Goal: Task Accomplishment & Management: Manage account settings

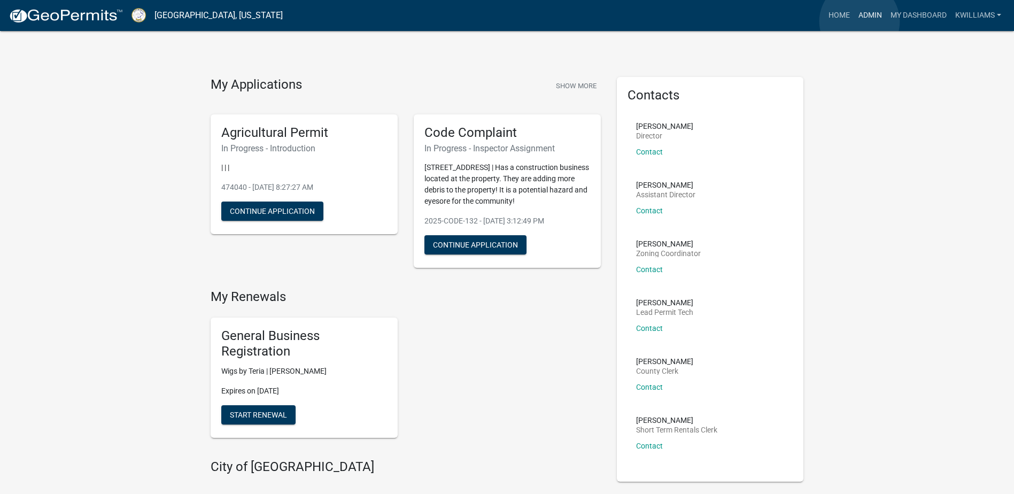
click at [860, 21] on link "Admin" at bounding box center [870, 15] width 32 height 20
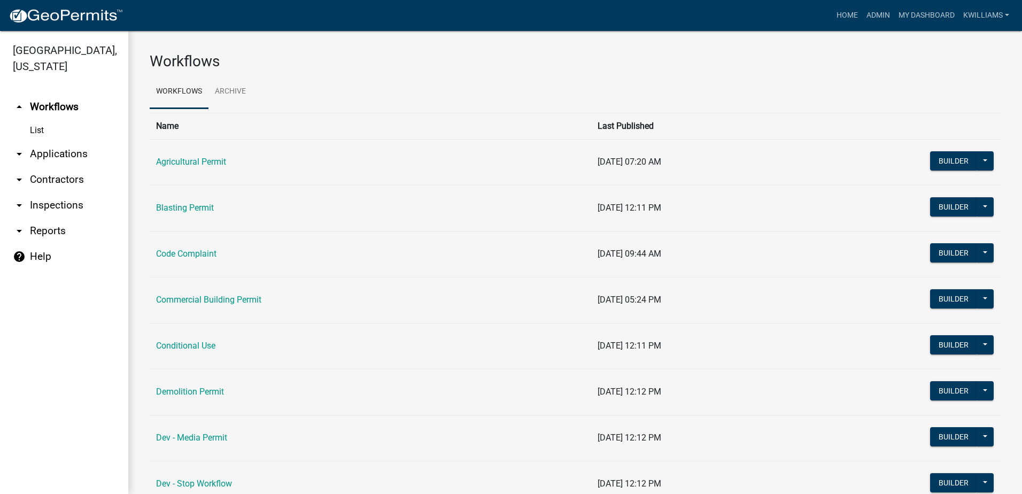
click link "arrow_drop_down Applications"
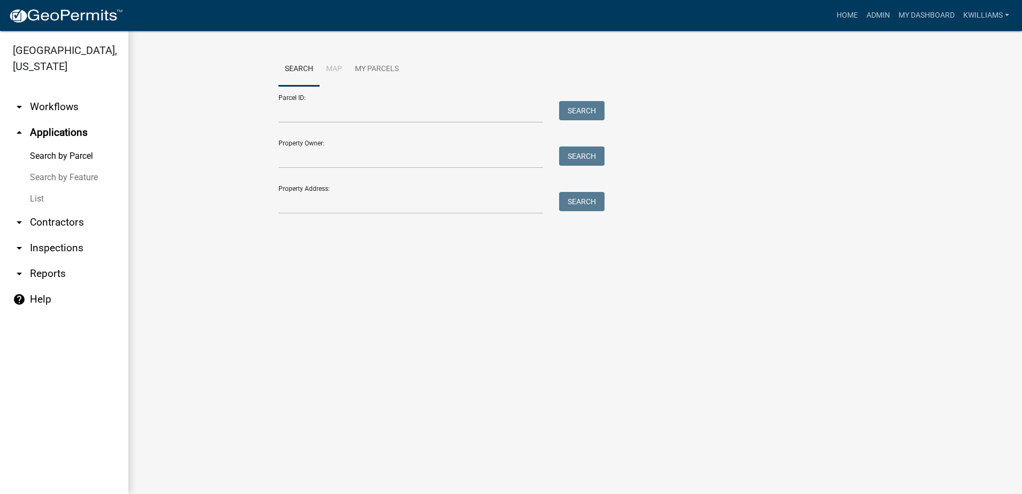
click link "arrow_drop_down Contractors"
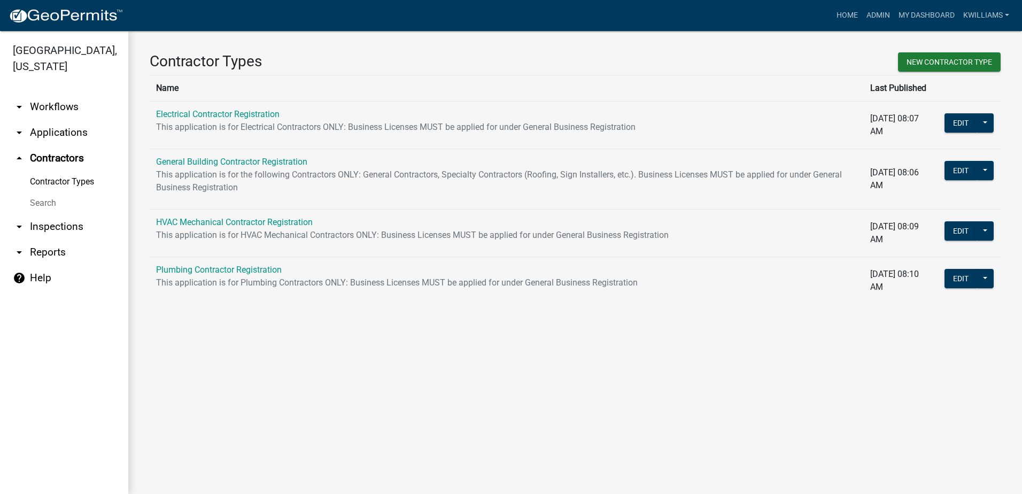
click link "arrow_drop_down Applications"
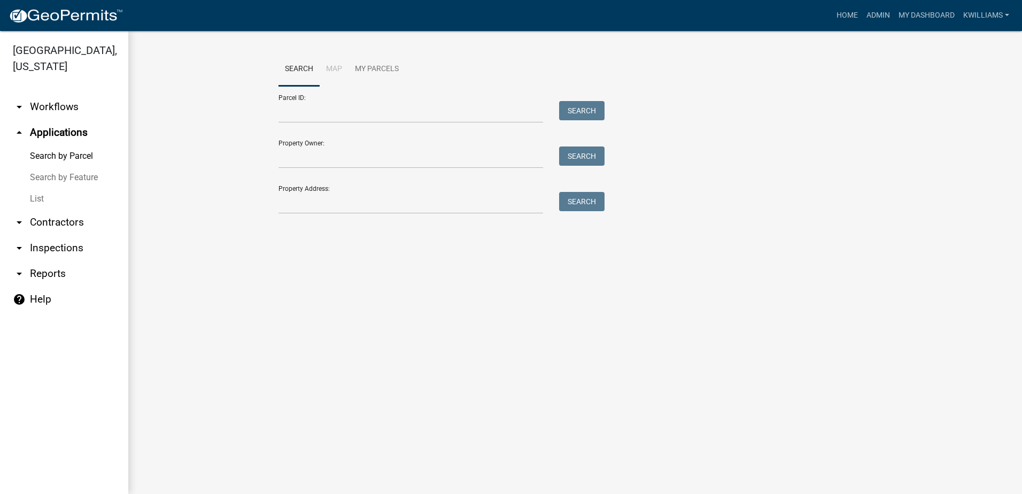
click link "List"
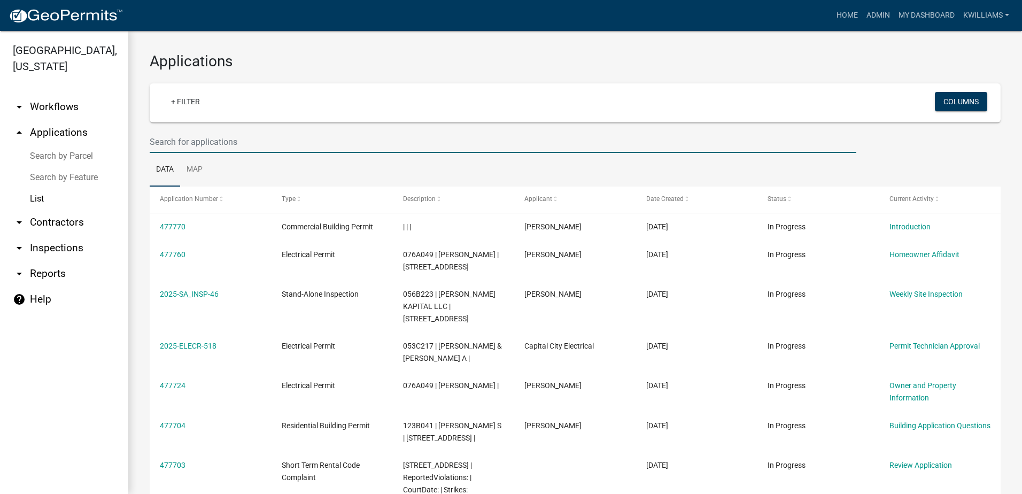
click input "text"
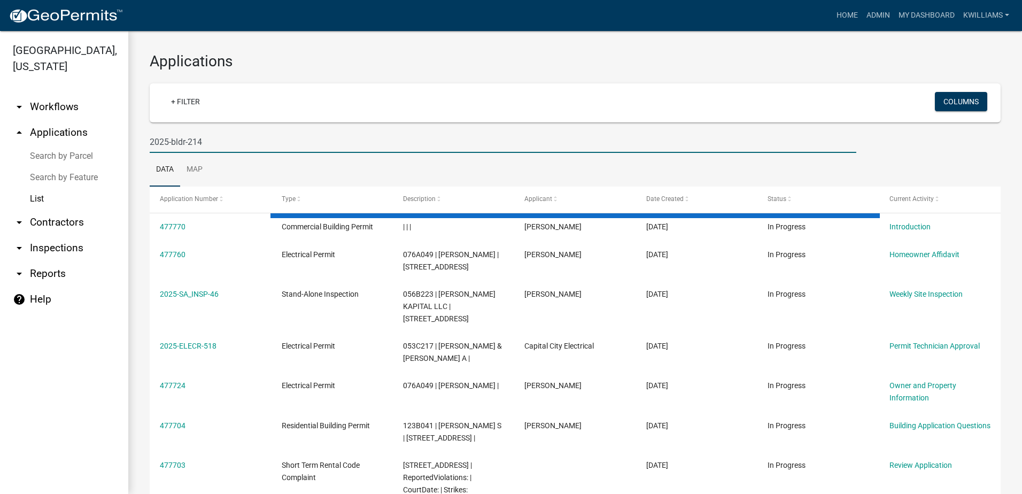
type input "2025-bldr-214"
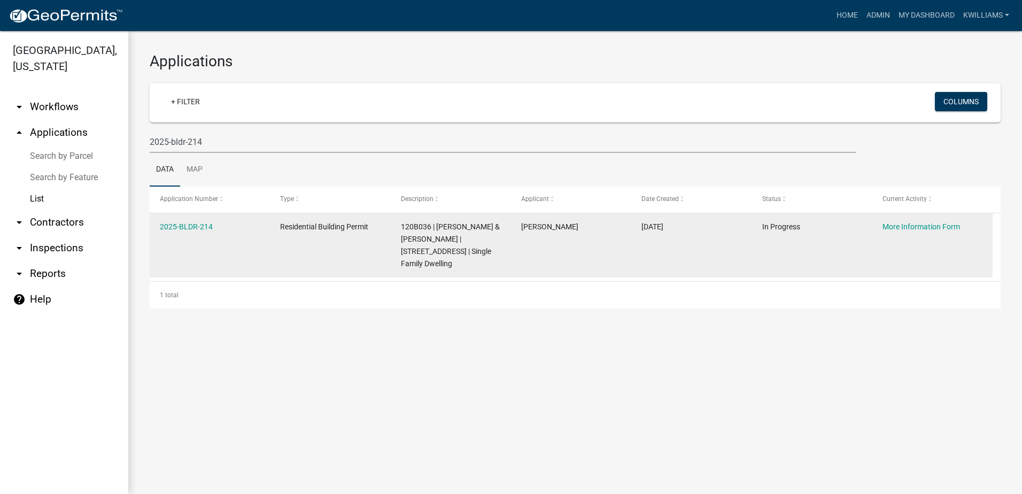
click datatable-body-cell "2025-BLDR-214"
click link "2025-BLDR-214"
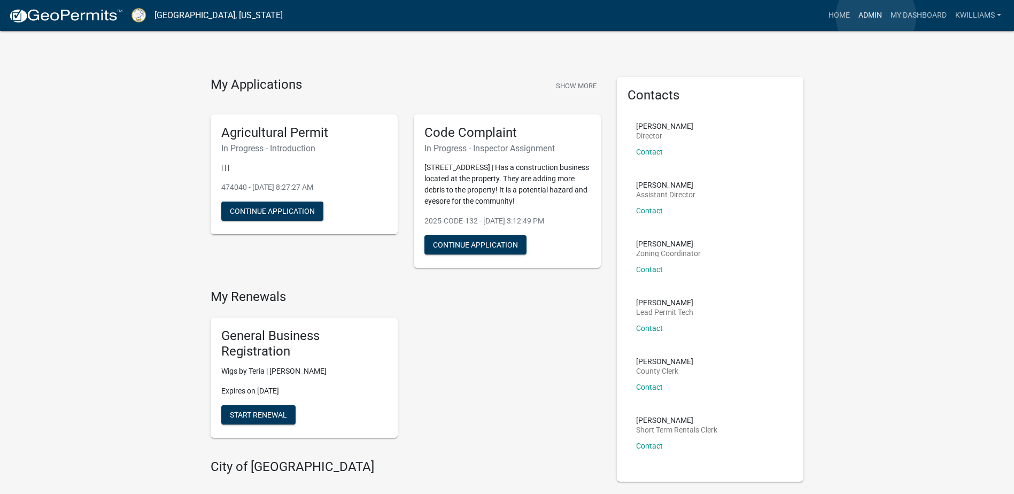
click at [876, 17] on link "Admin" at bounding box center [870, 15] width 32 height 20
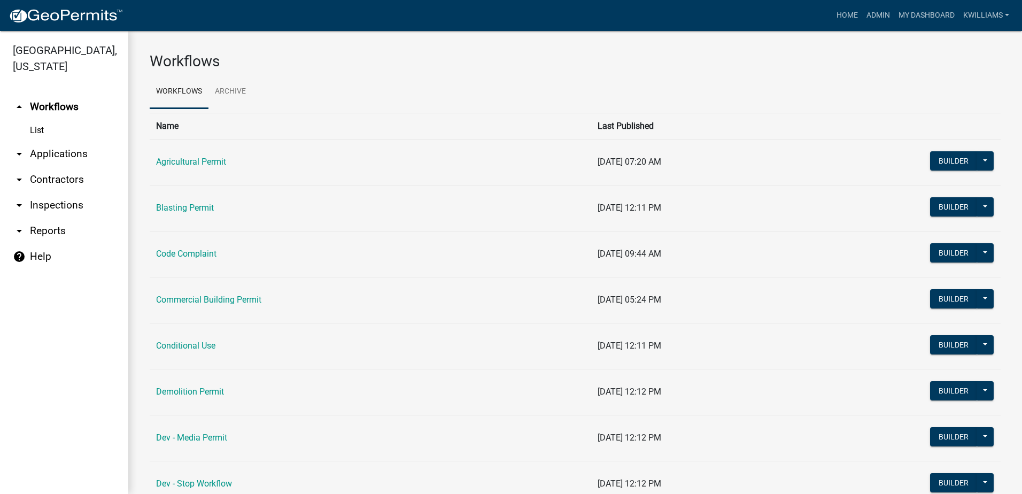
click at [64, 152] on link "arrow_drop_down Applications" at bounding box center [64, 154] width 128 height 26
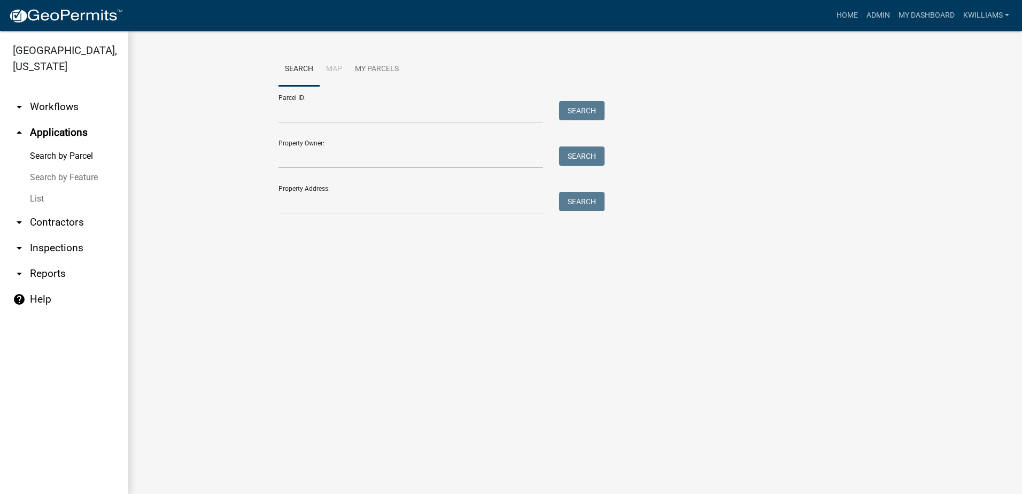
click at [44, 203] on link "List" at bounding box center [64, 198] width 128 height 21
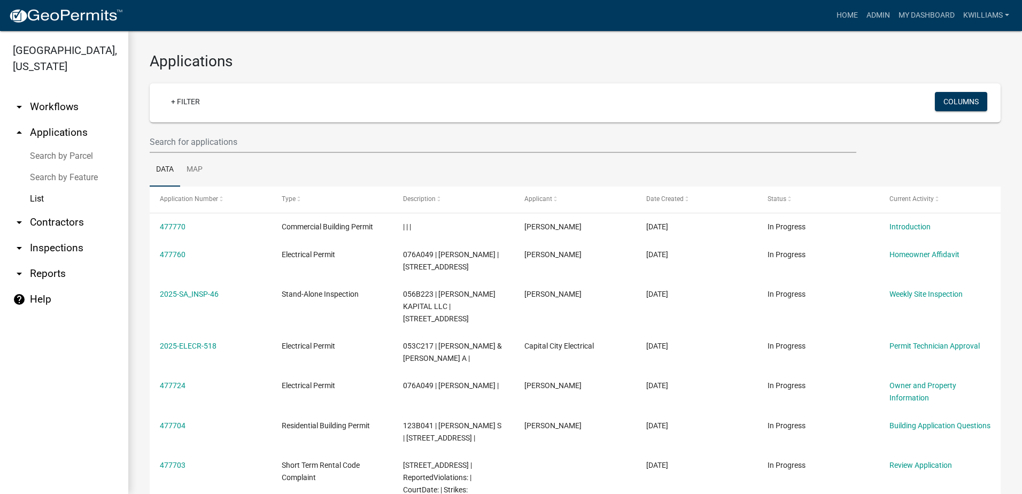
click at [236, 129] on wm-filter-builder "+ Filter Columns" at bounding box center [575, 117] width 851 height 69
click at [206, 141] on input "text" at bounding box center [503, 142] width 707 height 22
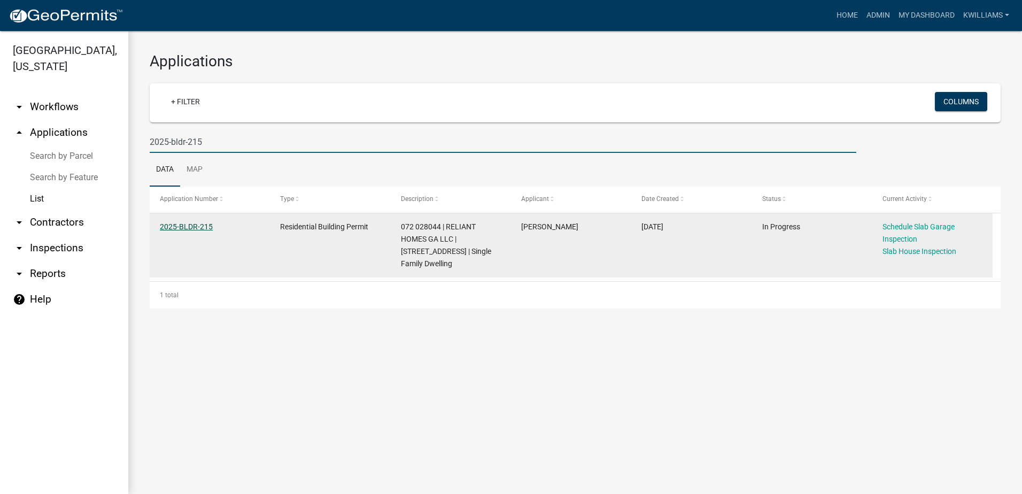
type input "2025-bldr-215"
click at [180, 223] on link "2025-BLDR-215" at bounding box center [186, 226] width 53 height 9
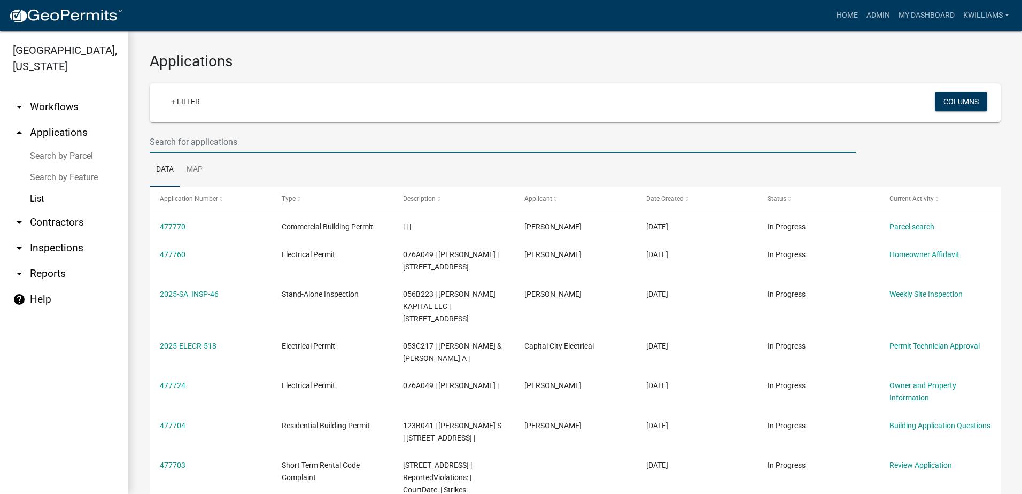
click at [164, 134] on input "text" at bounding box center [503, 142] width 707 height 22
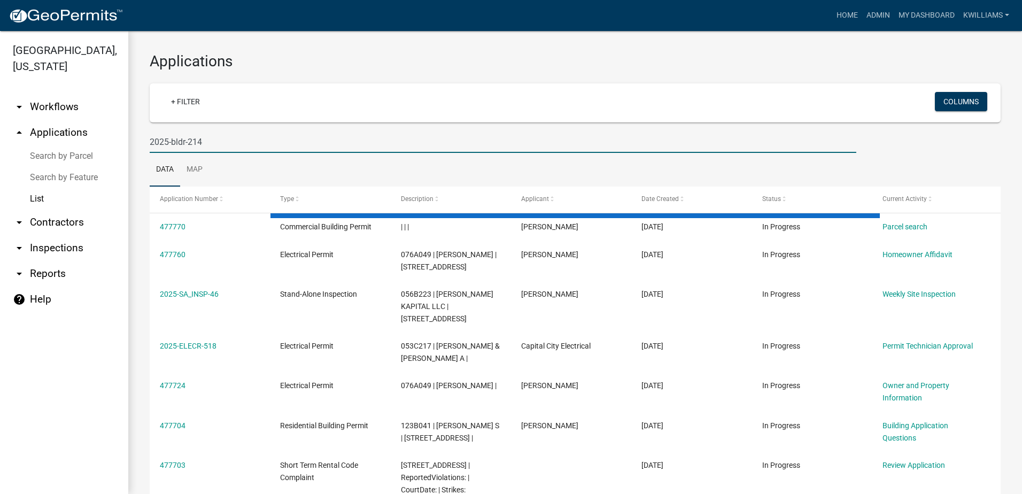
type input "2025-bldr-214"
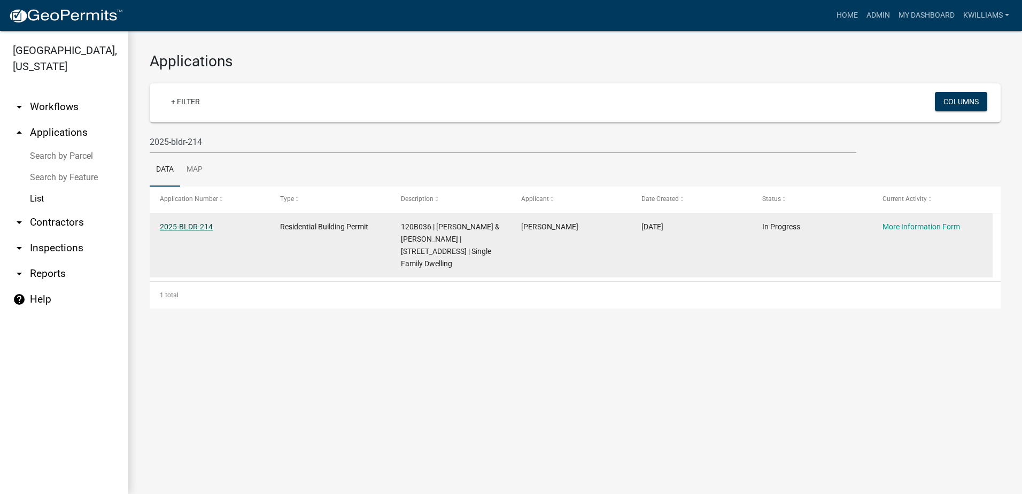
click at [203, 223] on link "2025-BLDR-214" at bounding box center [186, 226] width 53 height 9
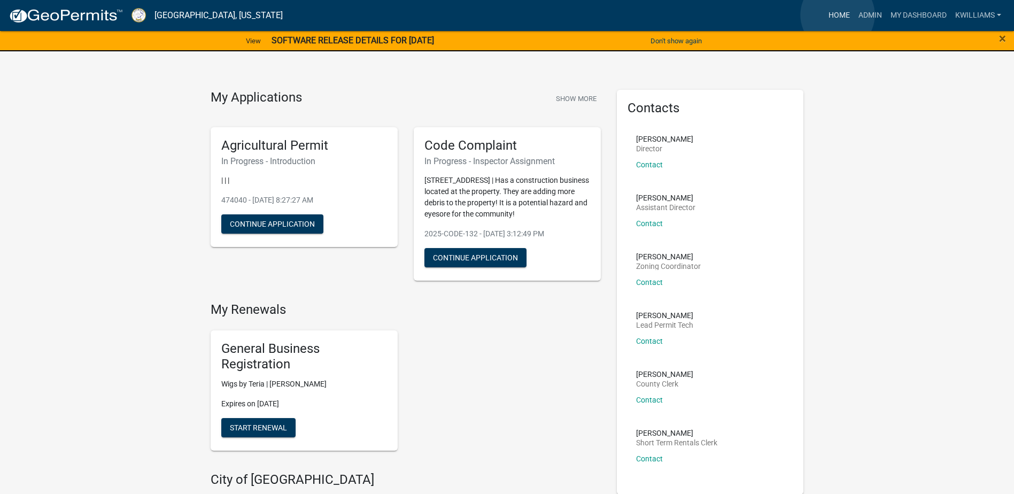
click at [838, 15] on link "Home" at bounding box center [839, 15] width 30 height 20
click at [855, 16] on link "Admin" at bounding box center [870, 15] width 32 height 20
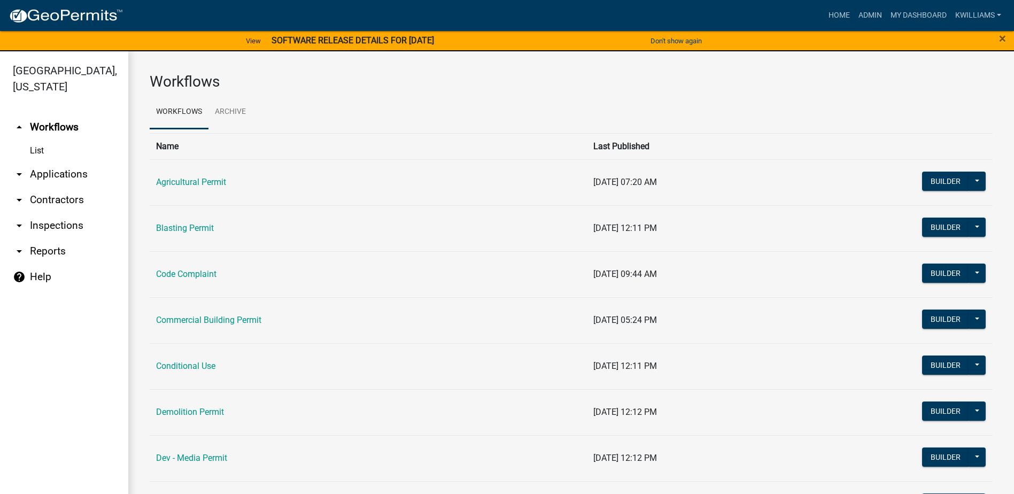
click at [62, 177] on link "arrow_drop_down Applications" at bounding box center [64, 174] width 128 height 26
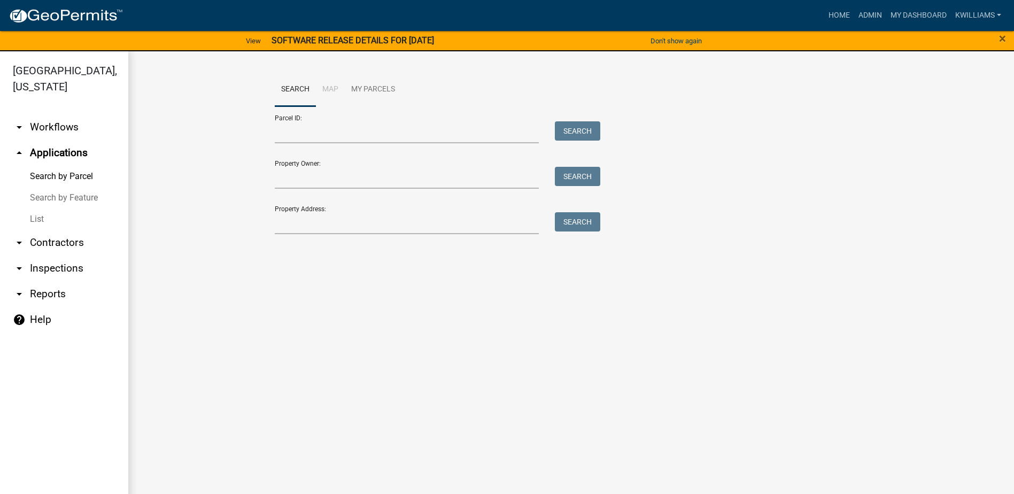
click at [44, 222] on link "List" at bounding box center [64, 218] width 128 height 21
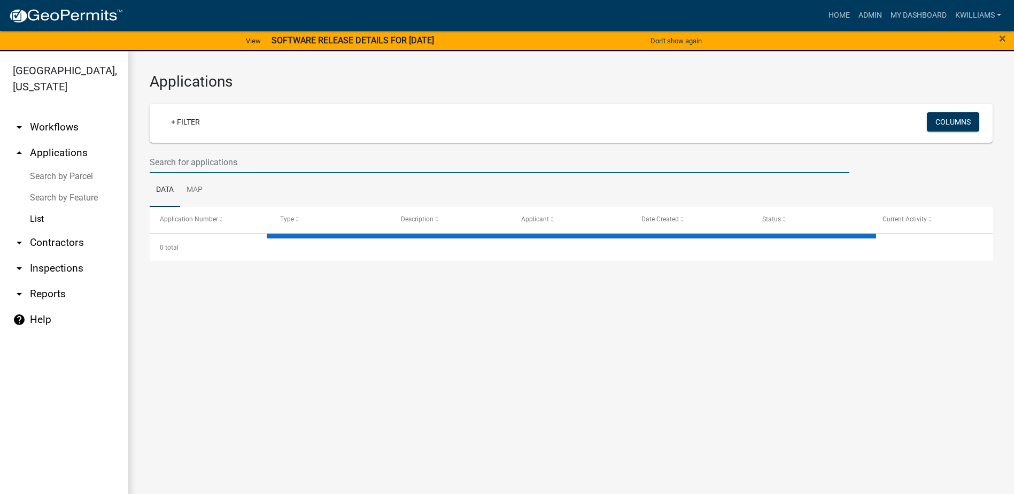
click at [212, 161] on input "text" at bounding box center [500, 162] width 700 height 22
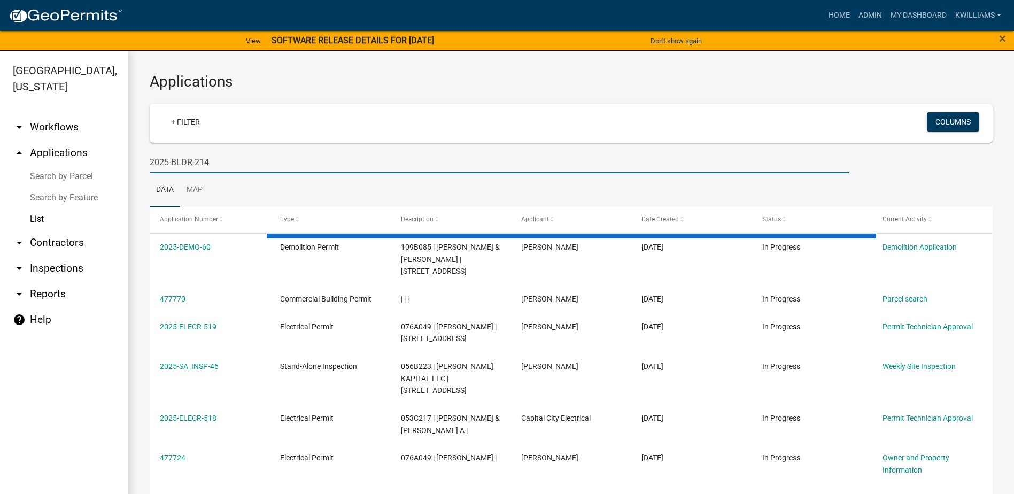
type input "2025-BLDR-214"
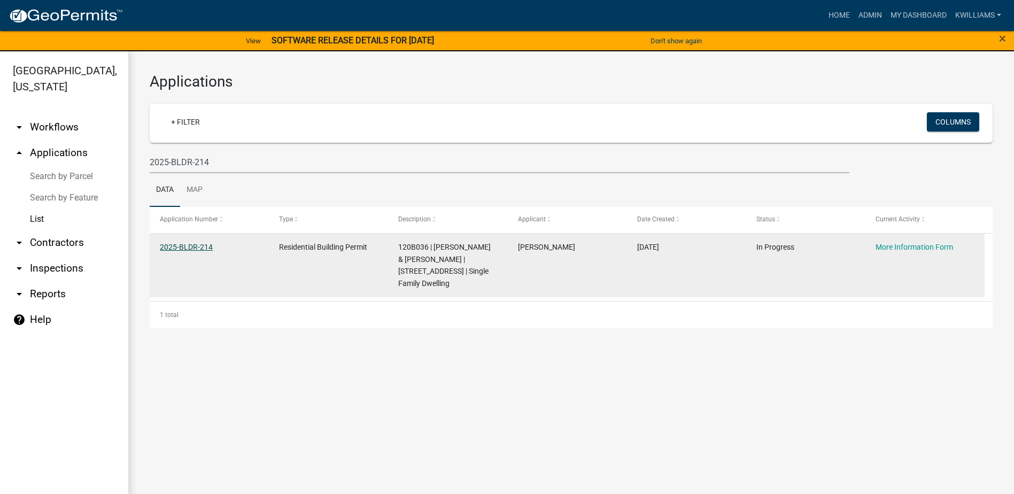
click at [202, 251] on link "2025-BLDR-214" at bounding box center [186, 247] width 53 height 9
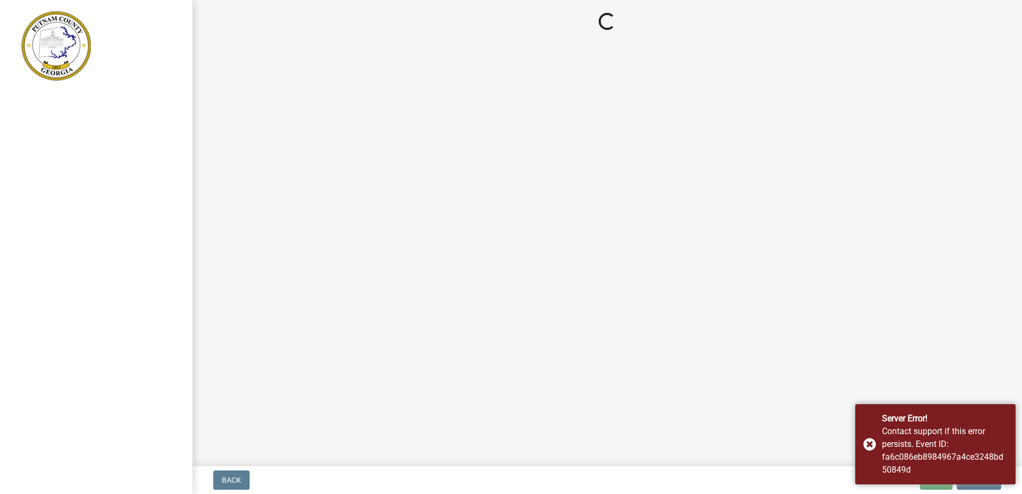
click at [602, 270] on main "Loading..." at bounding box center [607, 231] width 830 height 462
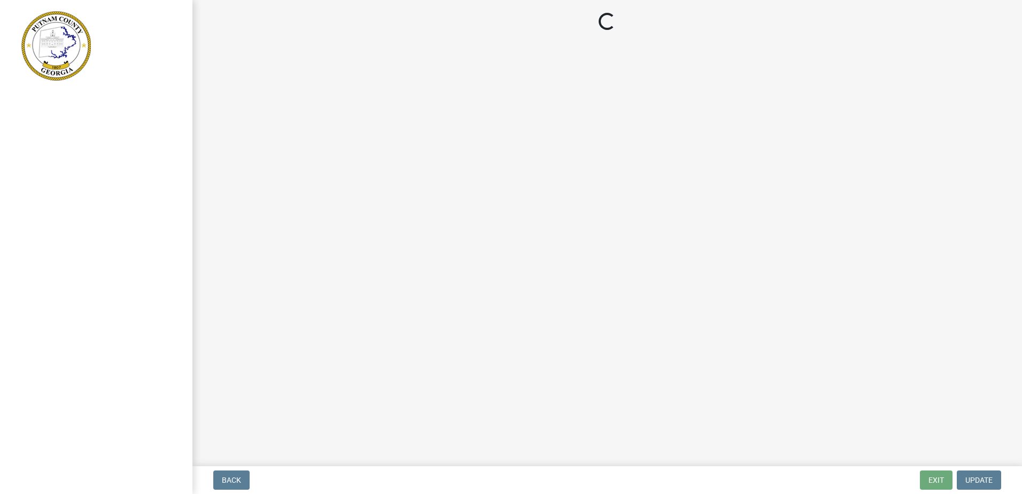
click at [45, 132] on div at bounding box center [96, 247] width 192 height 494
click at [426, 111] on main "Loading..." at bounding box center [607, 231] width 830 height 462
click at [899, 251] on main "Loading..." at bounding box center [607, 231] width 830 height 462
click at [836, 225] on main "Loading..." at bounding box center [607, 231] width 830 height 462
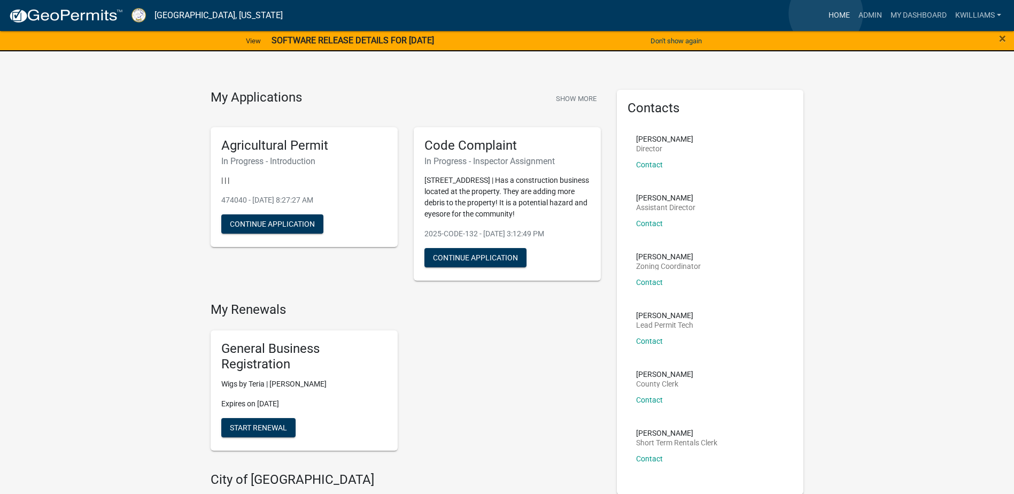
click at [826, 13] on link "Home" at bounding box center [839, 15] width 30 height 20
click at [875, 14] on link "Admin" at bounding box center [870, 15] width 32 height 20
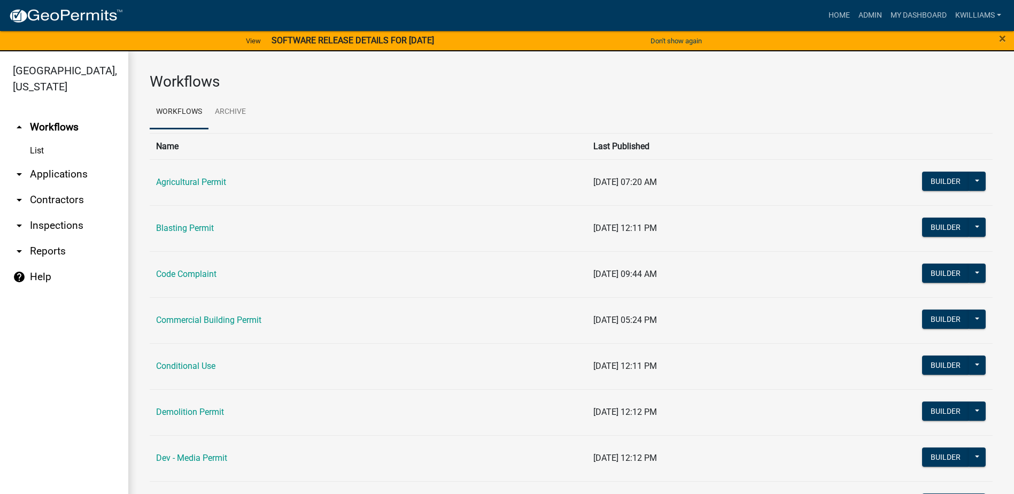
click at [69, 174] on link "arrow_drop_down Applications" at bounding box center [64, 174] width 128 height 26
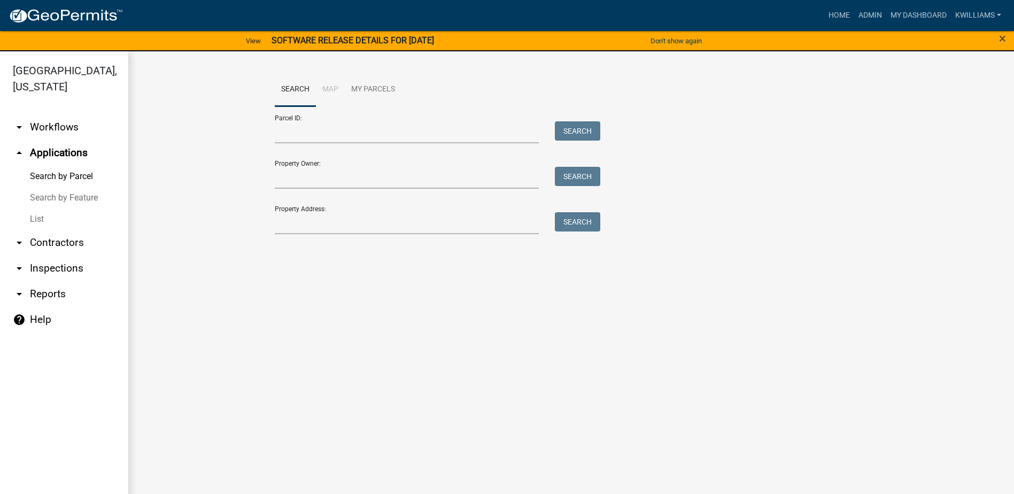
click at [28, 224] on link "List" at bounding box center [64, 218] width 128 height 21
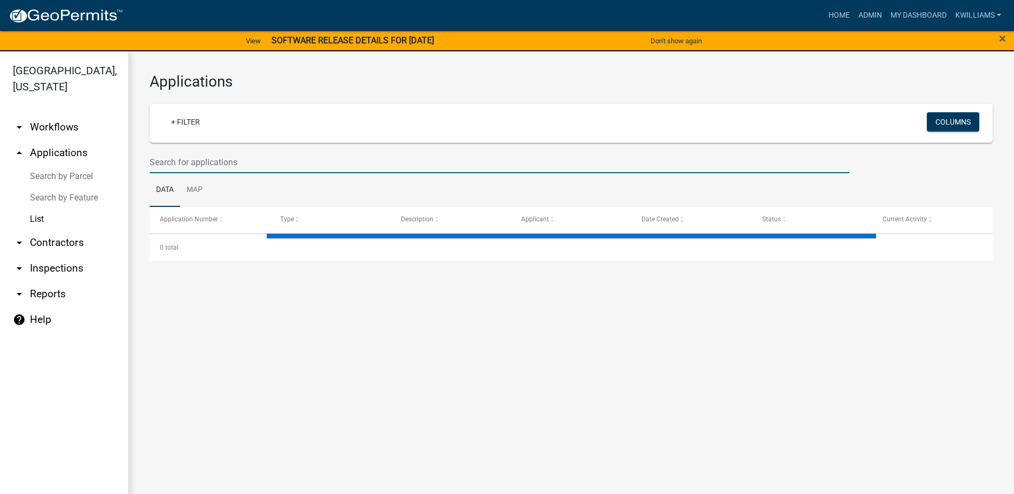
click at [188, 160] on input "text" at bounding box center [500, 162] width 700 height 22
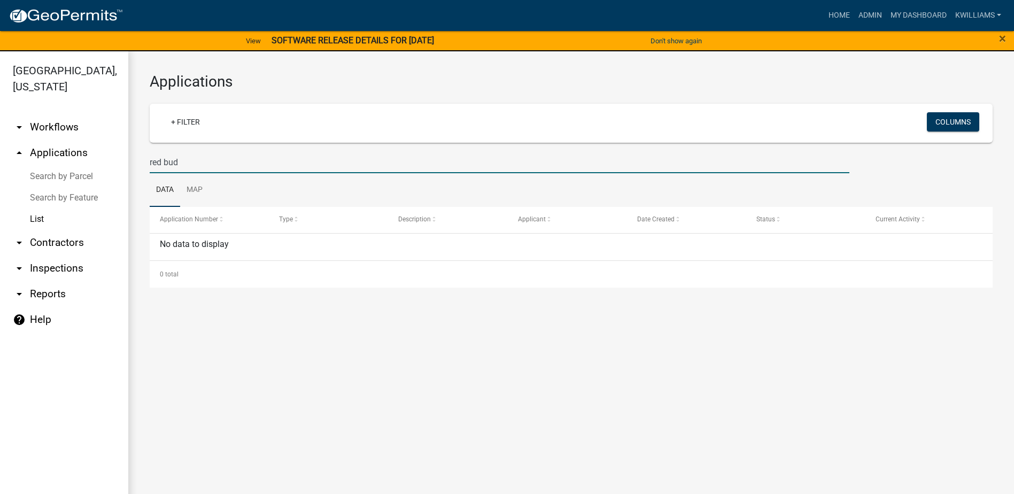
click at [167, 158] on input "red bud" at bounding box center [500, 162] width 700 height 22
click at [161, 159] on input "red bud" at bounding box center [500, 162] width 700 height 22
click at [165, 160] on input "red bud" at bounding box center [500, 162] width 700 height 22
type input "redbud"
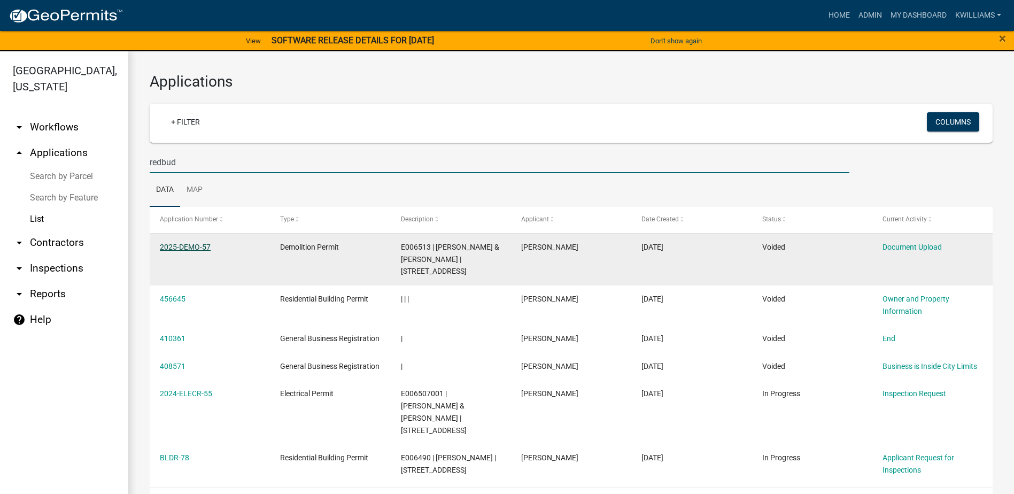
click at [197, 251] on link "2025-DEMO-57" at bounding box center [185, 247] width 51 height 9
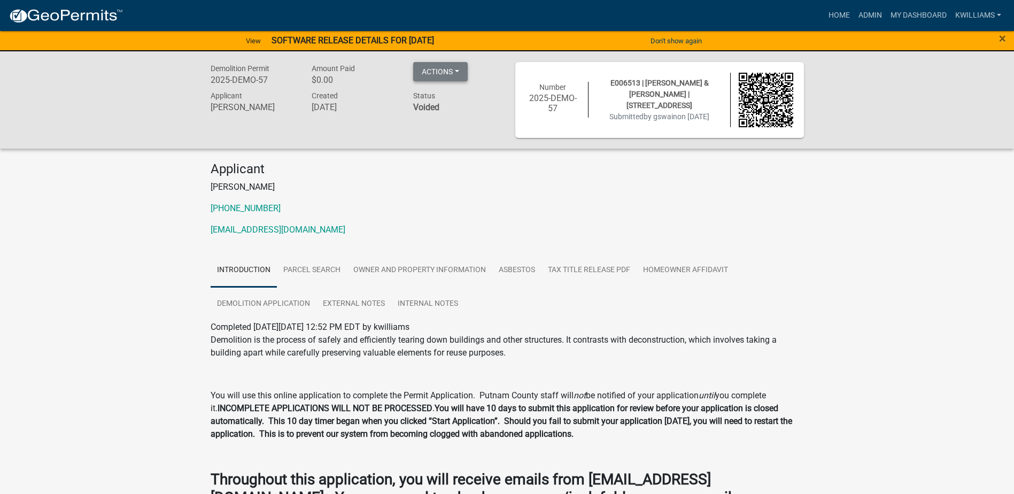
click at [452, 74] on button "Actions" at bounding box center [440, 71] width 55 height 19
click at [451, 101] on link "Unvoid" at bounding box center [456, 100] width 86 height 26
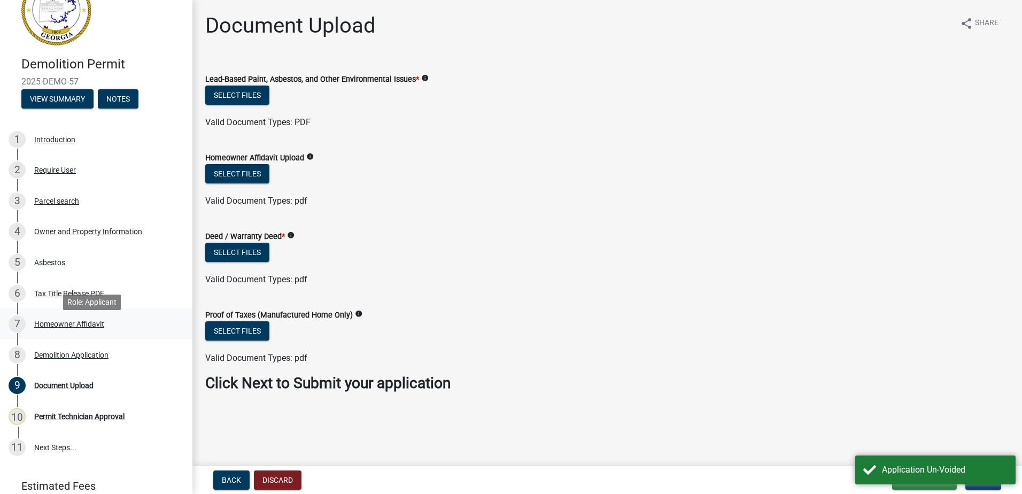
scroll to position [79, 0]
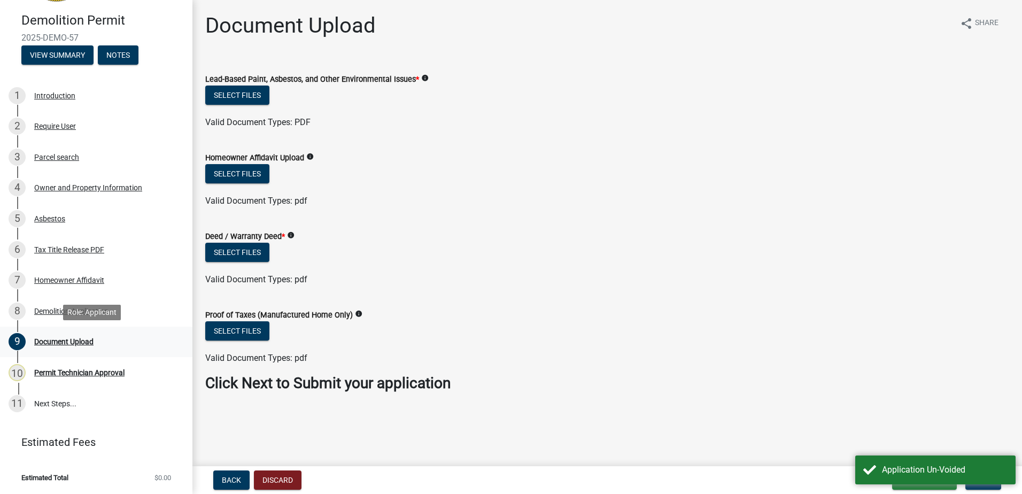
click at [64, 339] on div "Document Upload" at bounding box center [63, 341] width 59 height 7
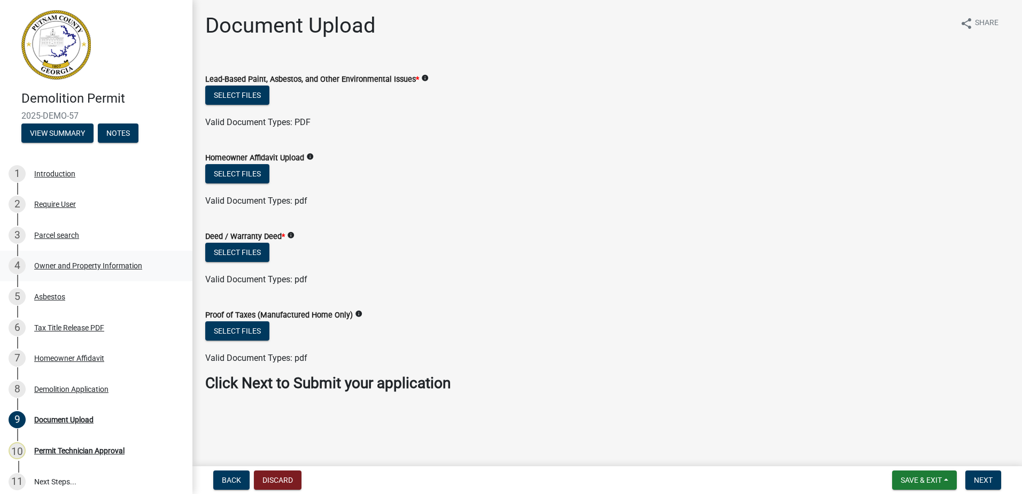
scroll to position [0, 0]
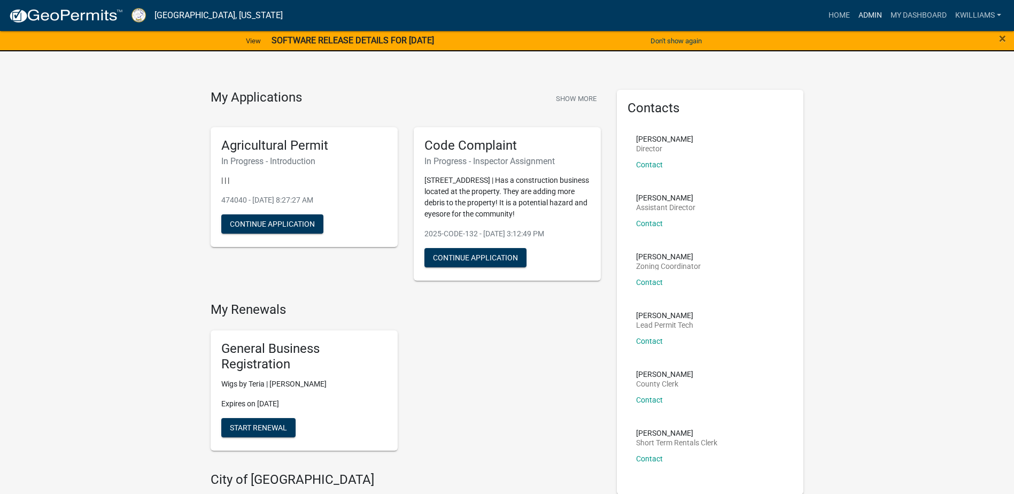
click at [867, 16] on link "Admin" at bounding box center [870, 15] width 32 height 20
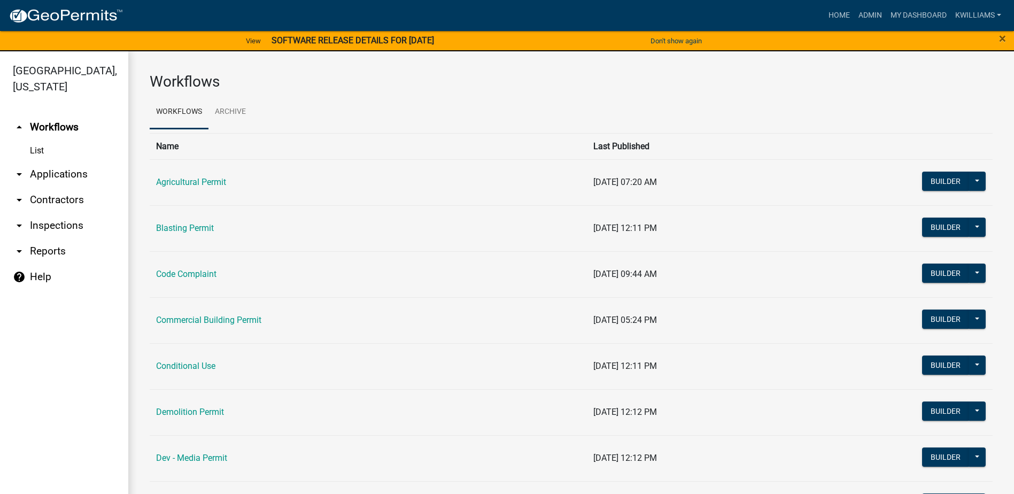
click at [58, 168] on link "arrow_drop_down Applications" at bounding box center [64, 174] width 128 height 26
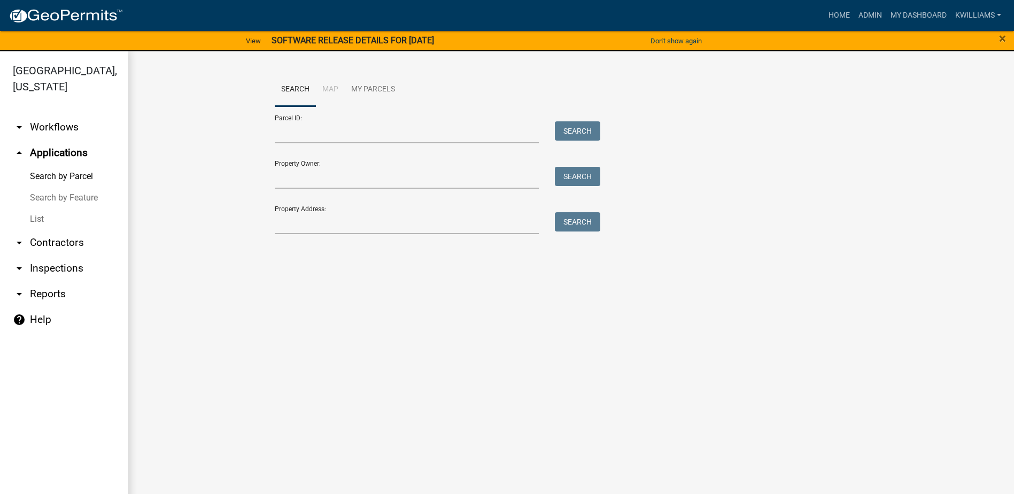
click at [61, 218] on link "List" at bounding box center [64, 218] width 128 height 21
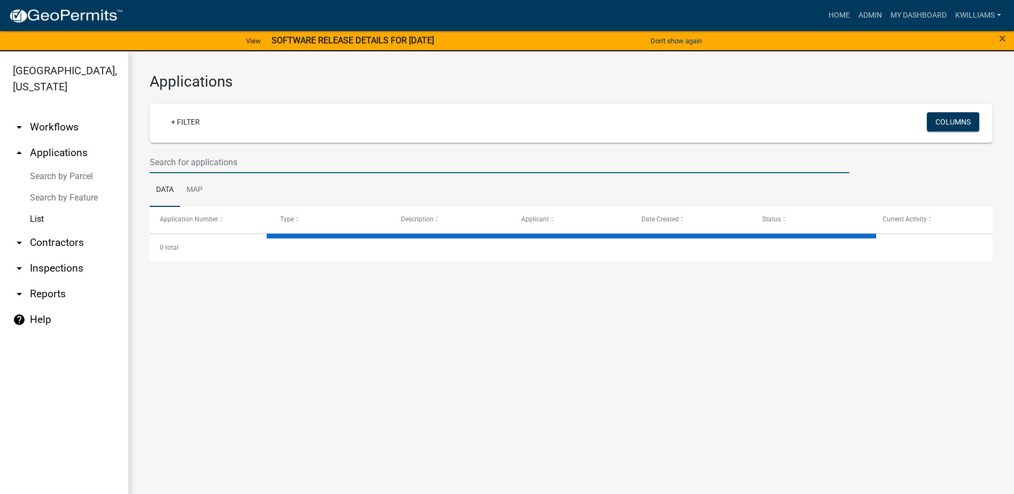
click at [213, 160] on input "text" at bounding box center [500, 162] width 700 height 22
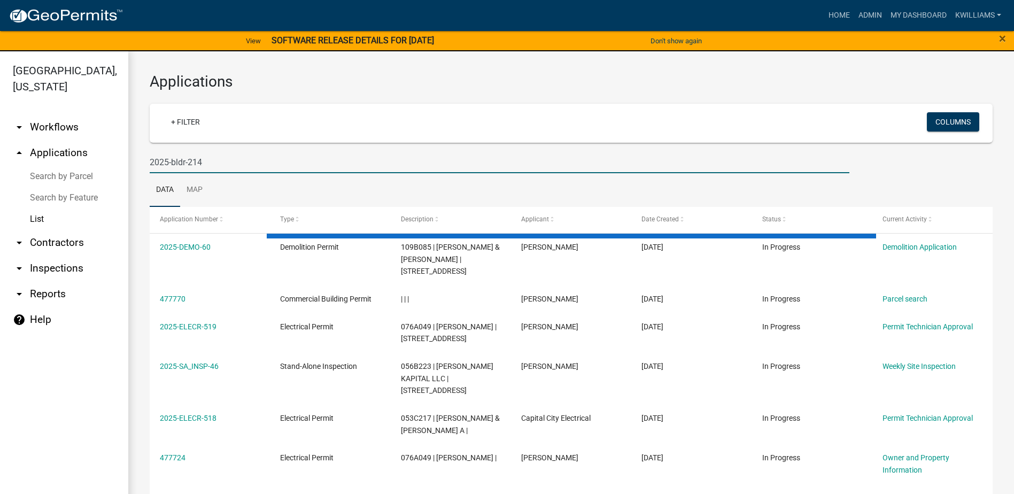
type input "2025-bldr-214"
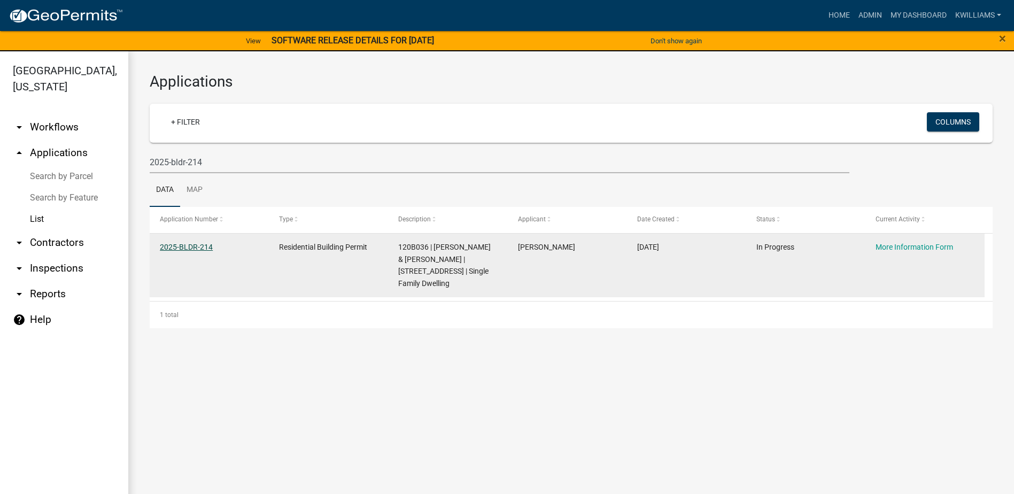
click at [177, 250] on link "2025-BLDR-214" at bounding box center [186, 247] width 53 height 9
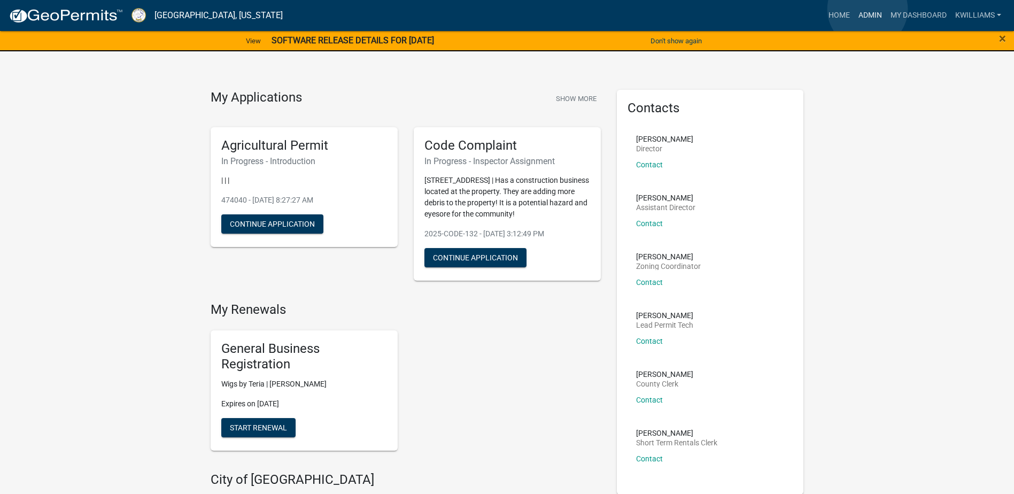
click at [868, 9] on link "Admin" at bounding box center [870, 15] width 32 height 20
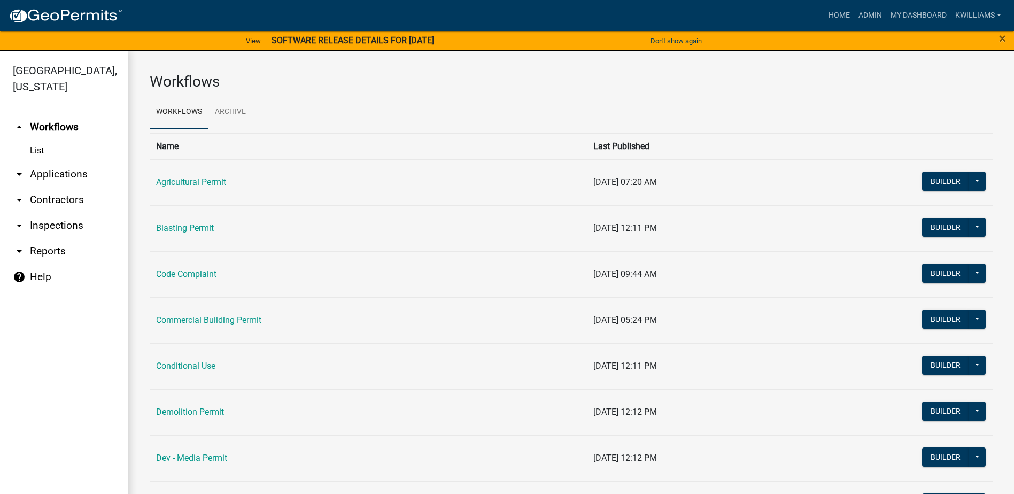
click at [53, 176] on link "arrow_drop_down Applications" at bounding box center [64, 174] width 128 height 26
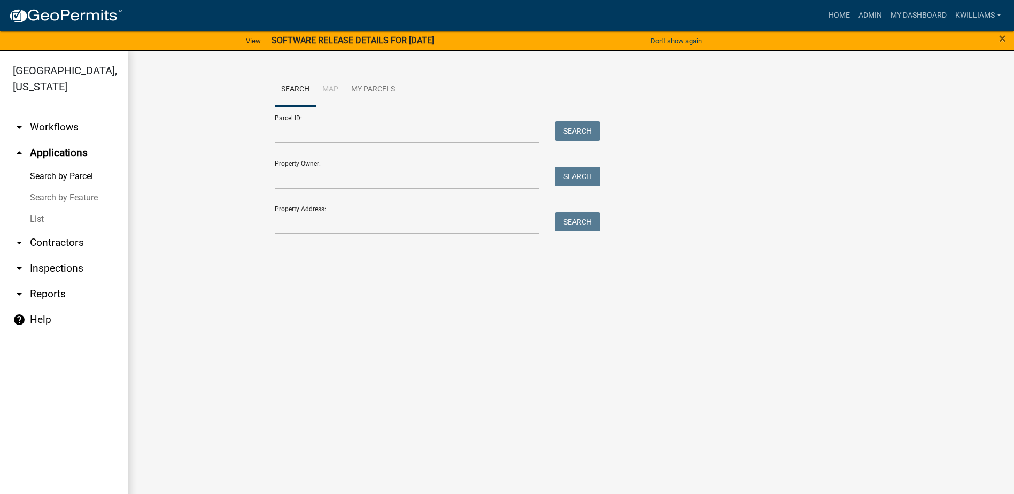
click at [40, 218] on link "List" at bounding box center [64, 218] width 128 height 21
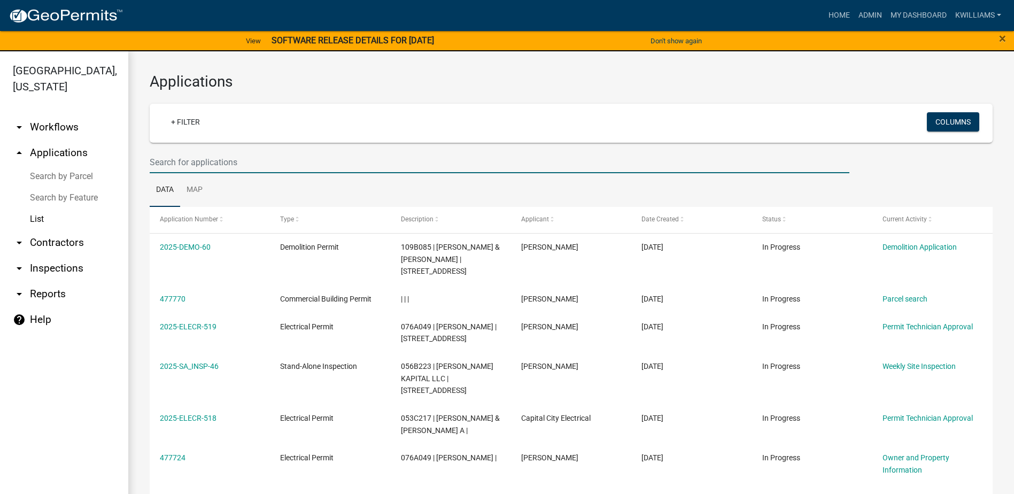
click at [183, 165] on input "text" at bounding box center [500, 162] width 700 height 22
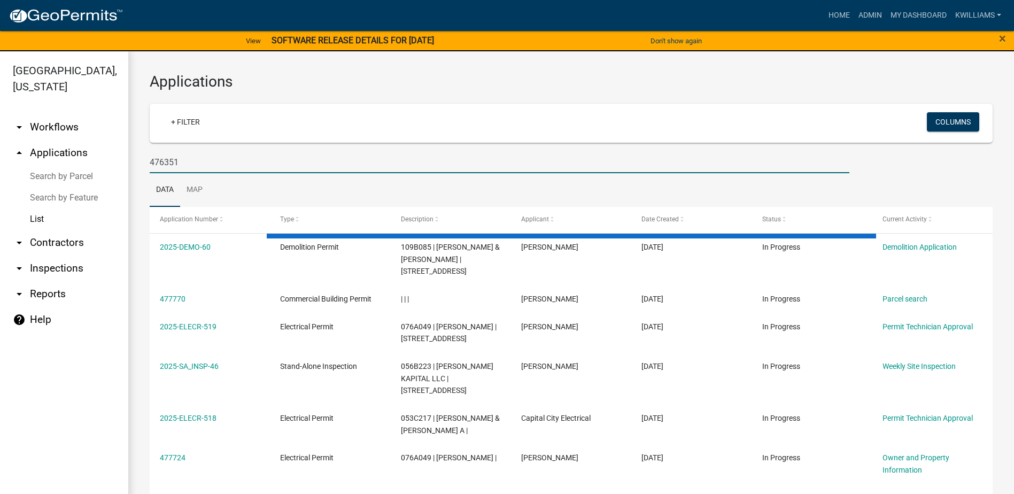
type input "476351"
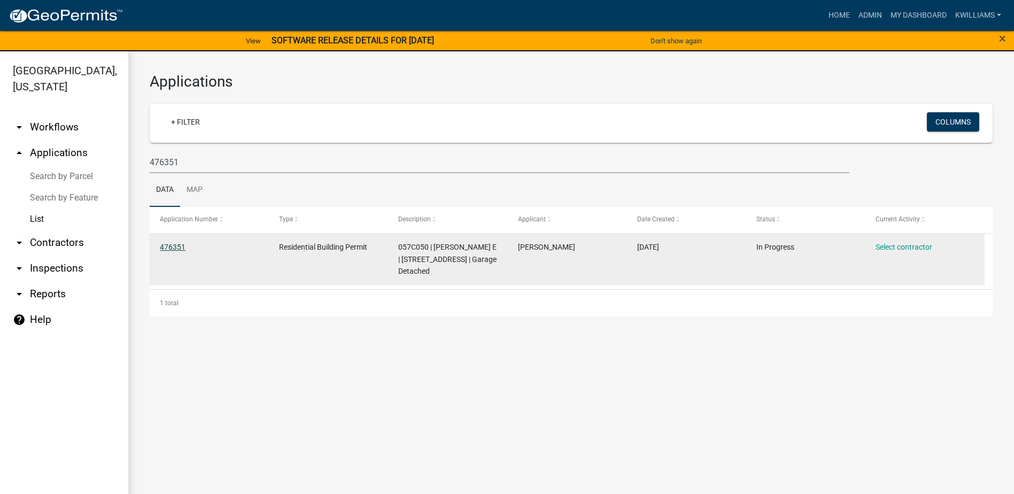
click at [175, 244] on link "476351" at bounding box center [173, 247] width 26 height 9
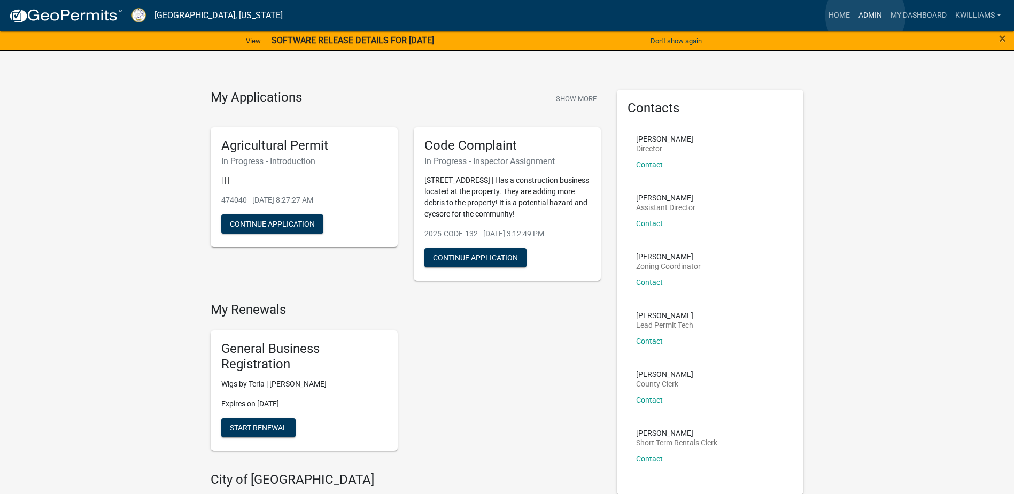
click at [867, 16] on link "Admin" at bounding box center [870, 15] width 32 height 20
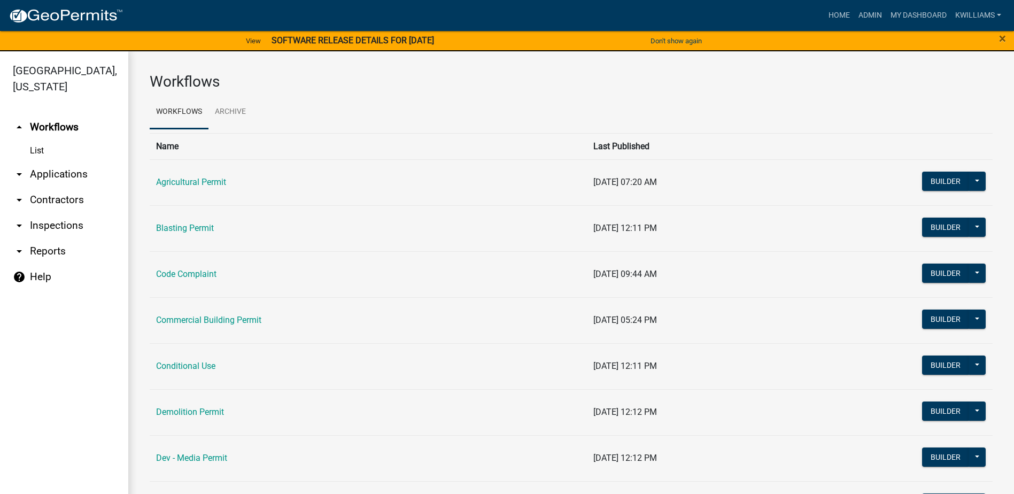
click at [50, 175] on link "arrow_drop_down Applications" at bounding box center [64, 174] width 128 height 26
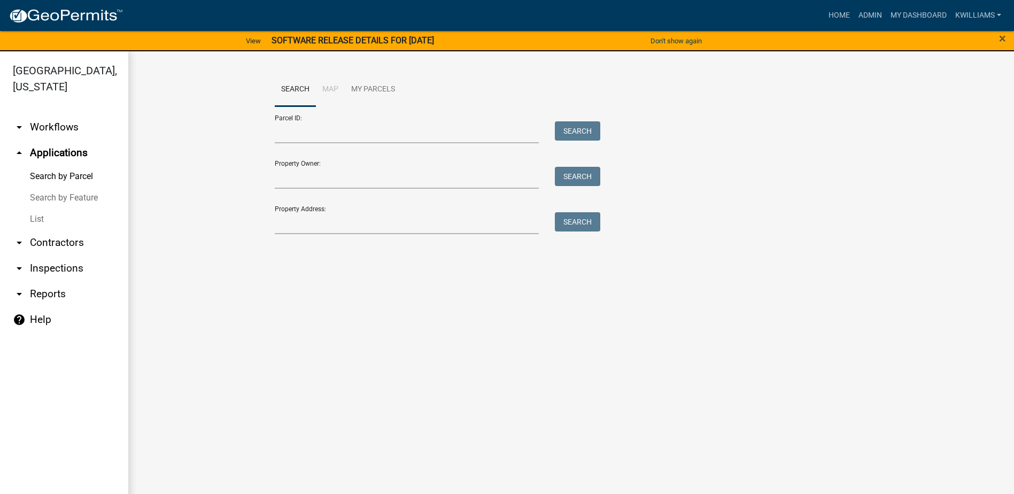
click at [31, 227] on link "List" at bounding box center [64, 218] width 128 height 21
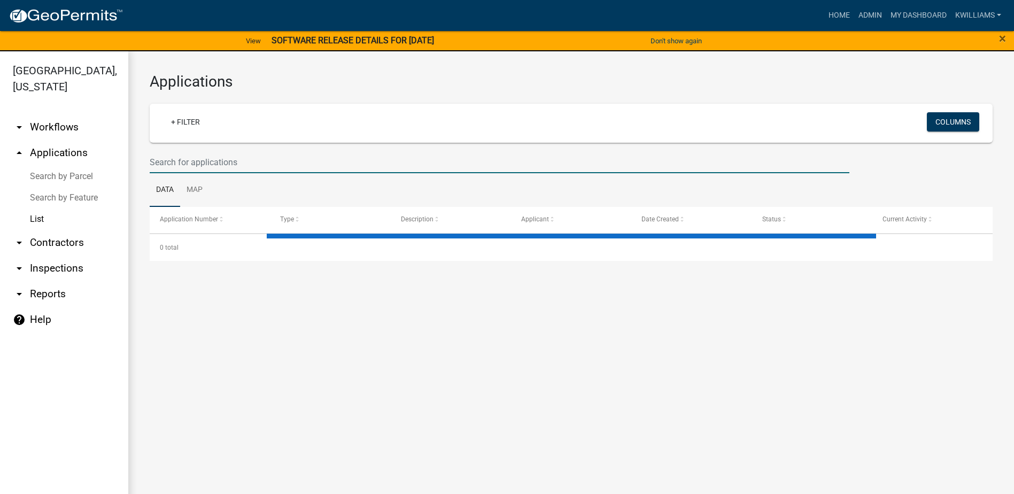
click at [186, 169] on input "text" at bounding box center [500, 162] width 700 height 22
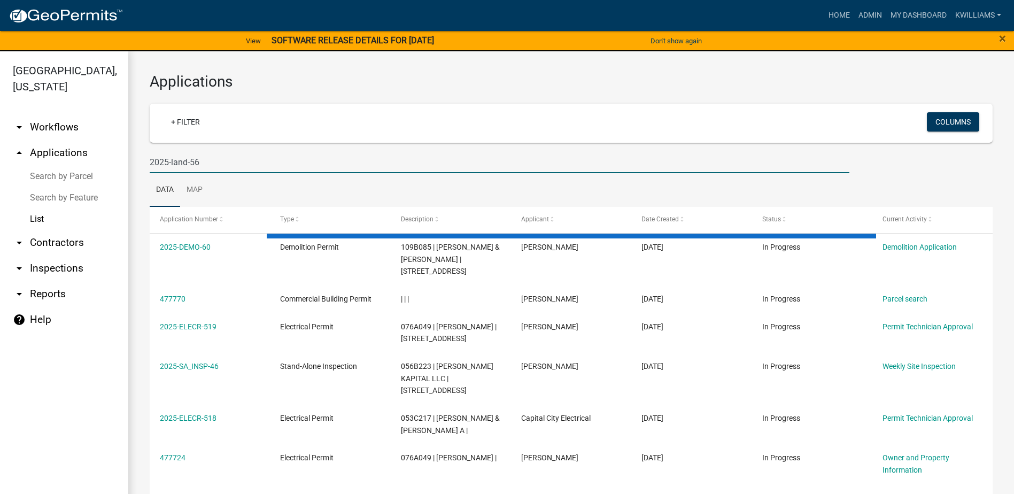
type input "2025-land-56"
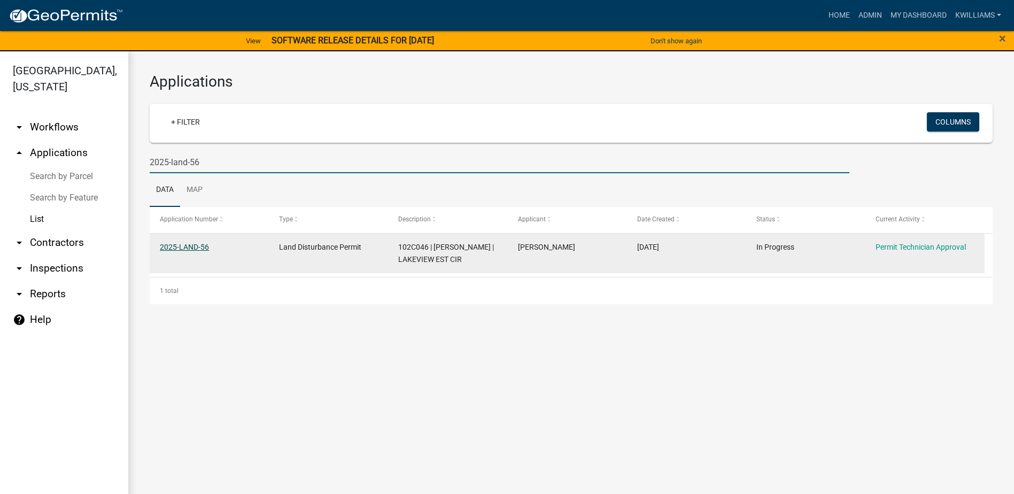
click at [190, 244] on link "2025-LAND-56" at bounding box center [184, 247] width 49 height 9
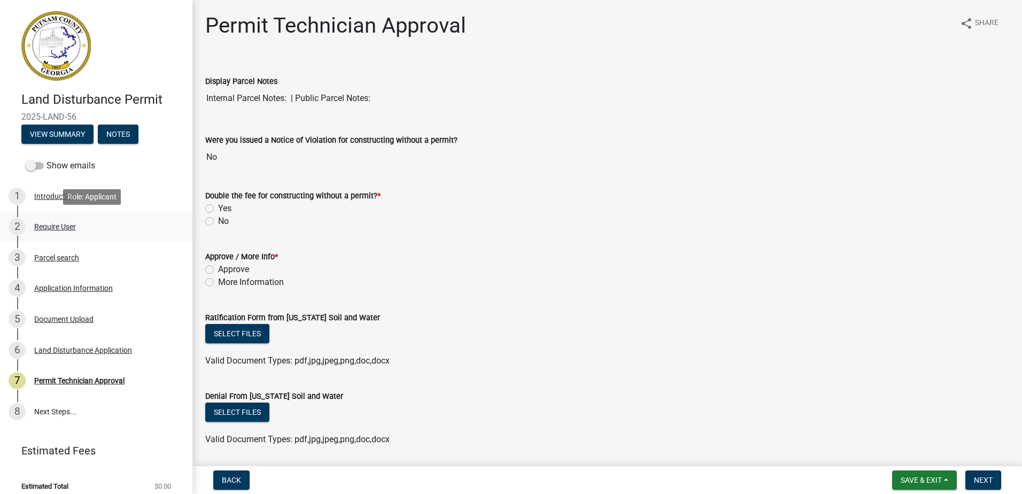
click at [63, 223] on div "Require User" at bounding box center [55, 226] width 42 height 7
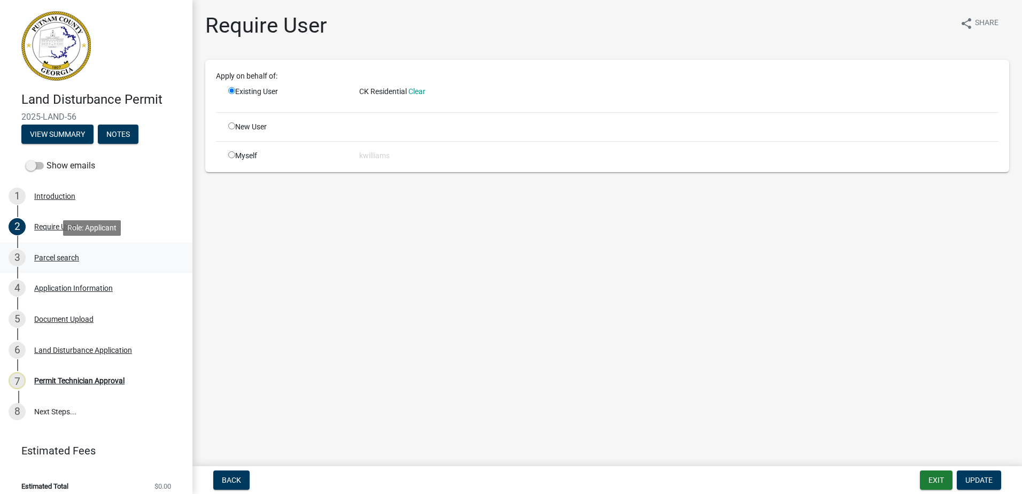
click at [45, 251] on div "3 Parcel search" at bounding box center [92, 257] width 167 height 17
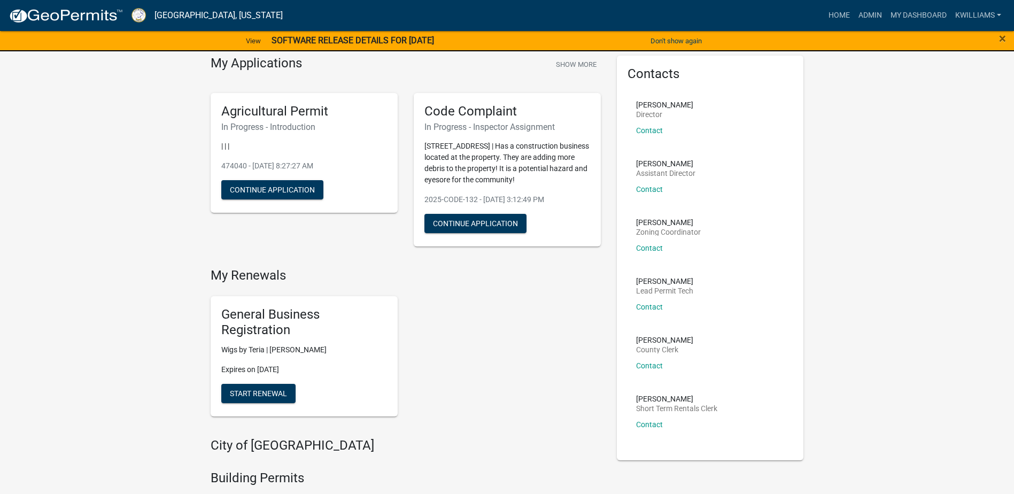
scroll to position [53, 0]
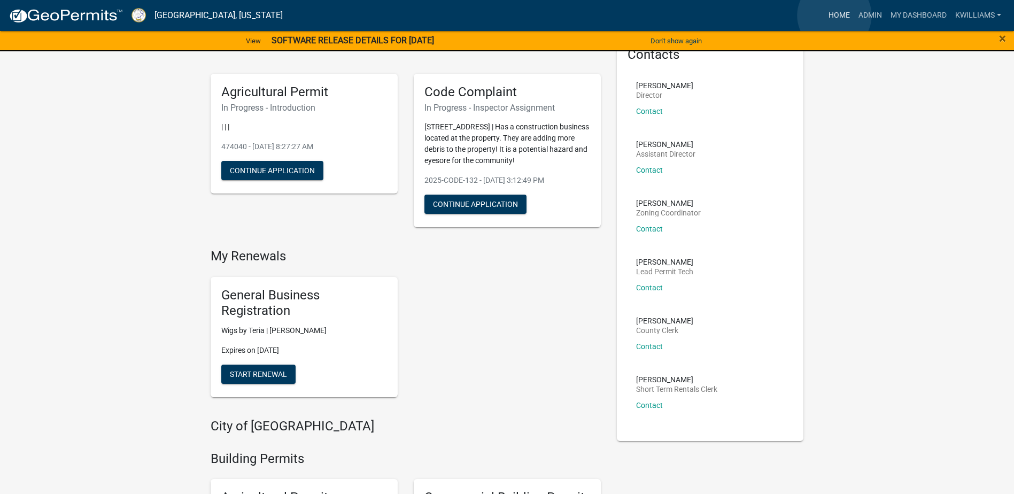
click at [834, 16] on link "Home" at bounding box center [839, 15] width 30 height 20
click at [871, 9] on link "Admin" at bounding box center [870, 15] width 32 height 20
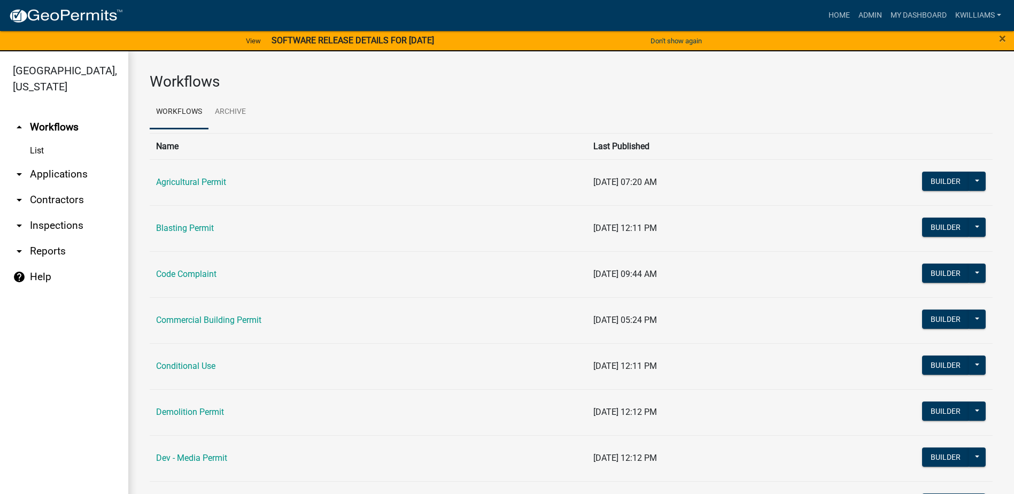
click at [88, 167] on link "arrow_drop_down Applications" at bounding box center [64, 174] width 128 height 26
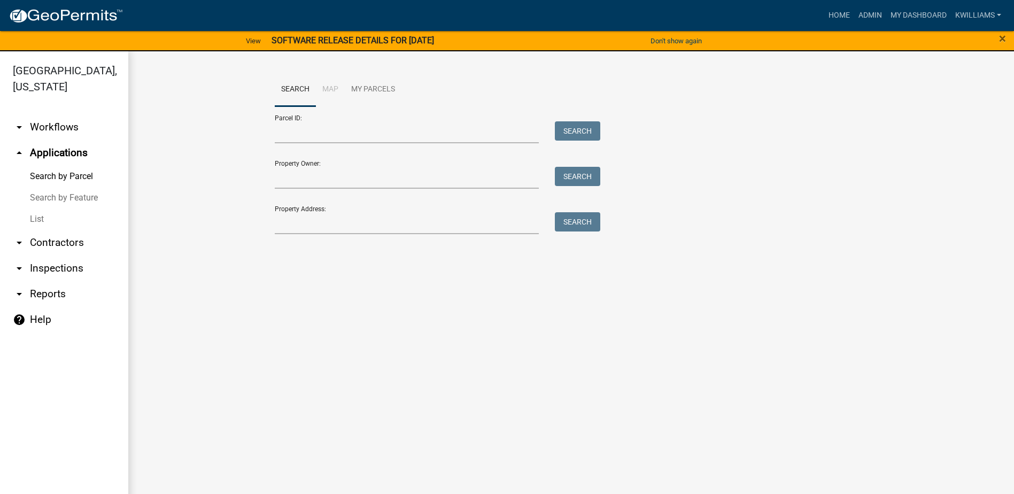
click at [46, 222] on link "List" at bounding box center [64, 218] width 128 height 21
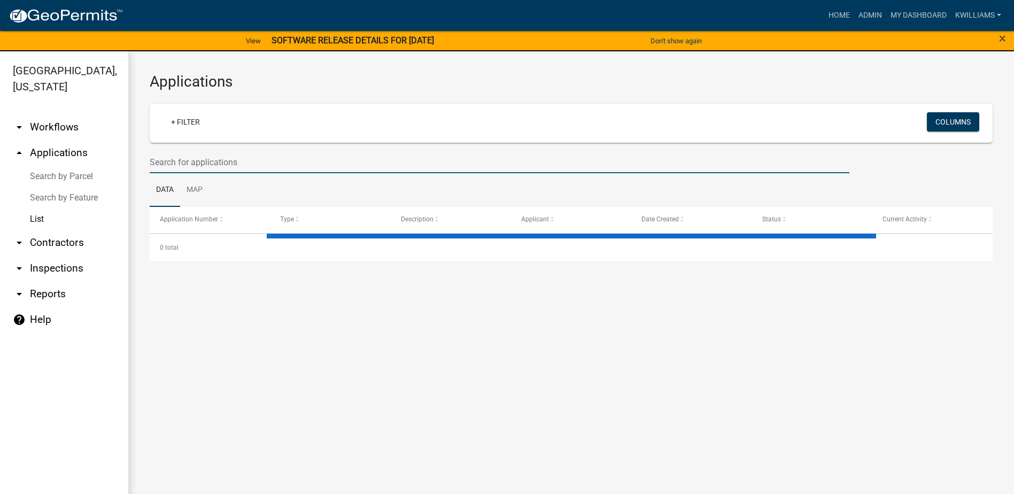
click at [215, 158] on input "text" at bounding box center [500, 162] width 700 height 22
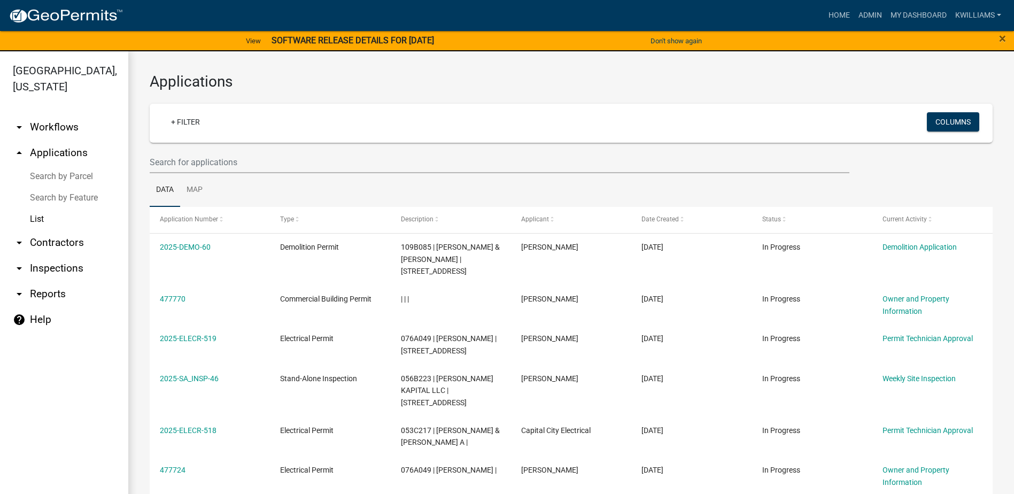
click at [245, 143] on wm-filter-builder "+ Filter Columns" at bounding box center [571, 138] width 843 height 69
click at [226, 163] on input "text" at bounding box center [500, 162] width 700 height 22
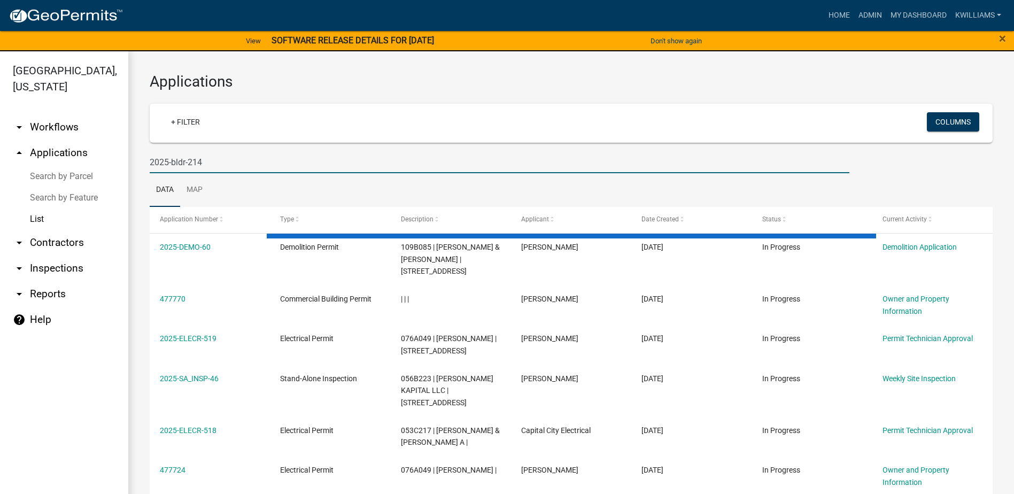
type input "2025-bldr-214"
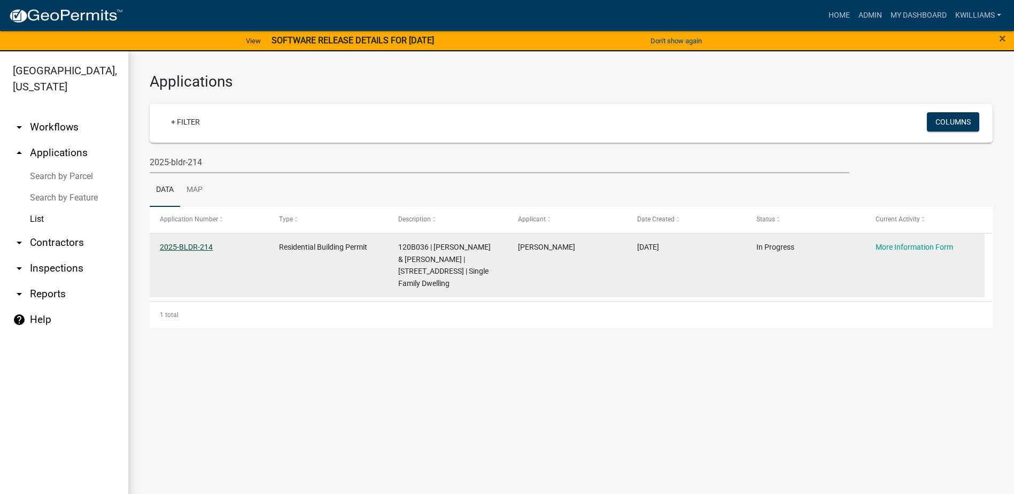
click at [187, 243] on link "2025-BLDR-214" at bounding box center [186, 247] width 53 height 9
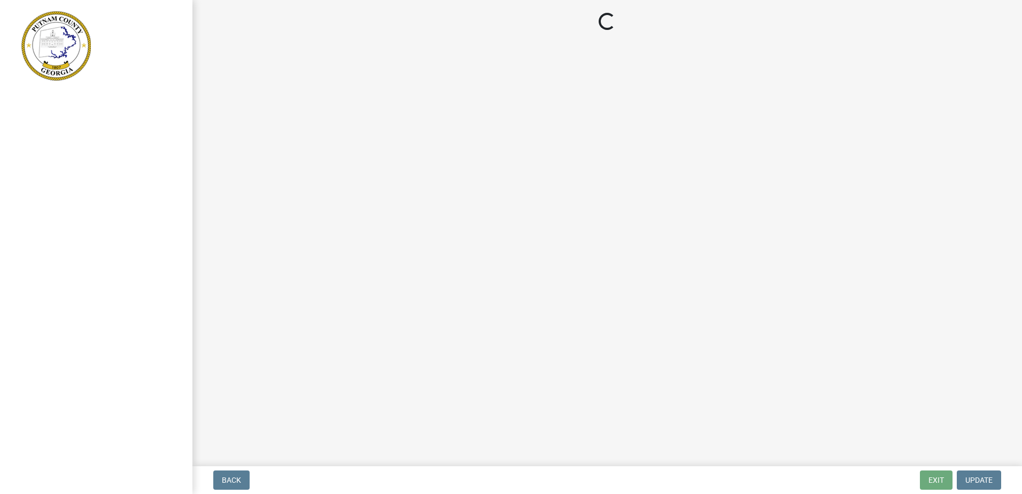
click at [751, 419] on main "Loading..." at bounding box center [607, 231] width 830 height 462
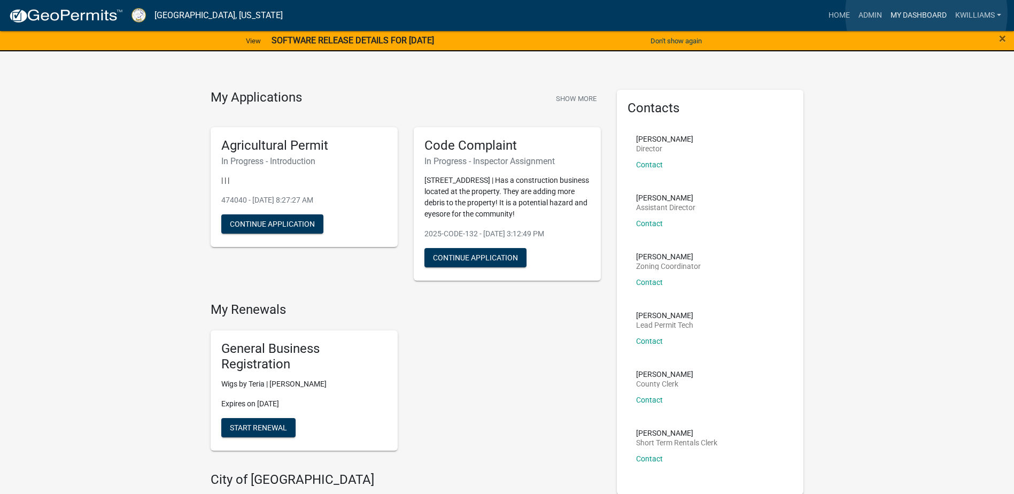
click at [926, 13] on link "My Dashboard" at bounding box center [918, 15] width 65 height 20
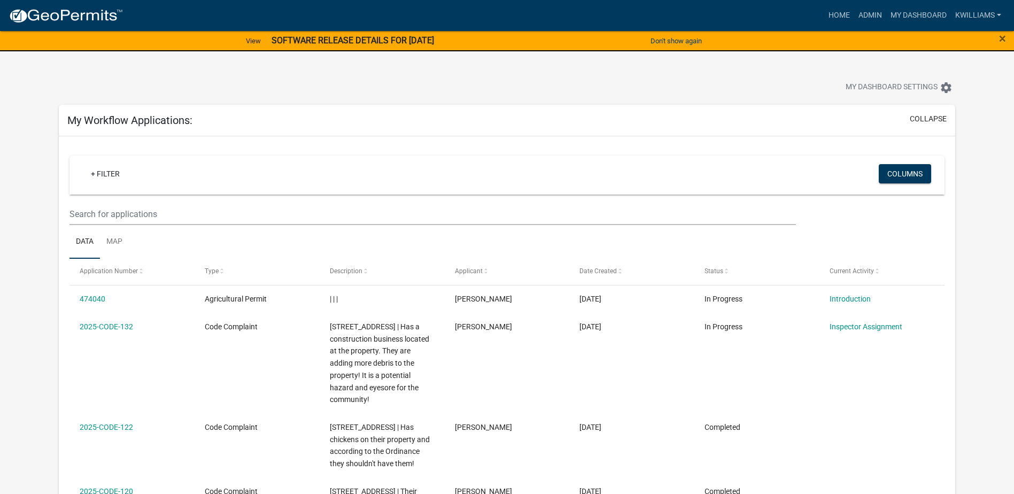
click at [931, 112] on div "My Workflow Applications: collapse" at bounding box center [507, 121] width 897 height 32
click at [931, 117] on button "collapse" at bounding box center [928, 118] width 37 height 11
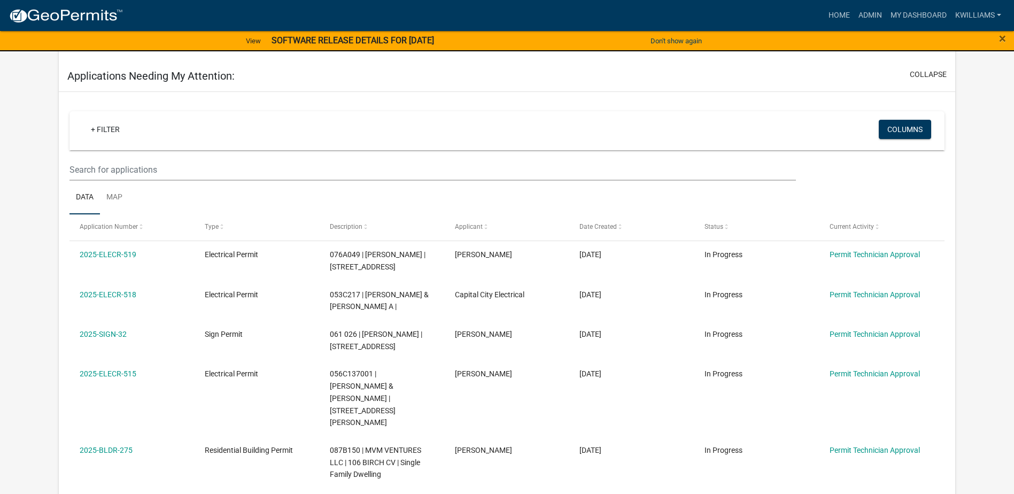
scroll to position [321, 0]
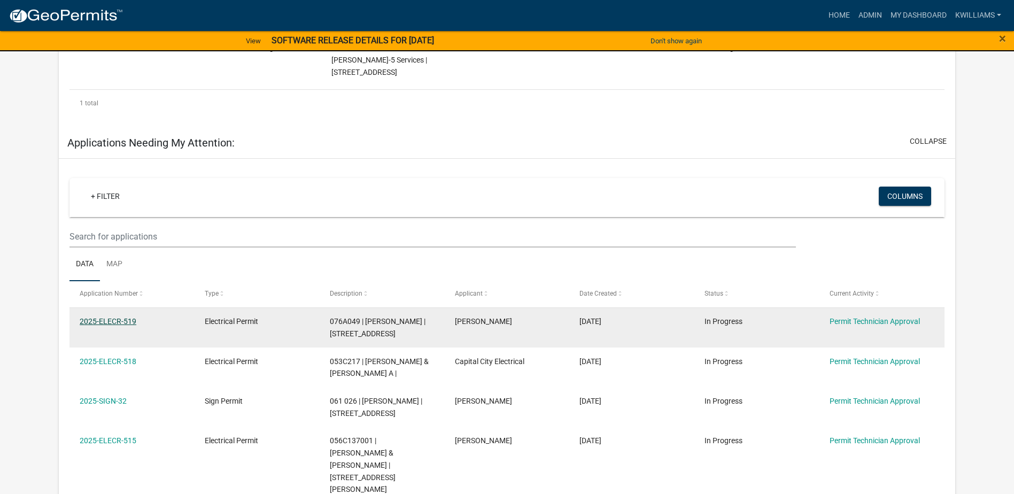
click at [121, 317] on link "2025-ELECR-519" at bounding box center [108, 321] width 57 height 9
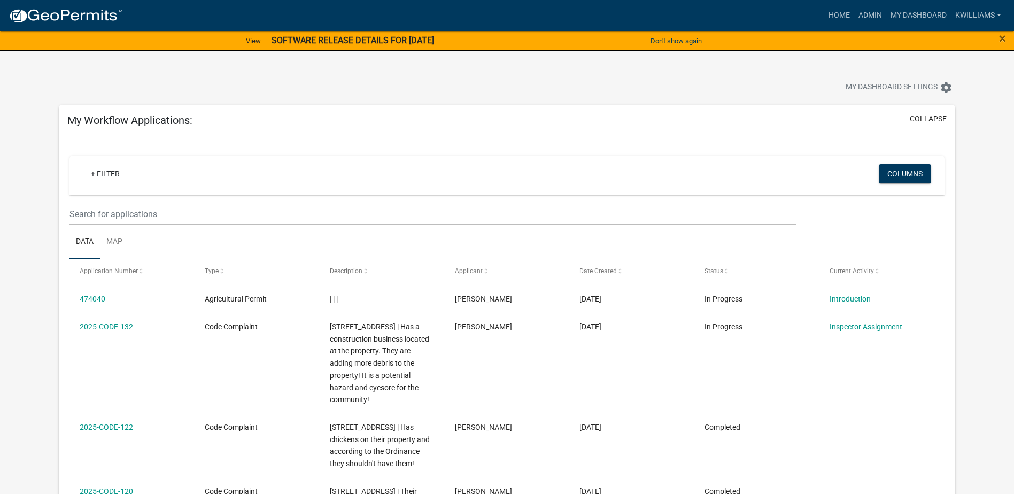
click at [930, 114] on button "collapse" at bounding box center [928, 118] width 37 height 11
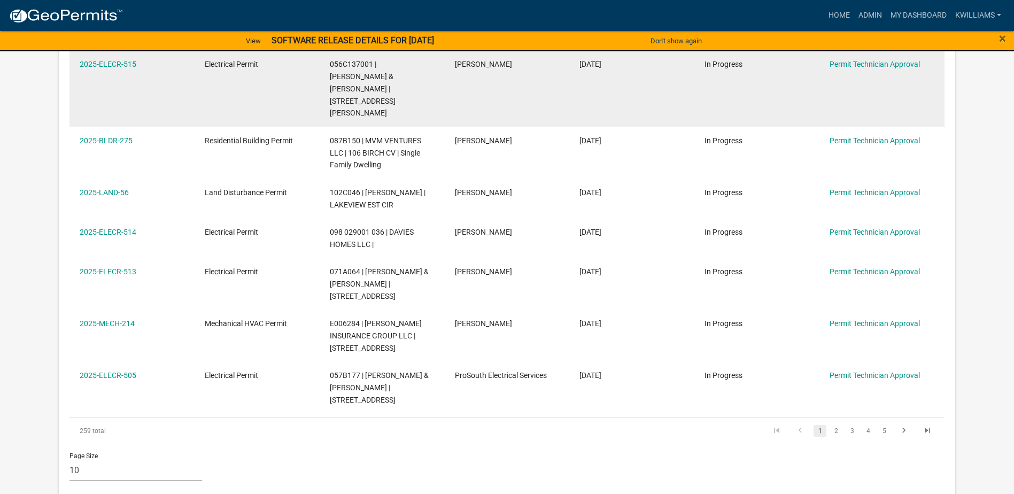
scroll to position [748, 0]
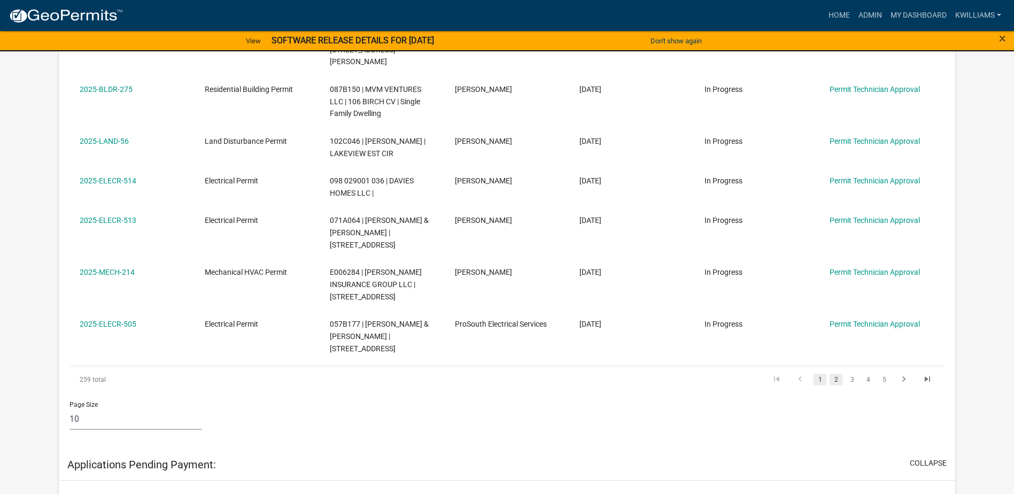
click at [838, 374] on link "2" at bounding box center [836, 380] width 13 height 12
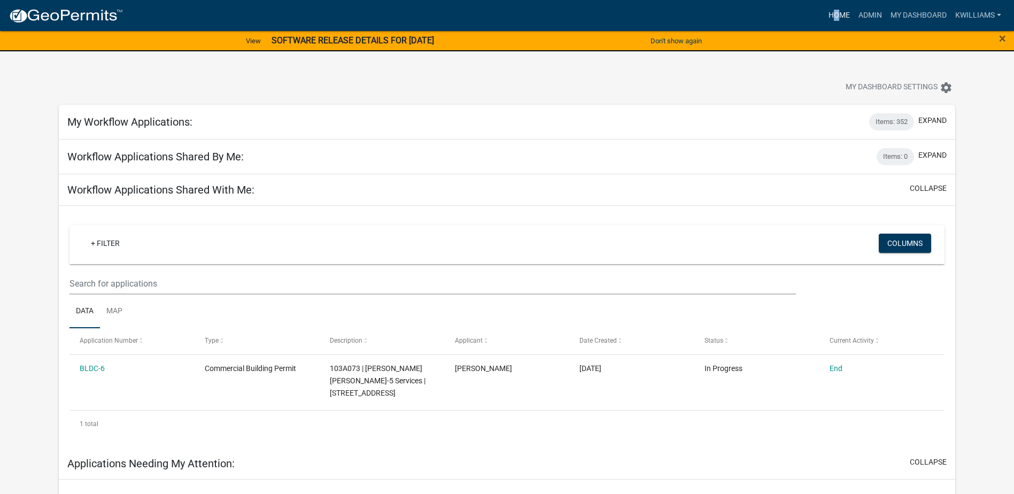
click at [831, 8] on nav "more_horiz Home Admin My Dashboard kwilliams Admin Account Contractor Profile L…" at bounding box center [507, 15] width 1014 height 31
click at [834, 11] on link "Home" at bounding box center [839, 15] width 30 height 20
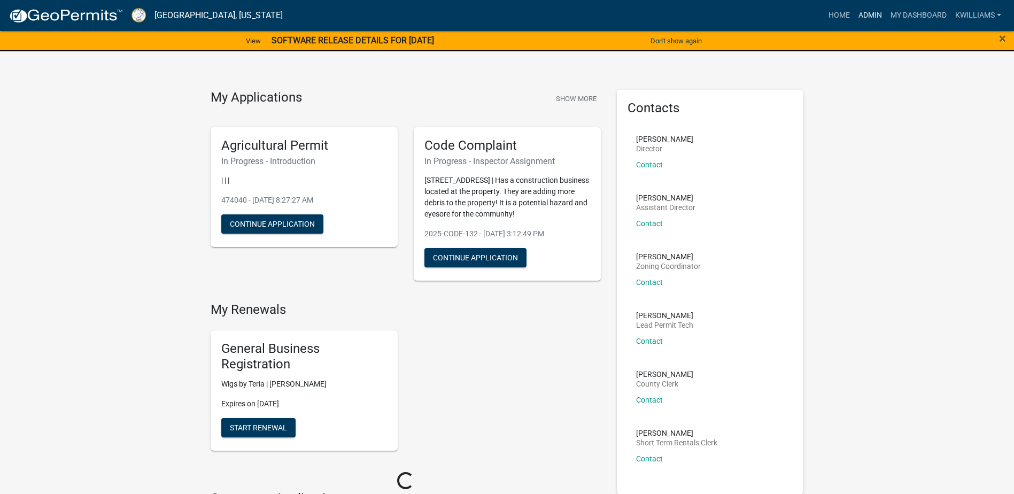
click at [870, 18] on link "Admin" at bounding box center [870, 15] width 32 height 20
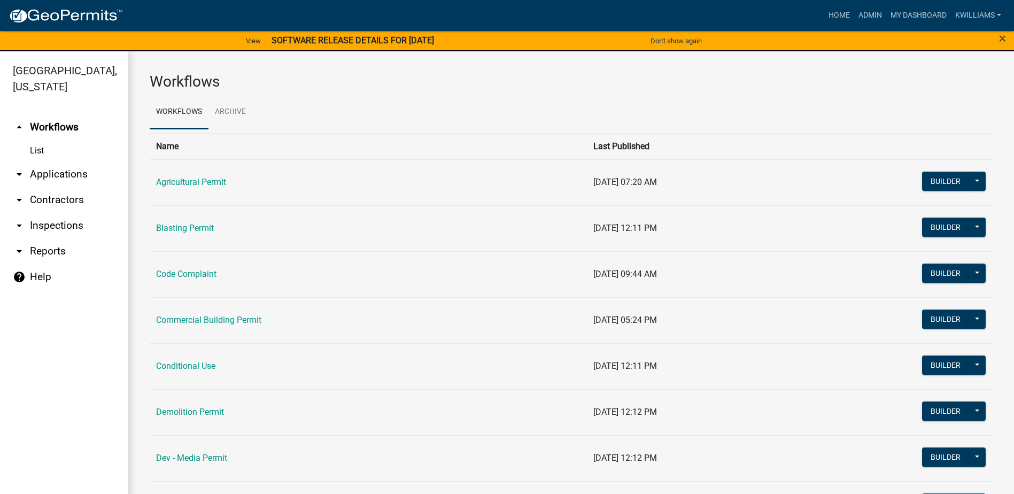
click at [78, 177] on link "arrow_drop_down Applications" at bounding box center [64, 174] width 128 height 26
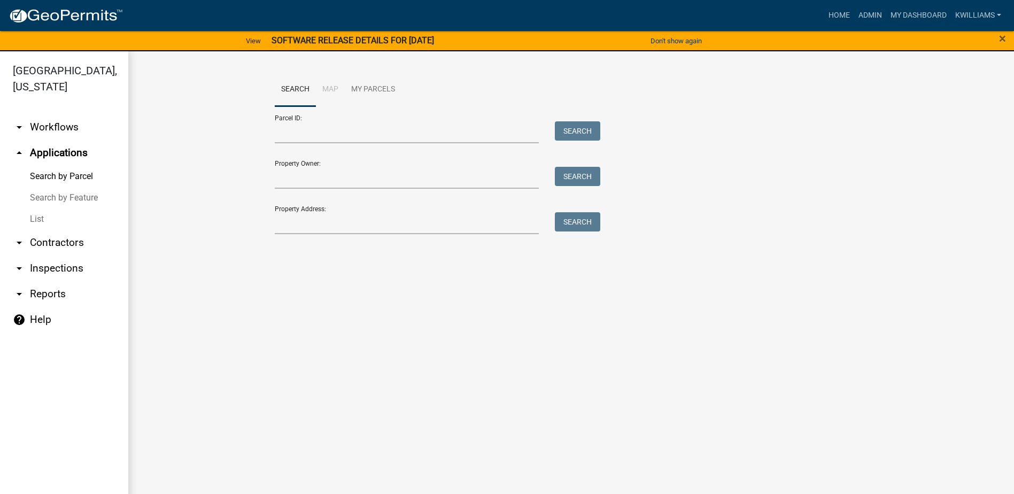
click at [21, 222] on link "List" at bounding box center [64, 218] width 128 height 21
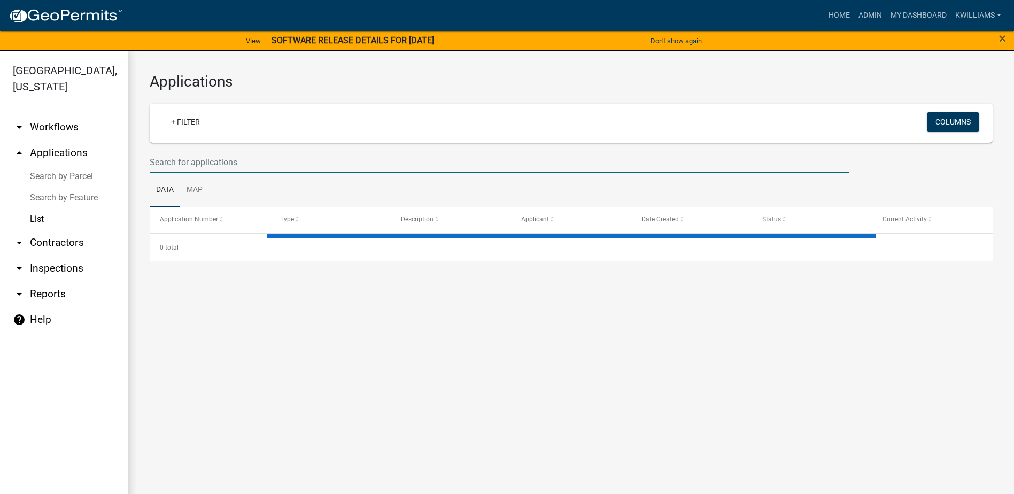
click at [191, 172] on input "text" at bounding box center [500, 162] width 700 height 22
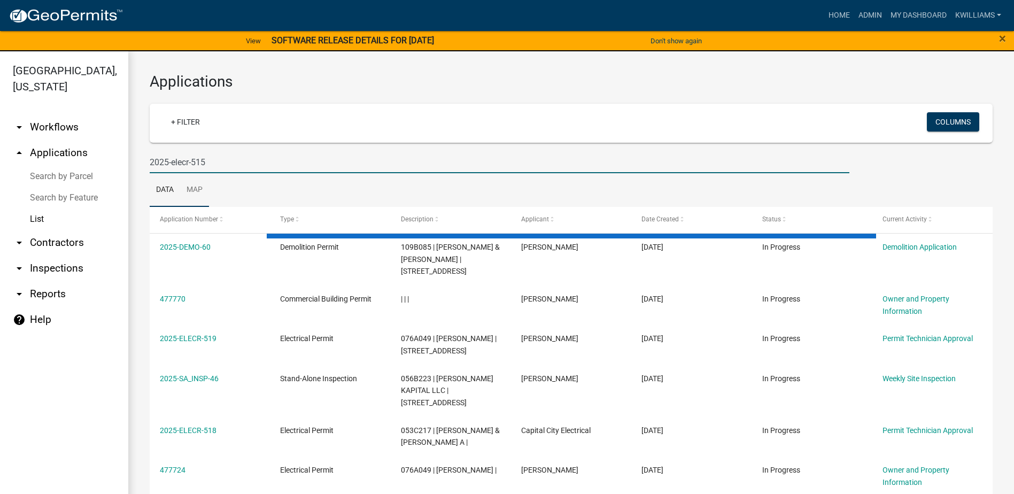
type input "2025-elecr-515"
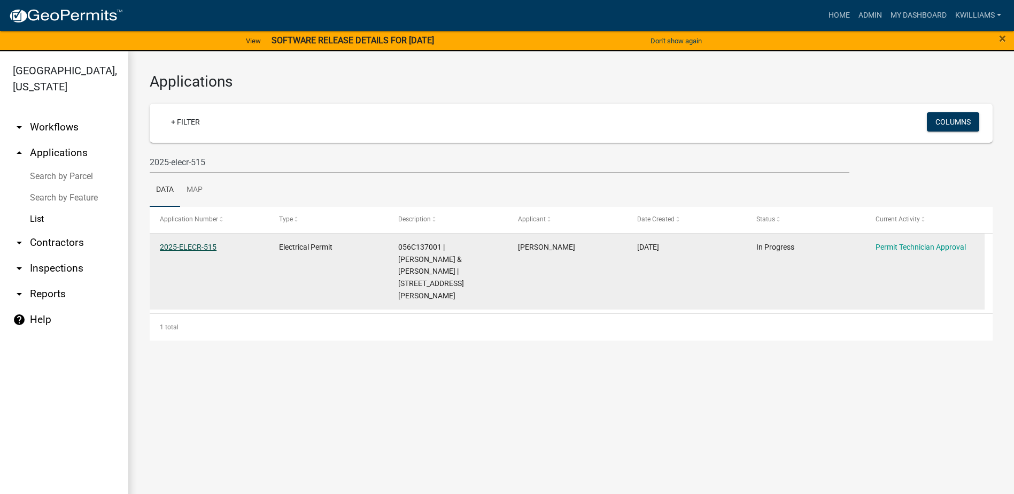
click at [177, 246] on link "2025-ELECR-515" at bounding box center [188, 247] width 57 height 9
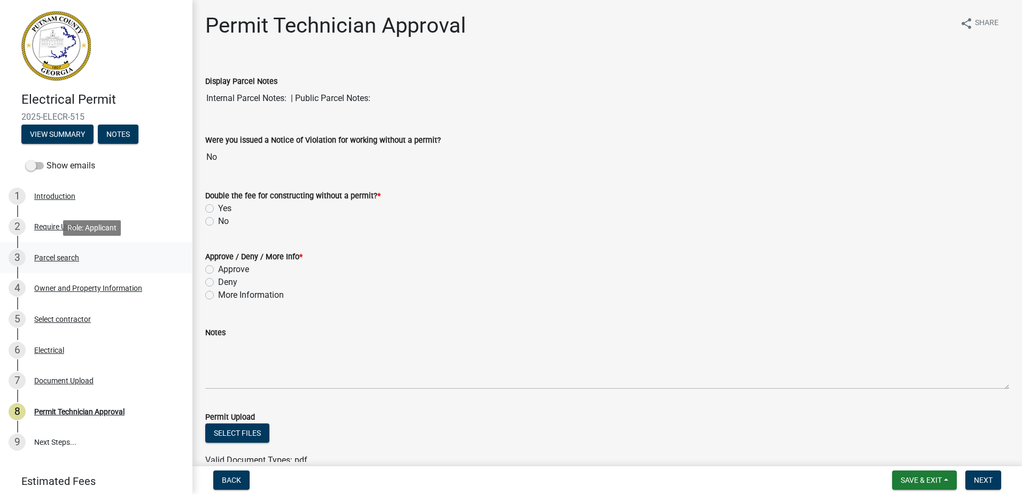
click at [55, 252] on div "3 Parcel search" at bounding box center [92, 257] width 167 height 17
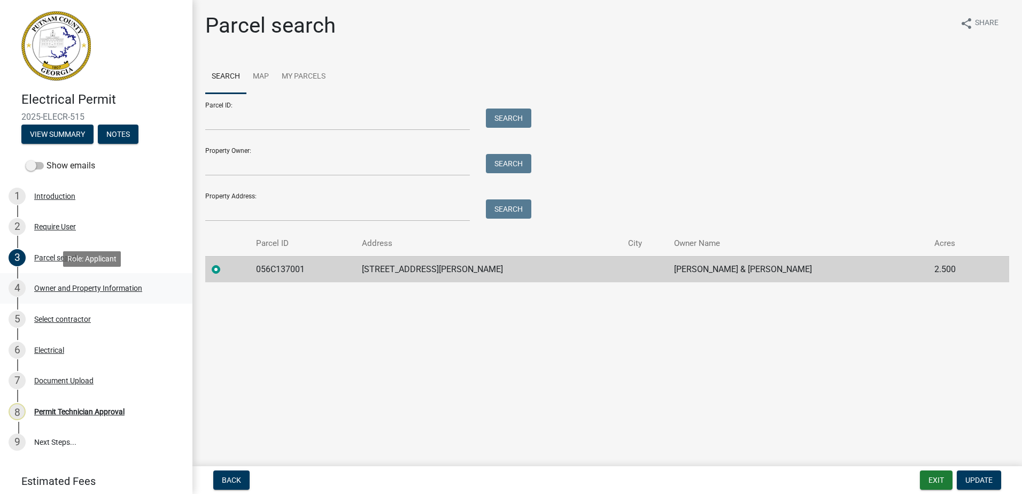
click at [64, 283] on div "4 Owner and Property Information" at bounding box center [92, 288] width 167 height 17
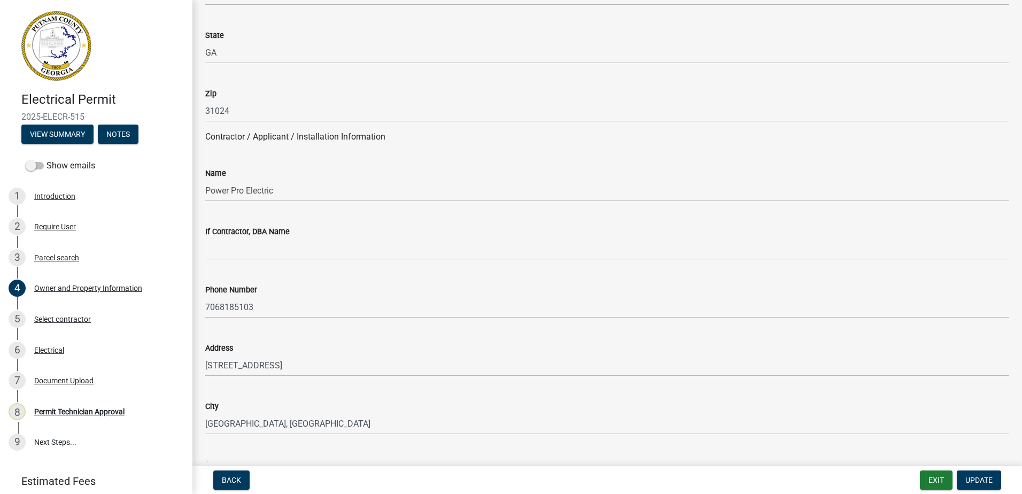
scroll to position [802, 0]
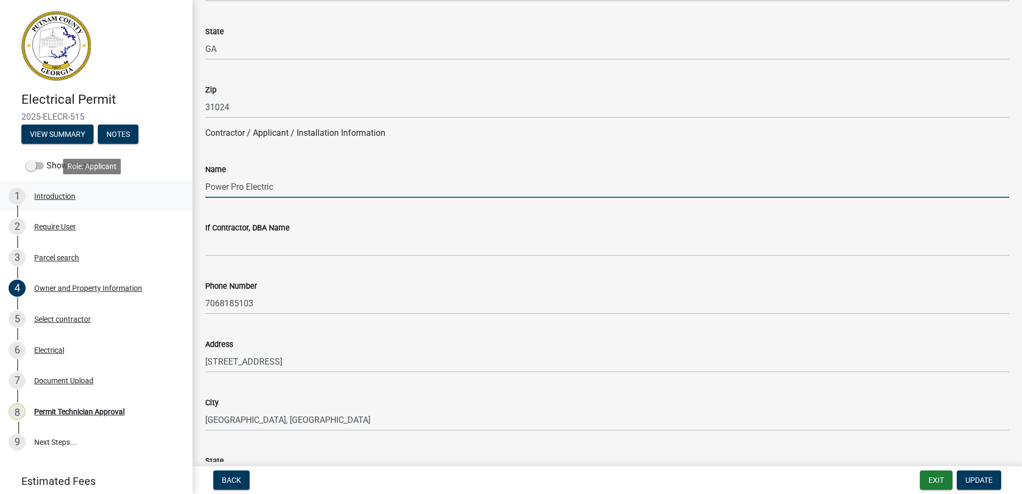
drag, startPoint x: 285, startPoint y: 188, endPoint x: 161, endPoint y: 183, distance: 124.1
click at [111, 194] on div "Electrical Permit 2025-ELECR-515 View Summary Notes Show emails 1 Introduction …" at bounding box center [511, 247] width 1022 height 494
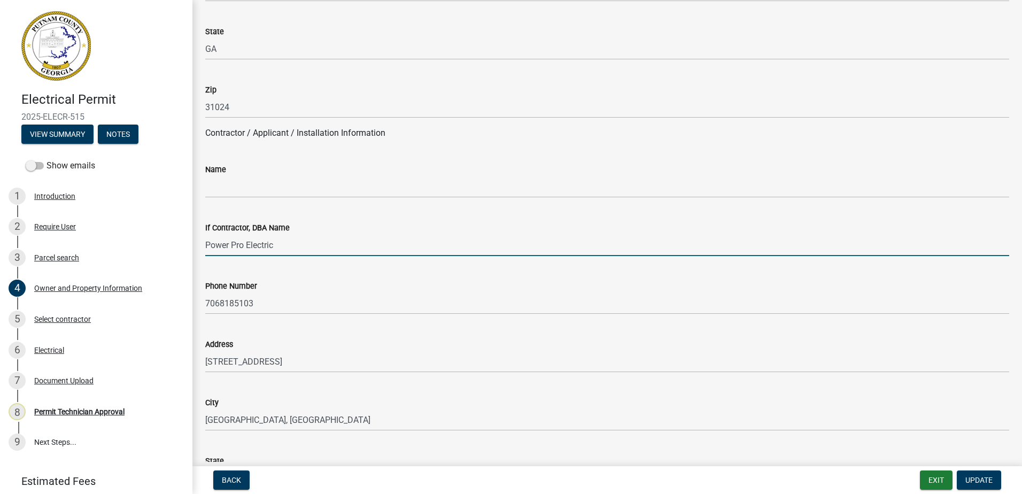
type input "Power Pro Electric"
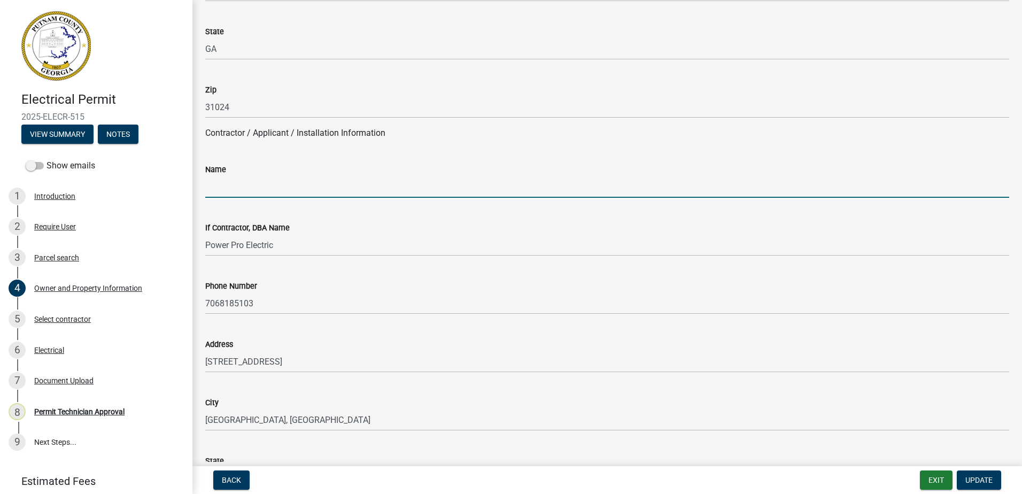
click at [229, 194] on input "Name" at bounding box center [607, 187] width 804 height 22
type input "c"
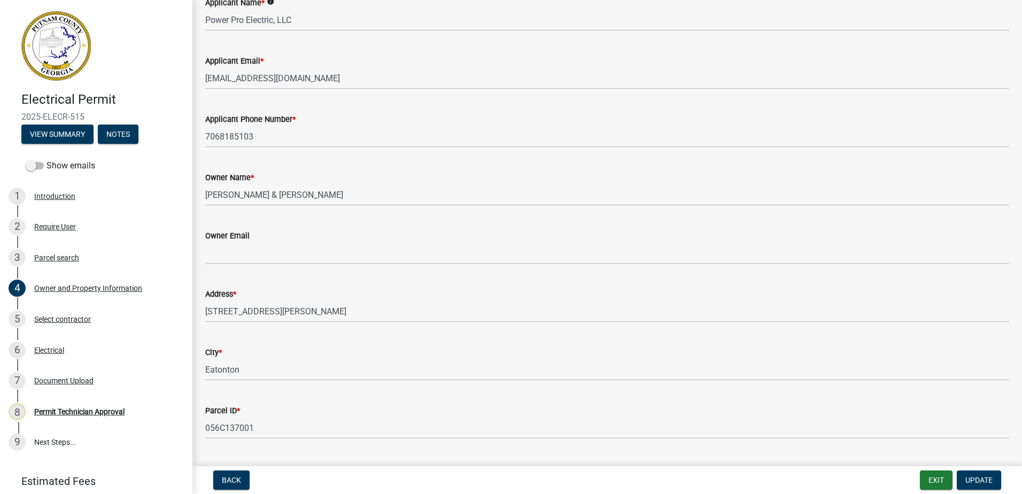
scroll to position [0, 0]
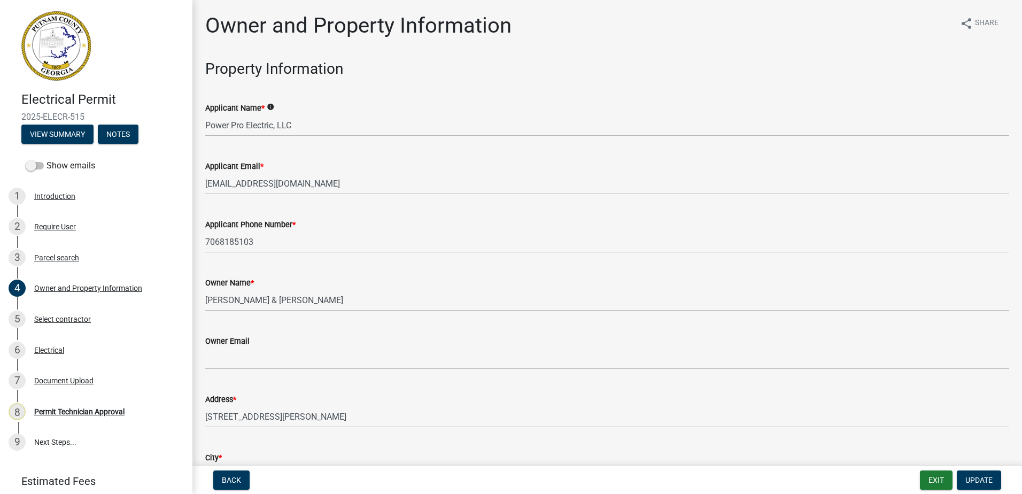
type input "Corey Dobbs"
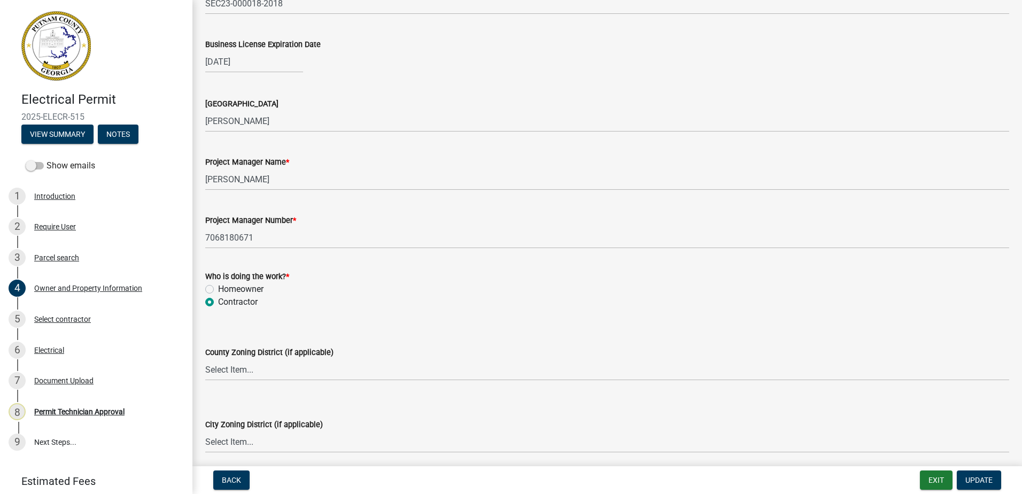
scroll to position [1711, 0]
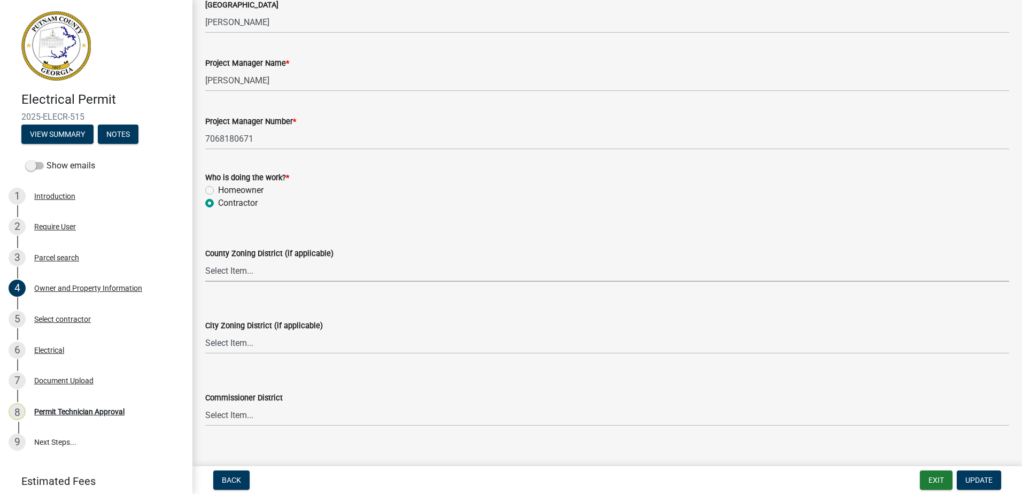
click at [217, 272] on select "Select Item... AG-1 R-1R R-1 R-2 MHP RM-1 RM-3 C-1 C-2 I-M PUD N/A" at bounding box center [607, 271] width 804 height 22
click at [205, 260] on select "Select Item... AG-1 R-1R R-1 R-2 MHP RM-1 RM-3 C-1 C-2 I-M PUD N/A" at bounding box center [607, 271] width 804 height 22
select select "78bfdc44-73ff-456e-a557-d4c99b9c08be"
click at [220, 342] on select "Select Item... A-1 A-2 R-1 R-2 R-3 R-4 MHP C-1 C-2 I-1 I-2 DB FH H-P N/A" at bounding box center [607, 343] width 804 height 22
click at [205, 332] on select "Select Item... A-1 A-2 R-1 R-2 R-3 R-4 MHP C-1 C-2 I-1 I-2 DB FH H-P N/A" at bounding box center [607, 343] width 804 height 22
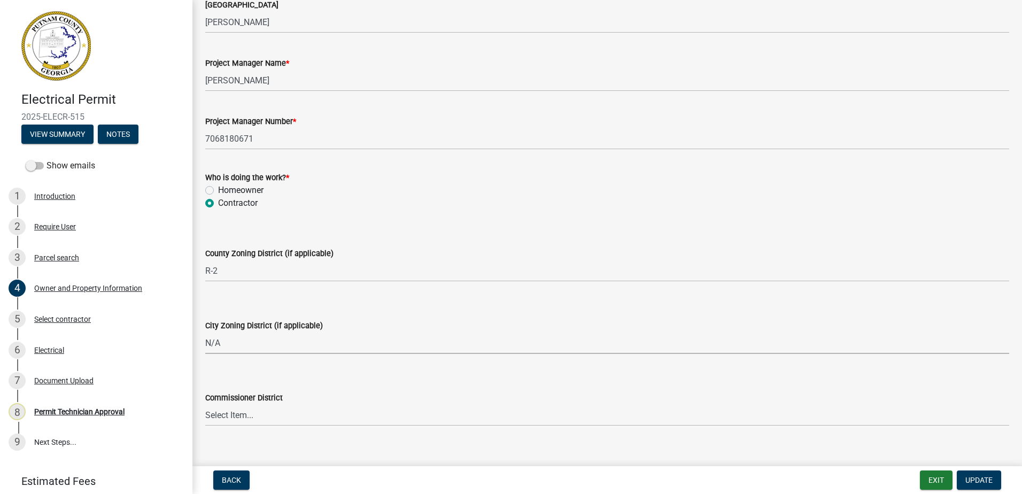
select select "83394b22-4a11-496c-8e5c-75ade2e72faf"
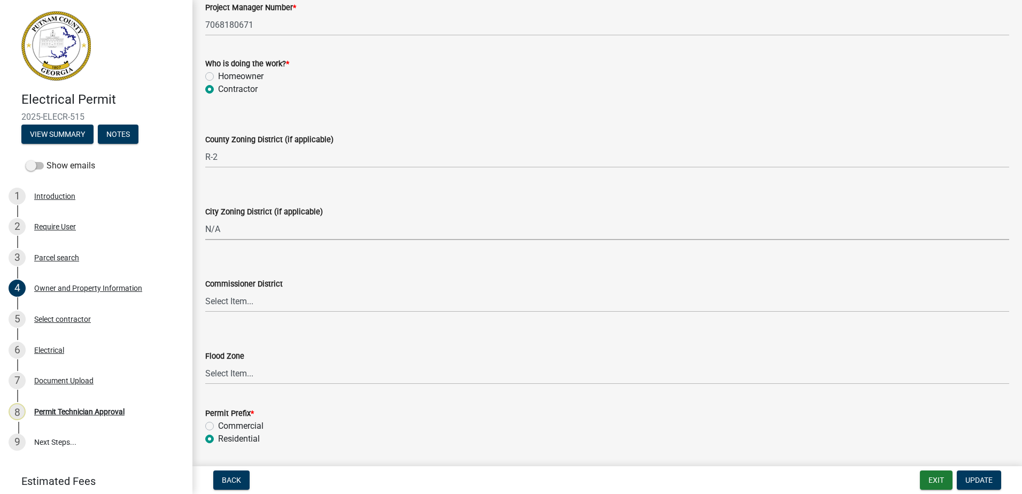
scroll to position [1859, 0]
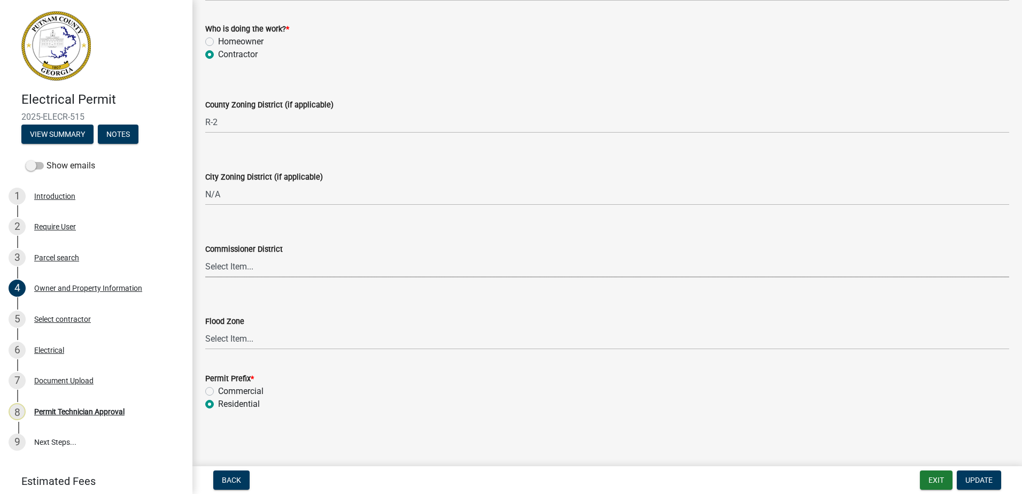
click at [239, 263] on select "Select Item... District 1 District 2 District 3 District 4" at bounding box center [607, 267] width 804 height 22
click at [205, 256] on select "Select Item... District 1 District 2 District 3 District 4" at bounding box center [607, 267] width 804 height 22
select select "295c155f-de53-4b68-9fdd-08c8883e9b6f"
click at [979, 478] on span "Update" at bounding box center [978, 480] width 27 height 9
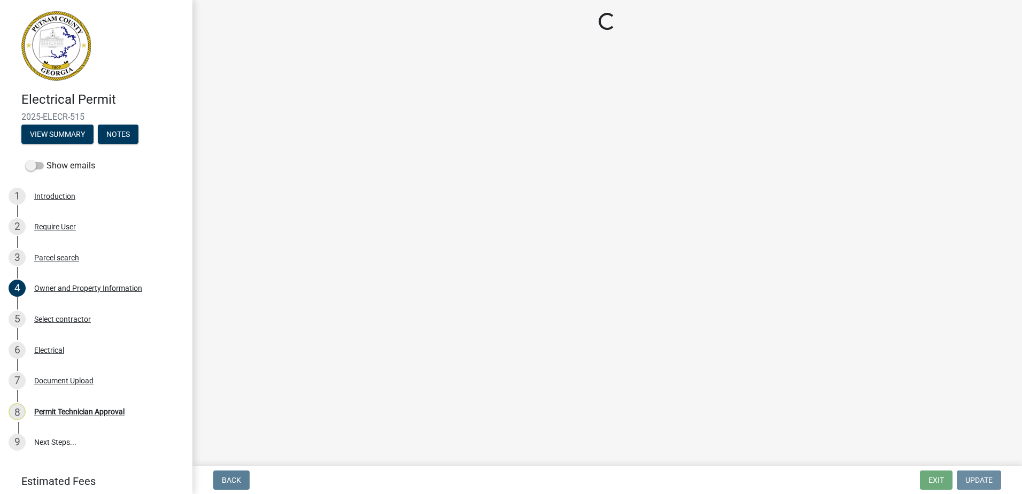
scroll to position [0, 0]
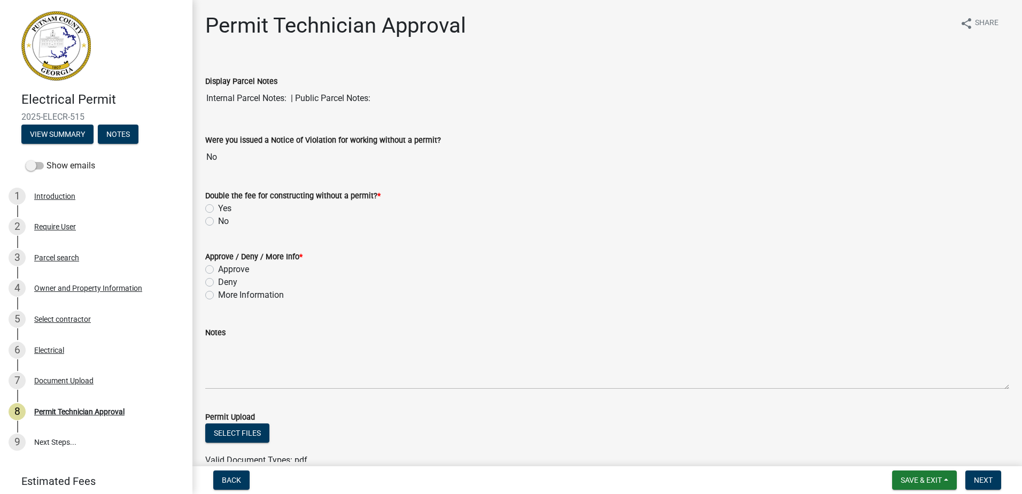
click at [218, 269] on label "Approve" at bounding box center [233, 269] width 31 height 13
click at [218, 269] on input "Approve" at bounding box center [221, 266] width 7 height 7
radio input "true"
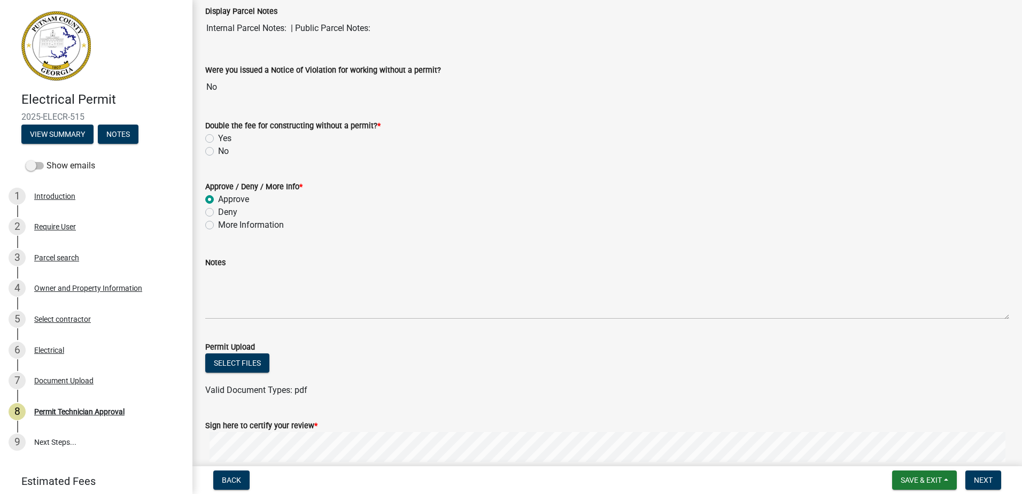
scroll to position [193, 0]
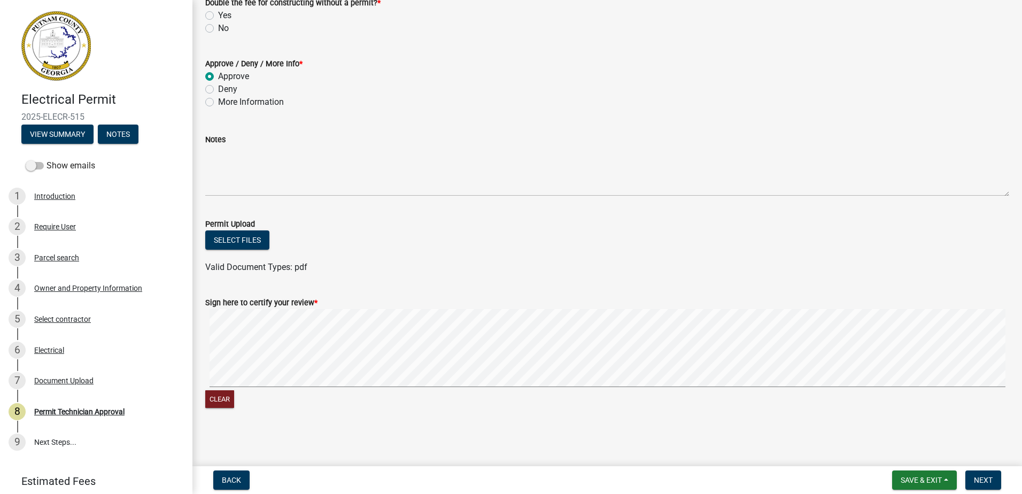
click at [493, 297] on form "Sign here to certify your review * Clear" at bounding box center [607, 346] width 804 height 127
click at [972, 480] on button "Next" at bounding box center [983, 479] width 36 height 19
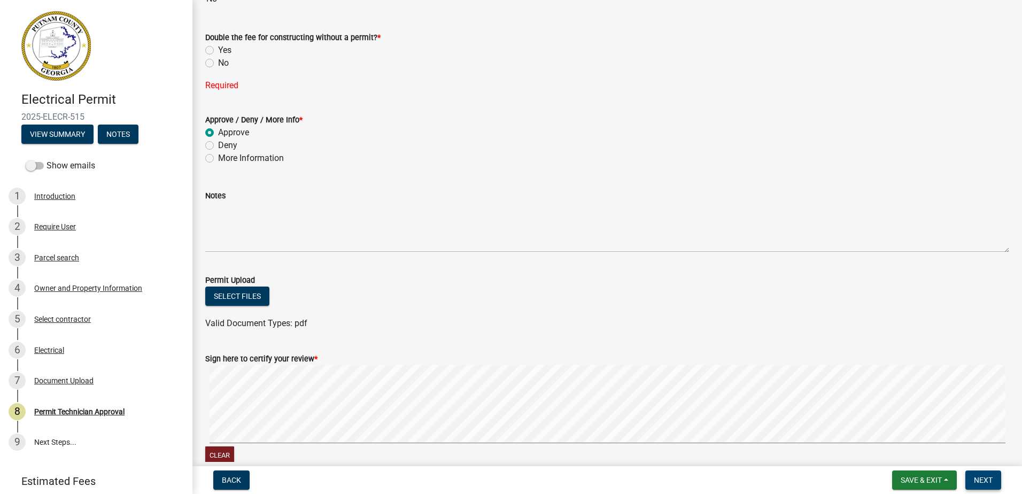
scroll to position [140, 0]
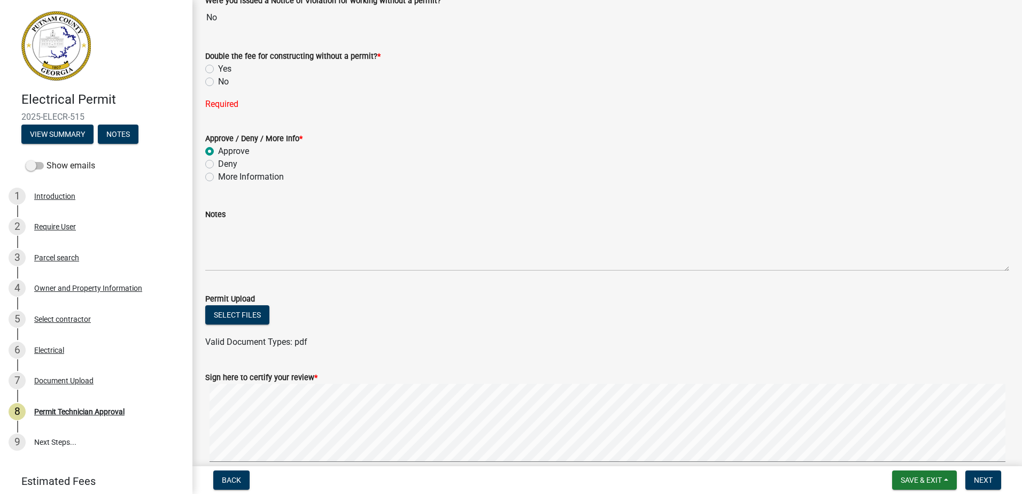
click at [218, 86] on label "No" at bounding box center [223, 81] width 11 height 13
click at [218, 82] on input "No" at bounding box center [221, 78] width 7 height 7
radio input "true"
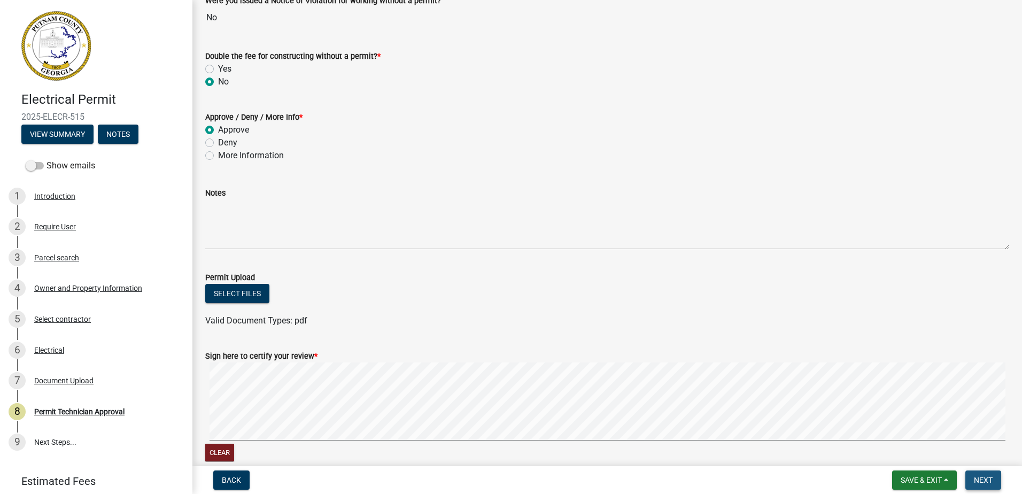
click at [981, 472] on button "Next" at bounding box center [983, 479] width 36 height 19
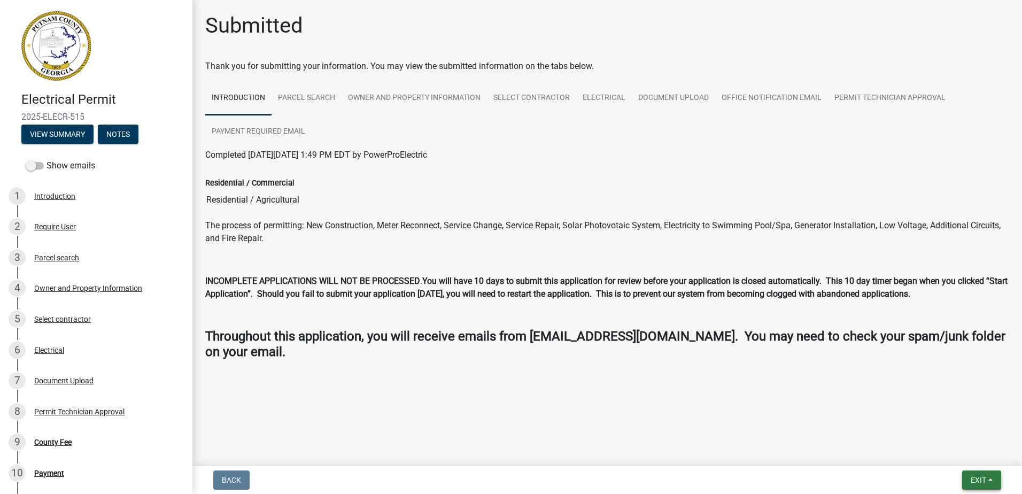
click at [980, 476] on span "Exit" at bounding box center [979, 480] width 16 height 9
click at [970, 460] on button "Save & Exit" at bounding box center [959, 452] width 86 height 26
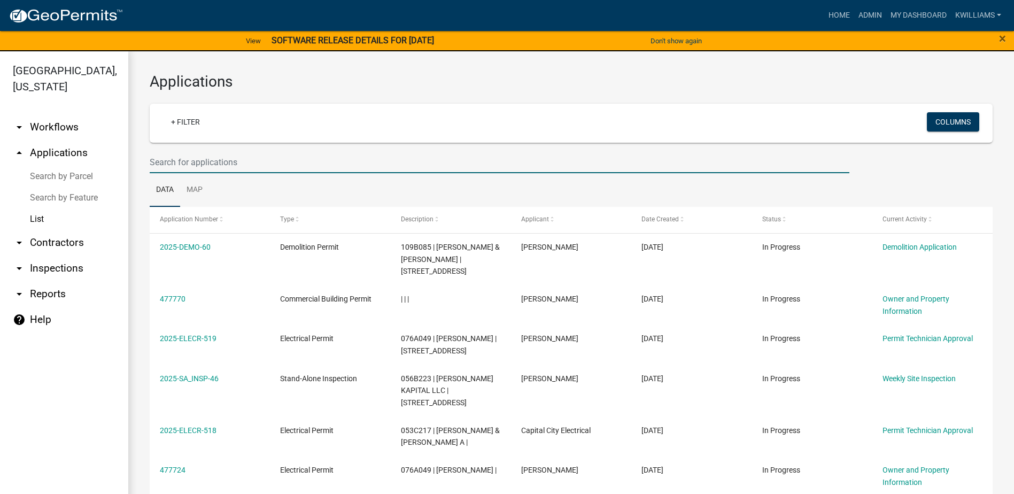
click at [221, 163] on input "text" at bounding box center [500, 162] width 700 height 22
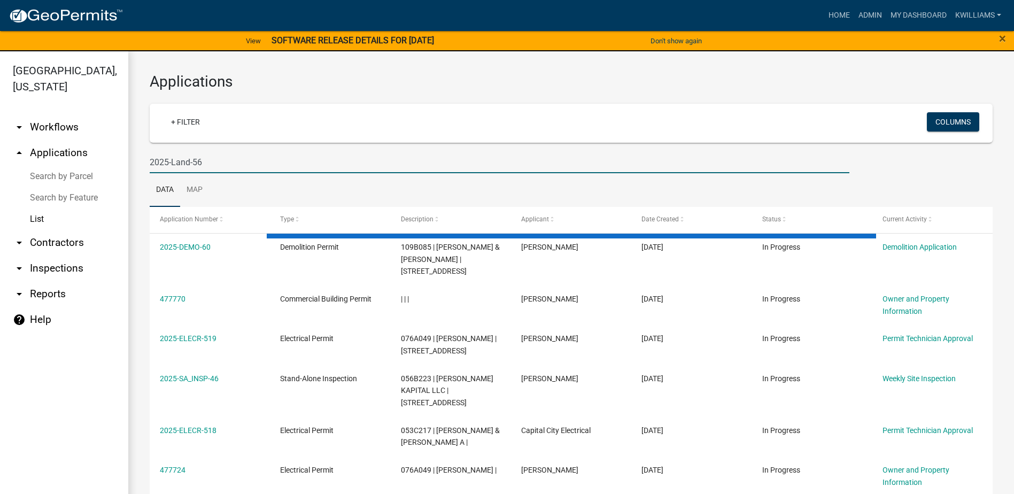
type input "2025-Land-56"
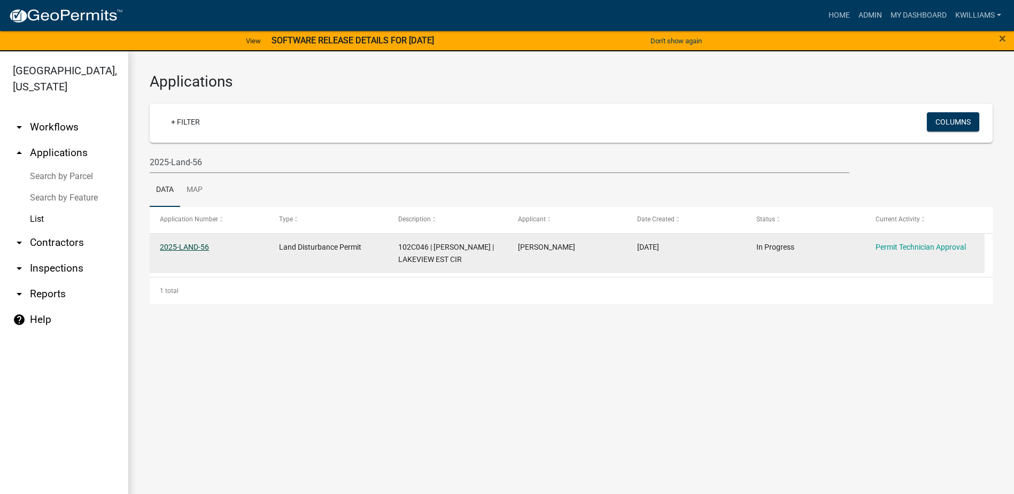
click at [179, 247] on link "2025-LAND-56" at bounding box center [184, 247] width 49 height 9
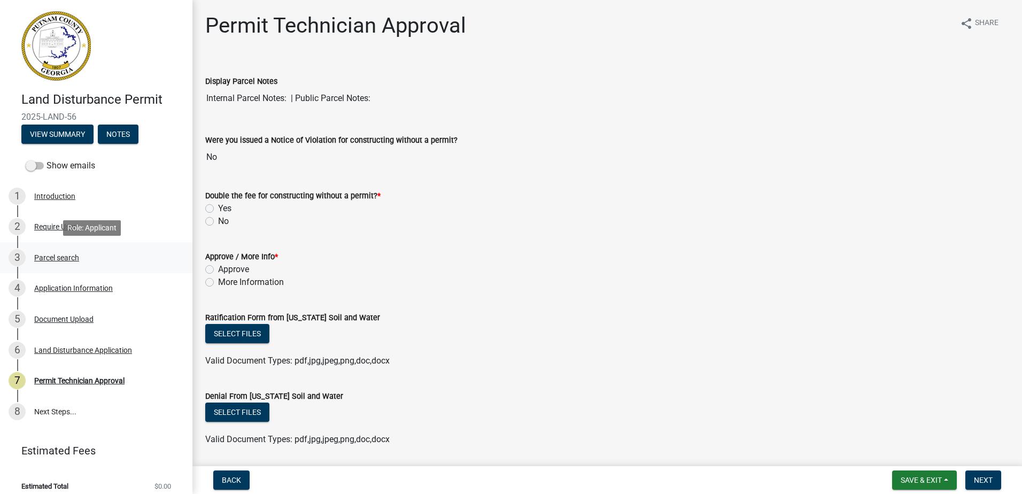
click at [51, 249] on div "3 Parcel search" at bounding box center [92, 257] width 167 height 17
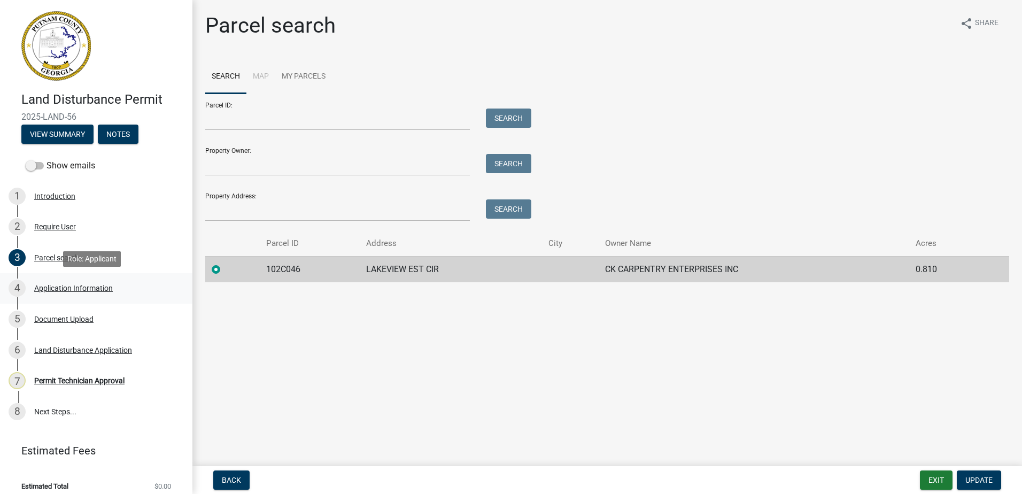
click at [88, 289] on div "Application Information" at bounding box center [73, 287] width 79 height 7
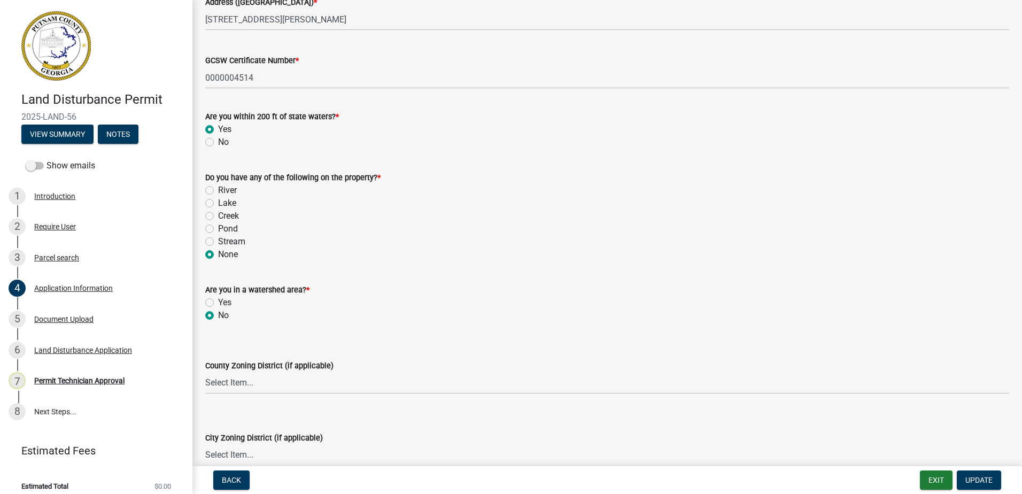
scroll to position [1123, 0]
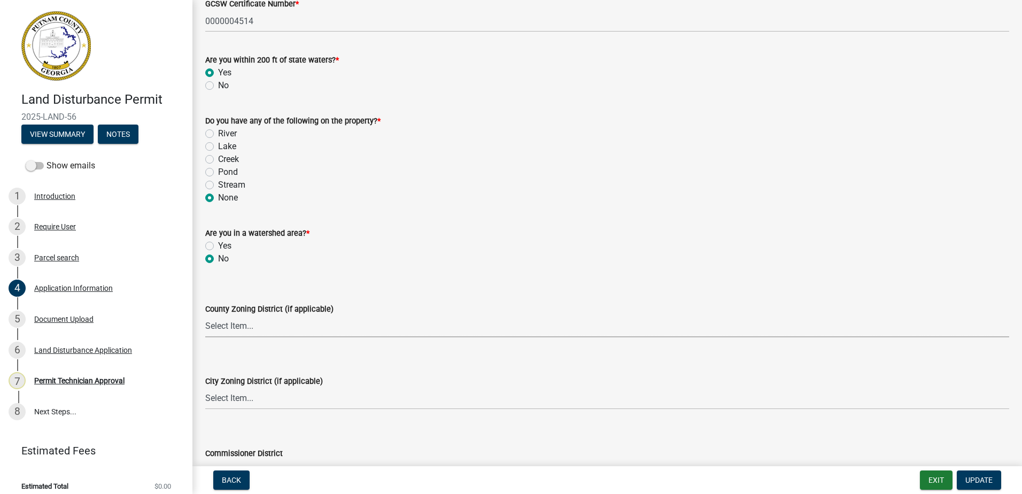
click at [253, 328] on select "Select Item... AG-1 R-1R R-1 R-2 MHP RM-1 RM-3 C-1 C-2 I-M PUD N/A" at bounding box center [607, 326] width 804 height 22
click at [205, 315] on select "Select Item... AG-1 R-1R R-1 R-2 MHP RM-1 RM-3 C-1 C-2 I-M PUD N/A" at bounding box center [607, 326] width 804 height 22
select select "34fe85c2-5f76-4343-b6bb-8ca387e0bed7"
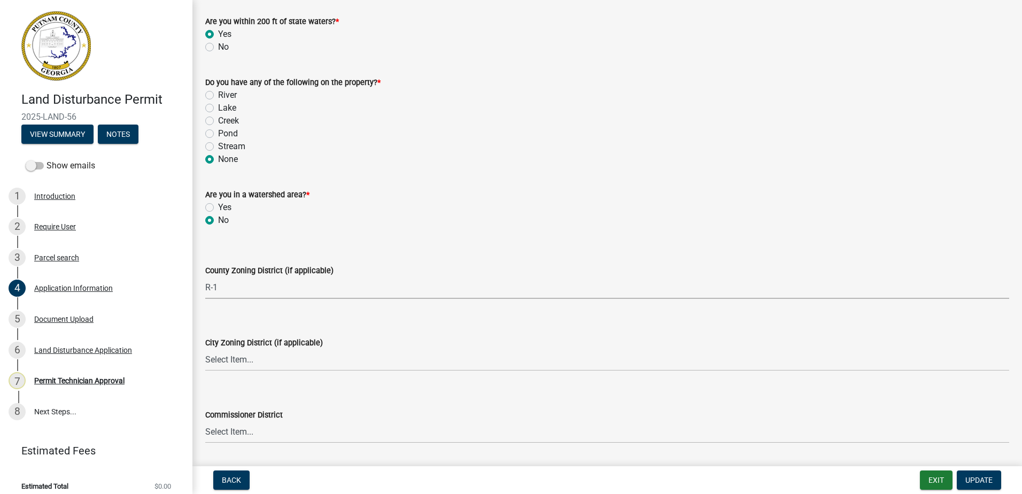
scroll to position [1230, 0]
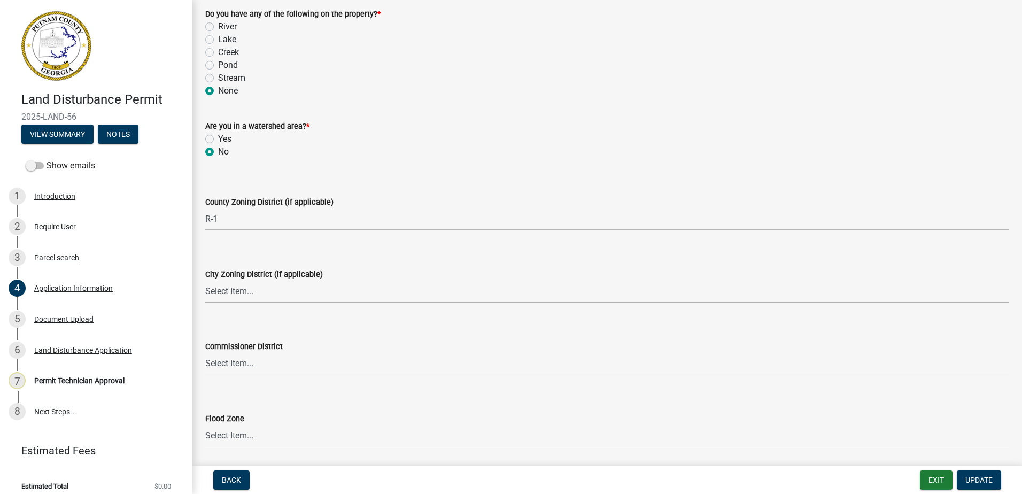
click at [248, 289] on select "Select Item... A-1 A-2 R-1 R-2 R-3 R-4 MHP C-1 C-2 I-1 I-2 DB FH H-P N/A" at bounding box center [607, 292] width 804 height 22
click at [205, 281] on select "Select Item... A-1 A-2 R-1 R-2 R-3 R-4 MHP C-1 C-2 I-1 I-2 DB FH H-P N/A" at bounding box center [607, 292] width 804 height 22
select select "83394b22-4a11-496c-8e5c-75ade2e72faf"
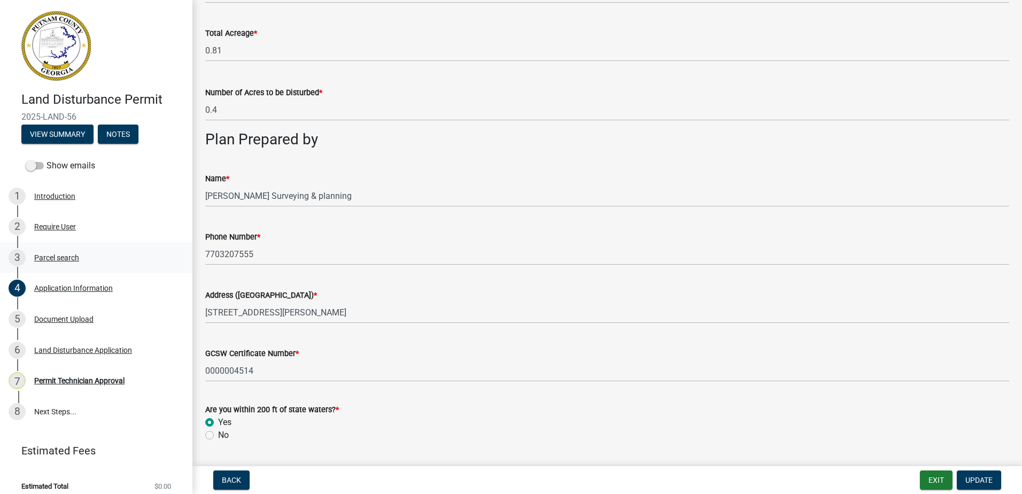
scroll to position [588, 0]
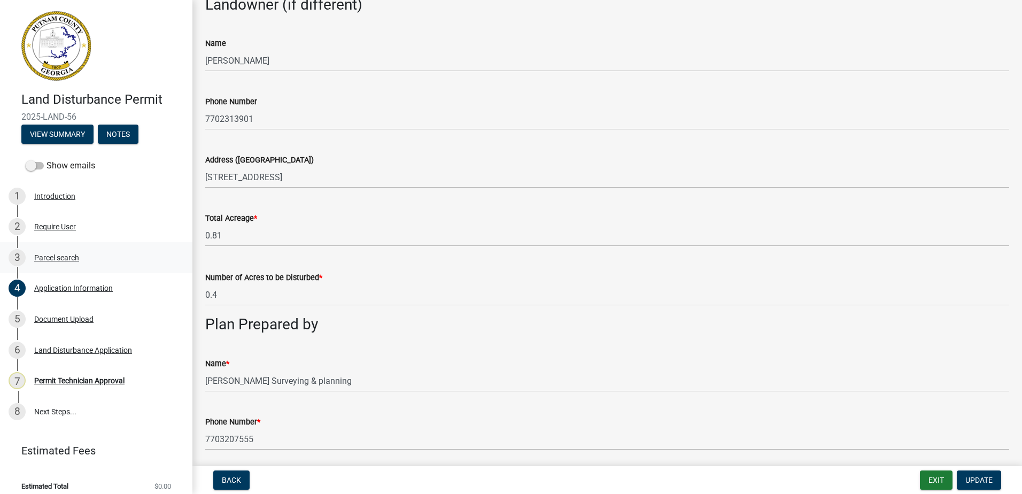
click at [72, 262] on div "3 Parcel search" at bounding box center [92, 257] width 167 height 17
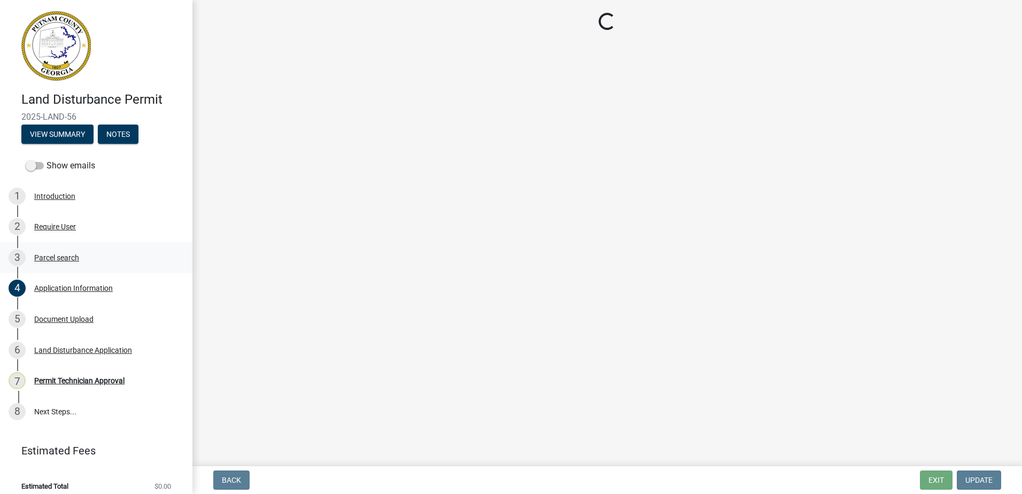
scroll to position [0, 0]
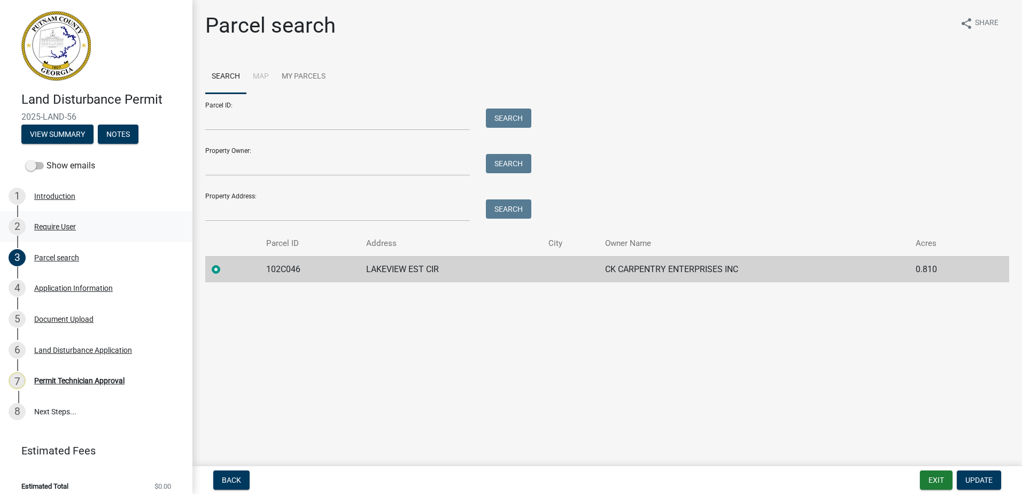
click at [66, 227] on div "Require User" at bounding box center [55, 226] width 42 height 7
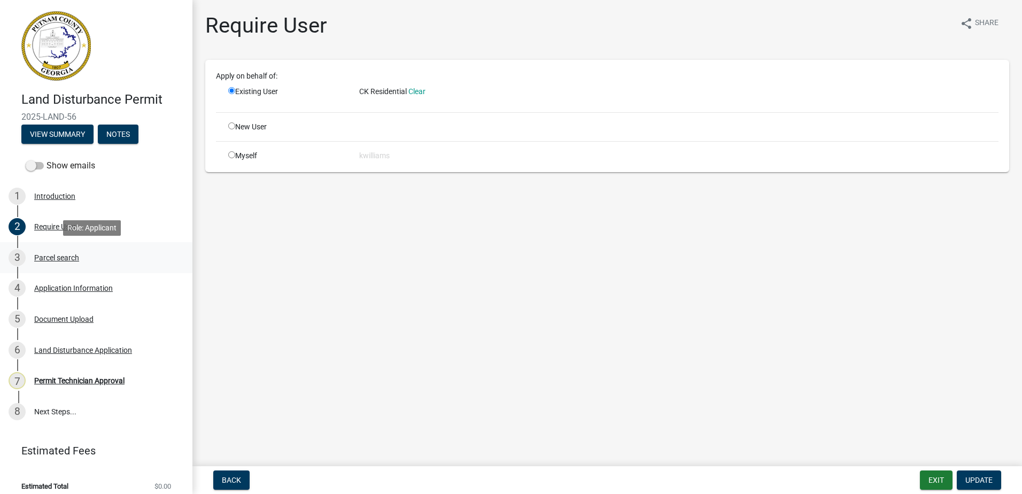
click at [55, 254] on div "Parcel search" at bounding box center [56, 257] width 45 height 7
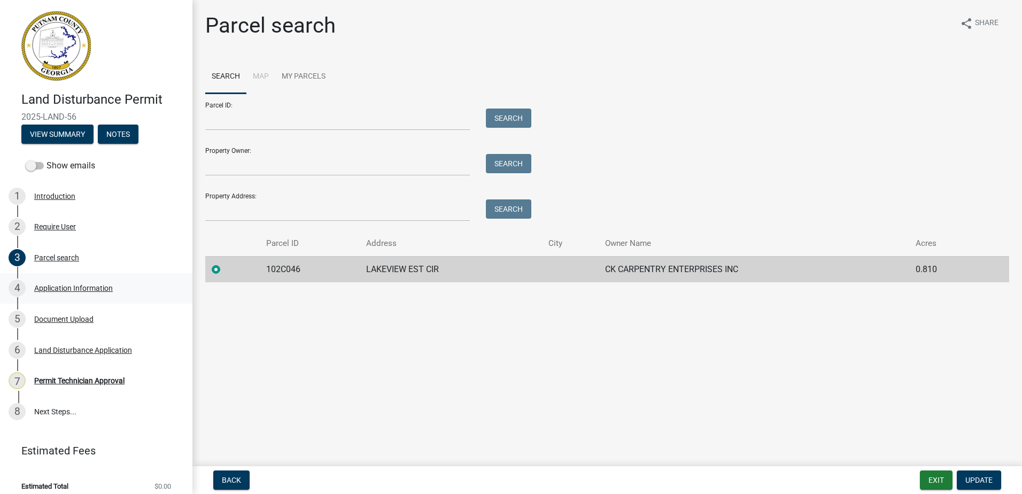
click at [52, 287] on div "Application Information" at bounding box center [73, 287] width 79 height 7
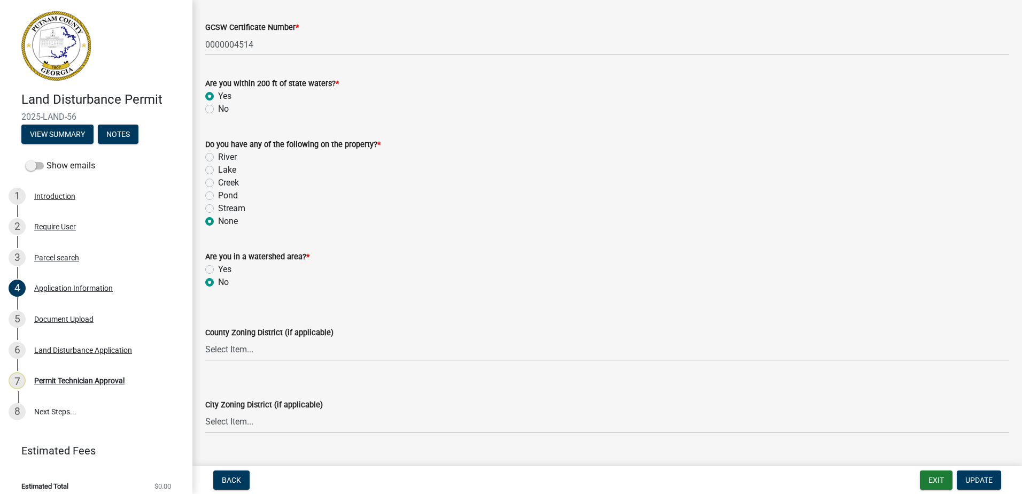
scroll to position [1123, 0]
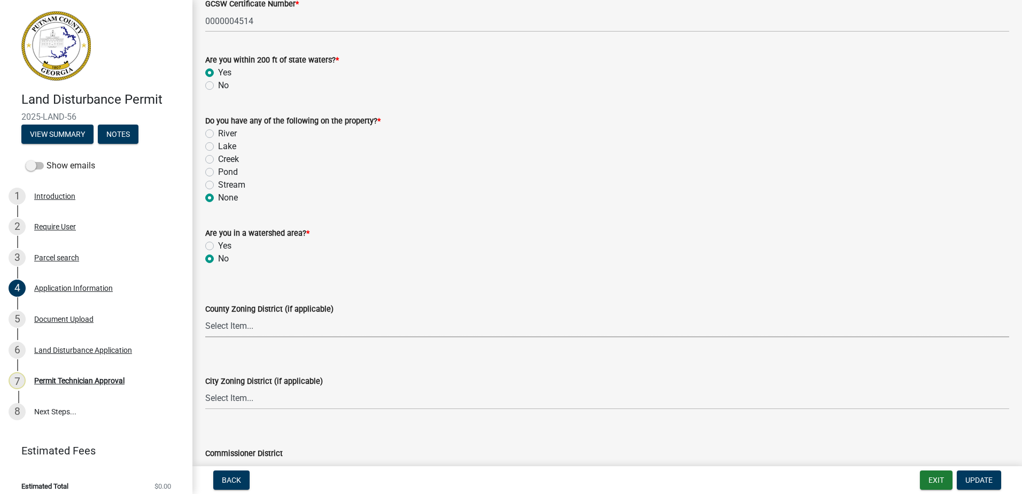
click at [251, 328] on select "Select Item... AG-1 R-1R R-1 R-2 MHP RM-1 RM-3 C-1 C-2 I-M PUD N/A" at bounding box center [607, 326] width 804 height 22
click at [205, 315] on select "Select Item... AG-1 R-1R R-1 R-2 MHP RM-1 RM-3 C-1 C-2 I-M PUD N/A" at bounding box center [607, 326] width 804 height 22
select select "34fe85c2-5f76-4343-b6bb-8ca387e0bed7"
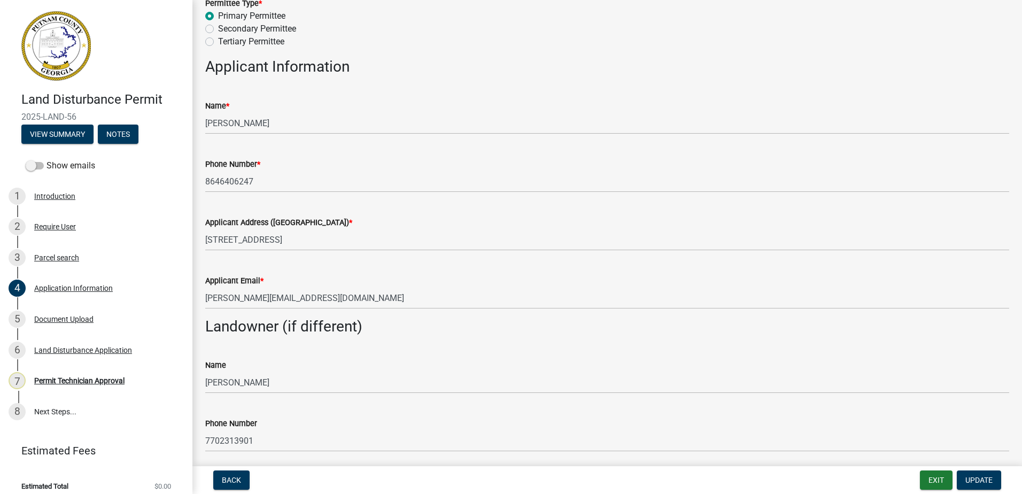
scroll to position [267, 0]
click at [66, 230] on div "Require User" at bounding box center [55, 226] width 42 height 7
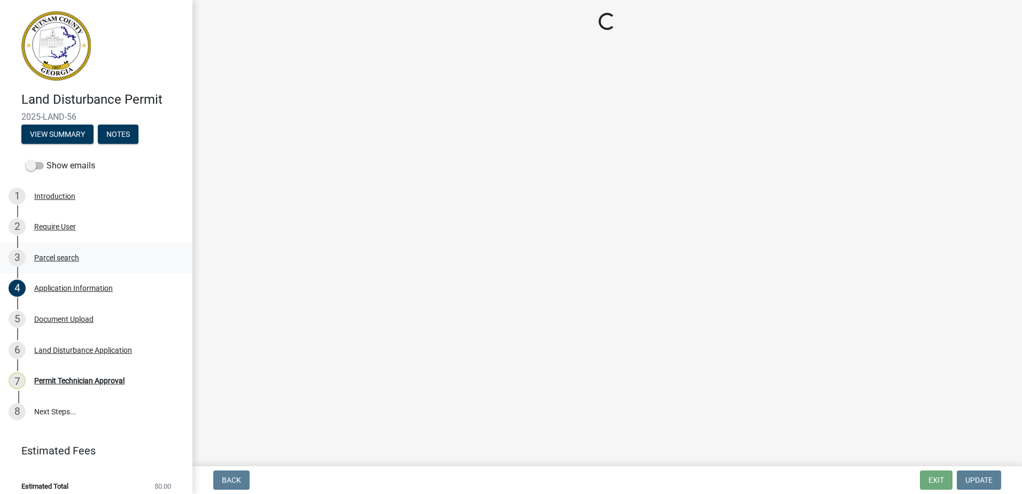
scroll to position [0, 0]
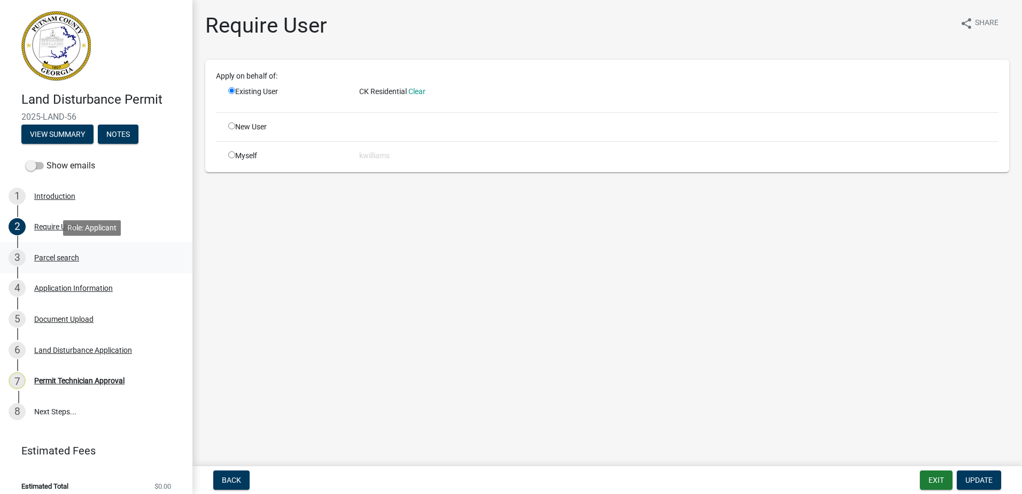
click at [55, 261] on div "Parcel search" at bounding box center [56, 257] width 45 height 7
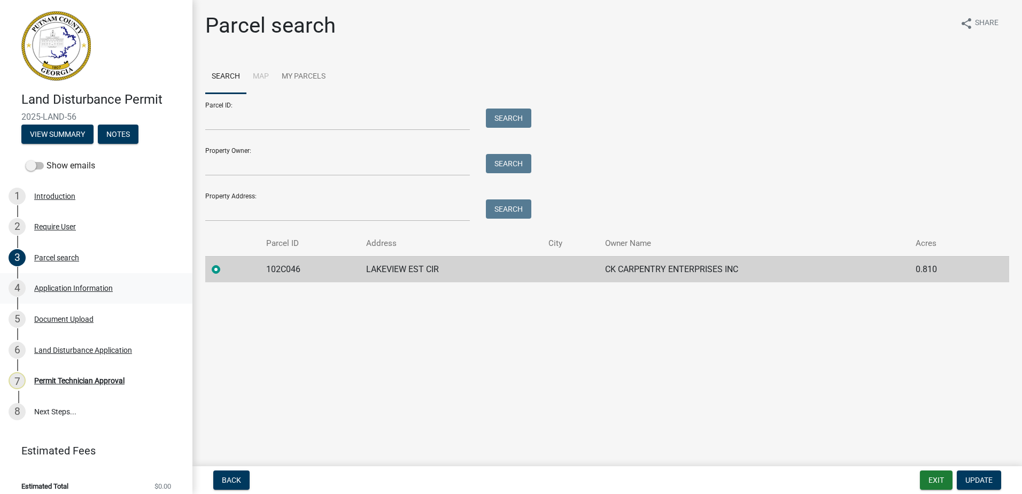
click at [67, 284] on div "Application Information" at bounding box center [73, 287] width 79 height 7
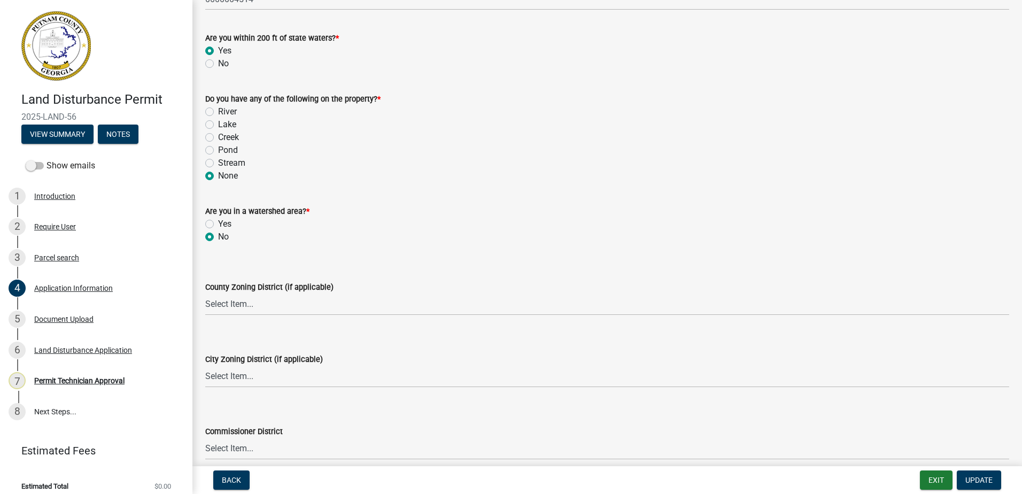
scroll to position [1176, 0]
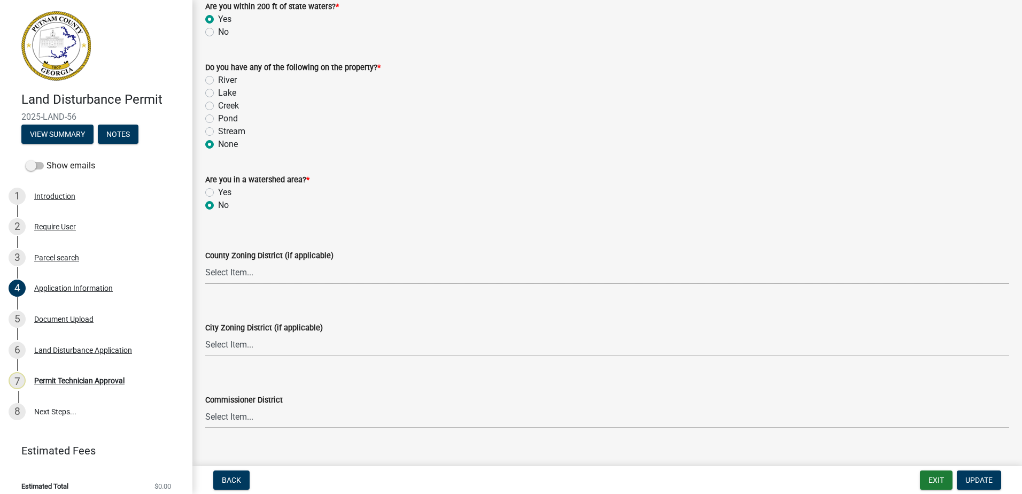
click at [224, 272] on select "Select Item... AG-1 R-1R R-1 R-2 MHP RM-1 RM-3 C-1 C-2 I-M PUD N/A" at bounding box center [607, 273] width 804 height 22
click at [205, 262] on select "Select Item... AG-1 R-1R R-1 R-2 MHP RM-1 RM-3 C-1 C-2 I-M PUD N/A" at bounding box center [607, 273] width 804 height 22
select select "34fe85c2-5f76-4343-b6bb-8ca387e0bed7"
click at [260, 339] on select "Select Item... A-1 A-2 R-1 R-2 R-3 R-4 MHP C-1 C-2 I-1 I-2 DB FH H-P N/A" at bounding box center [607, 345] width 804 height 22
click at [205, 334] on select "Select Item... A-1 A-2 R-1 R-2 R-3 R-4 MHP C-1 C-2 I-1 I-2 DB FH H-P N/A" at bounding box center [607, 345] width 804 height 22
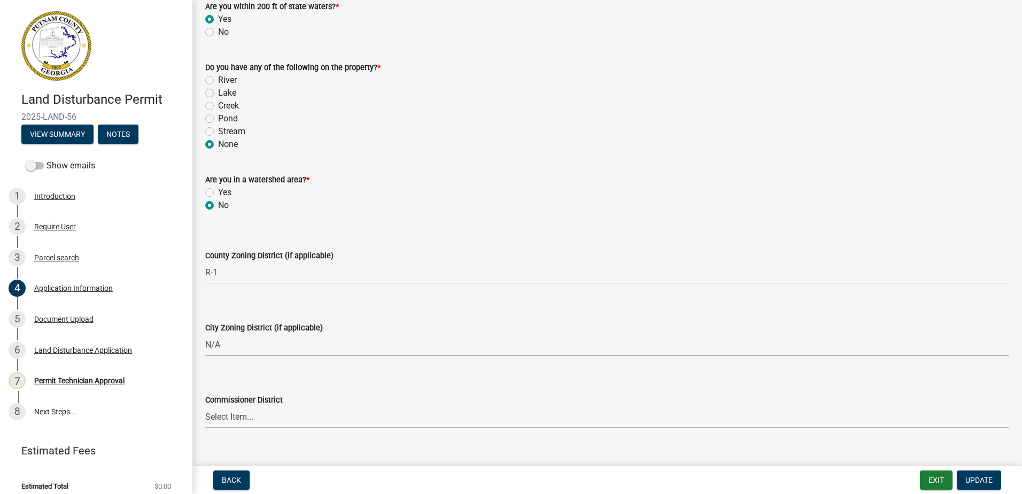
select select "83394b22-4a11-496c-8e5c-75ade2e72faf"
drag, startPoint x: 228, startPoint y: 444, endPoint x: 223, endPoint y: 428, distance: 16.4
click at [224, 438] on div "Flood Zone Select Item... Zone A Zone V Zone A99 Zone AE Zone AO Zone AH Zone V…" at bounding box center [607, 469] width 804 height 63
click at [225, 412] on select "Select Item... District 1 District 2 District 3 District 4" at bounding box center [607, 417] width 804 height 22
click at [205, 406] on select "Select Item... District 1 District 2 District 3 District 4" at bounding box center [607, 417] width 804 height 22
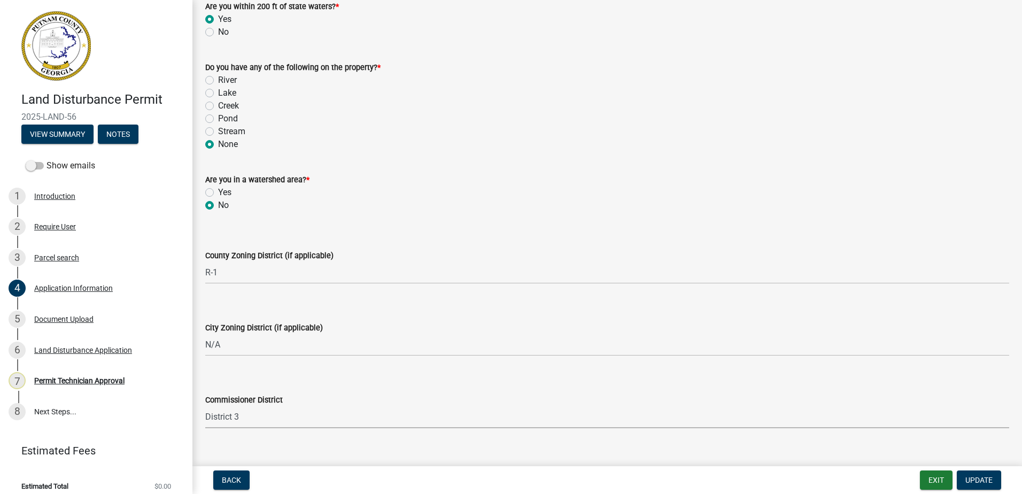
select select "469c5908-2854-42d5-89ed-bee7fc26529e"
click at [972, 482] on span "Update" at bounding box center [978, 480] width 27 height 9
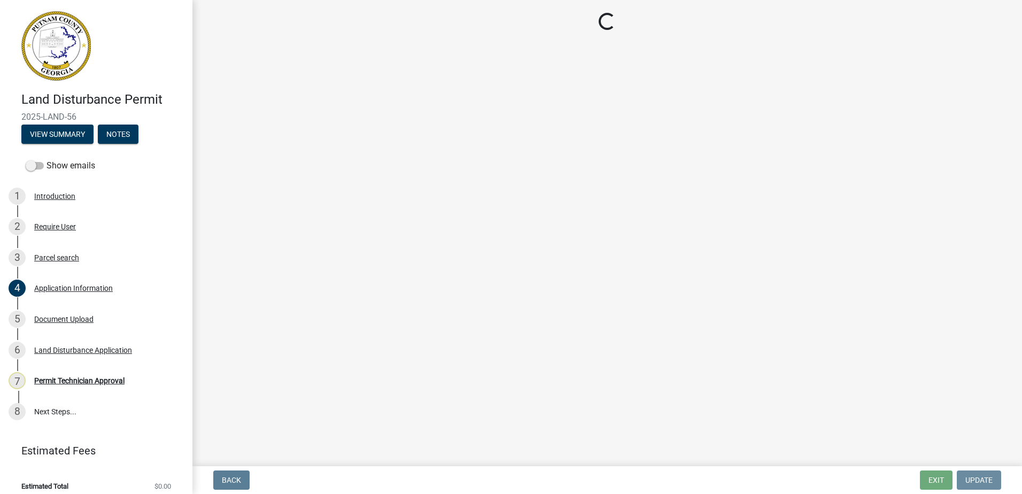
scroll to position [0, 0]
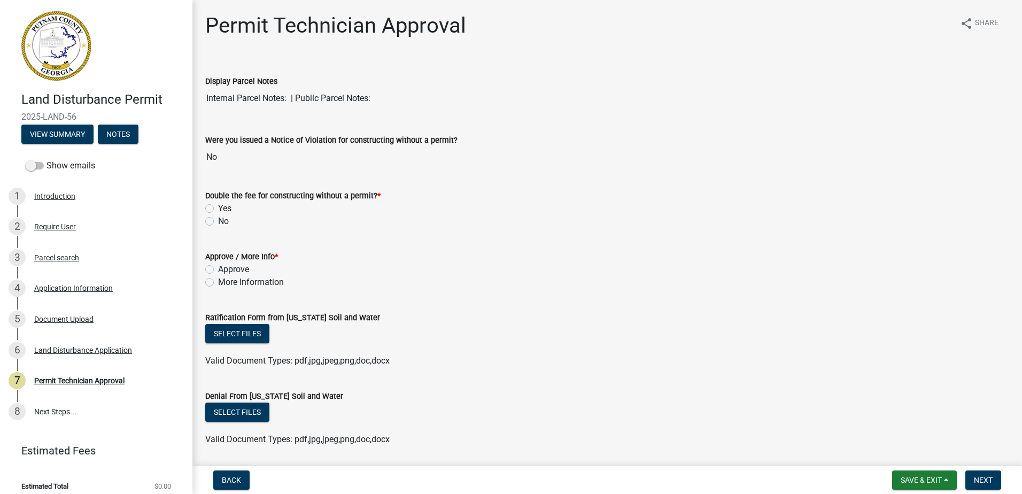
click at [218, 220] on label "No" at bounding box center [223, 221] width 11 height 13
click at [218, 220] on input "No" at bounding box center [221, 218] width 7 height 7
radio input "true"
click at [55, 280] on div "4 Application Information" at bounding box center [92, 288] width 167 height 17
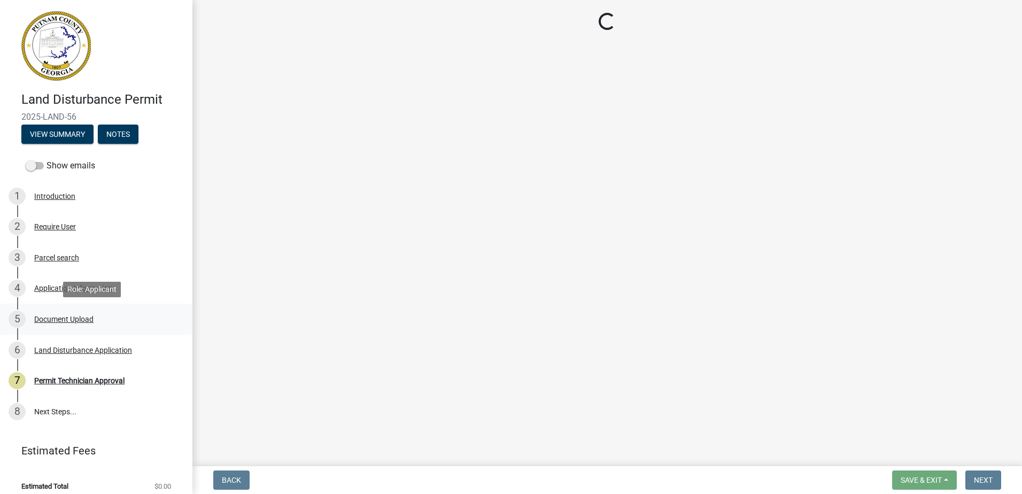
select select "34fe85c2-5f76-4343-b6bb-8ca387e0bed7"
select select "83394b22-4a11-496c-8e5c-75ade2e72faf"
select select "469c5908-2854-42d5-89ed-bee7fc26529e"
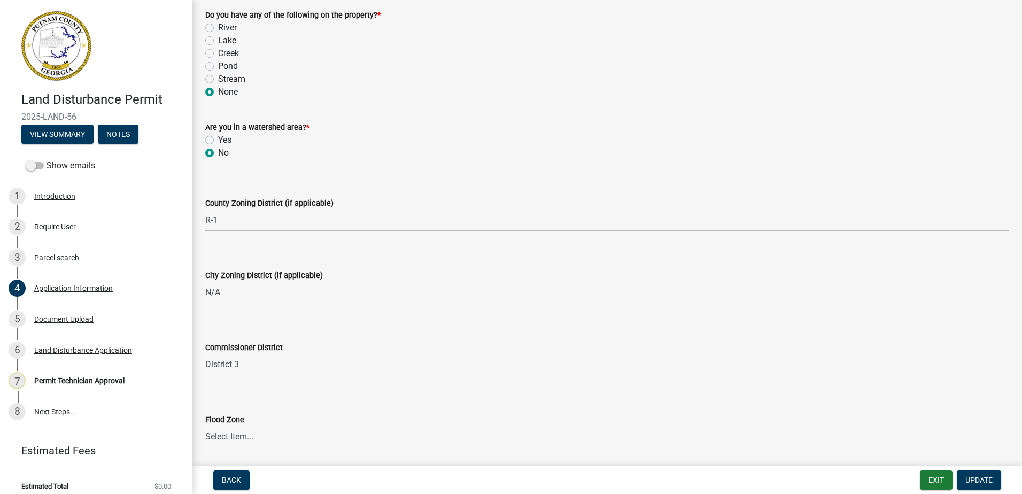
scroll to position [1230, 0]
click at [42, 316] on div "Document Upload" at bounding box center [63, 318] width 59 height 7
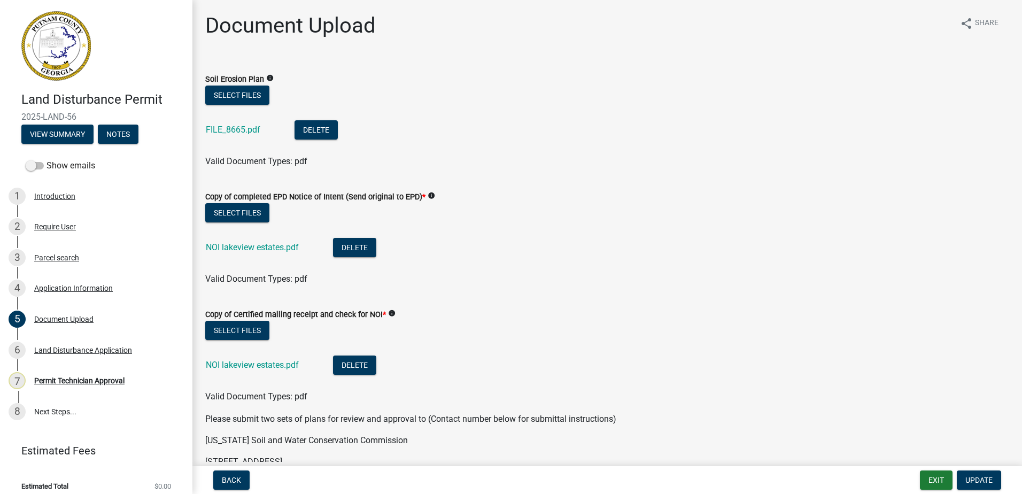
click at [222, 124] on div "FILE_8665.pdf" at bounding box center [242, 131] width 72 height 22
click at [226, 135] on div "FILE_8665.pdf" at bounding box center [242, 131] width 72 height 22
click at [228, 128] on link "FILE_8665.pdf" at bounding box center [233, 130] width 55 height 10
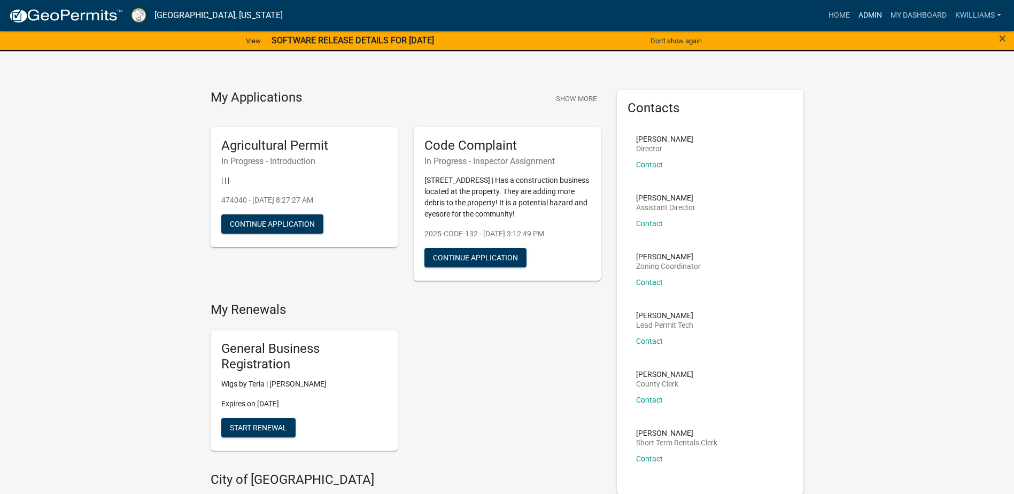
click at [862, 15] on link "Admin" at bounding box center [870, 15] width 32 height 20
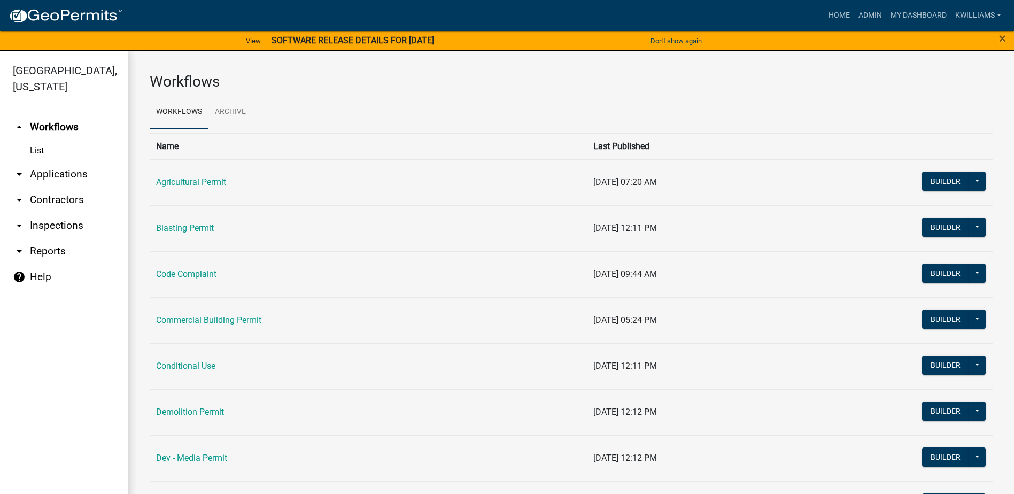
click at [67, 229] on link "arrow_drop_down Inspections" at bounding box center [64, 226] width 128 height 26
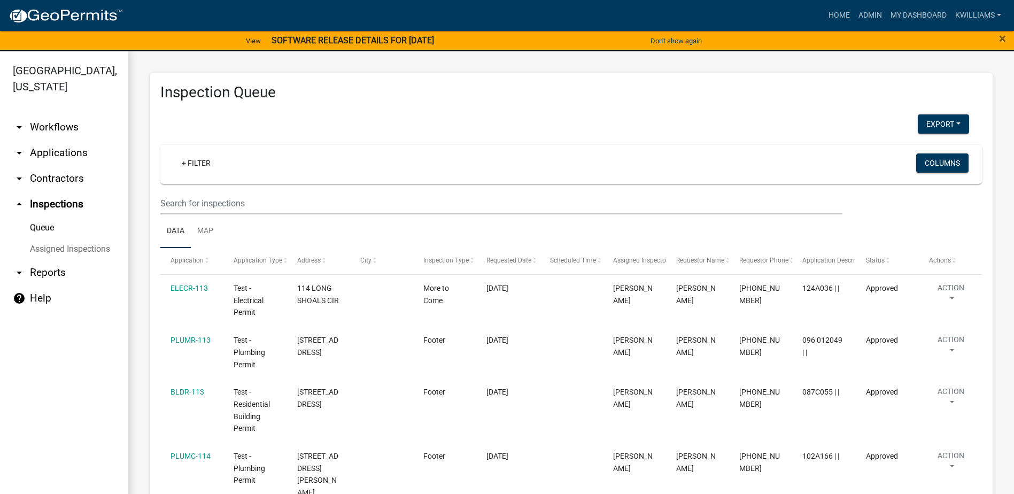
click at [55, 149] on link "arrow_drop_down Applications" at bounding box center [64, 153] width 128 height 26
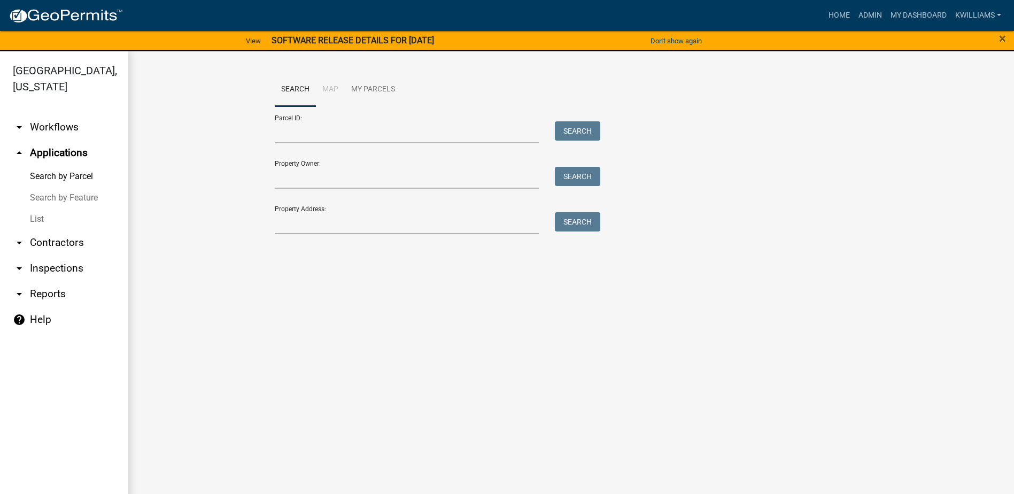
click at [48, 228] on link "List" at bounding box center [64, 218] width 128 height 21
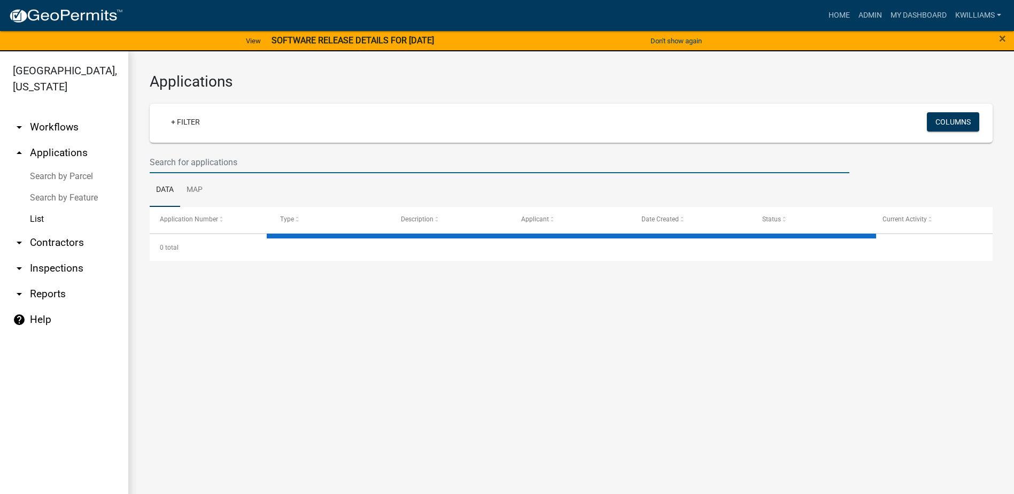
click at [178, 163] on input "text" at bounding box center [500, 162] width 700 height 22
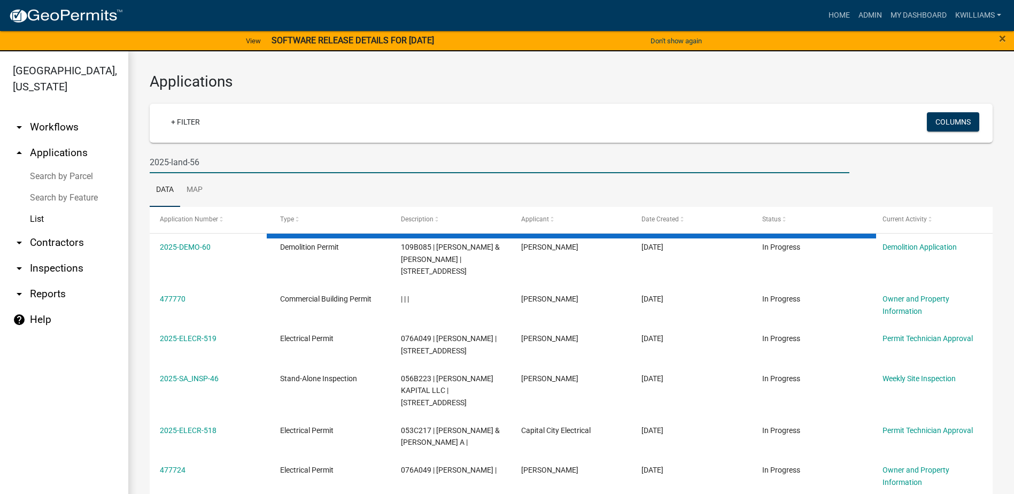
type input "2025-land-56"
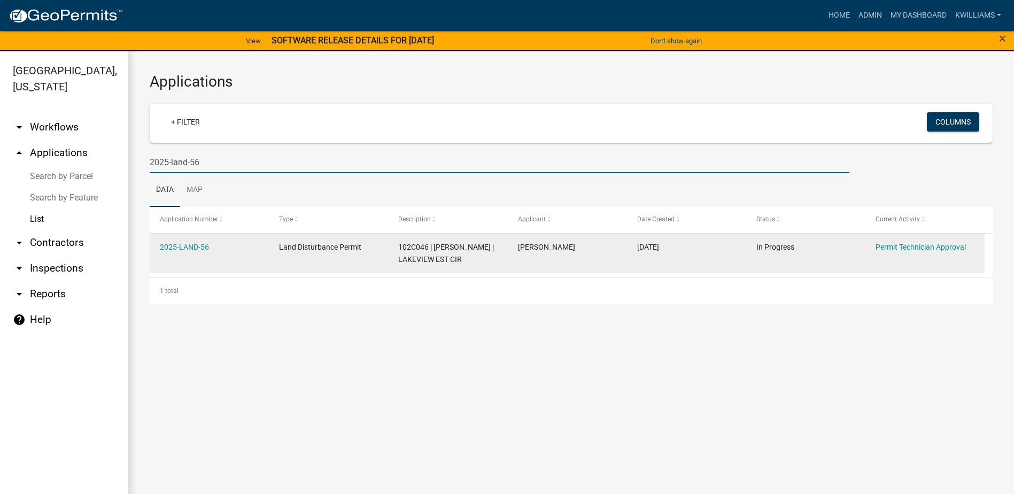
click at [188, 253] on div "2025-LAND-56" at bounding box center [209, 247] width 99 height 12
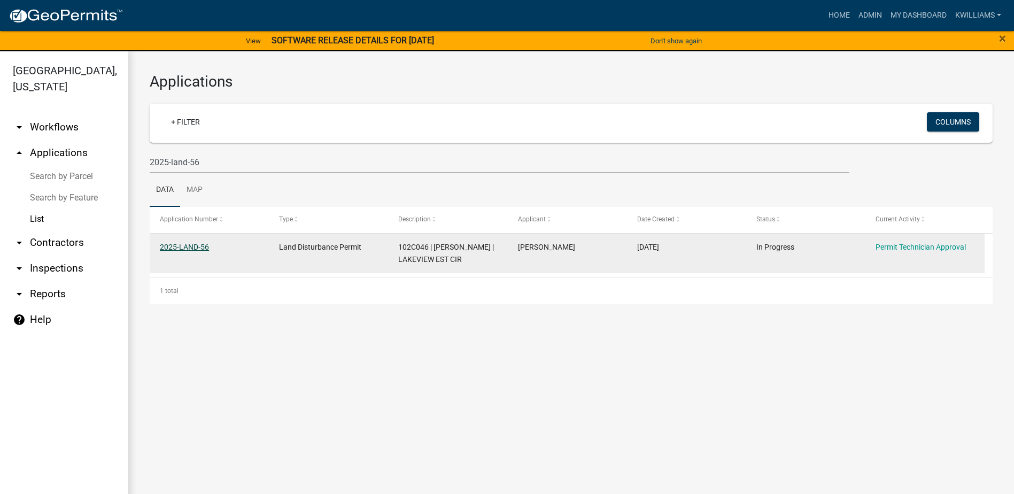
click at [189, 245] on link "2025-LAND-56" at bounding box center [184, 247] width 49 height 9
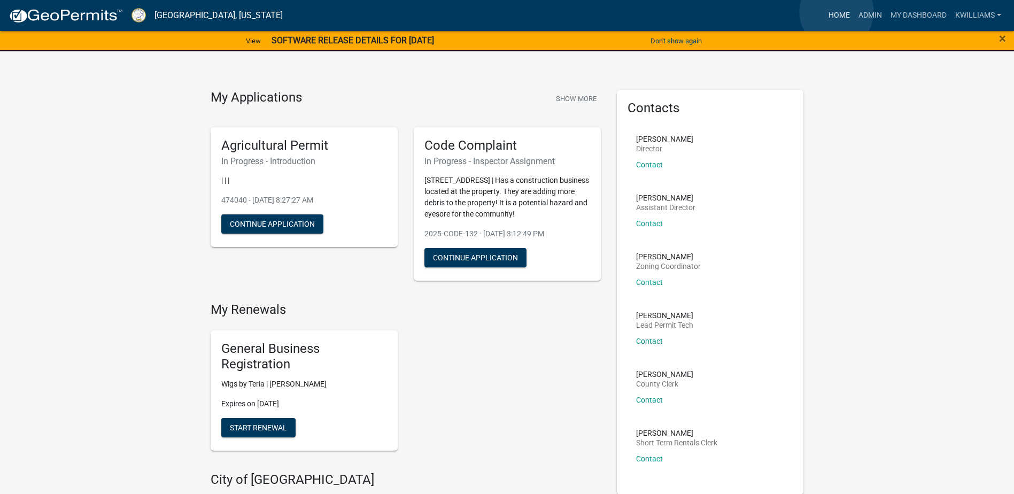
click at [837, 12] on link "Home" at bounding box center [839, 15] width 30 height 20
click at [244, 38] on link "View" at bounding box center [254, 41] width 24 height 18
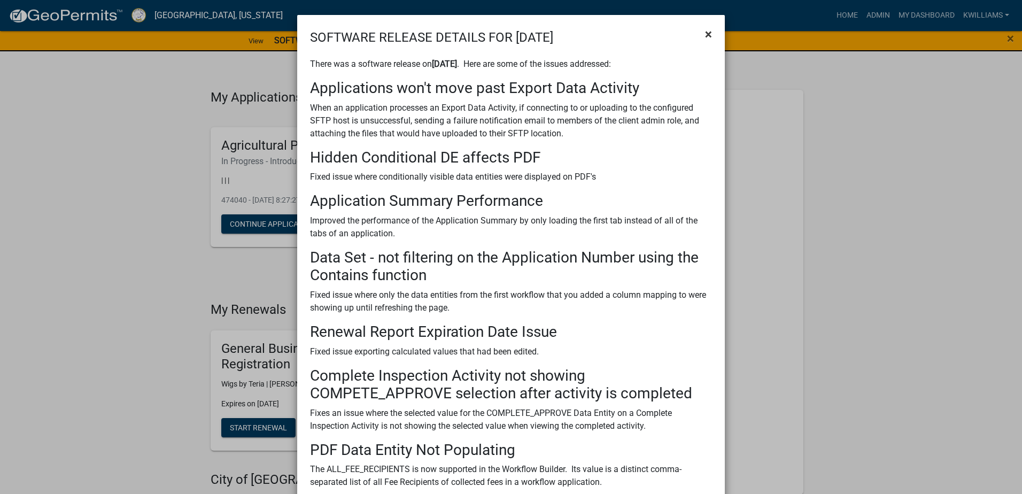
click at [705, 36] on span "×" at bounding box center [708, 34] width 7 height 15
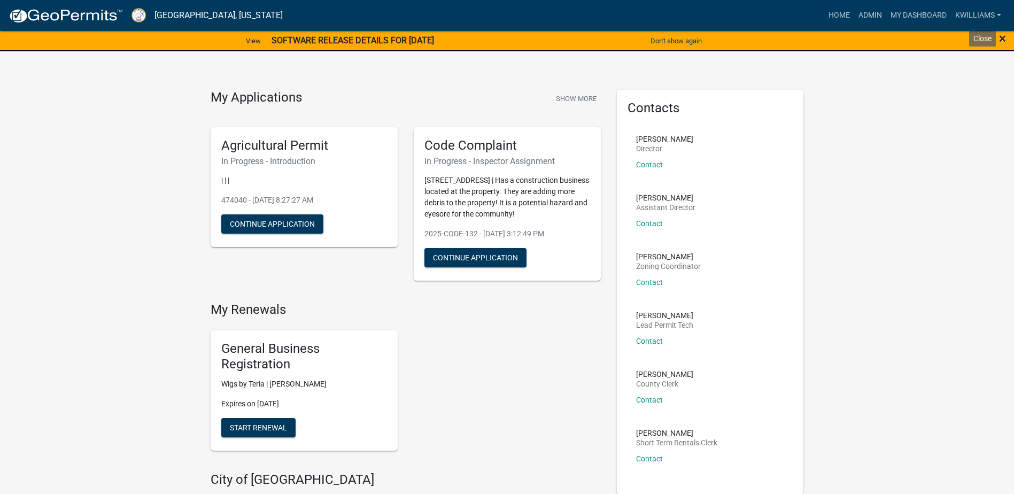
click at [1002, 36] on span "×" at bounding box center [1002, 38] width 7 height 15
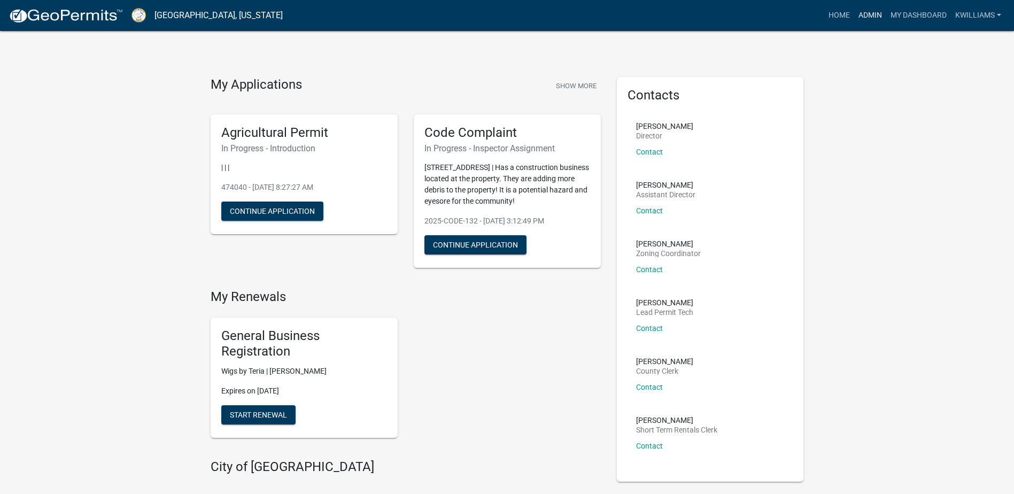
click at [870, 12] on link "Admin" at bounding box center [870, 15] width 32 height 20
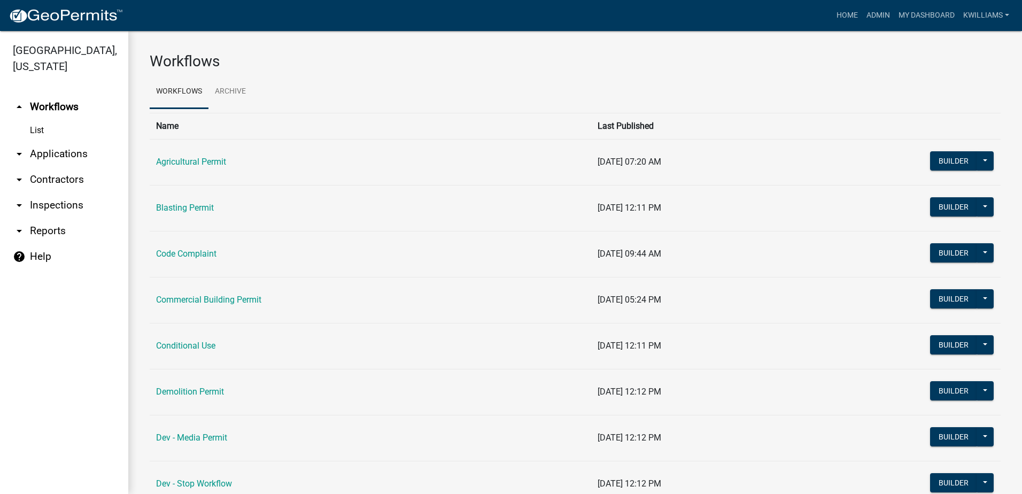
click at [50, 206] on link "arrow_drop_down Inspections" at bounding box center [64, 205] width 128 height 26
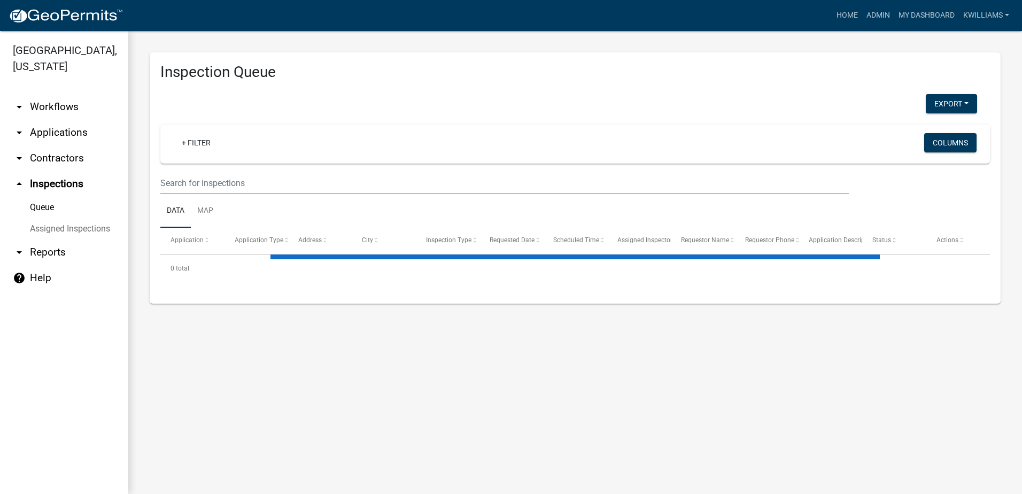
click at [55, 150] on link "arrow_drop_down Contractors" at bounding box center [64, 158] width 128 height 26
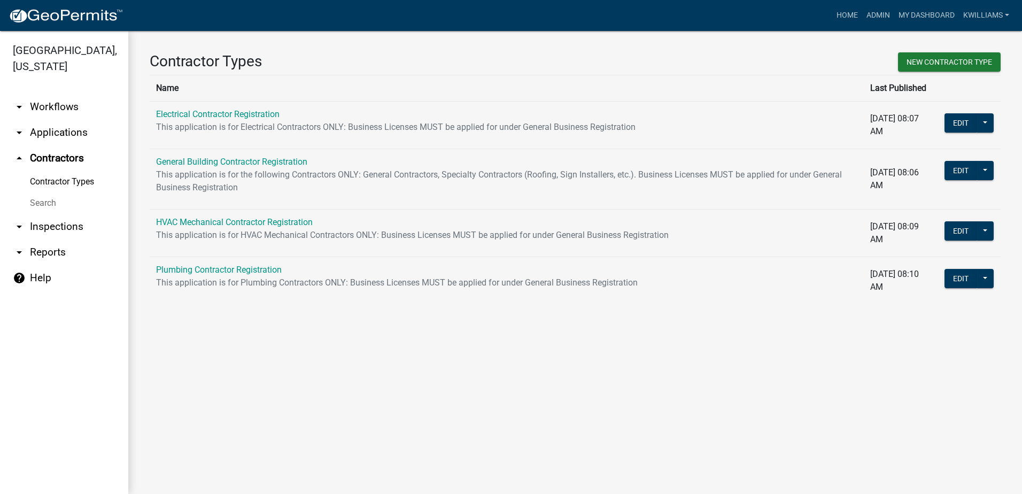
click at [60, 129] on link "arrow_drop_down Applications" at bounding box center [64, 133] width 128 height 26
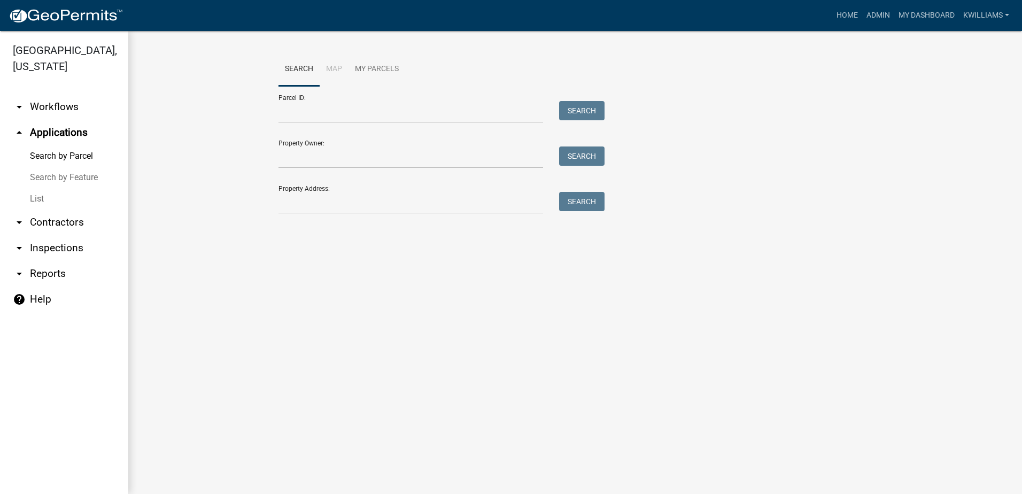
click at [27, 200] on link "List" at bounding box center [64, 198] width 128 height 21
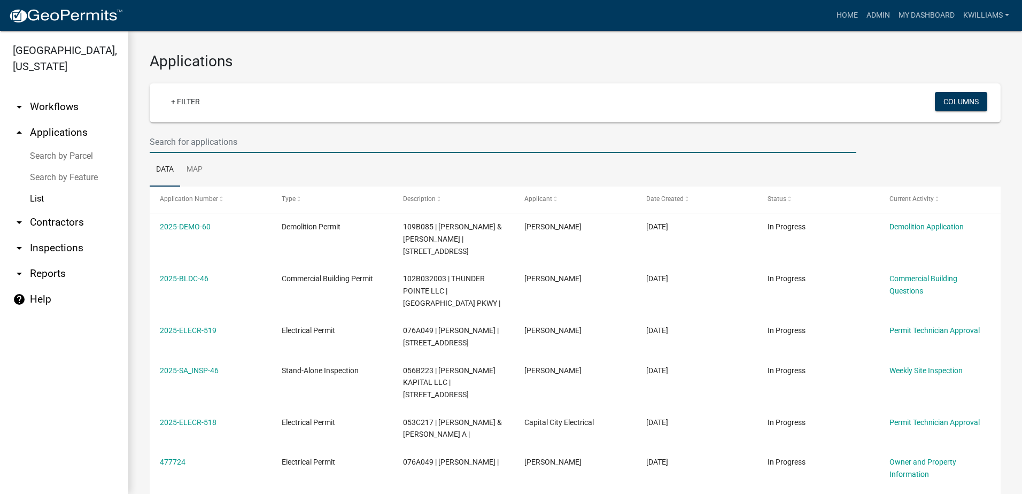
click at [205, 137] on input "text" at bounding box center [503, 142] width 707 height 22
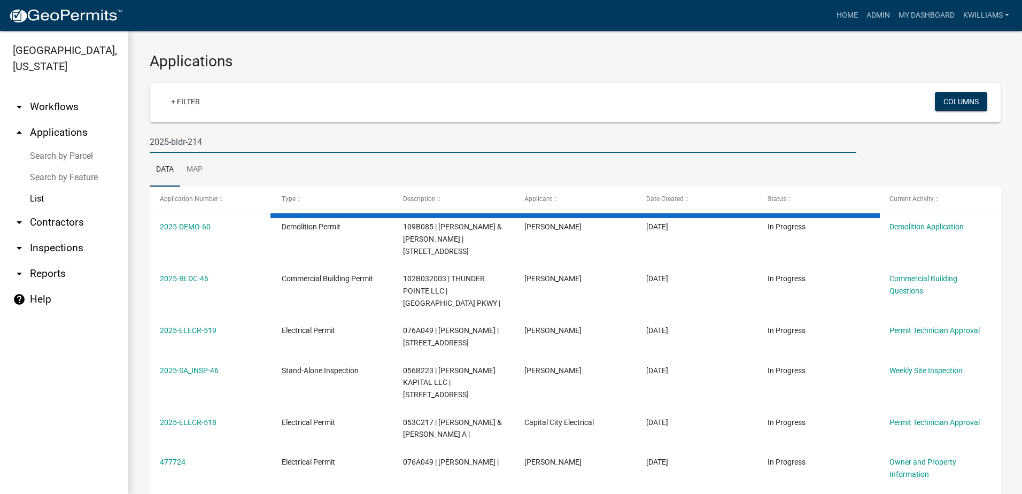
type input "2025-bldr-214"
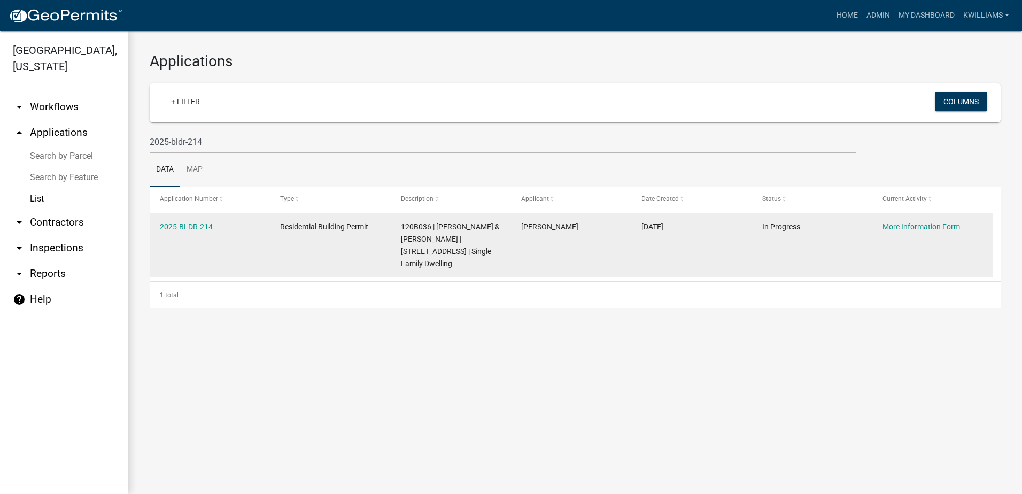
click at [189, 233] on div "2025-BLDR-214" at bounding box center [210, 227] width 100 height 12
click at [189, 228] on link "2025-BLDR-214" at bounding box center [186, 226] width 53 height 9
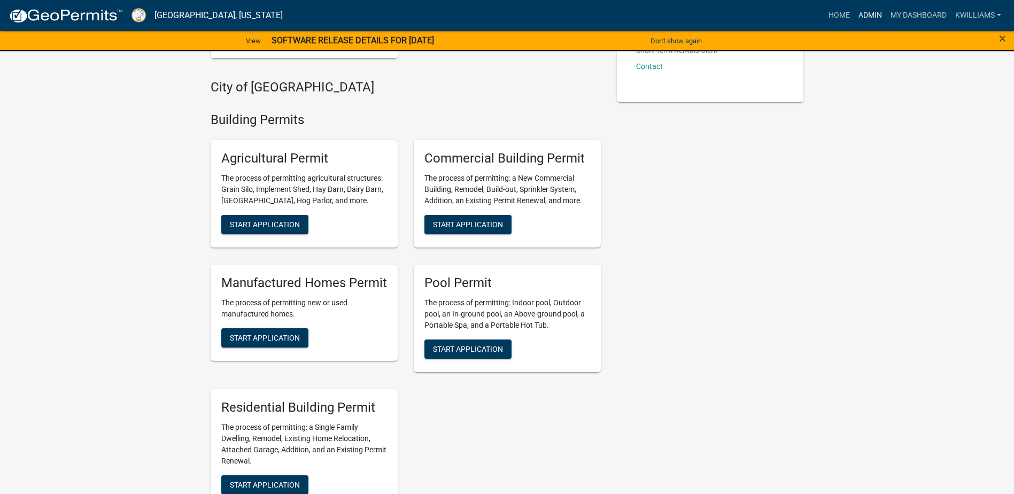
scroll to position [374, 0]
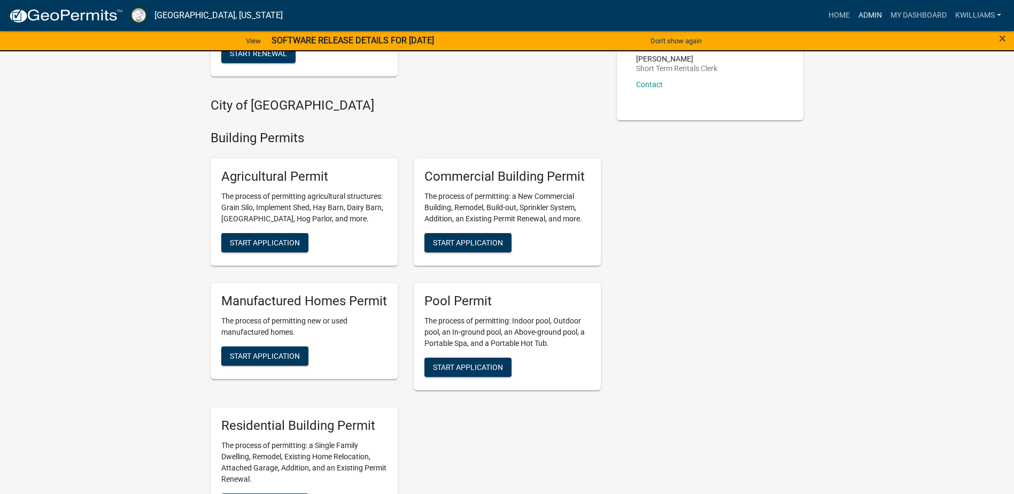
click at [871, 17] on link "Admin" at bounding box center [870, 15] width 32 height 20
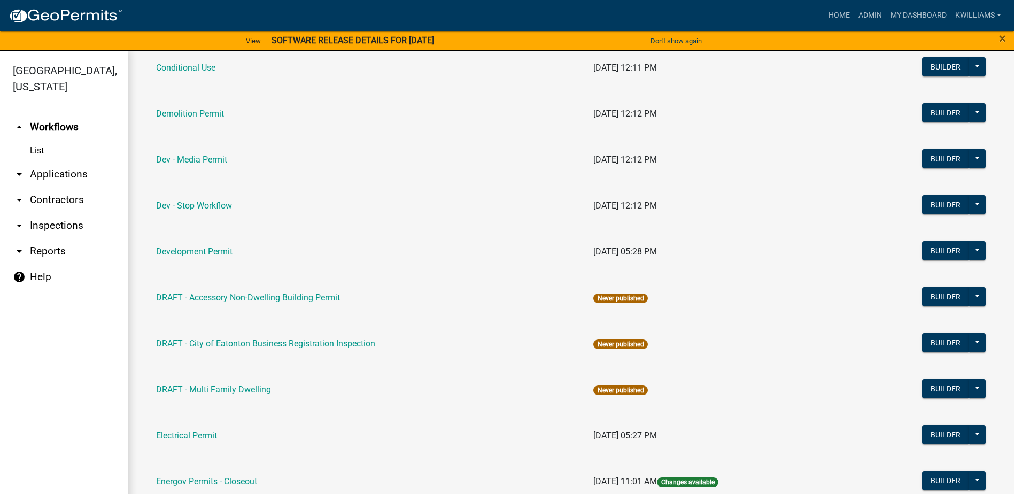
scroll to position [214, 0]
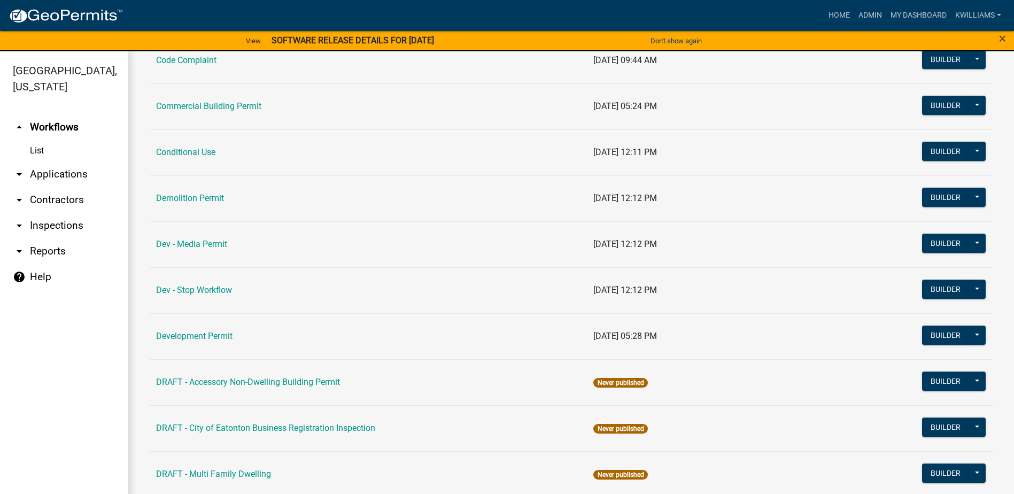
click at [67, 172] on link "arrow_drop_down Applications" at bounding box center [64, 174] width 128 height 26
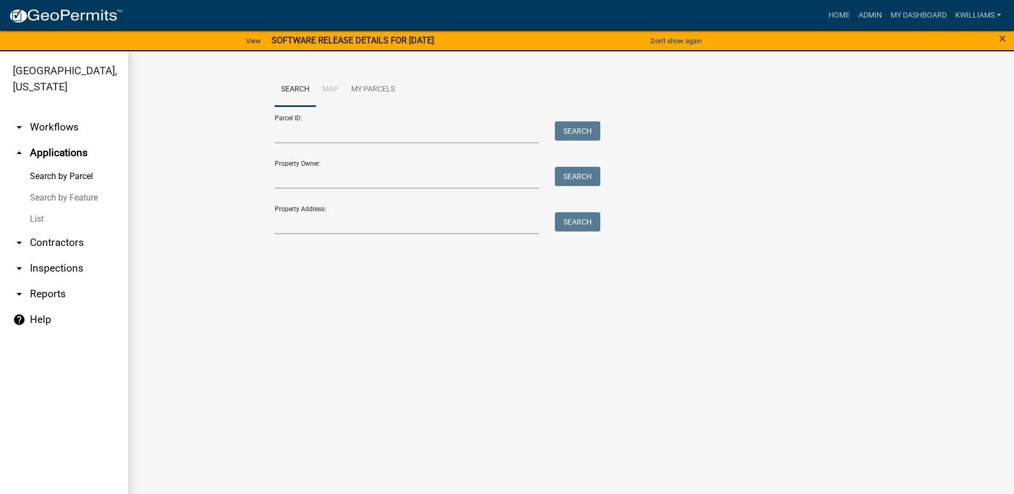
click at [42, 211] on link "List" at bounding box center [64, 218] width 128 height 21
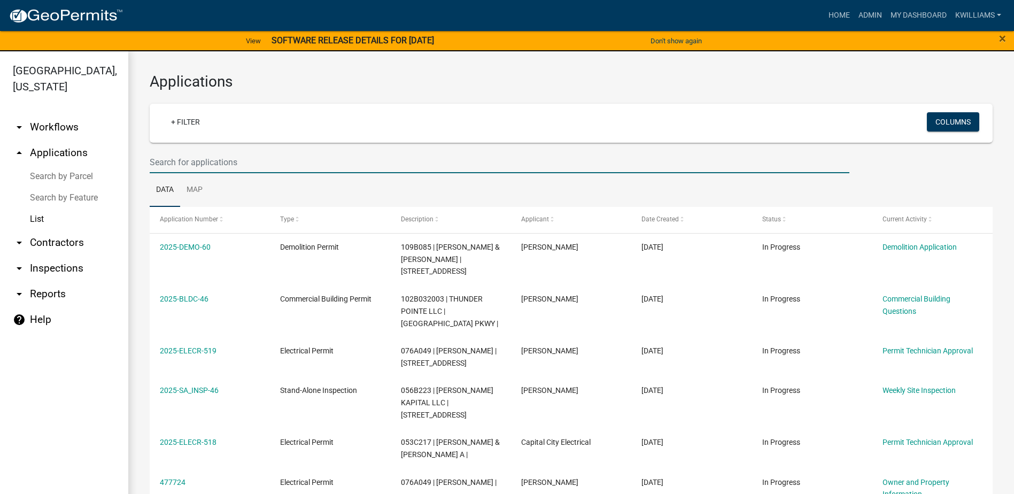
click at [211, 152] on input "text" at bounding box center [500, 162] width 700 height 22
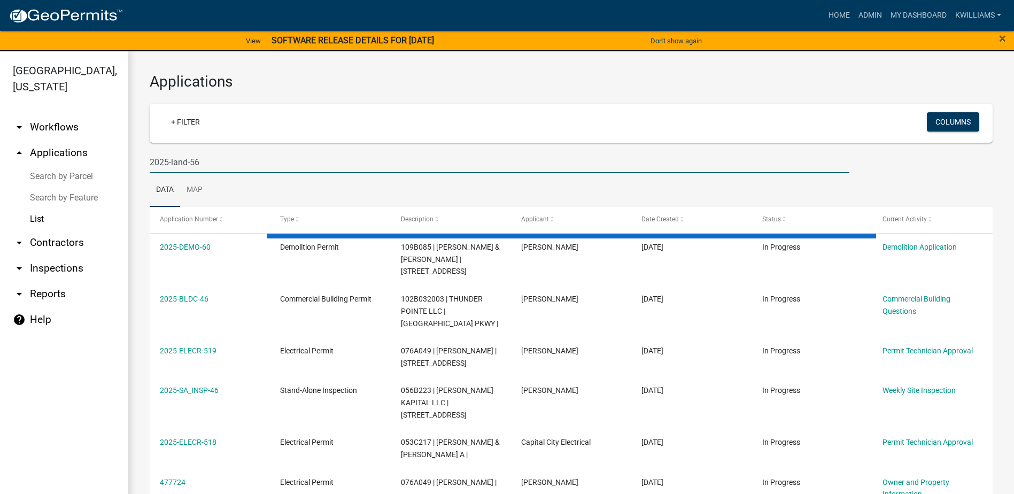
type input "2025-land-56"
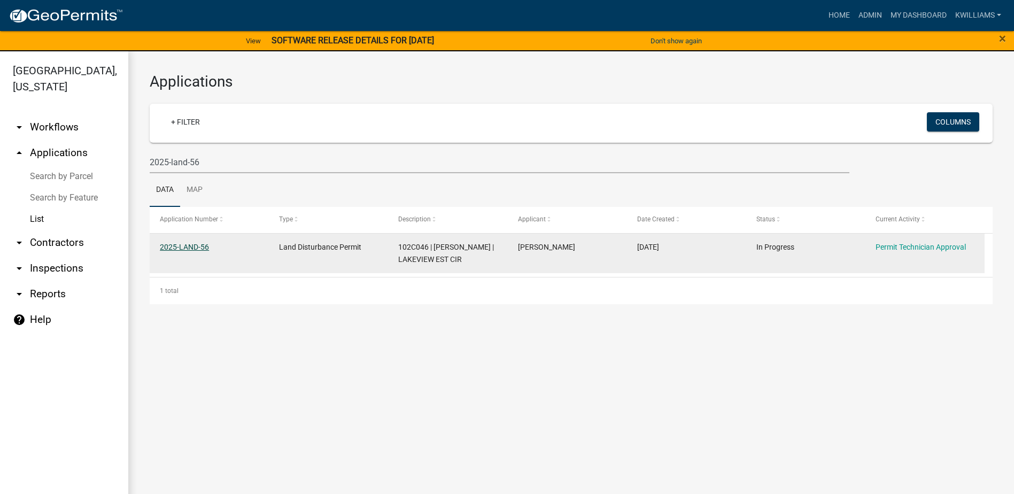
click at [179, 244] on link "2025-LAND-56" at bounding box center [184, 247] width 49 height 9
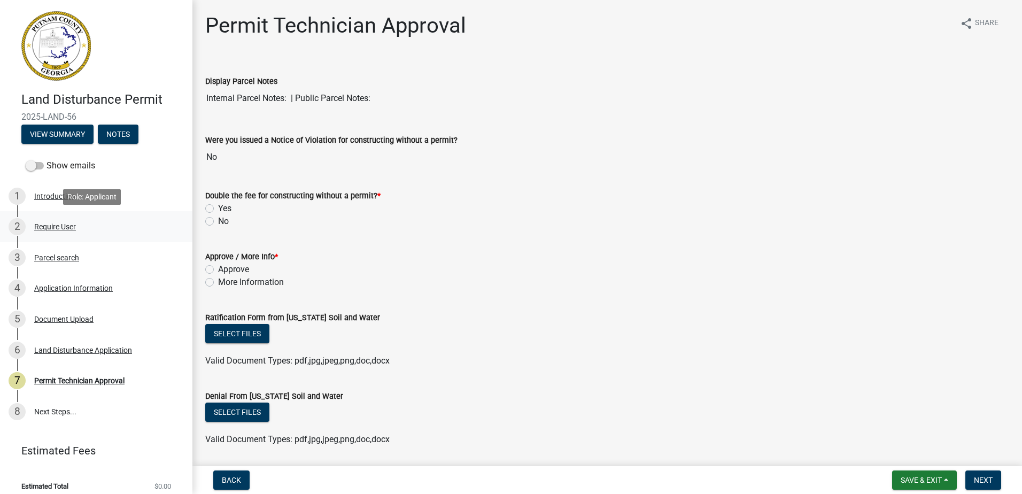
click at [57, 230] on div "Require User" at bounding box center [55, 226] width 42 height 7
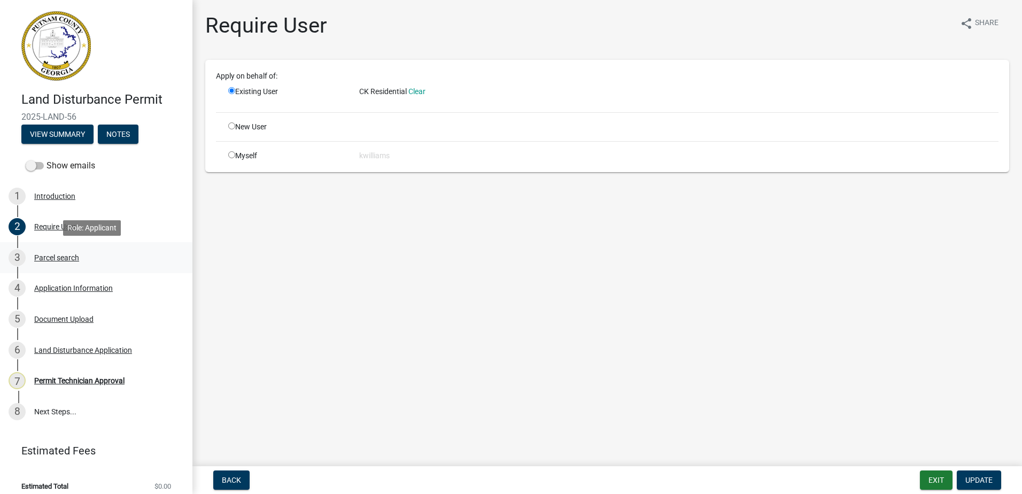
click at [59, 262] on div "3 Parcel search" at bounding box center [92, 257] width 167 height 17
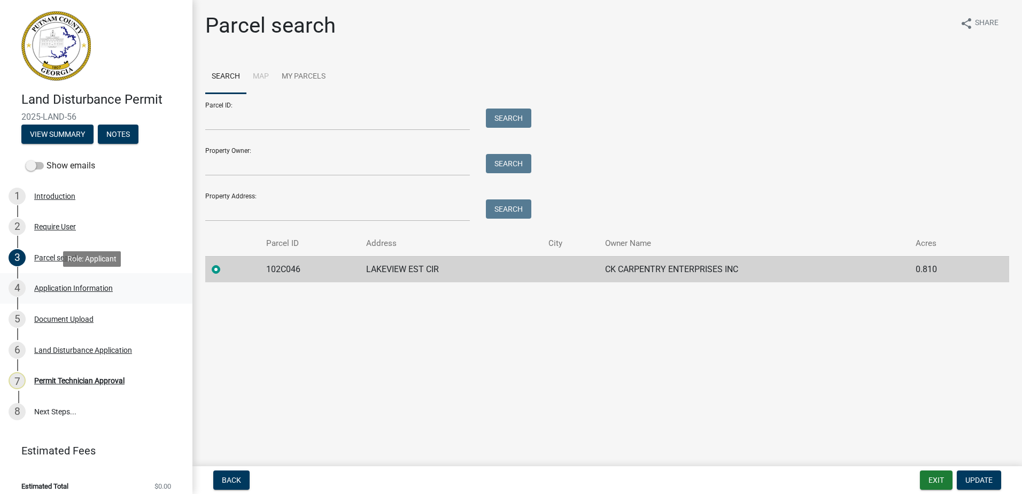
click at [68, 283] on div "4 Application Information" at bounding box center [92, 288] width 167 height 17
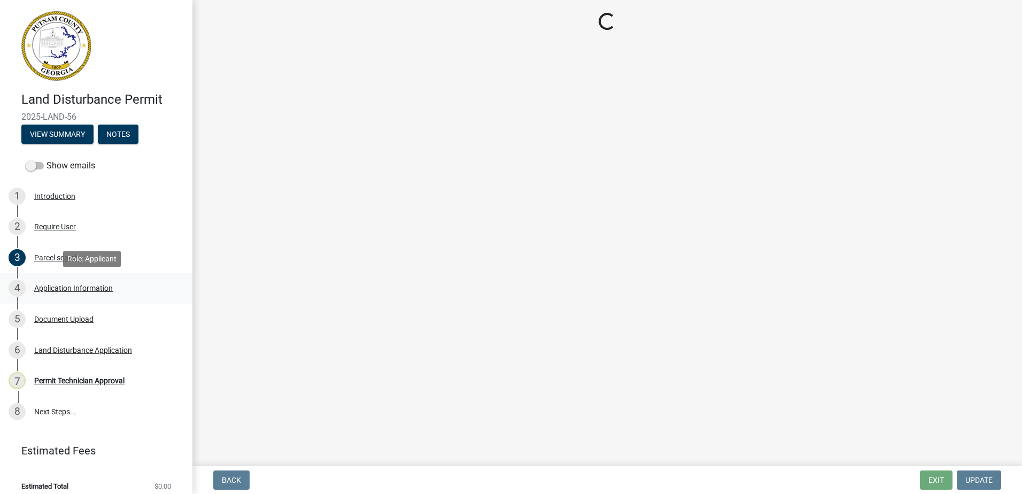
select select "34fe85c2-5f76-4343-b6bb-8ca387e0bed7"
select select "83394b22-4a11-496c-8e5c-75ade2e72faf"
select select "469c5908-2854-42d5-89ed-bee7fc26529e"
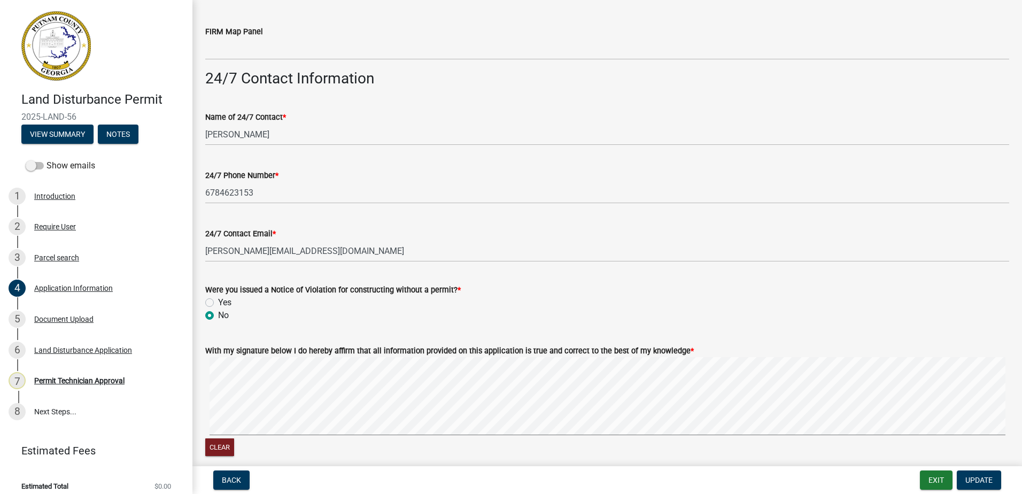
scroll to position [1724, 0]
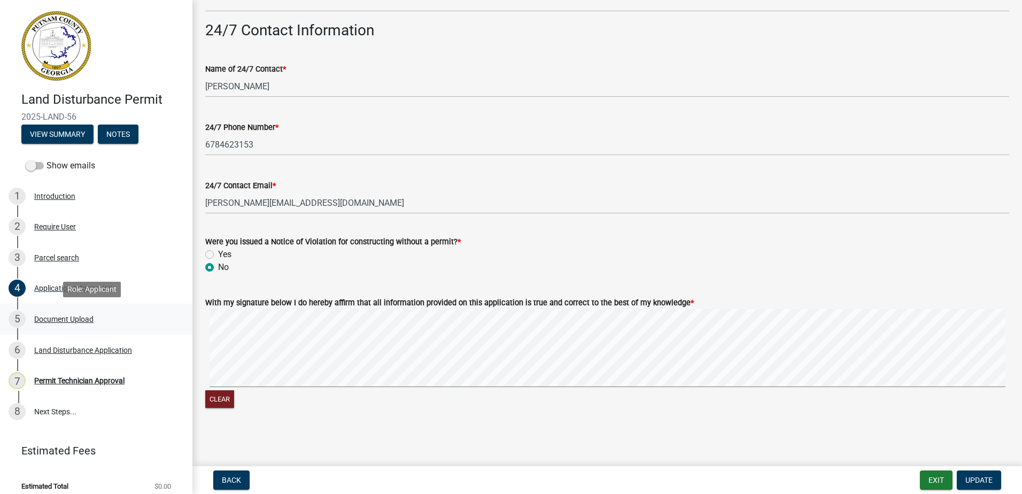
click at [62, 319] on div "Document Upload" at bounding box center [63, 318] width 59 height 7
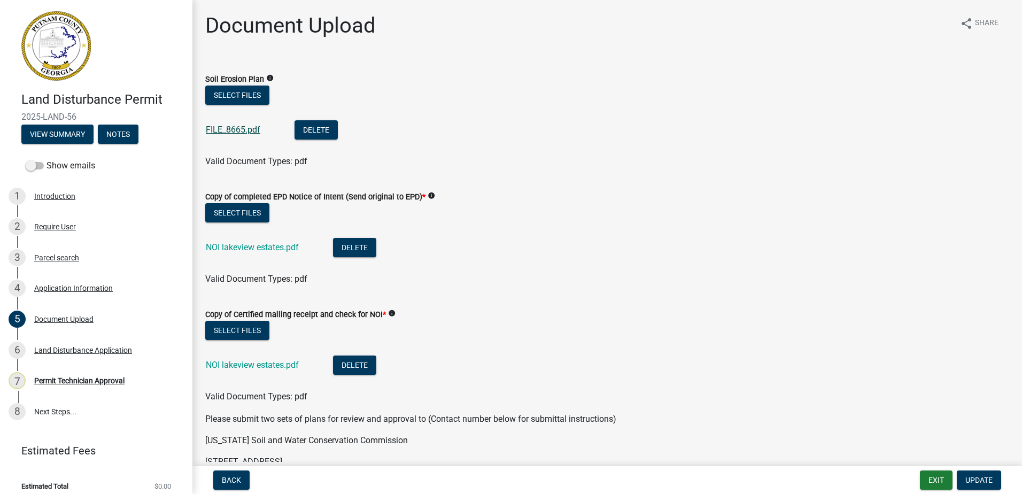
click at [226, 134] on link "FILE_8665.pdf" at bounding box center [233, 130] width 55 height 10
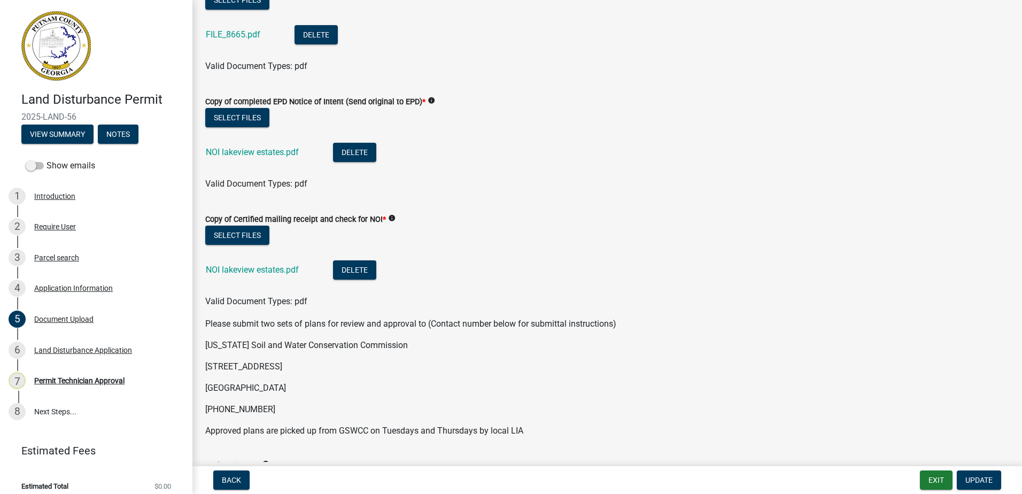
scroll to position [91, 0]
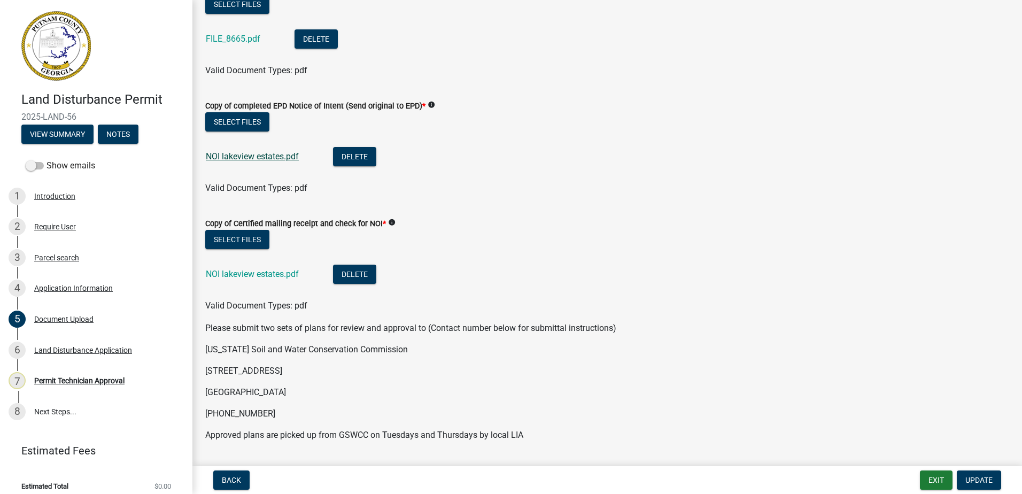
click at [246, 158] on link "NOI lakeview estates.pdf" at bounding box center [252, 156] width 93 height 10
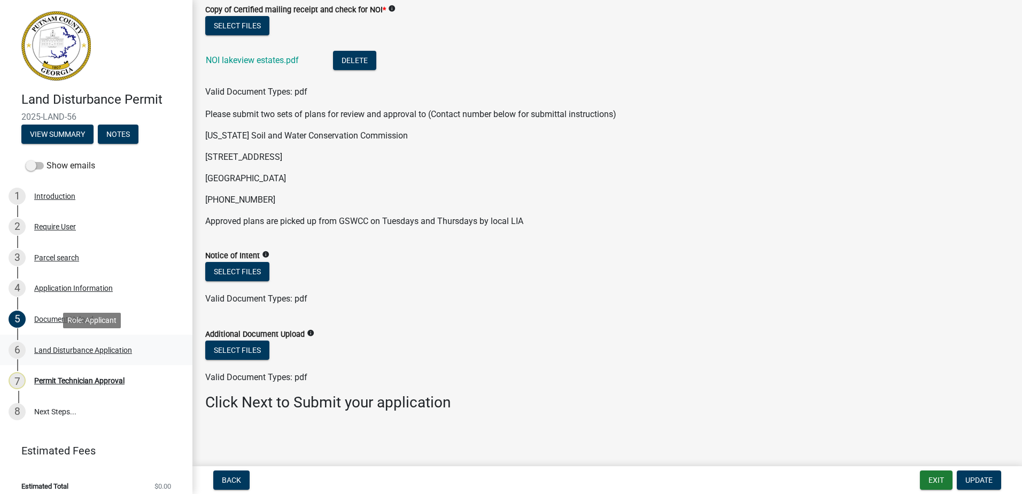
click at [58, 352] on div "Land Disturbance Application" at bounding box center [83, 349] width 98 height 7
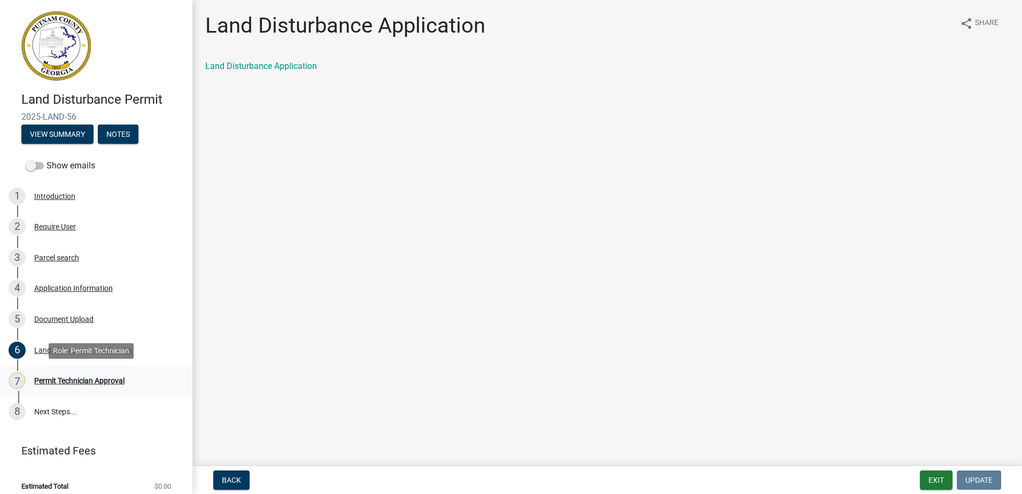
click at [60, 381] on div "Permit Technician Approval" at bounding box center [79, 380] width 90 height 7
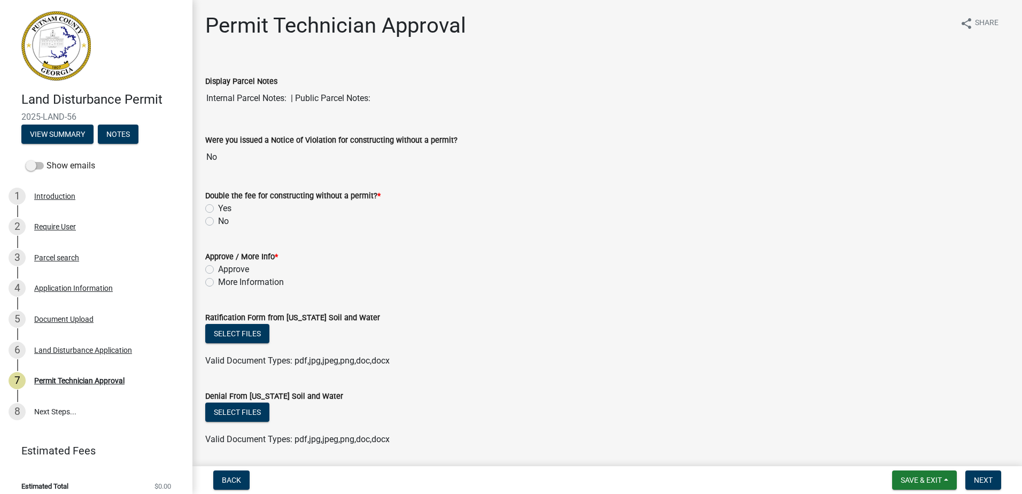
click at [218, 283] on label "More Information" at bounding box center [251, 282] width 66 height 13
click at [218, 283] on input "More Information" at bounding box center [221, 279] width 7 height 7
radio input "true"
click at [214, 219] on div "No" at bounding box center [607, 221] width 804 height 13
click at [211, 218] on div "No" at bounding box center [607, 221] width 804 height 13
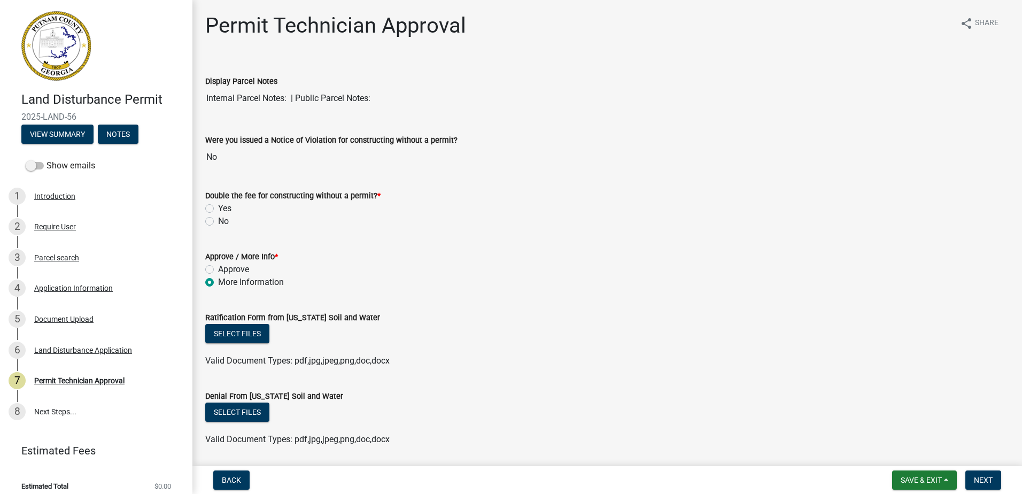
click at [218, 218] on label "No" at bounding box center [223, 221] width 11 height 13
click at [218, 218] on input "No" at bounding box center [221, 218] width 7 height 7
radio input "true"
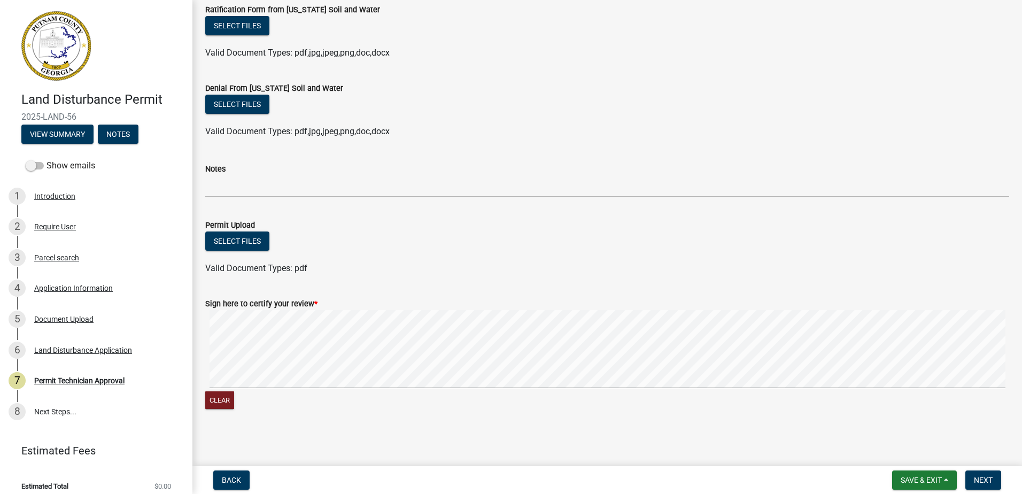
scroll to position [309, 0]
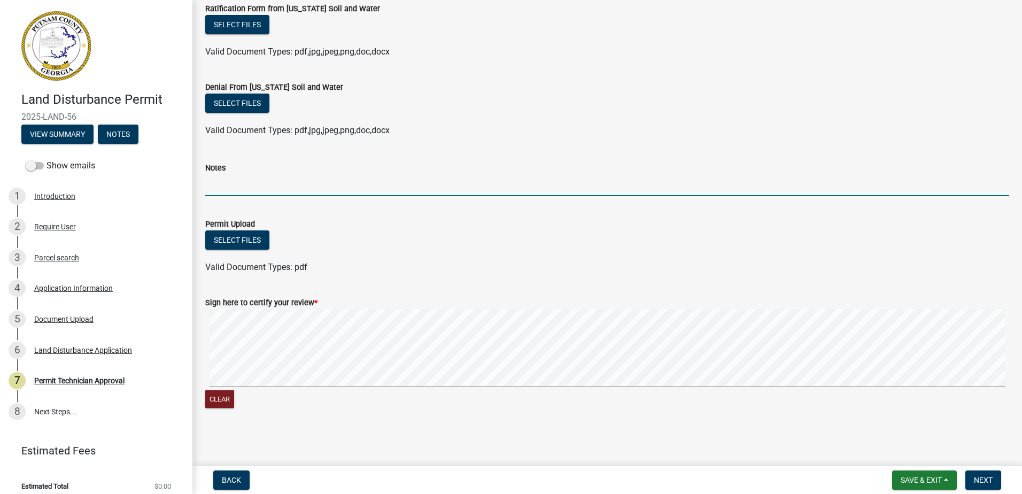
click at [230, 188] on input "Notes" at bounding box center [607, 185] width 804 height 22
type input "Currently awaiting"
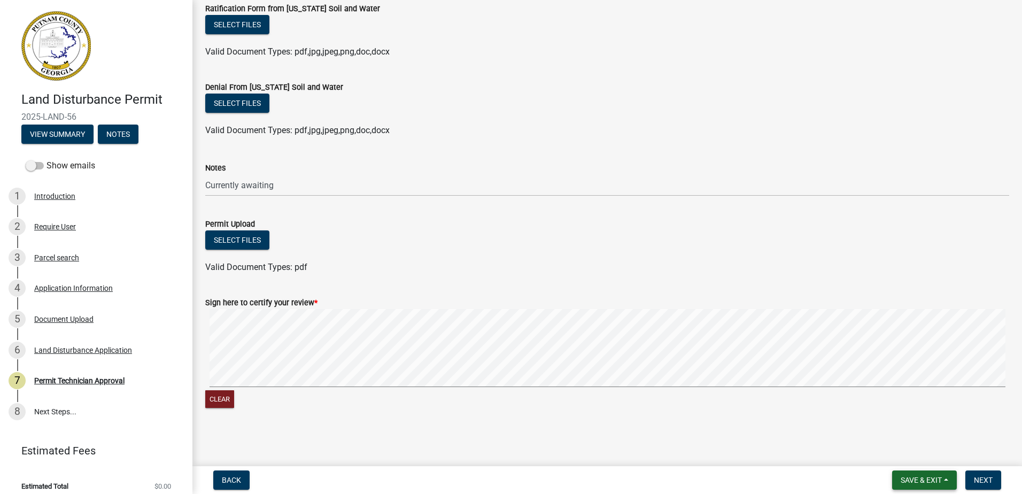
click at [930, 475] on button "Save & Exit" at bounding box center [924, 479] width 65 height 19
click at [909, 423] on button "Save" at bounding box center [914, 427] width 86 height 26
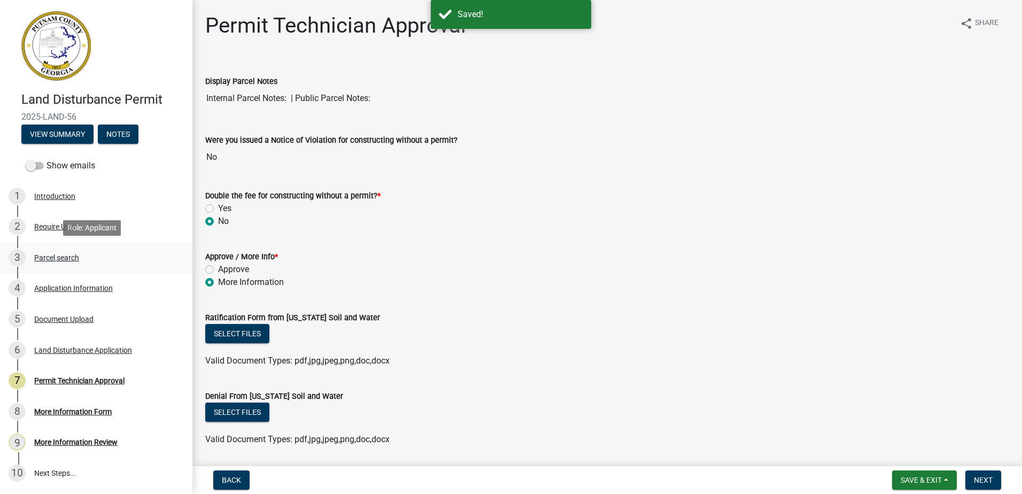
click at [61, 247] on link "3 Parcel search" at bounding box center [96, 257] width 192 height 31
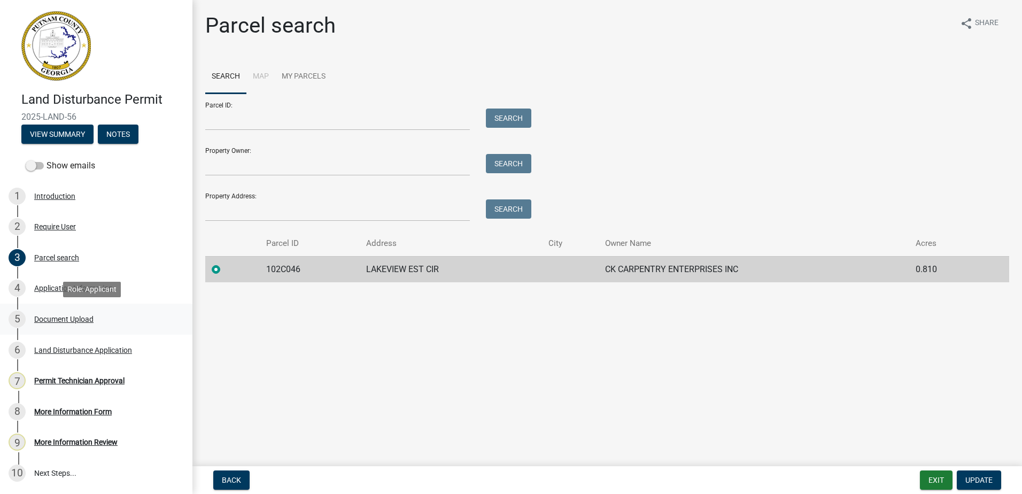
click at [59, 323] on div "Document Upload" at bounding box center [63, 318] width 59 height 7
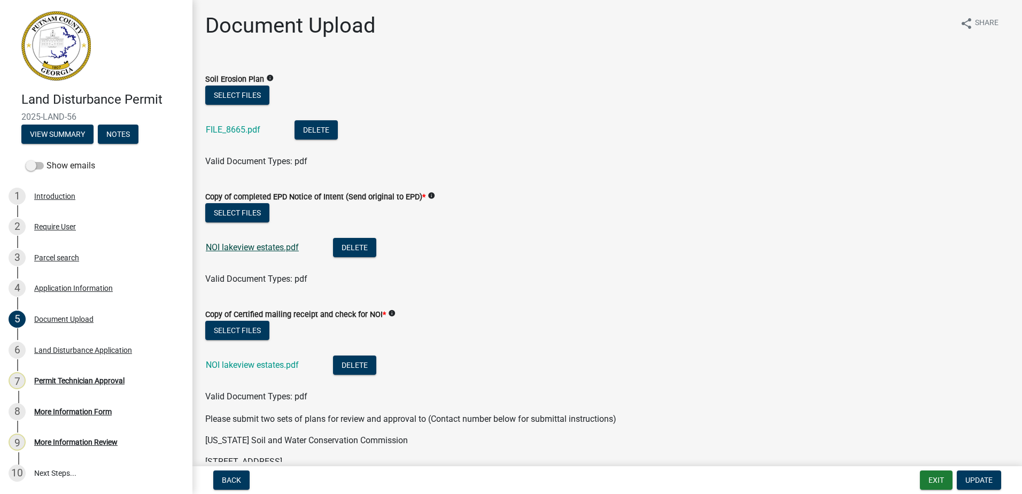
click at [237, 245] on link "NOI lakeview estates.pdf" at bounding box center [252, 247] width 93 height 10
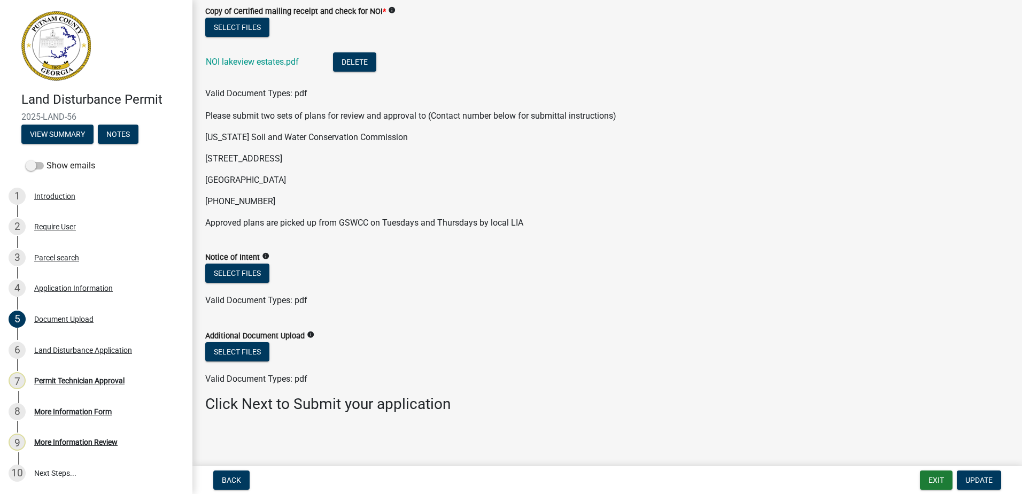
scroll to position [305, 0]
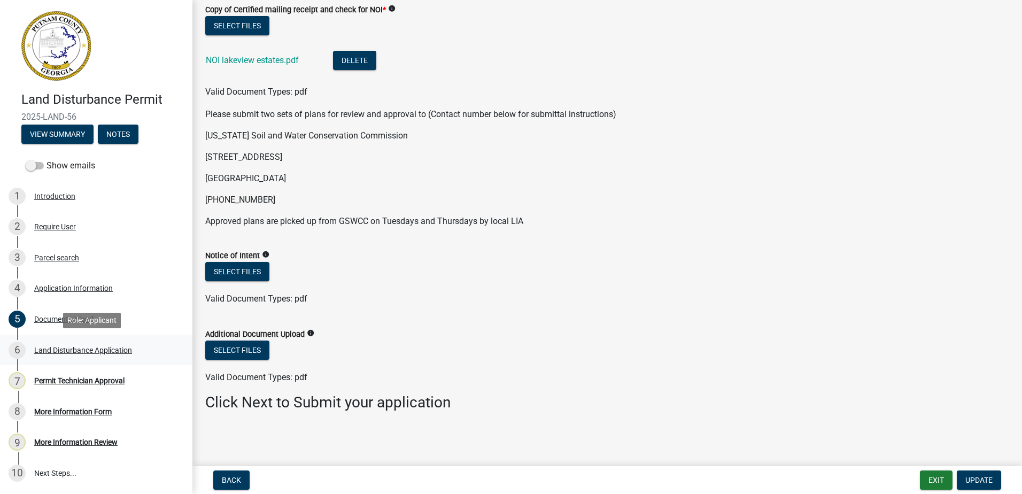
click at [60, 352] on div "Land Disturbance Application" at bounding box center [83, 349] width 98 height 7
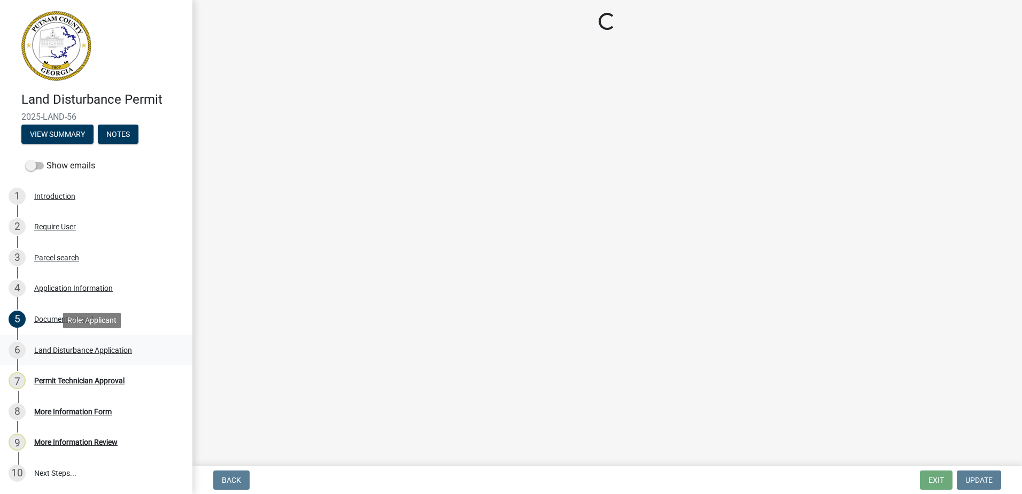
scroll to position [0, 0]
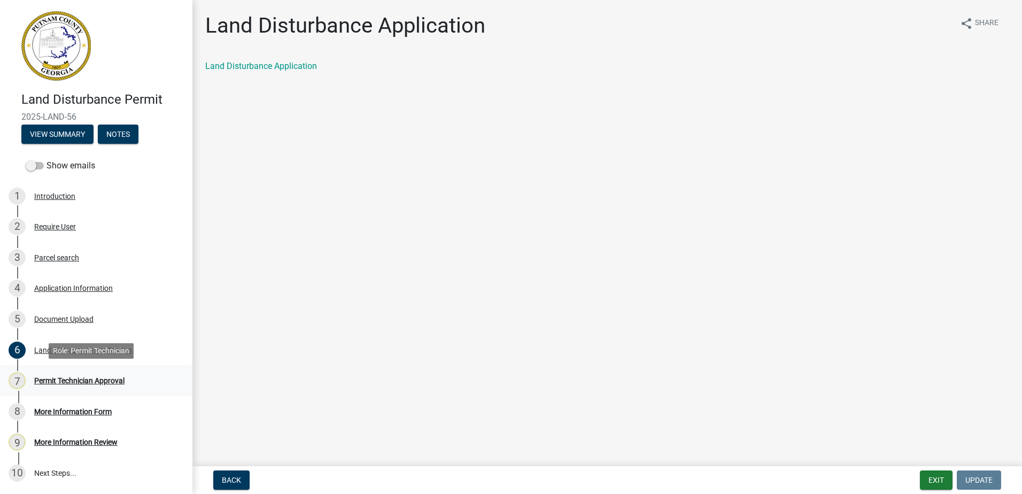
click at [57, 365] on link "7 Permit Technician Approval" at bounding box center [96, 380] width 192 height 31
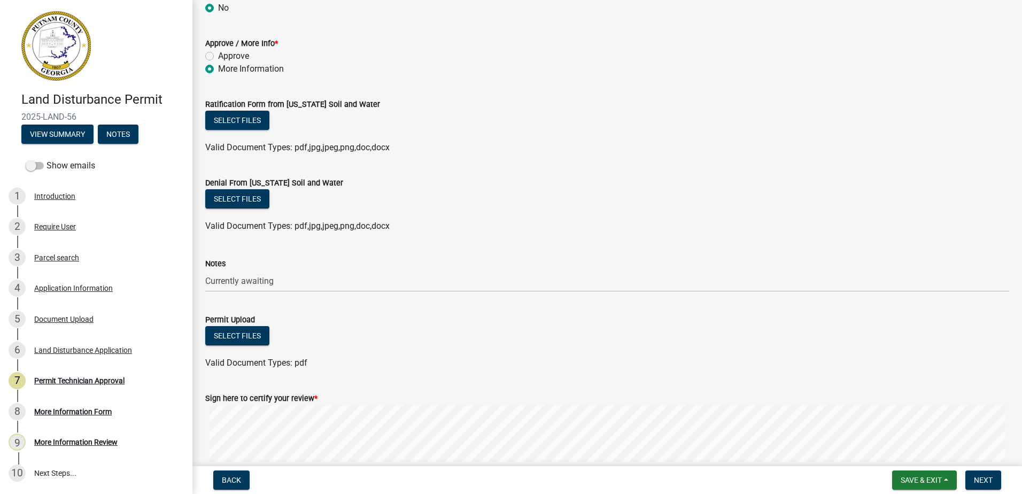
scroll to position [214, 0]
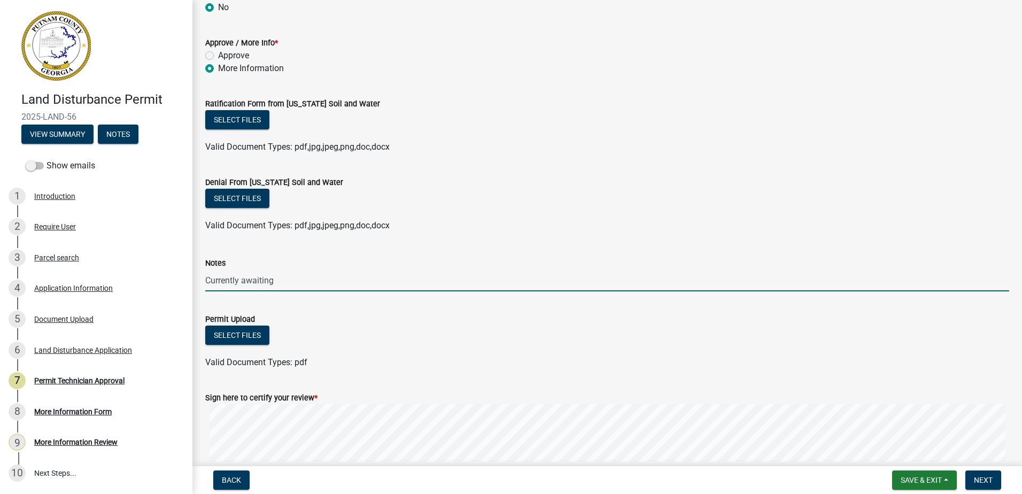
click at [207, 279] on input "Currently awaiting" at bounding box center [607, 280] width 804 height 22
click at [462, 279] on input "Application is incomplete. Please apply for an address, also, we are Currently …" at bounding box center [607, 280] width 804 height 22
click at [496, 284] on input "Application is incomplete. Please apply for an address, also, we are currently …" at bounding box center [607, 280] width 804 height 22
drag, startPoint x: 545, startPoint y: 277, endPoint x: 513, endPoint y: 275, distance: 32.1
click at [513, 275] on input "Application is incomplete. Please apply for an address, also, we are currently …" at bounding box center [607, 280] width 804 height 22
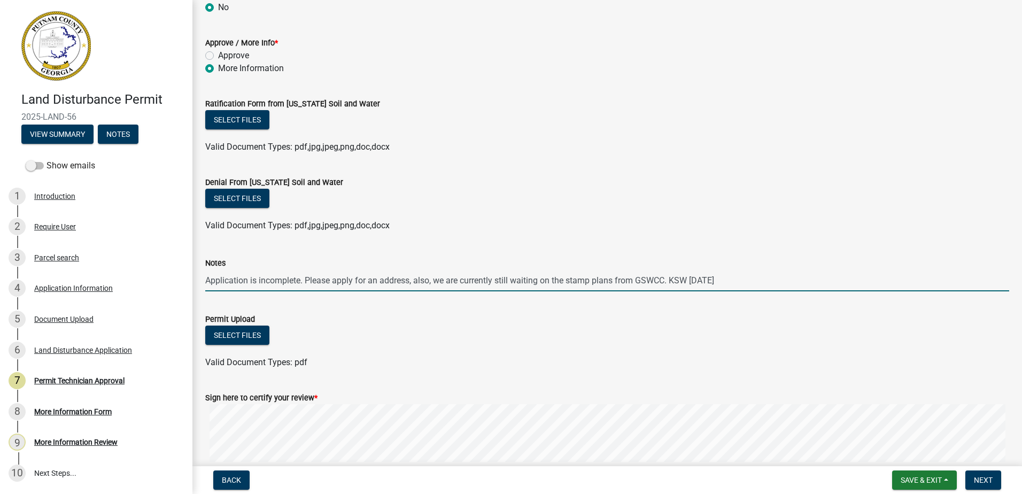
click at [613, 282] on input "Application is incomplete. Please apply for an address, also, we are currently …" at bounding box center [607, 280] width 804 height 22
click at [702, 306] on form "Permit Upload Select files Valid Document Types: pdf" at bounding box center [607, 334] width 804 height 69
click at [698, 276] on input "Application is incomplete. Please apply for an address, also, we are currently …" at bounding box center [607, 280] width 804 height 22
type input "Application is incomplete. Please apply for an address, also, we are currently …"
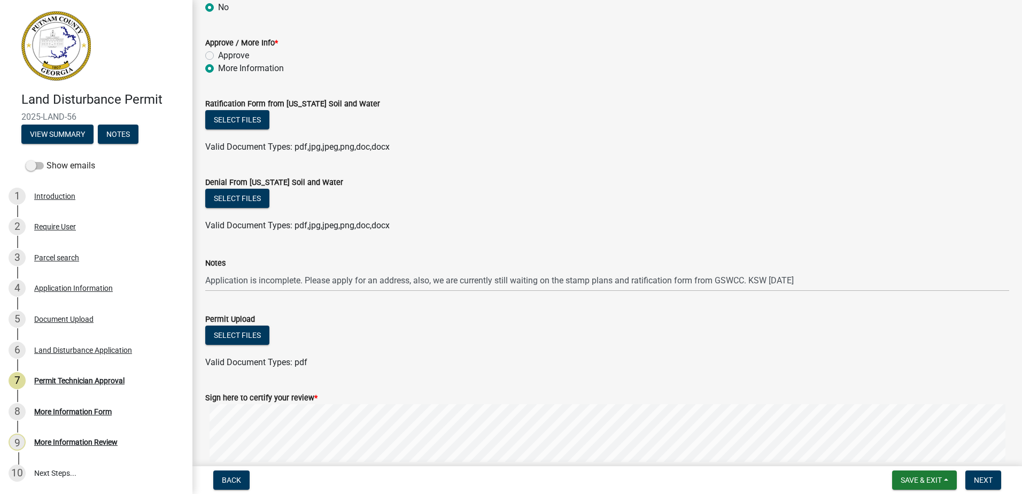
click at [651, 367] on div "Valid Document Types: pdf" at bounding box center [607, 362] width 820 height 13
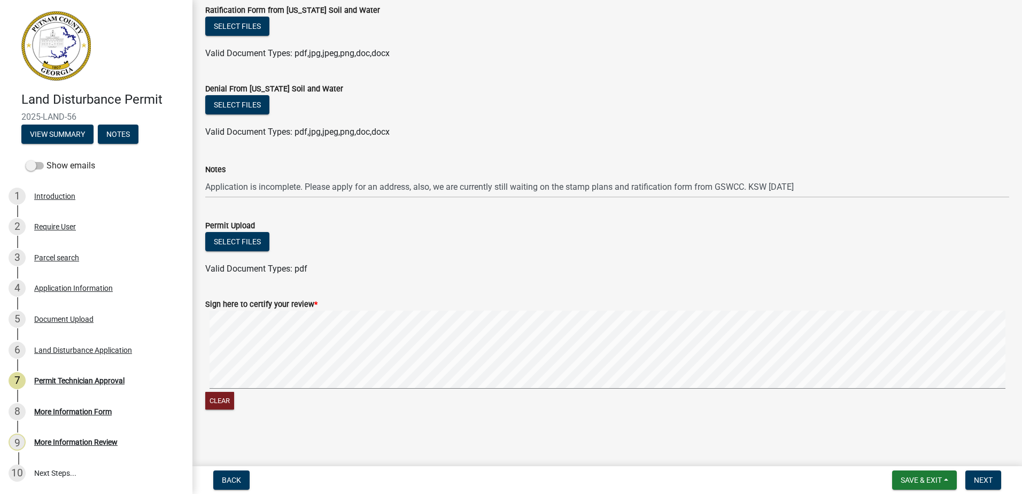
scroll to position [309, 0]
click at [973, 485] on button "Next" at bounding box center [983, 479] width 36 height 19
click at [989, 478] on span "Next" at bounding box center [983, 480] width 19 height 9
click at [983, 482] on span "Next" at bounding box center [983, 480] width 19 height 9
click at [439, 307] on form "Sign here to certify your review * Clear" at bounding box center [607, 346] width 804 height 127
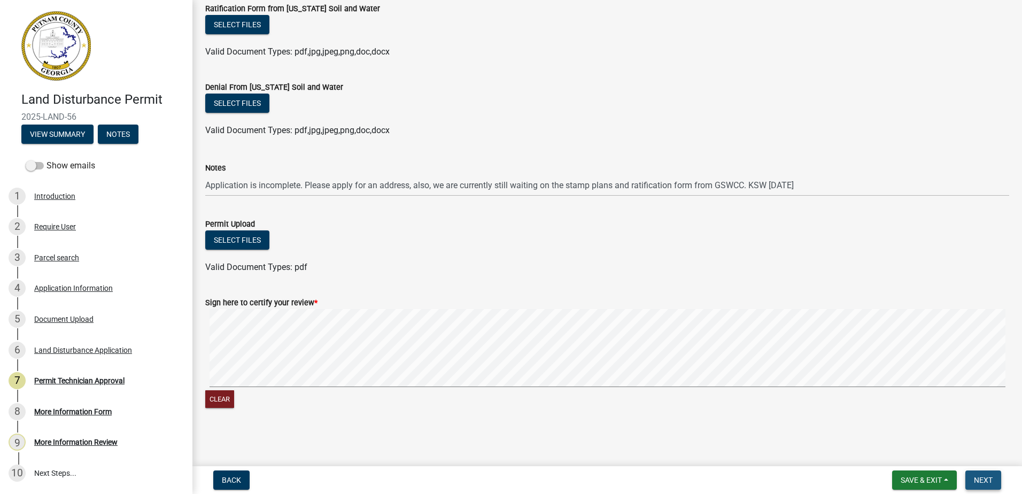
click at [987, 476] on span "Next" at bounding box center [983, 480] width 19 height 9
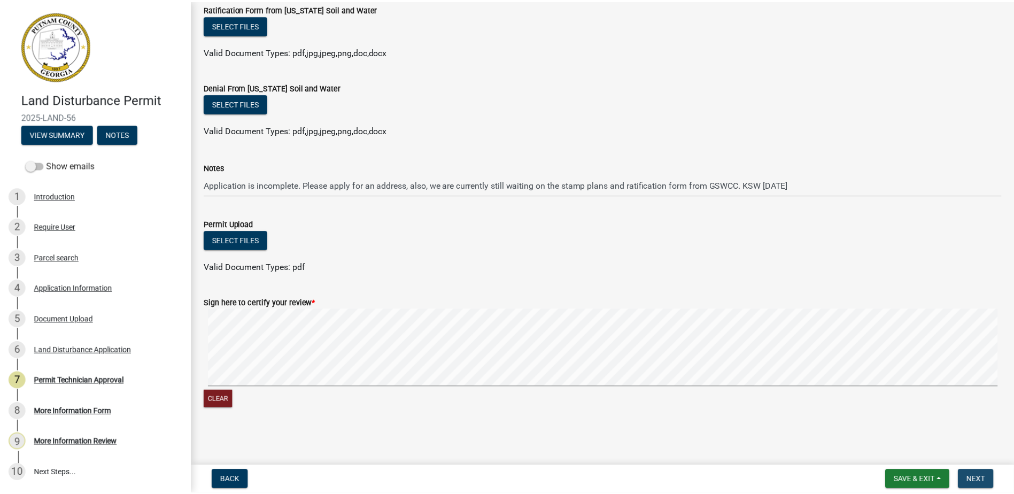
scroll to position [0, 0]
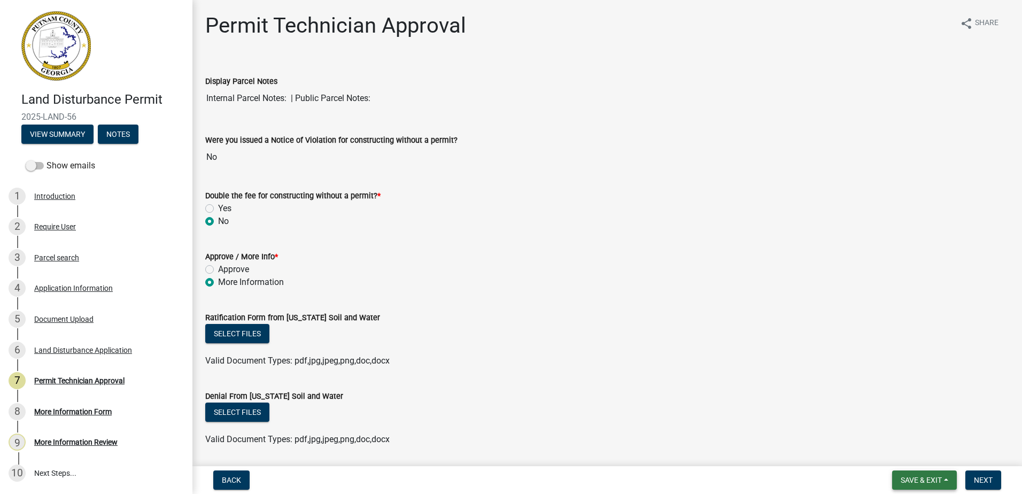
click at [934, 481] on span "Save & Exit" at bounding box center [921, 480] width 41 height 9
click at [922, 449] on button "Save & Exit" at bounding box center [914, 452] width 86 height 26
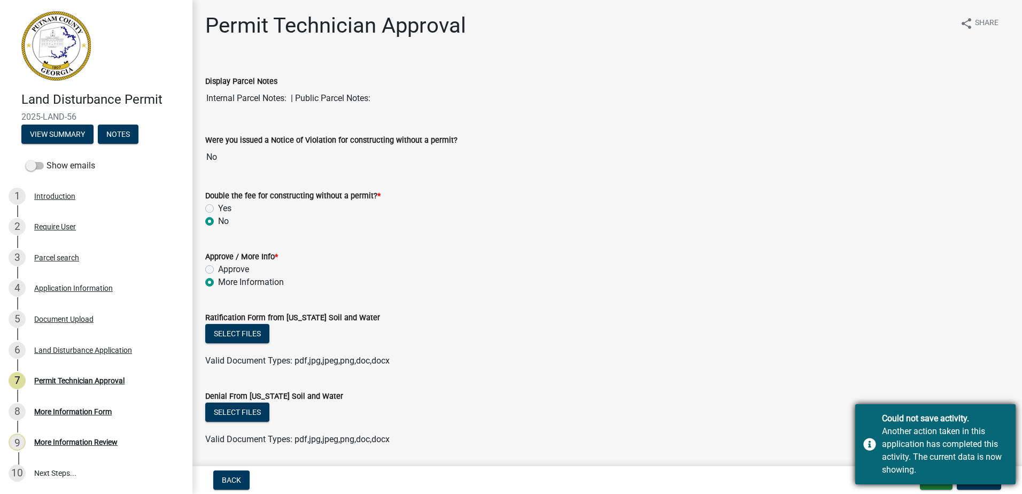
click at [973, 483] on div "Could not save activity. Another action taken in this application has completed…" at bounding box center [935, 444] width 160 height 80
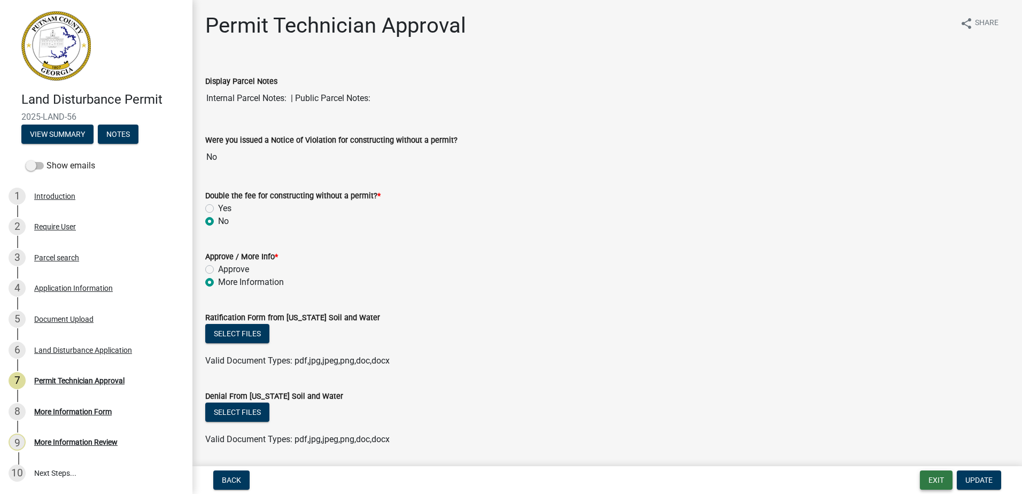
click at [928, 482] on button "Exit" at bounding box center [936, 479] width 33 height 19
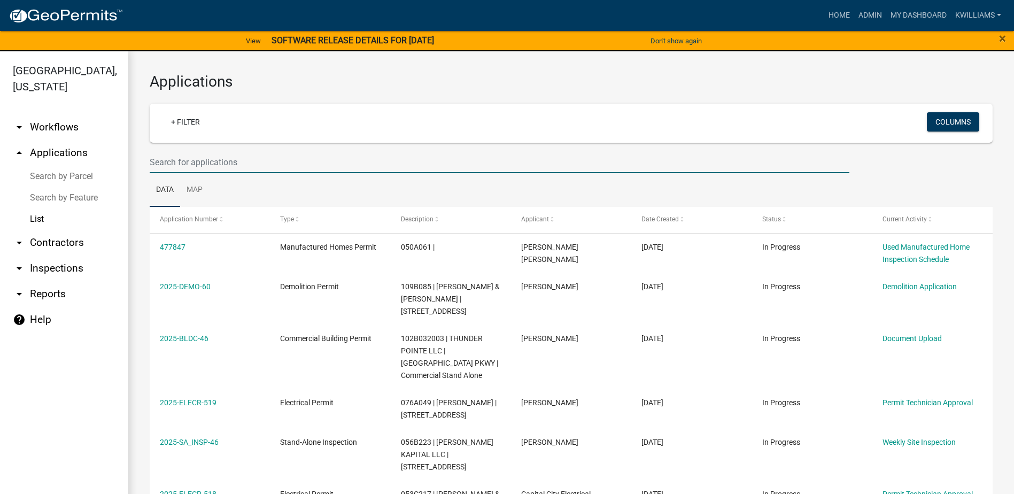
drag, startPoint x: 227, startPoint y: 168, endPoint x: 225, endPoint y: 161, distance: 6.8
click at [225, 161] on input "text" at bounding box center [500, 162] width 700 height 22
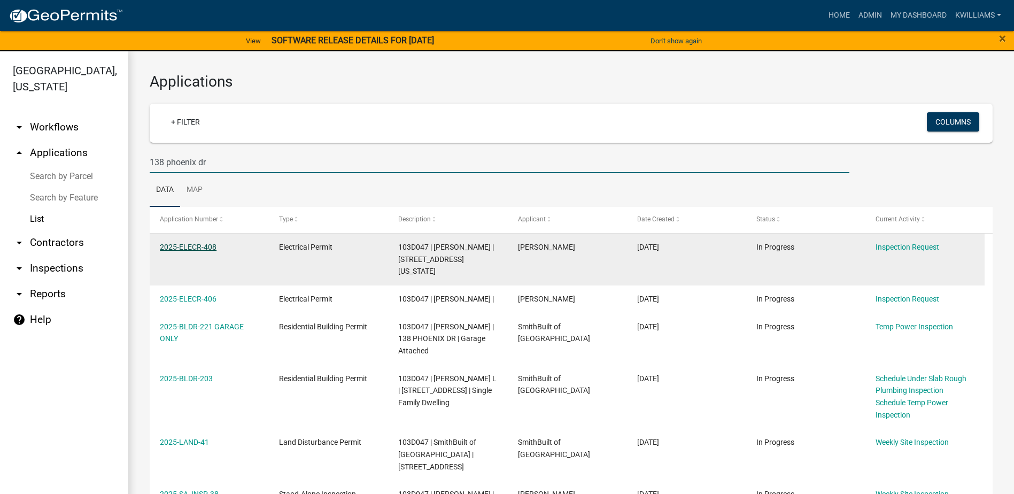
type input "138 phoenix dr"
click at [192, 249] on link "2025-ELECR-408" at bounding box center [188, 247] width 57 height 9
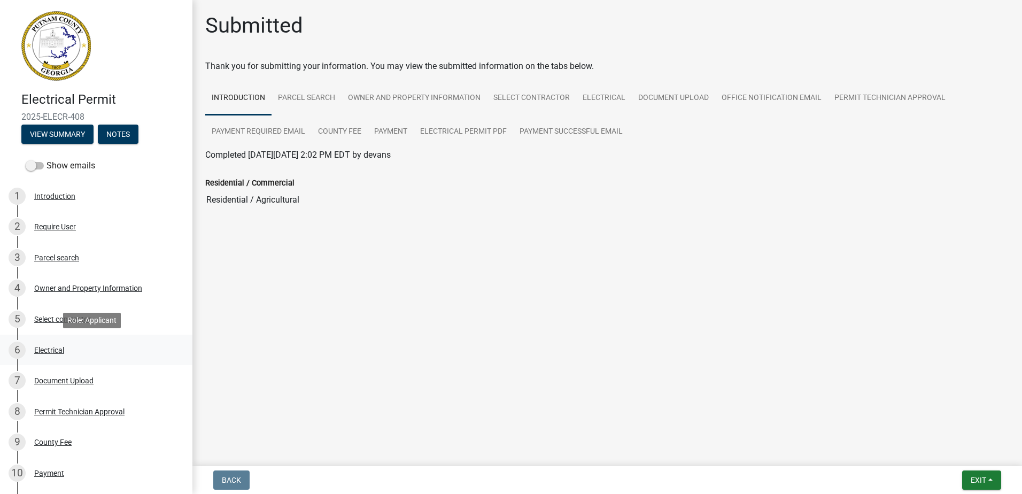
click at [37, 347] on div "Electrical" at bounding box center [49, 349] width 30 height 7
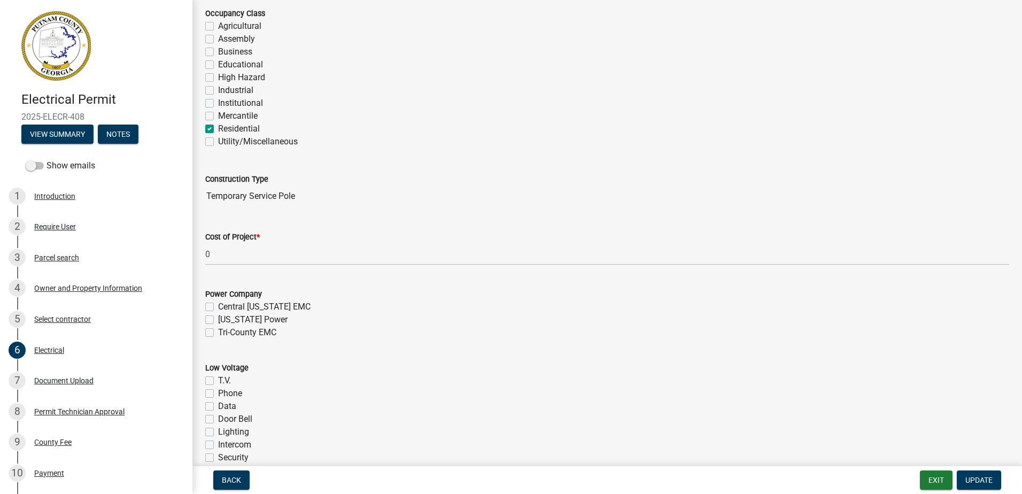
scroll to position [214, 0]
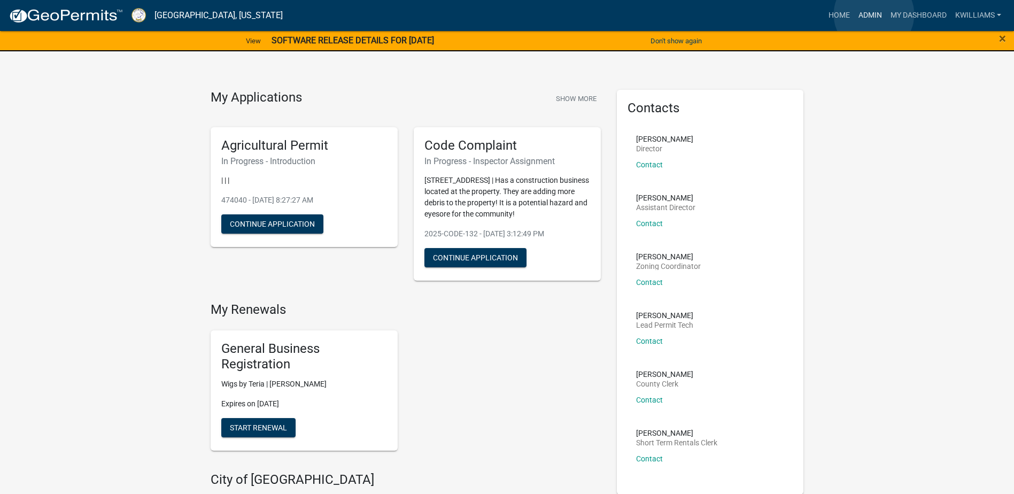
click at [874, 14] on link "Admin" at bounding box center [870, 15] width 32 height 20
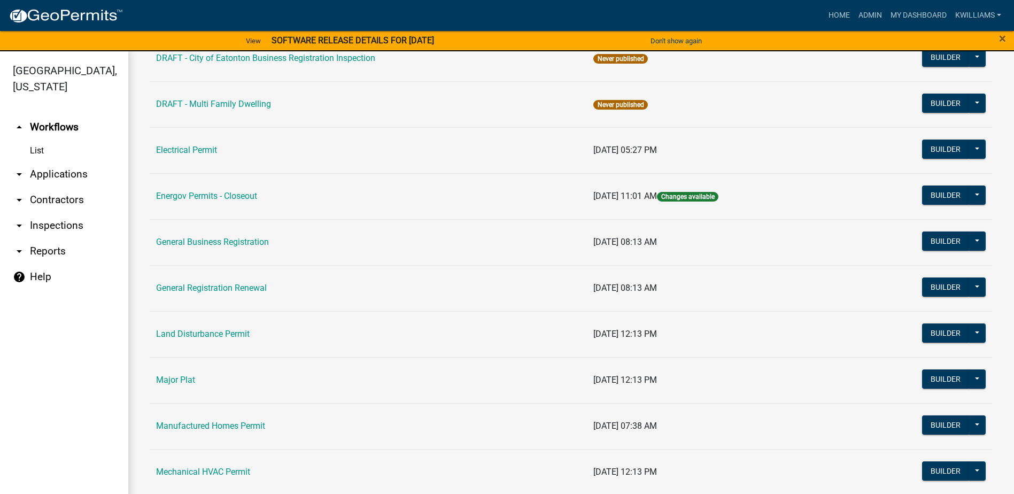
scroll to position [642, 0]
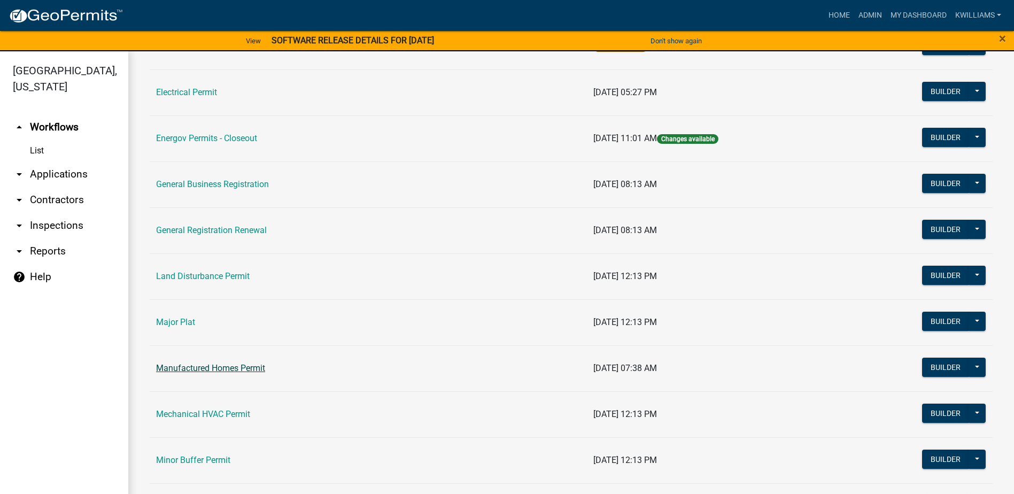
click at [188, 365] on link "Manufactured Homes Permit" at bounding box center [210, 368] width 109 height 10
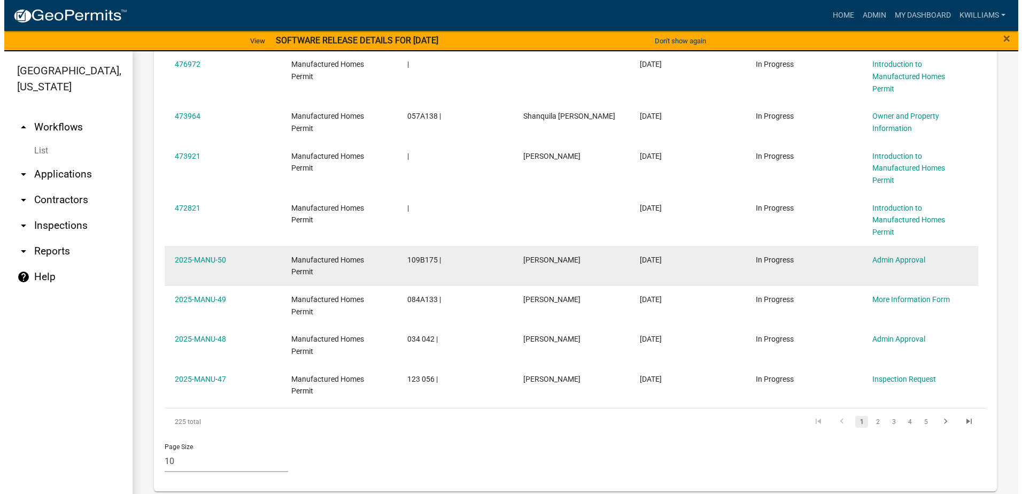
scroll to position [1089, 0]
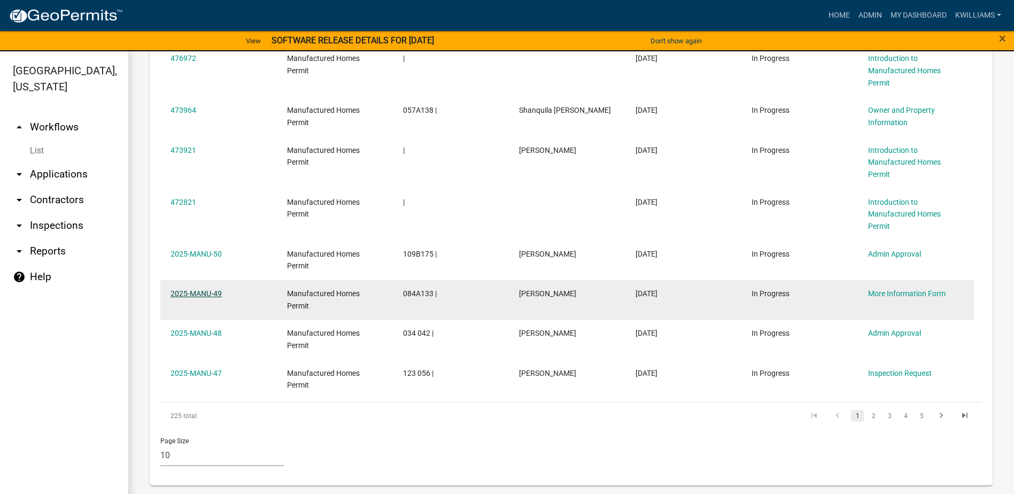
click at [190, 294] on link "2025-MANU-49" at bounding box center [196, 293] width 51 height 9
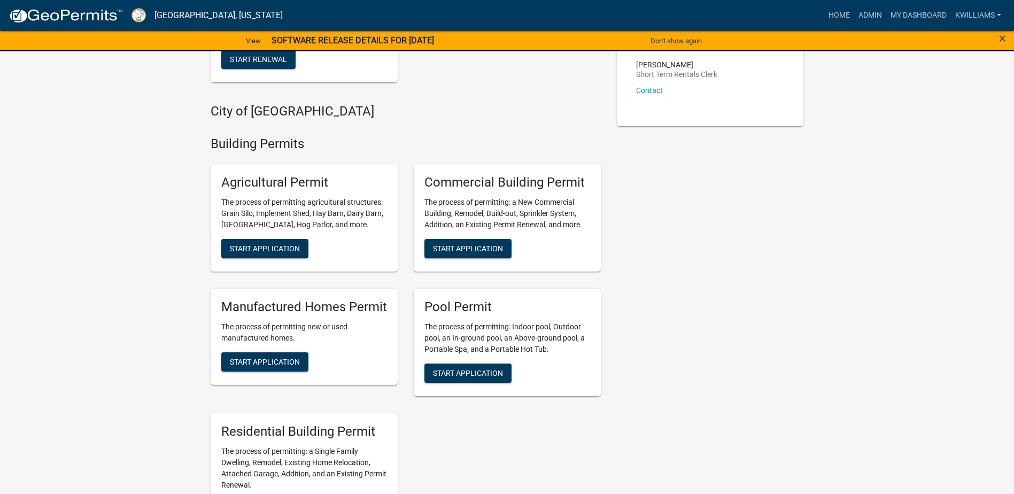
scroll to position [374, 0]
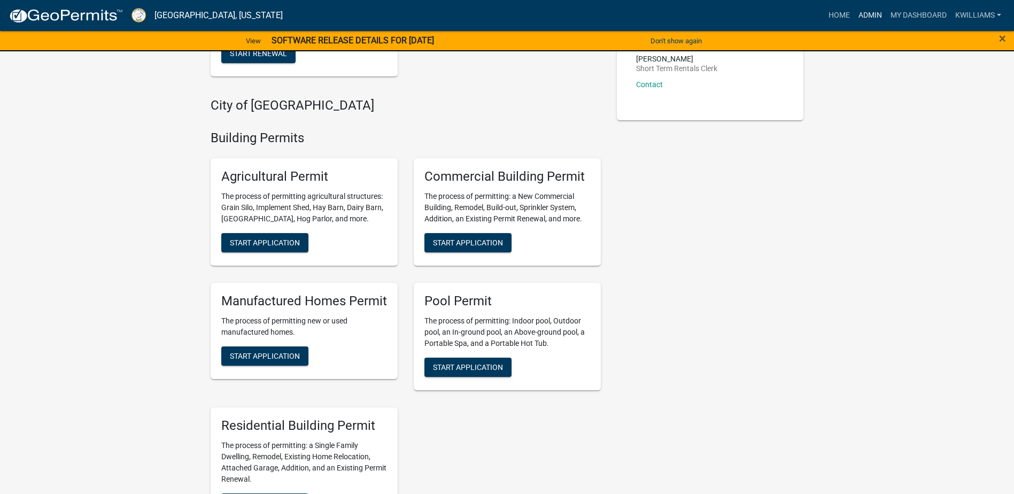
click at [861, 14] on link "Admin" at bounding box center [870, 15] width 32 height 20
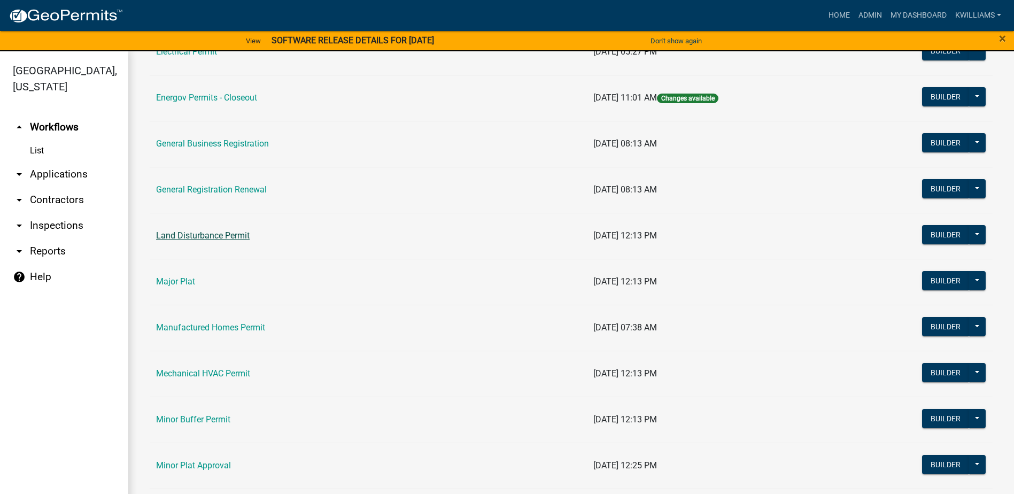
scroll to position [695, 0]
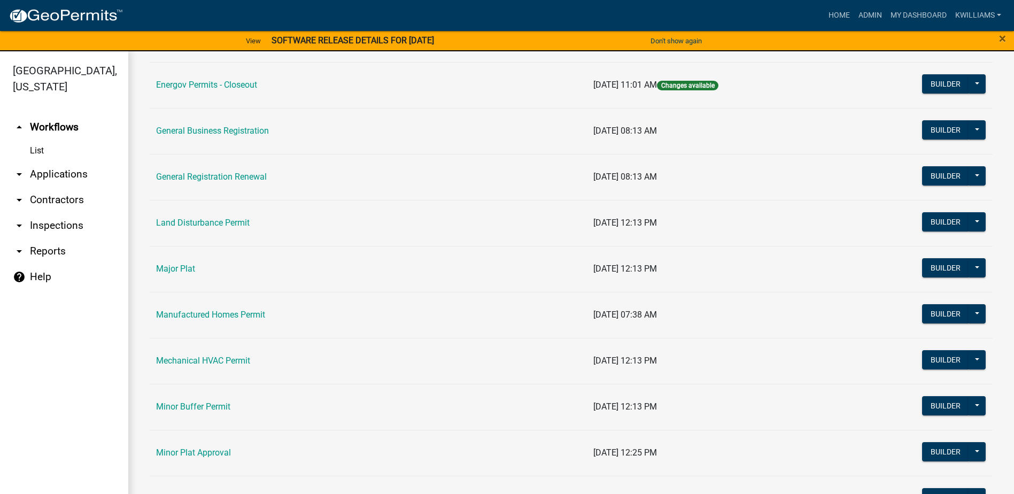
click at [164, 308] on td "Manufactured Homes Permit" at bounding box center [368, 315] width 437 height 46
click at [168, 313] on link "Manufactured Homes Permit" at bounding box center [210, 315] width 109 height 10
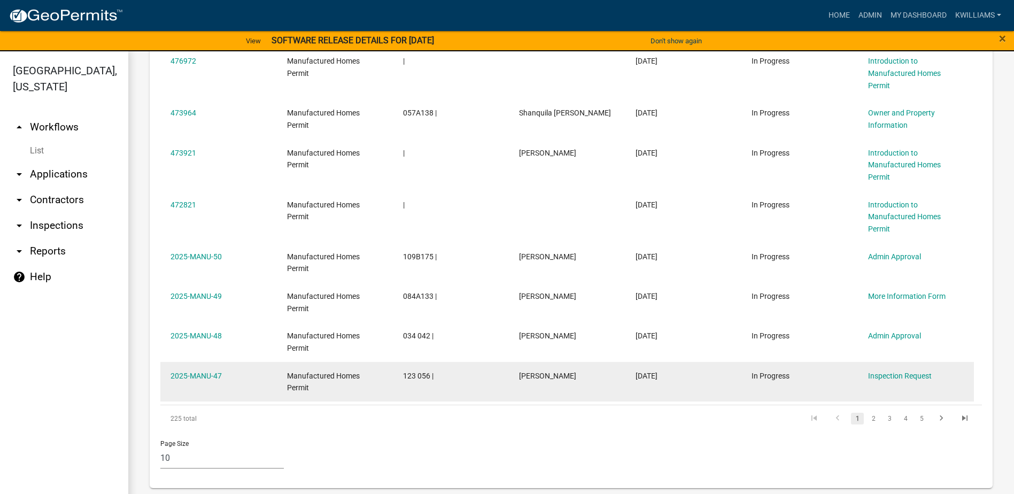
scroll to position [1089, 0]
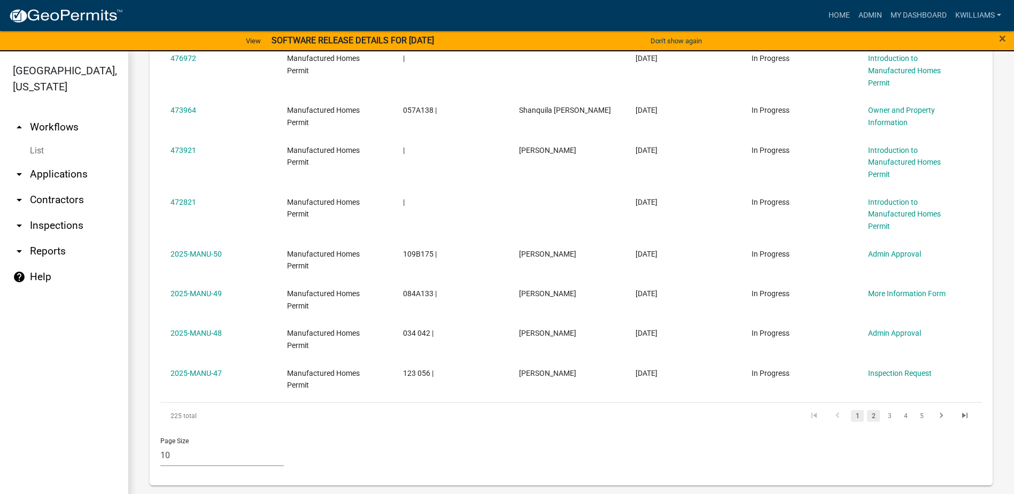
click at [867, 415] on link "2" at bounding box center [873, 416] width 13 height 12
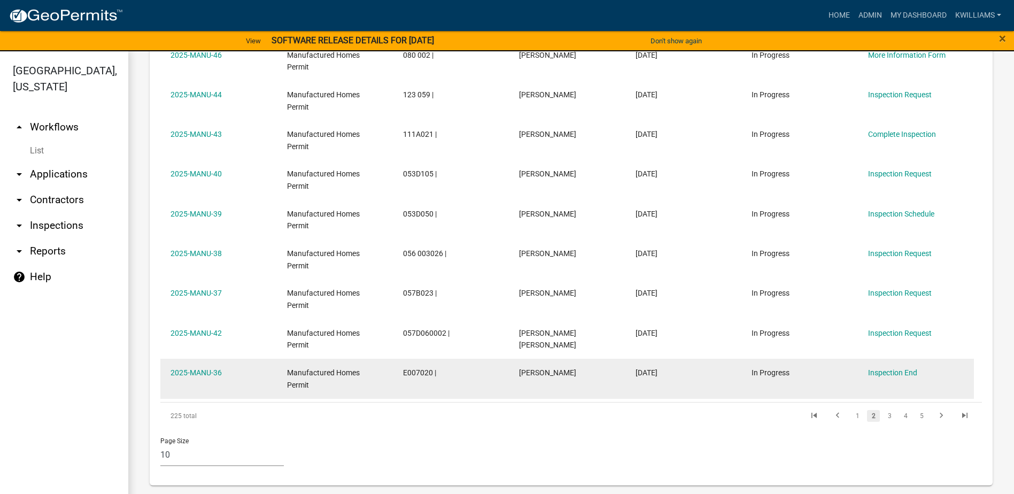
scroll to position [13, 0]
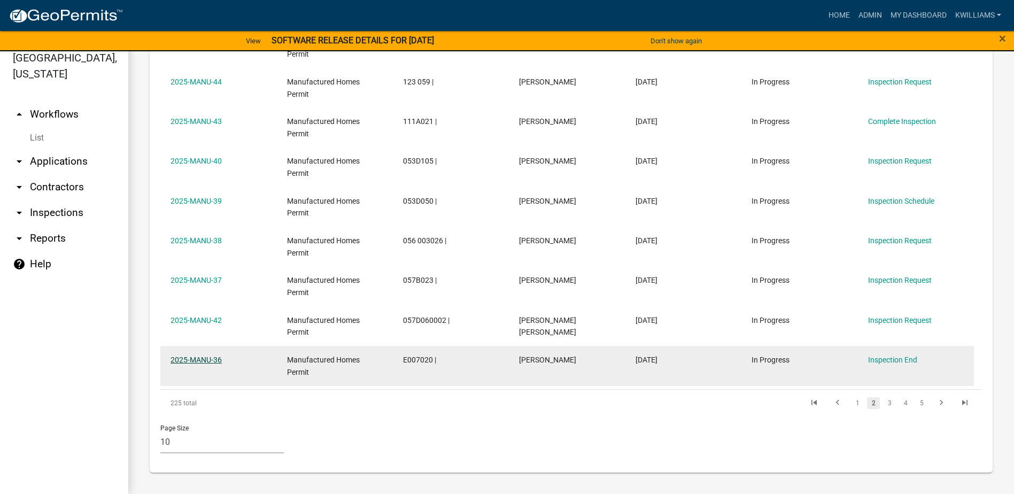
click at [200, 361] on link "2025-MANU-36" at bounding box center [196, 360] width 51 height 9
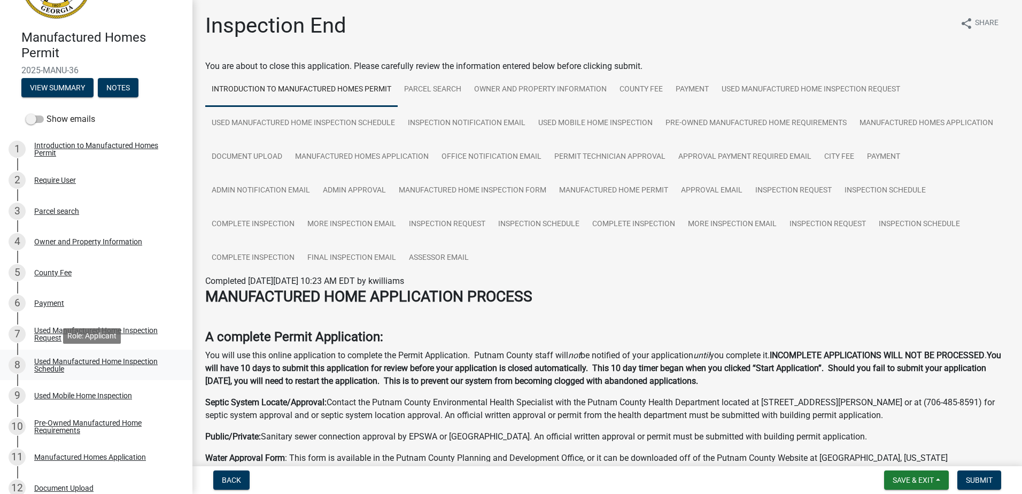
scroll to position [160, 0]
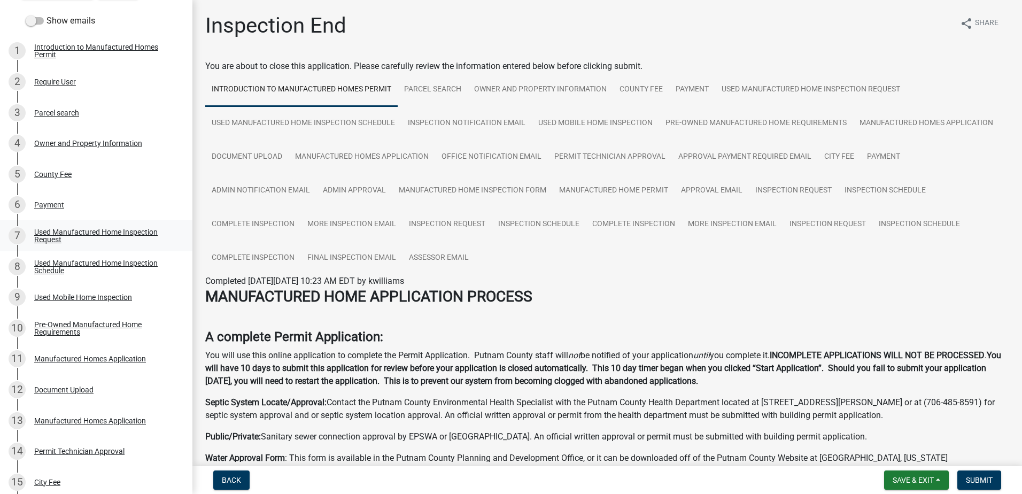
click at [55, 229] on div "Used Manufactured Home Inspection Request" at bounding box center [104, 235] width 141 height 15
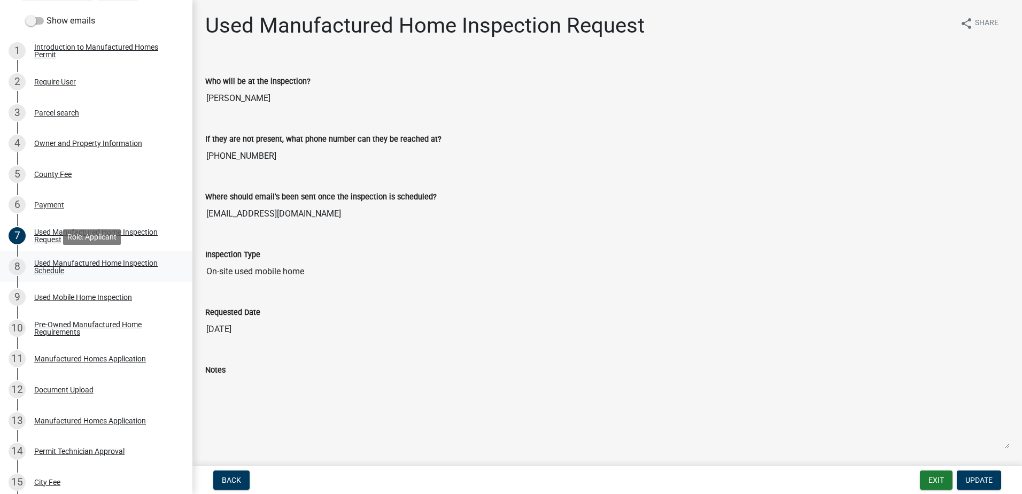
click at [45, 270] on div "Used Manufactured Home Inspection Schedule" at bounding box center [104, 266] width 141 height 15
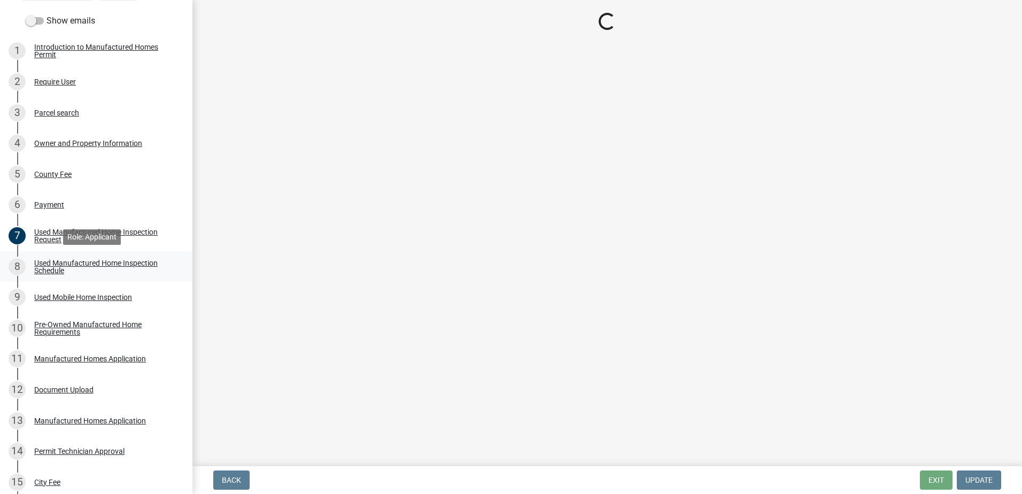
select select "a0ea4169-8540-4a2c-b9f4-cf4c1ffdeb95"
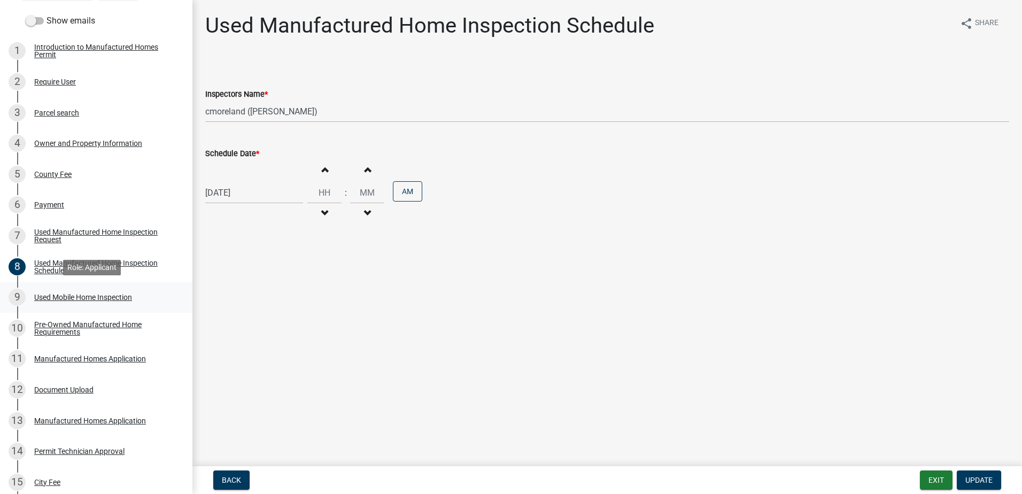
click at [38, 300] on div "Used Mobile Home Inspection" at bounding box center [83, 296] width 98 height 7
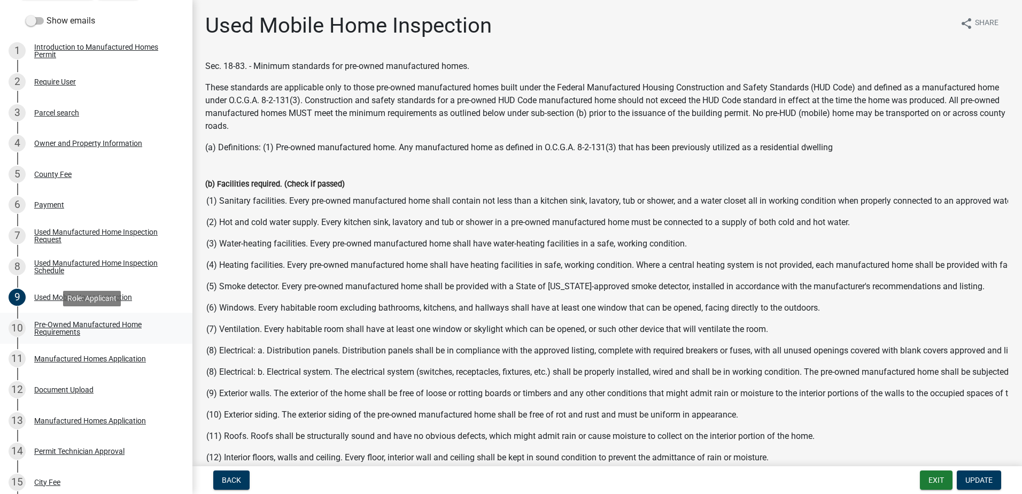
click at [48, 326] on div "Pre-Owned Manufactured Home Requirements" at bounding box center [104, 328] width 141 height 15
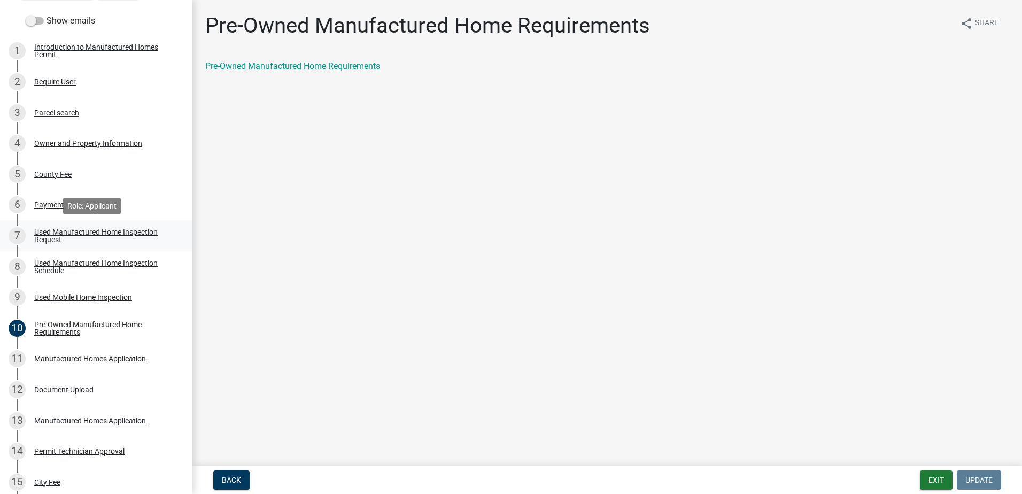
click at [74, 228] on div "Used Manufactured Home Inspection Request" at bounding box center [104, 235] width 141 height 15
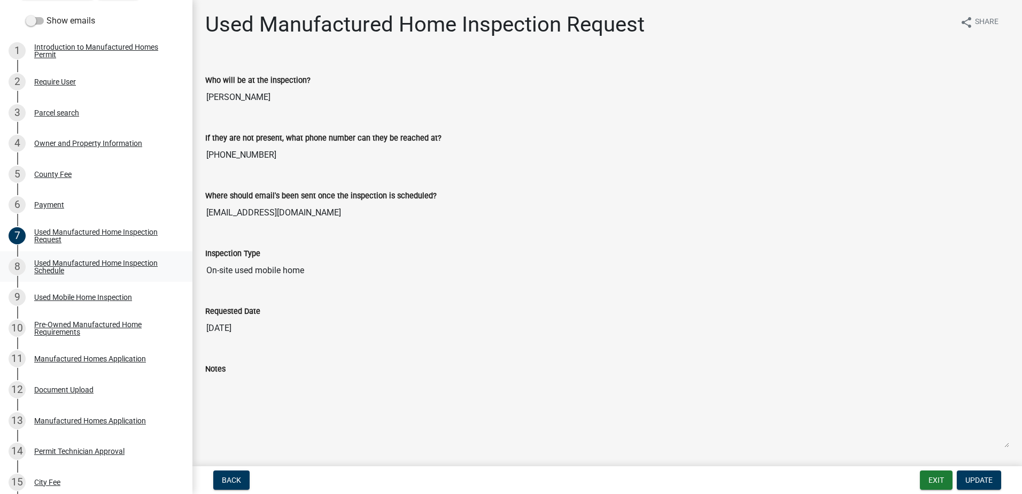
scroll to position [0, 0]
click at [75, 148] on div "4 Owner and Property Information" at bounding box center [92, 143] width 167 height 17
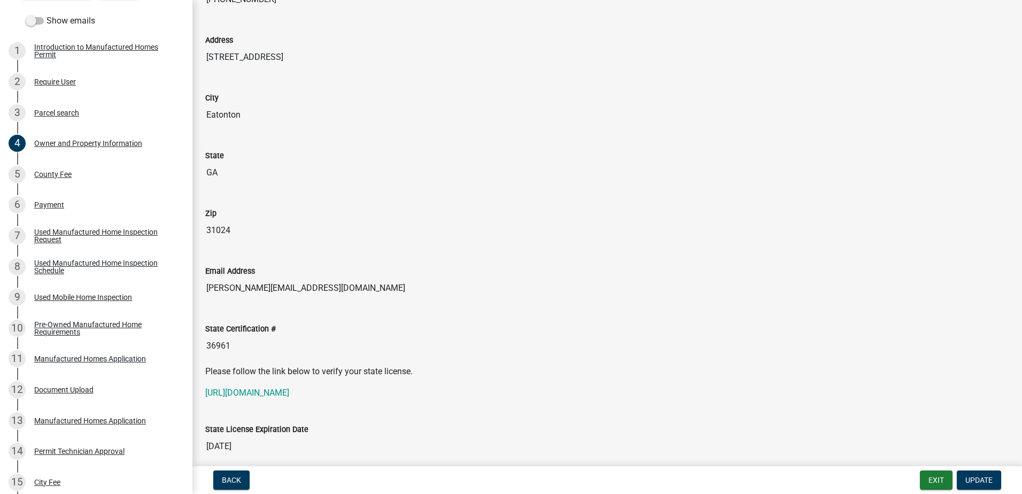
scroll to position [514, 0]
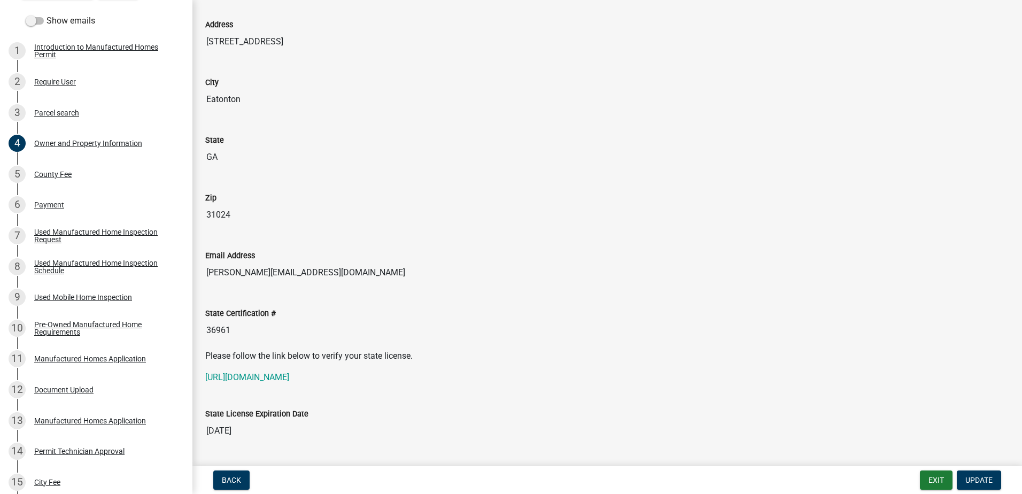
click at [275, 372] on p "[URL][DOMAIN_NAME]" at bounding box center [607, 377] width 804 height 13
click at [275, 377] on link "[URL][DOMAIN_NAME]" at bounding box center [247, 377] width 84 height 10
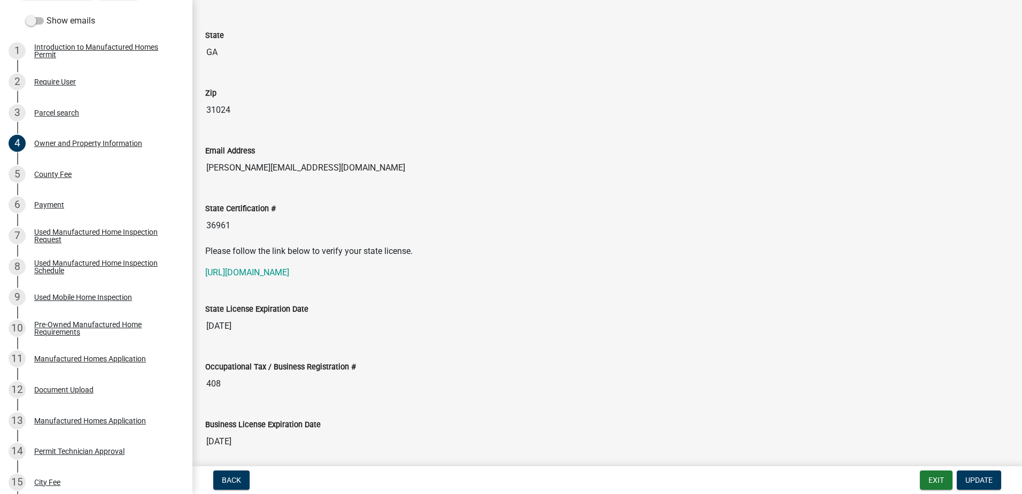
scroll to position [621, 0]
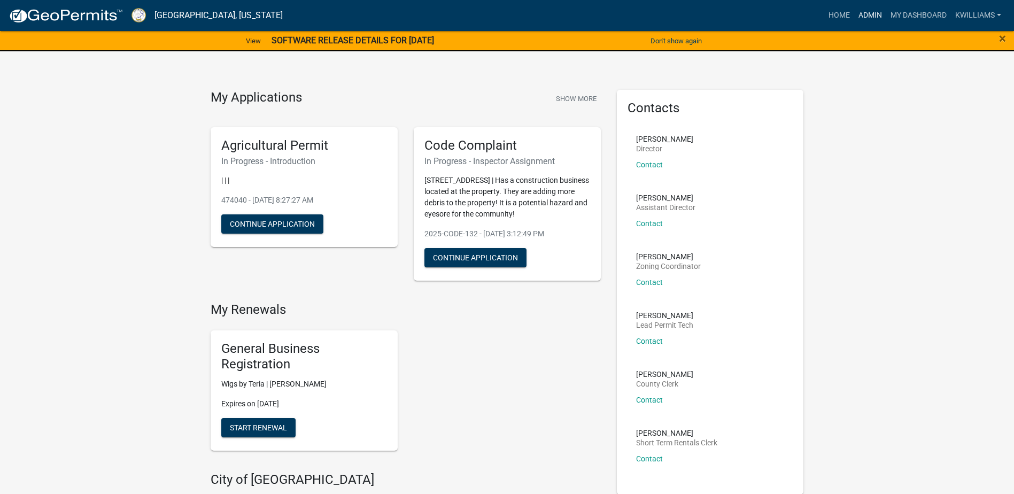
click at [872, 13] on link "Admin" at bounding box center [870, 15] width 32 height 20
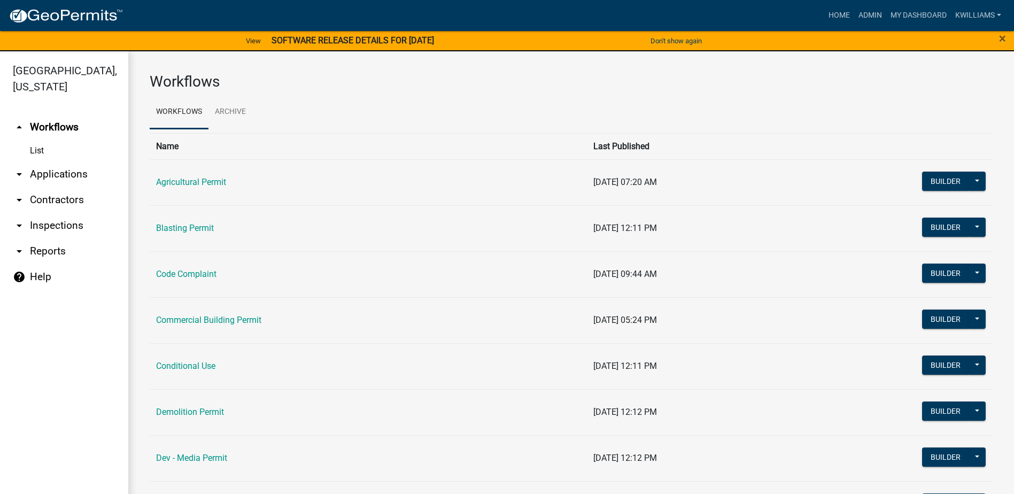
click at [55, 172] on link "arrow_drop_down Applications" at bounding box center [64, 174] width 128 height 26
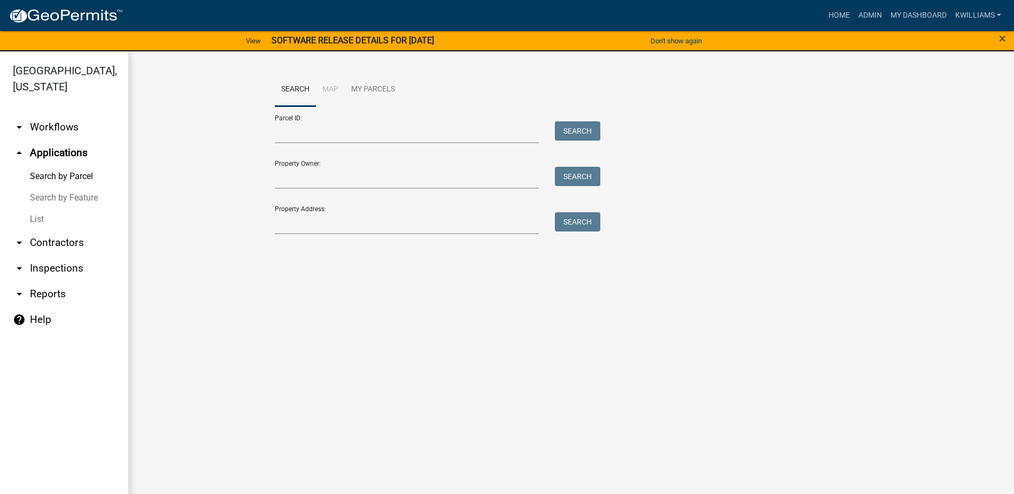
click at [47, 222] on link "List" at bounding box center [64, 218] width 128 height 21
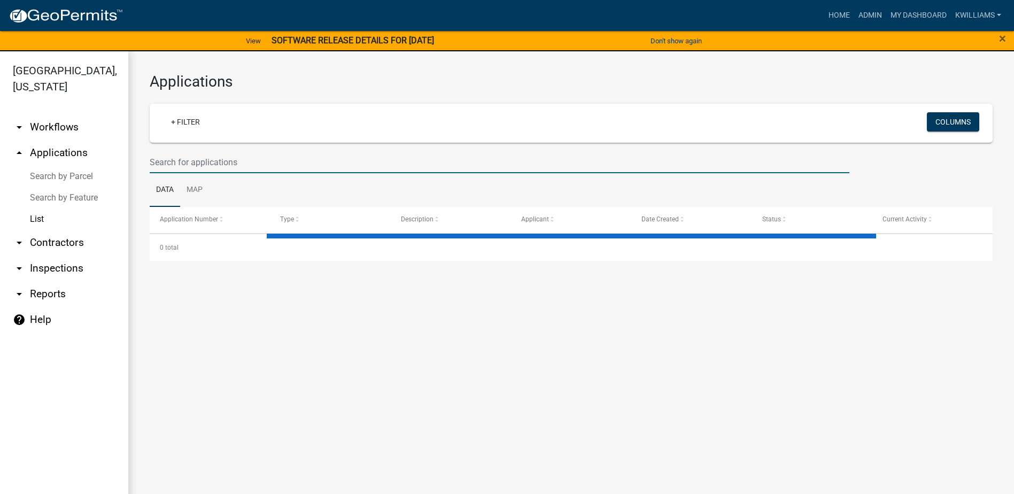
click at [197, 165] on input "text" at bounding box center [500, 162] width 700 height 22
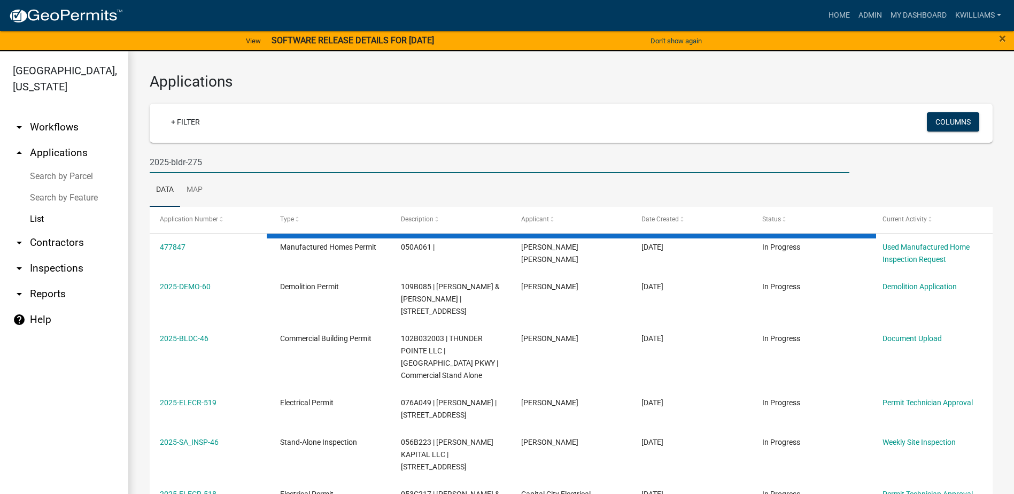
type input "2025-bldr-275"
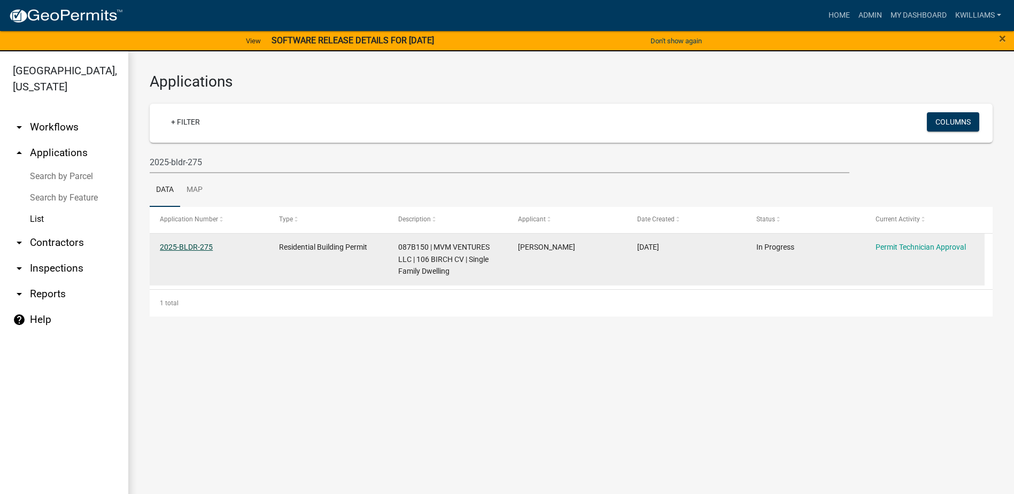
click at [172, 244] on link "2025-BLDR-275" at bounding box center [186, 247] width 53 height 9
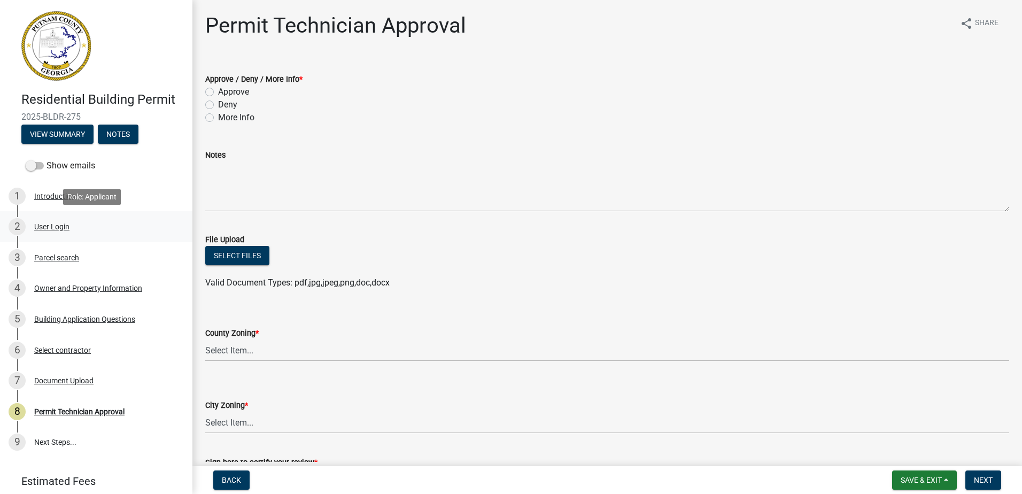
click at [55, 230] on div "User Login" at bounding box center [51, 226] width 35 height 7
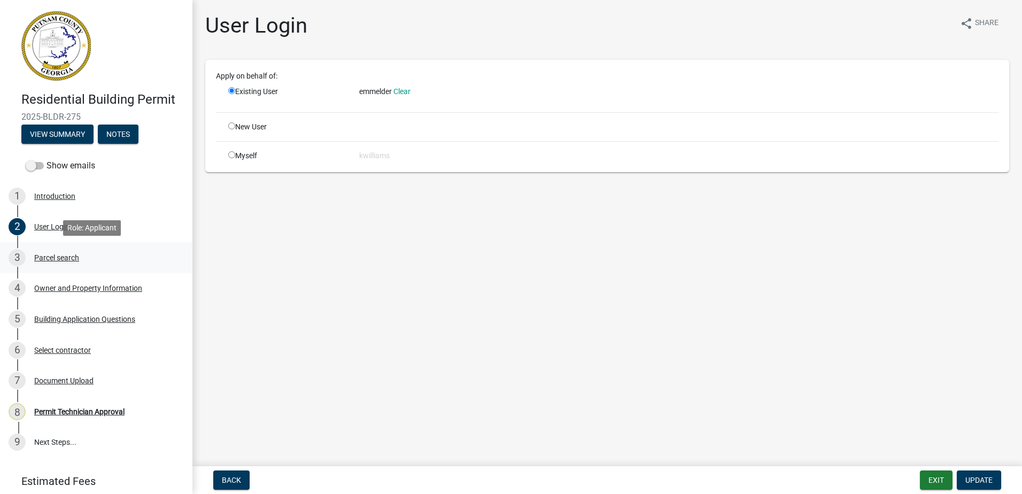
click at [53, 262] on div "3 Parcel search" at bounding box center [92, 257] width 167 height 17
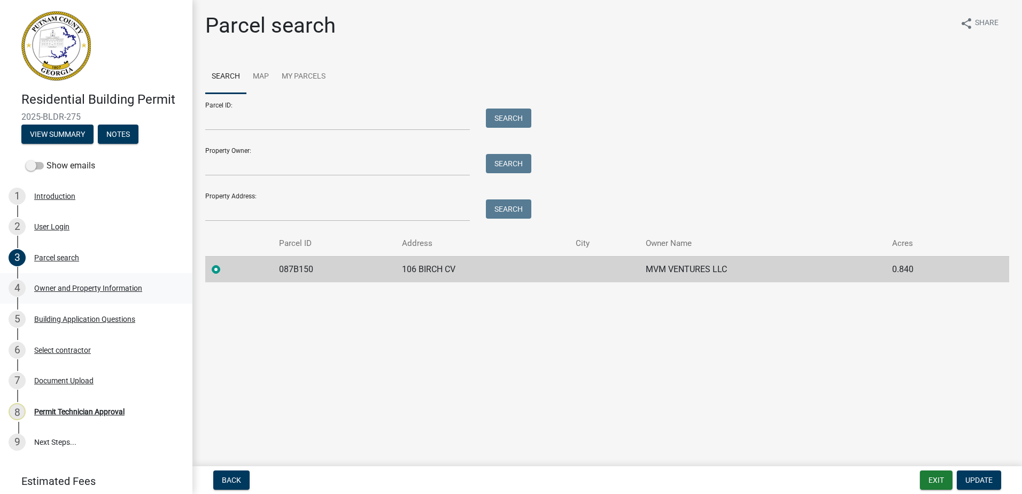
click at [94, 290] on div "Owner and Property Information" at bounding box center [88, 287] width 108 height 7
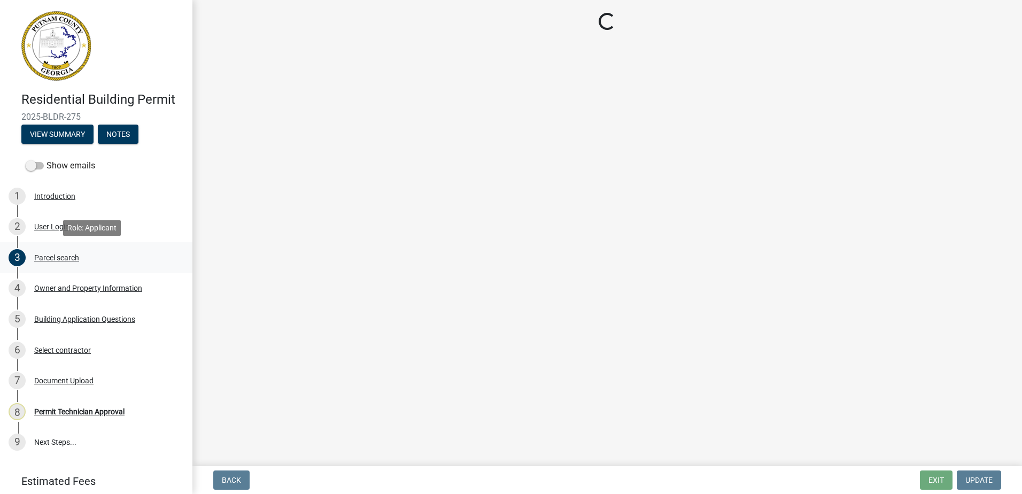
select select "ef7a1fc2-7a7a-426d-b1f0-c9b9b6ca7ff4"
select select "baca39b5-529a-4592-b8f9-0b9bae35b1c2"
select select "ece5c1a9-df30-4702-9587-5deee23533b7"
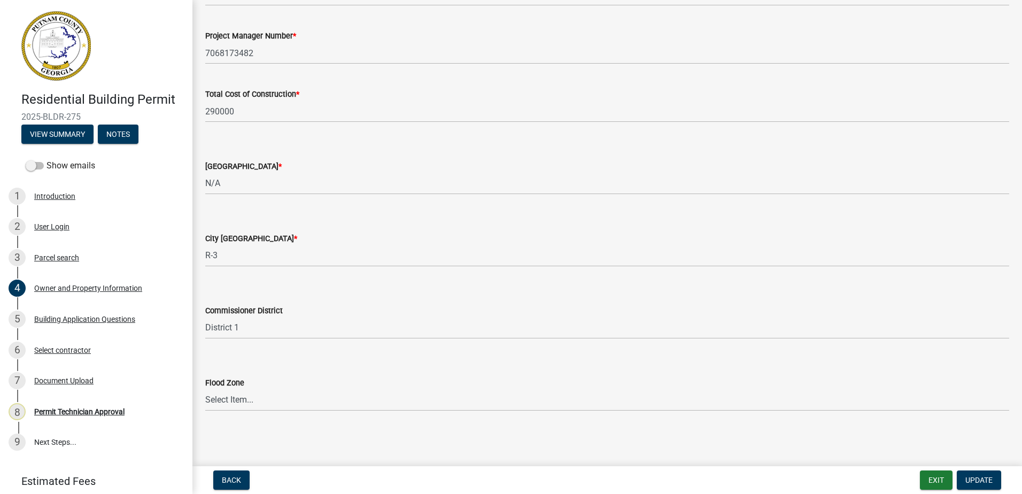
scroll to position [1744, 0]
click at [214, 187] on select "Select Item... AG-1 R-1R R-1 R-2 MHP RM-1 RM-3 C-1 C-2 I-M PUD N/A" at bounding box center [607, 183] width 804 height 22
click at [205, 172] on select "Select Item... AG-1 R-1R R-1 R-2 MHP RM-1 RM-3 C-1 C-2 I-M PUD N/A" at bounding box center [607, 183] width 804 height 22
select select "34fe85c2-5f76-4343-b6bb-8ca387e0bed7"
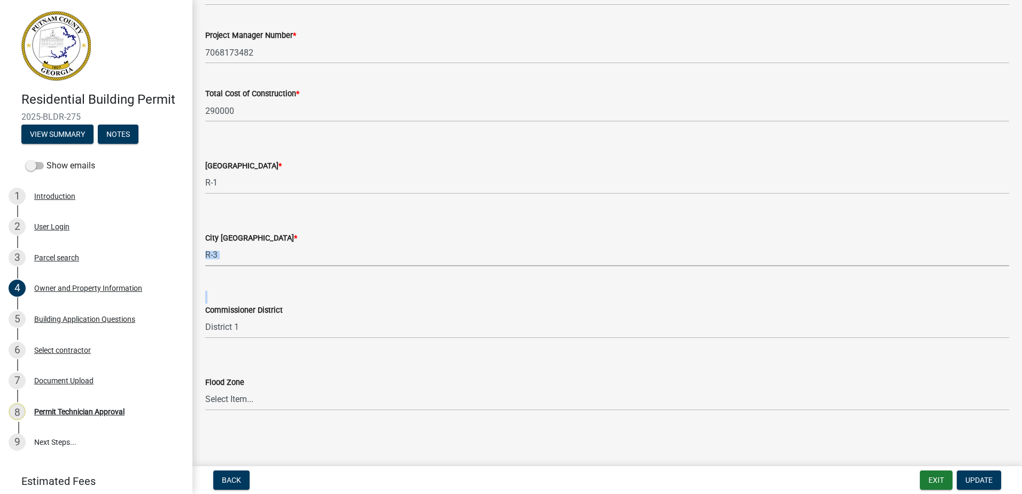
click at [228, 259] on select "Select Item... A-1 A-2 R-1 R-2 R-3 R-4 MHP C-1 C-2 I-1 I-2 DB FH H-P N/A" at bounding box center [607, 255] width 804 height 22
click at [205, 244] on select "Select Item... A-1 A-2 R-1 R-2 R-3 R-4 MHP C-1 C-2 I-1 I-2 DB FH H-P N/A" at bounding box center [607, 255] width 804 height 22
select select "83394b22-4a11-496c-8e5c-75ade2e72faf"
click at [227, 324] on select "Select Item... District 1 District 2 District 3 District 4" at bounding box center [607, 327] width 804 height 22
click at [205, 316] on select "Select Item... District 1 District 2 District 3 District 4" at bounding box center [607, 327] width 804 height 22
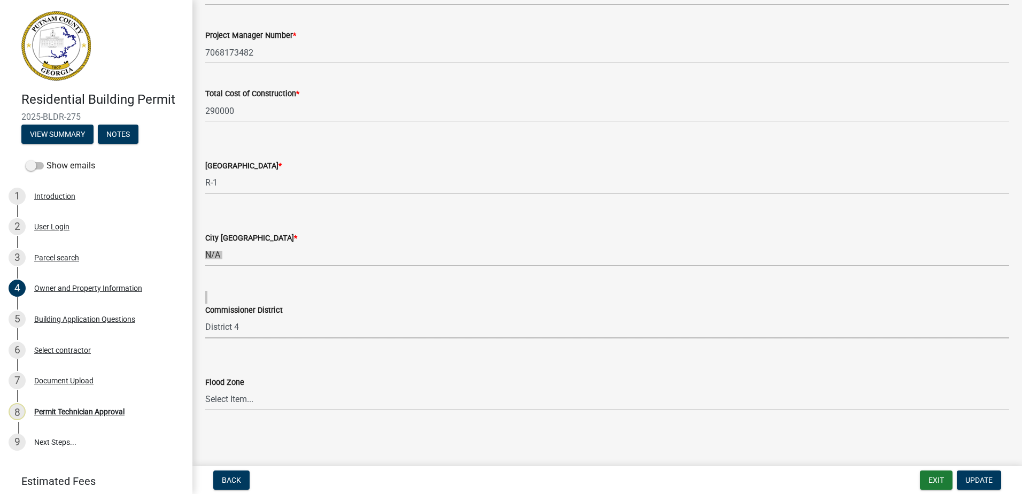
select select "295c155f-de53-4b68-9fdd-08c8883e9b6f"
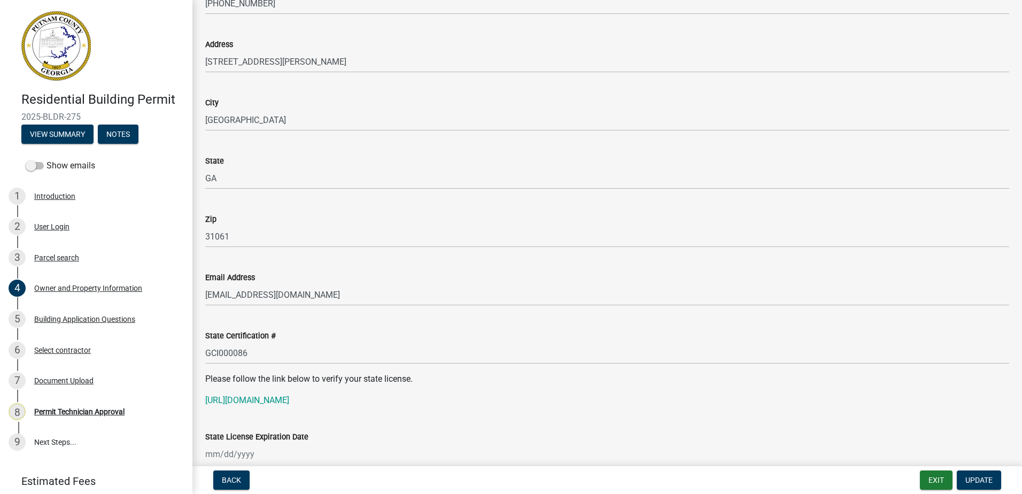
scroll to position [1102, 0]
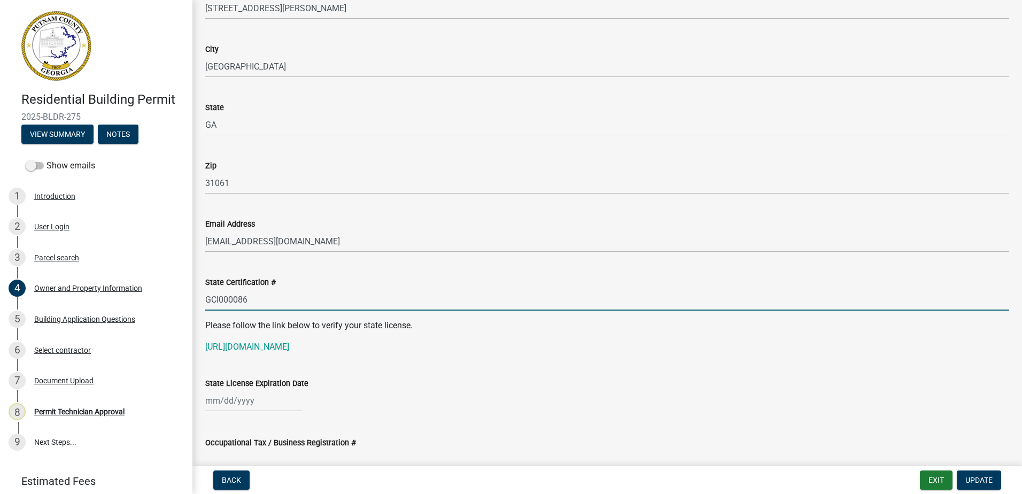
drag, startPoint x: 259, startPoint y: 301, endPoint x: 209, endPoint y: 310, distance: 51.1
click at [206, 312] on wm-data-entity-input "State Certification # GCI000086" at bounding box center [607, 290] width 804 height 58
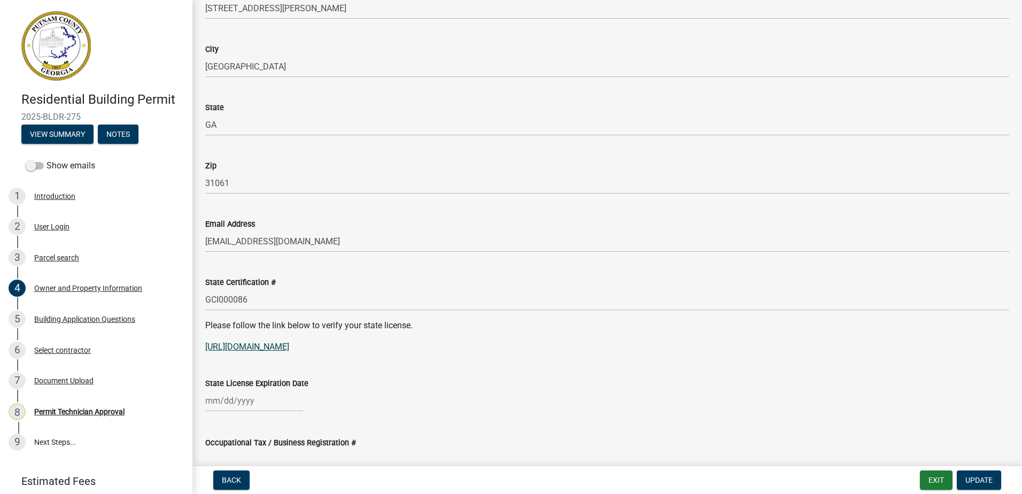
click at [289, 342] on link "https://goals.sos.ga.gov/GASOSOneStop/s/licensee-search" at bounding box center [247, 347] width 84 height 10
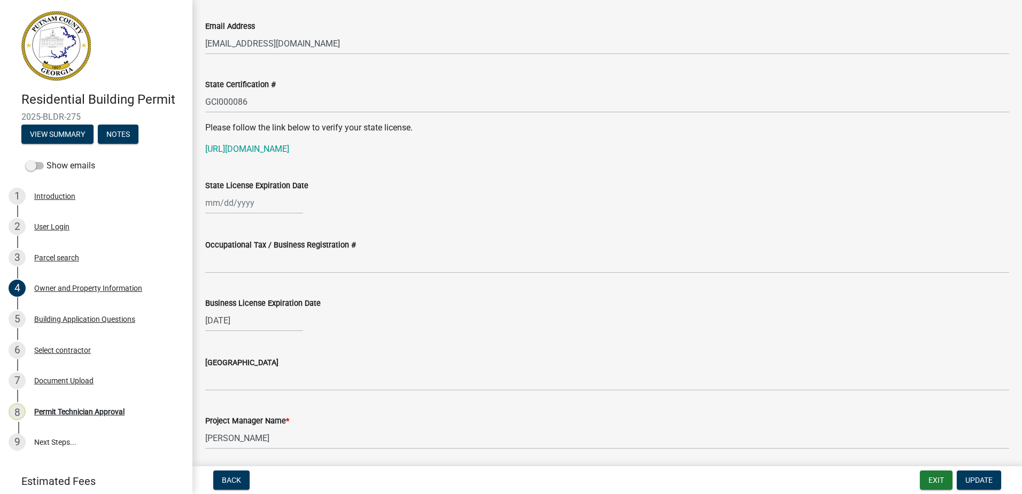
scroll to position [1316, 0]
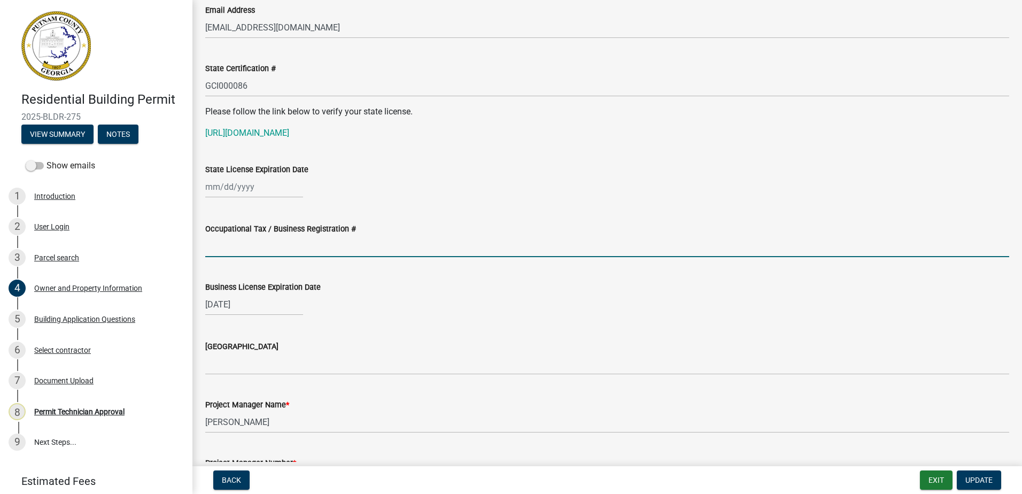
click at [277, 249] on input "Occupational Tax / Business Registration #" at bounding box center [607, 246] width 804 height 22
paste input "25BC-CS-0275"
type input "25BC-CS-0275"
select select "9"
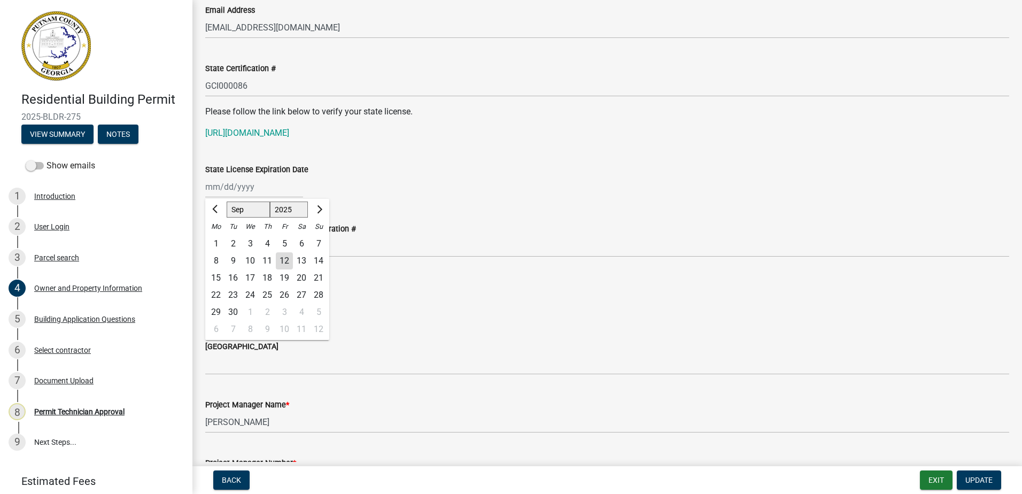
click at [215, 197] on div "[PERSON_NAME] Feb Mar Apr [PERSON_NAME][DATE] Oct Nov [DATE] 1526 1527 1528 152…" at bounding box center [254, 187] width 98 height 22
click at [276, 206] on select "1525 1526 1527 1528 1529 1530 1531 1532 1533 1534 1535 1536 1537 1538 1539 1540…" at bounding box center [289, 210] width 38 height 16
select select "2026"
click at [270, 202] on select "1525 1526 1527 1528 1529 1530 1531 1532 1533 1534 1535 1536 1537 1538 1539 1540…" at bounding box center [289, 210] width 38 height 16
click at [248, 212] on select "Jan Feb Mar Apr May Jun Jul Aug Sep Oct Nov Dec" at bounding box center [248, 210] width 43 height 16
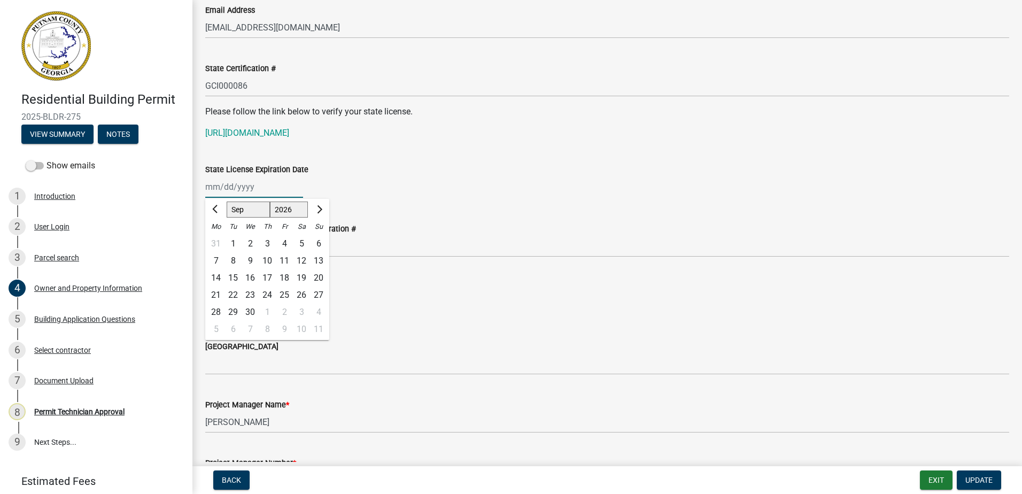
select select "6"
click at [227, 202] on select "Jan Feb Mar Apr May Jun Jul Aug Sep Oct Nov Dec" at bounding box center [248, 210] width 43 height 16
click at [230, 311] on div "30" at bounding box center [233, 312] width 17 height 17
type input "06/30/2026"
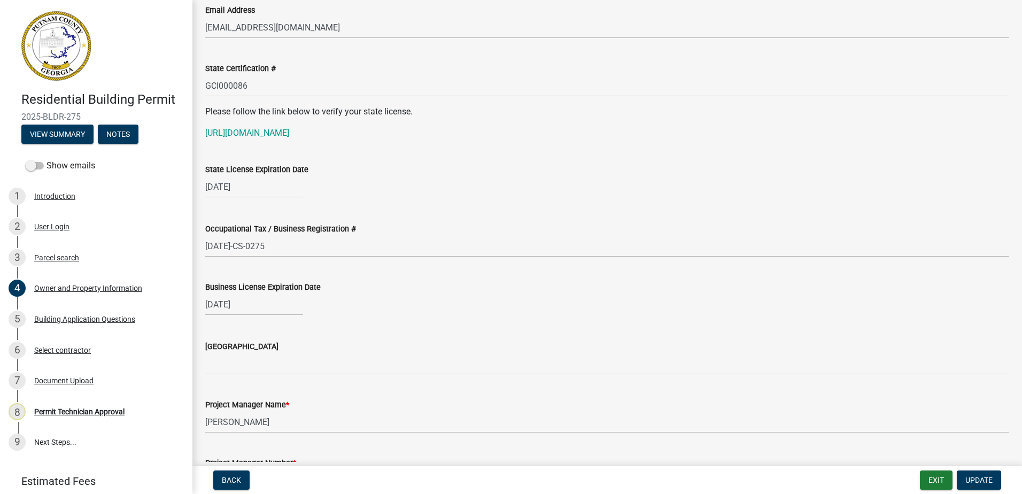
scroll to position [1370, 0]
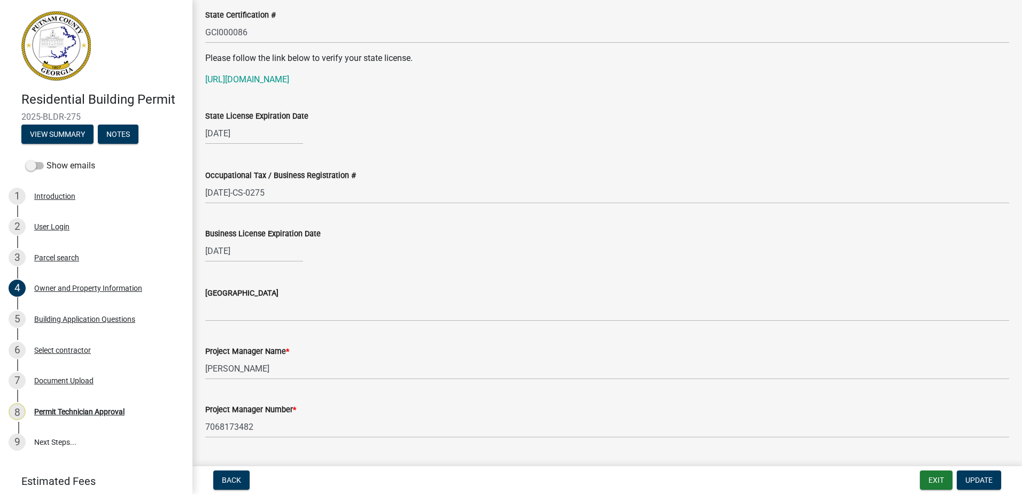
select select "6"
select select "2026"
click at [232, 248] on input "06/30/2026" at bounding box center [254, 251] width 98 height 22
click at [248, 276] on select "Jan Feb Mar Apr May Jun Jul Aug Sep Oct Nov Dec" at bounding box center [248, 274] width 43 height 16
select select "12"
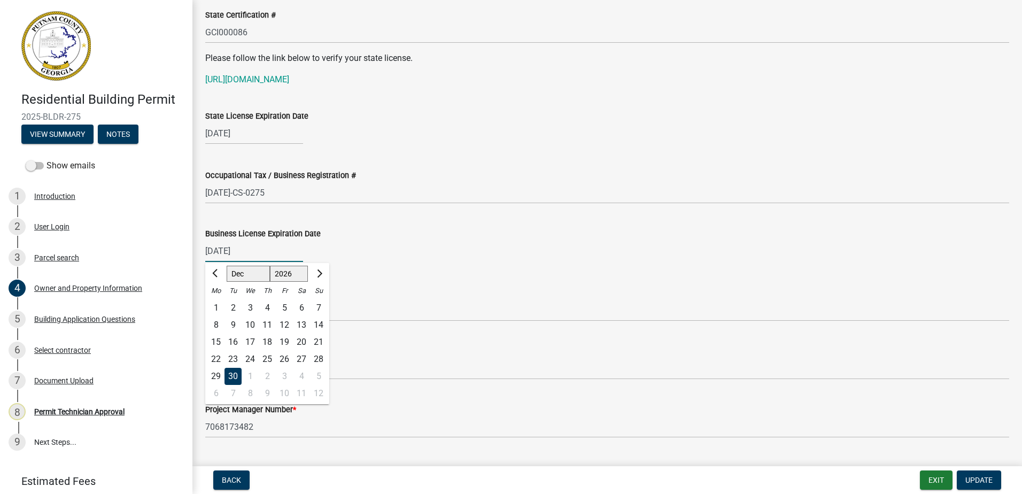
click at [227, 266] on select "Jan Feb Mar Apr May Jun Jul Aug Sep Oct Nov Dec" at bounding box center [248, 274] width 43 height 16
click at [302, 279] on select "1526 1527 1528 1529 1530 1531 1532 1533 1534 1535 1536 1537 1538 1539 1540 1541…" at bounding box center [289, 274] width 38 height 16
select select "2025"
click at [270, 266] on select "1526 1527 1528 1529 1530 1531 1532 1533 1534 1535 1536 1537 1538 1539 1540 1541…" at bounding box center [289, 274] width 38 height 16
drag, startPoint x: 250, startPoint y: 373, endPoint x: 294, endPoint y: 335, distance: 58.3
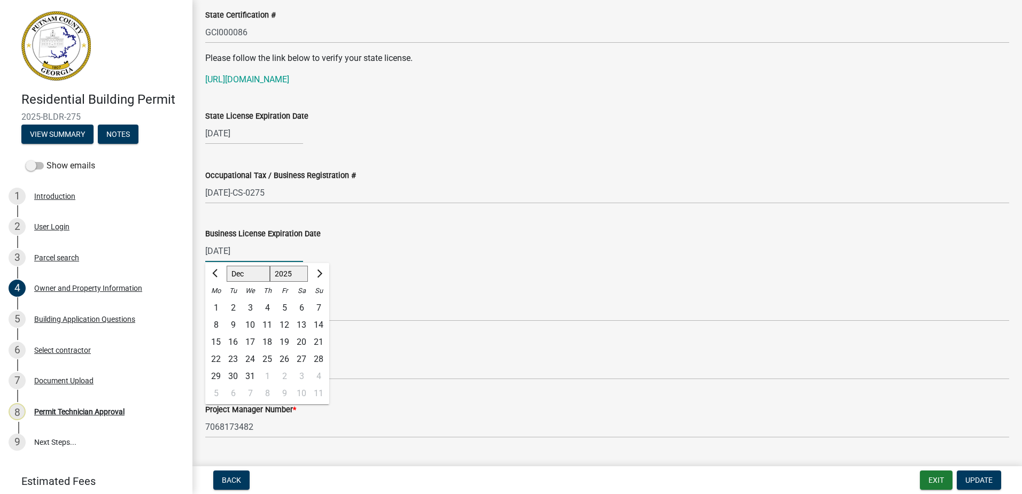
click at [251, 371] on div "31" at bounding box center [250, 376] width 17 height 17
type input "12/31/2025"
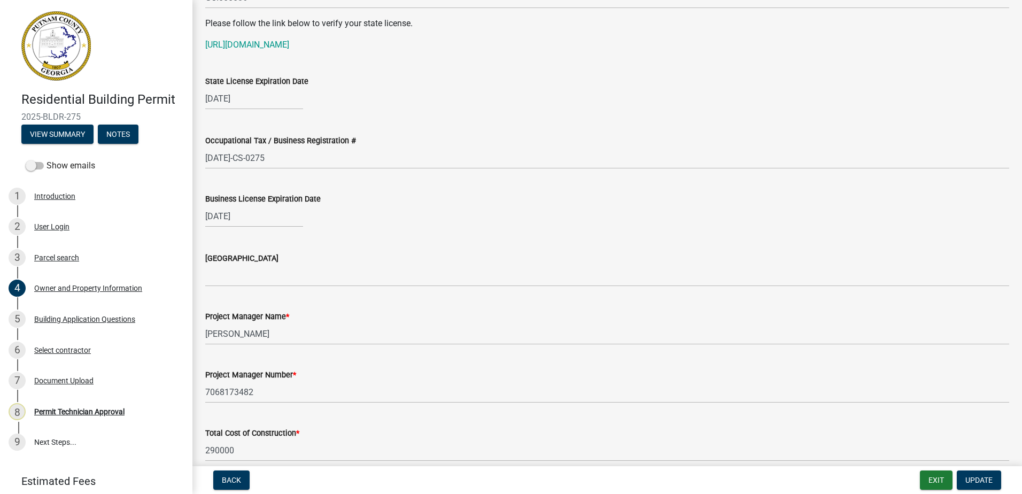
scroll to position [1423, 0]
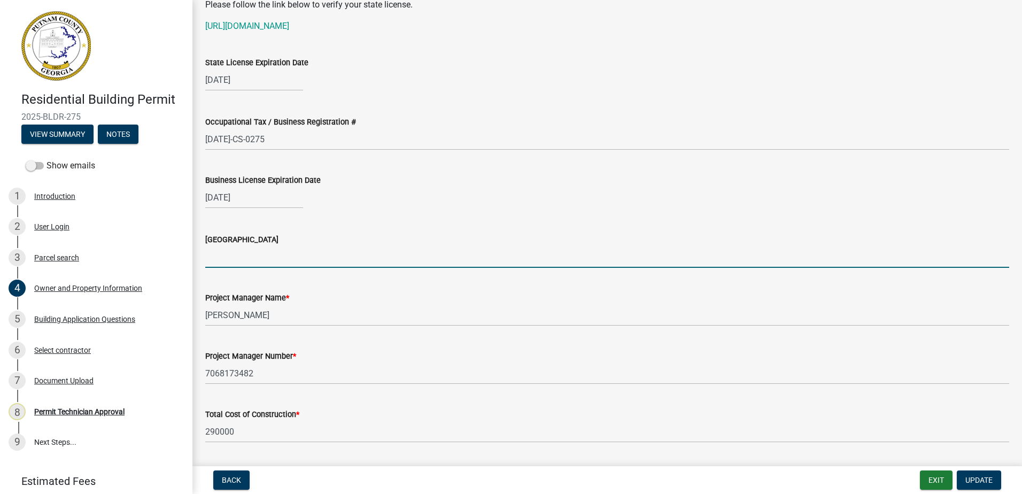
click at [266, 260] on input "Issuing County" at bounding box center [607, 257] width 804 height 22
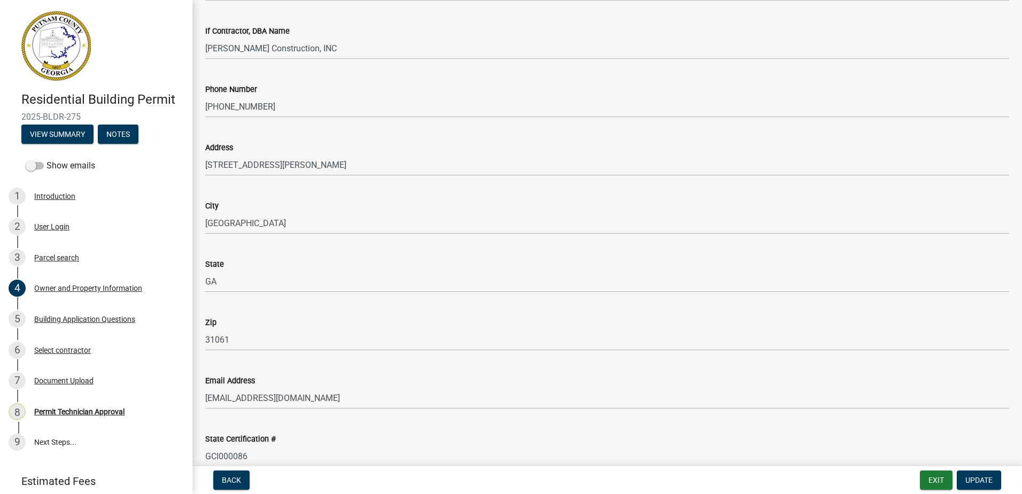
scroll to position [942, 0]
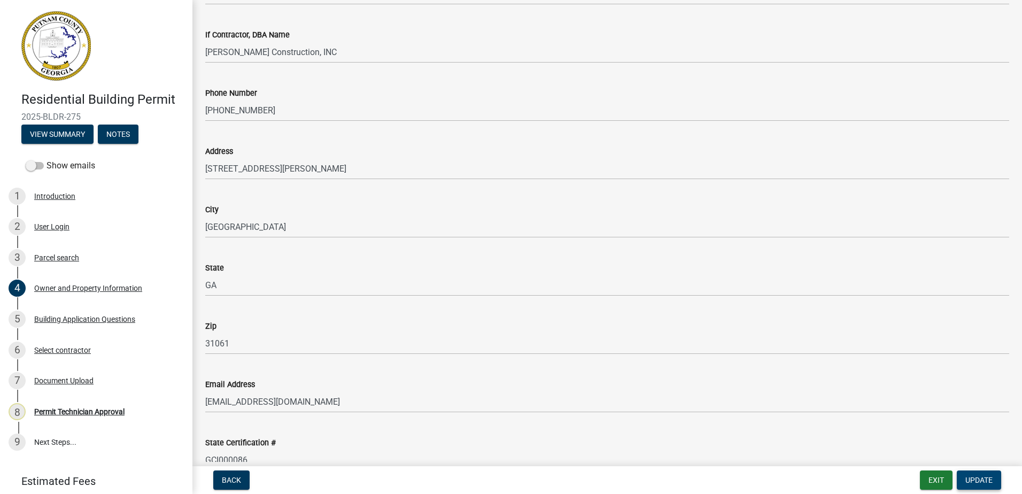
type input "Baldwin"
click at [978, 477] on span "Update" at bounding box center [978, 480] width 27 height 9
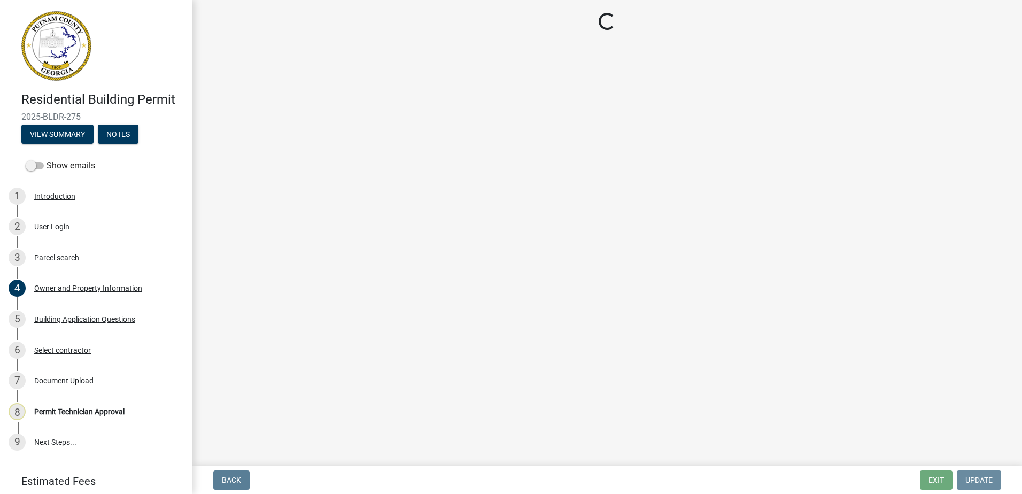
scroll to position [0, 0]
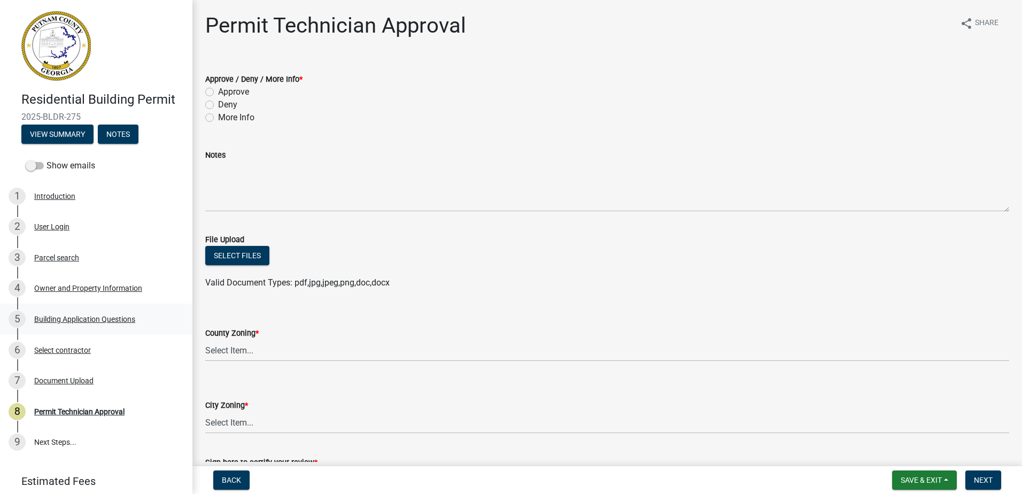
click at [96, 318] on div "Building Application Questions" at bounding box center [84, 318] width 101 height 7
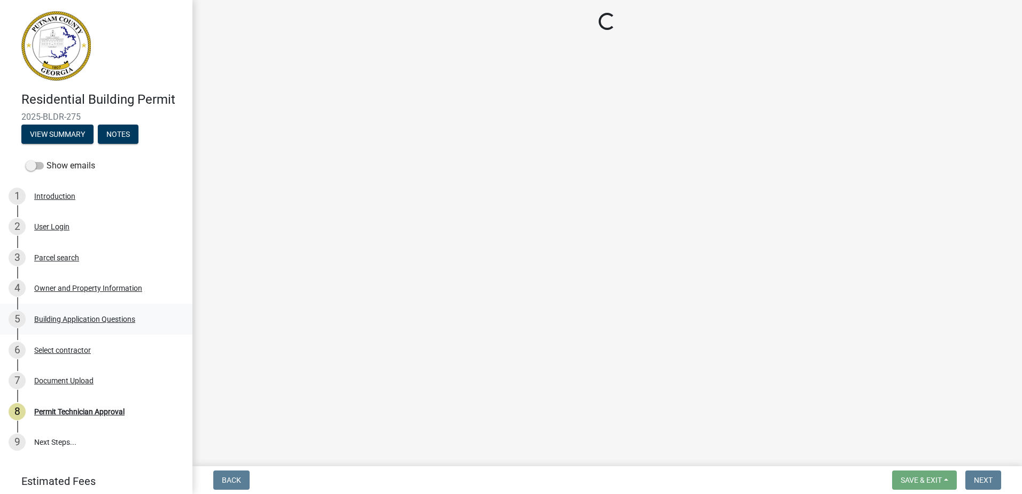
select select "004f4fbb-5e42-4e8e-b1b8-58fc8091e2ba"
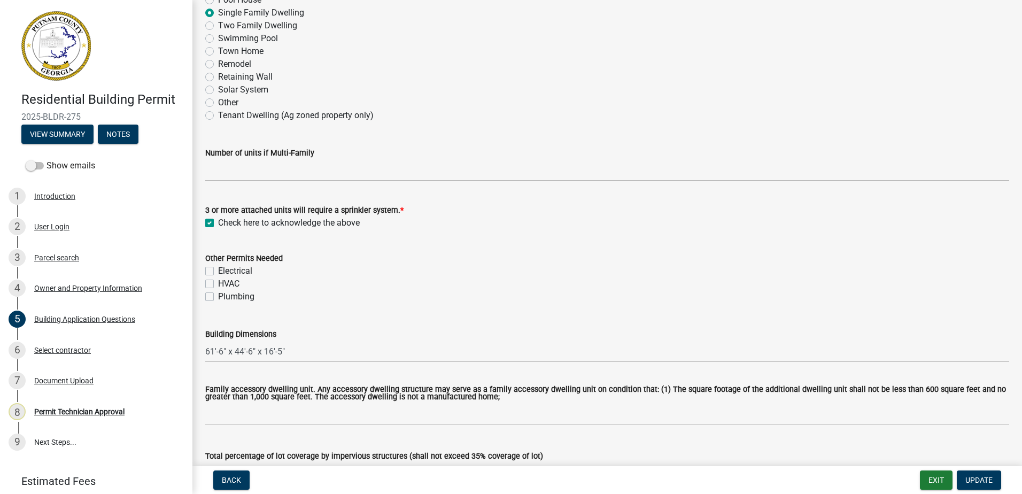
scroll to position [267, 0]
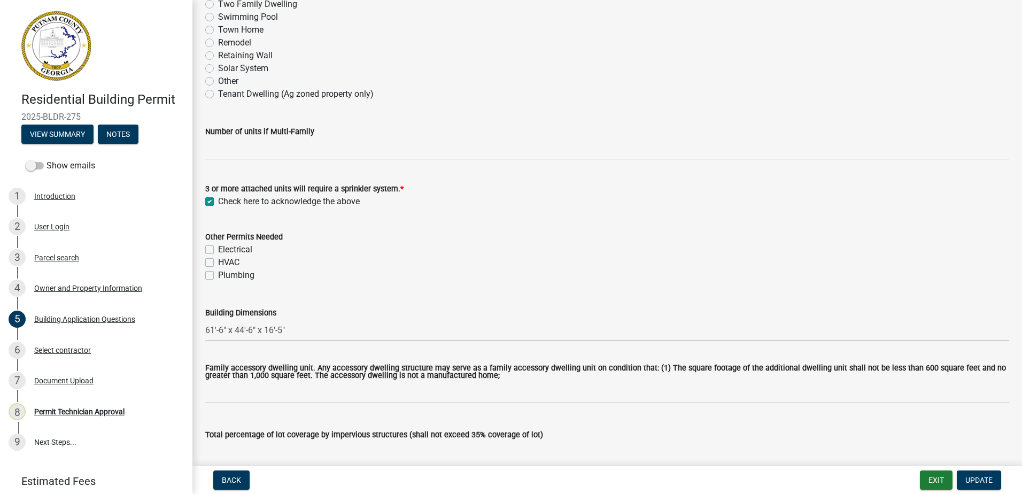
click at [218, 251] on label "Electrical" at bounding box center [235, 249] width 34 height 13
click at [218, 250] on input "Electrical" at bounding box center [221, 246] width 7 height 7
checkbox input "true"
checkbox input "false"
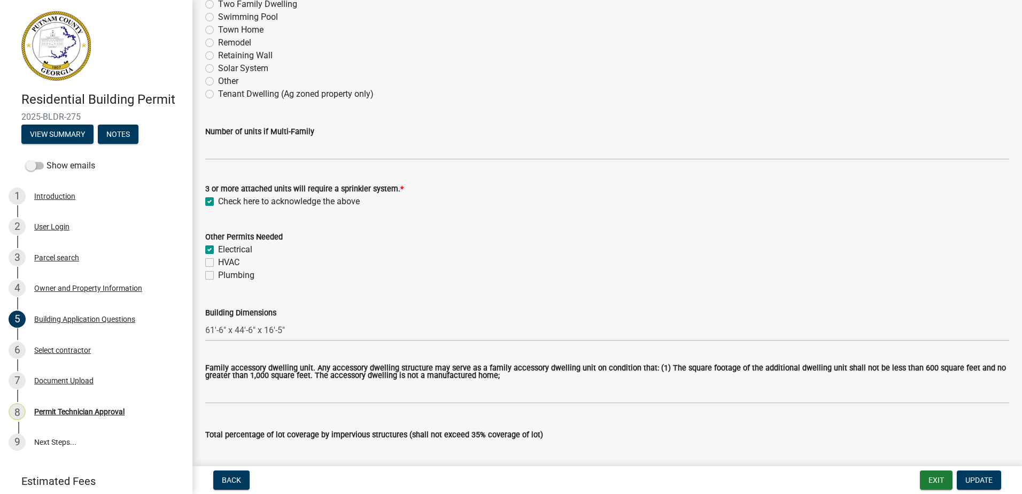
click at [218, 262] on label "HVAC" at bounding box center [228, 262] width 21 height 13
click at [218, 262] on input "HVAC" at bounding box center [221, 259] width 7 height 7
checkbox input "true"
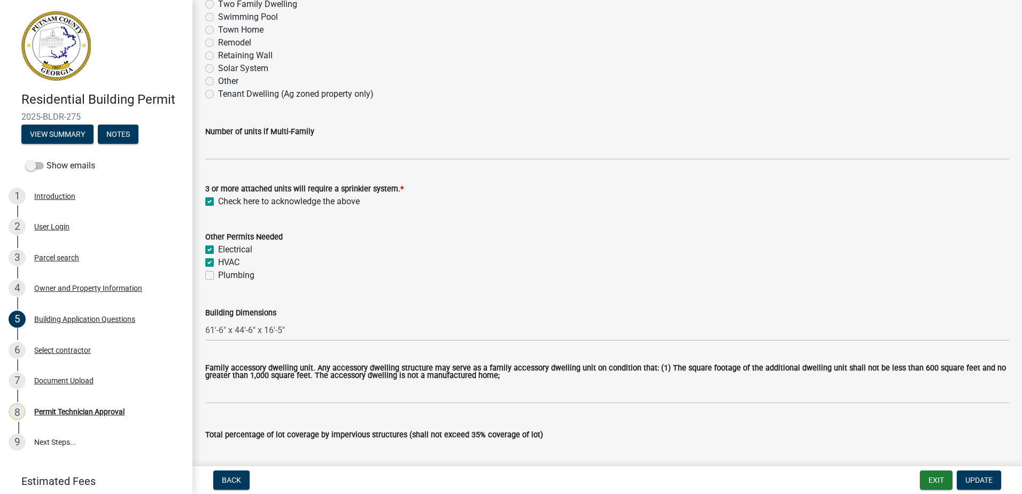
click at [208, 281] on div "Plumbing" at bounding box center [607, 275] width 804 height 13
click at [218, 274] on label "Plumbing" at bounding box center [236, 275] width 36 height 13
click at [218, 274] on input "Plumbing" at bounding box center [221, 272] width 7 height 7
checkbox input "true"
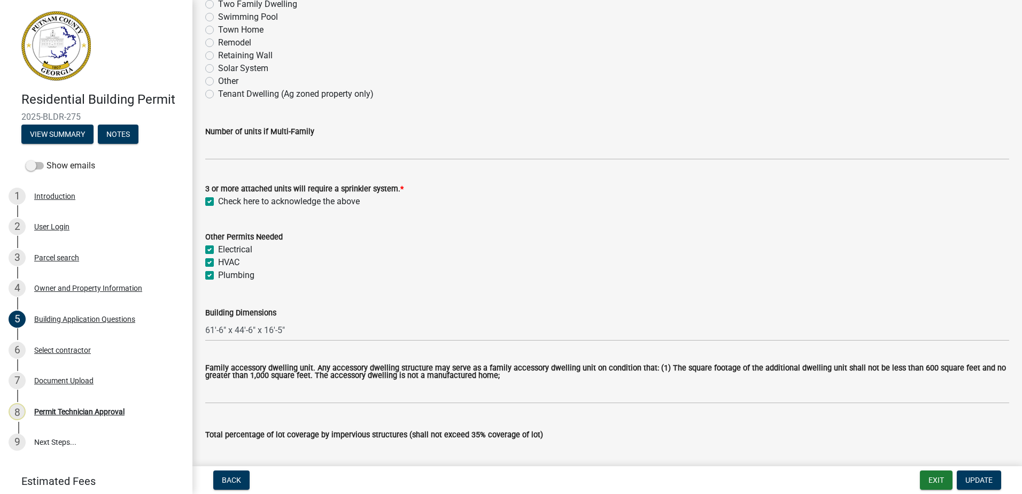
checkbox input "true"
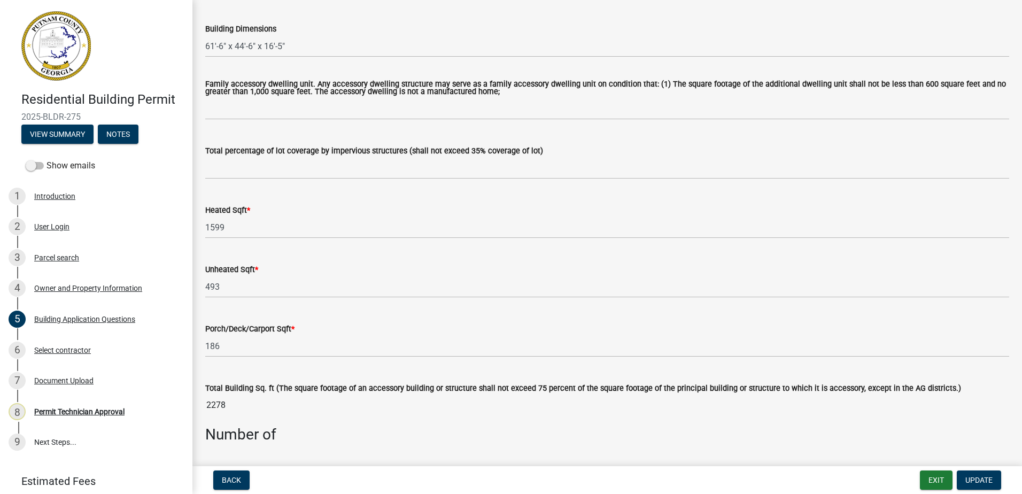
scroll to position [481, 0]
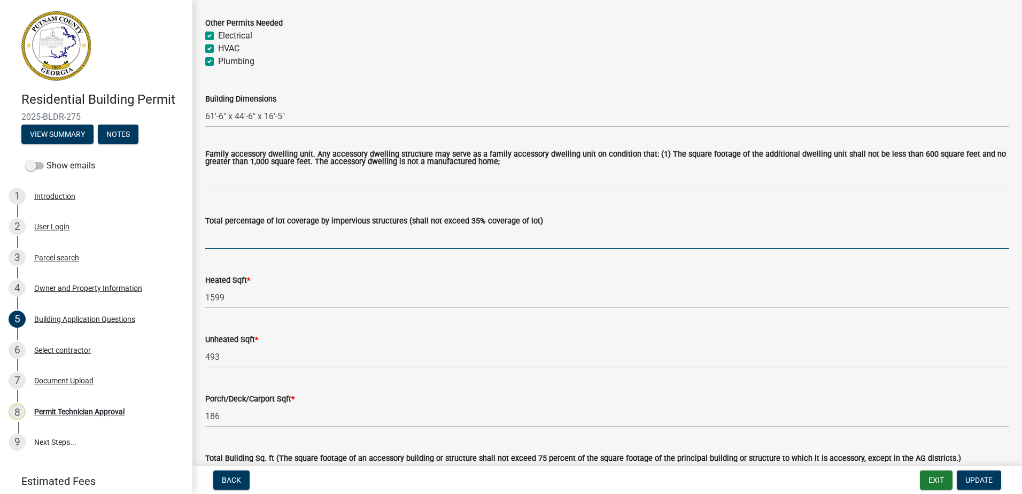
click at [253, 245] on input "text" at bounding box center [607, 238] width 804 height 22
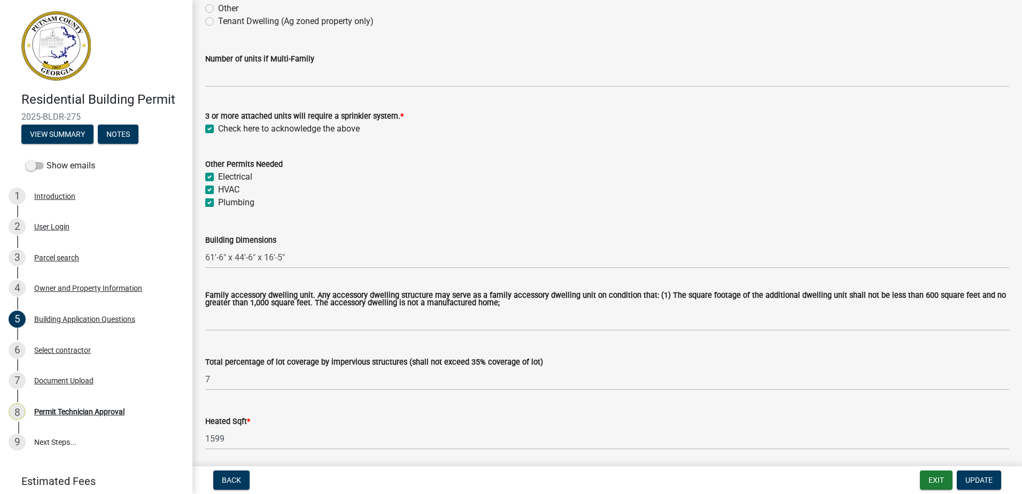
scroll to position [374, 0]
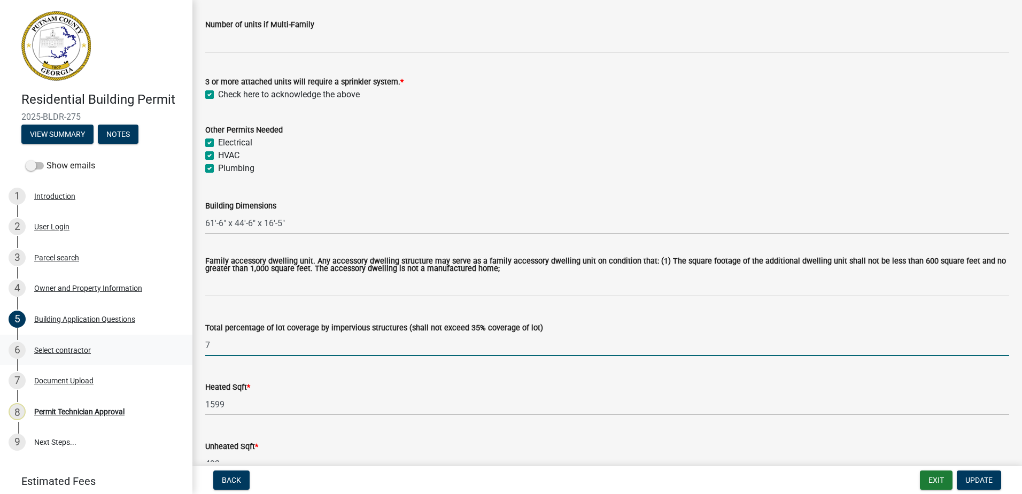
drag, startPoint x: 217, startPoint y: 347, endPoint x: 172, endPoint y: 336, distance: 46.2
click at [186, 340] on div "Residential Building Permit 2025-BLDR-275 View Summary Notes Show emails 1 Intr…" at bounding box center [511, 247] width 1022 height 494
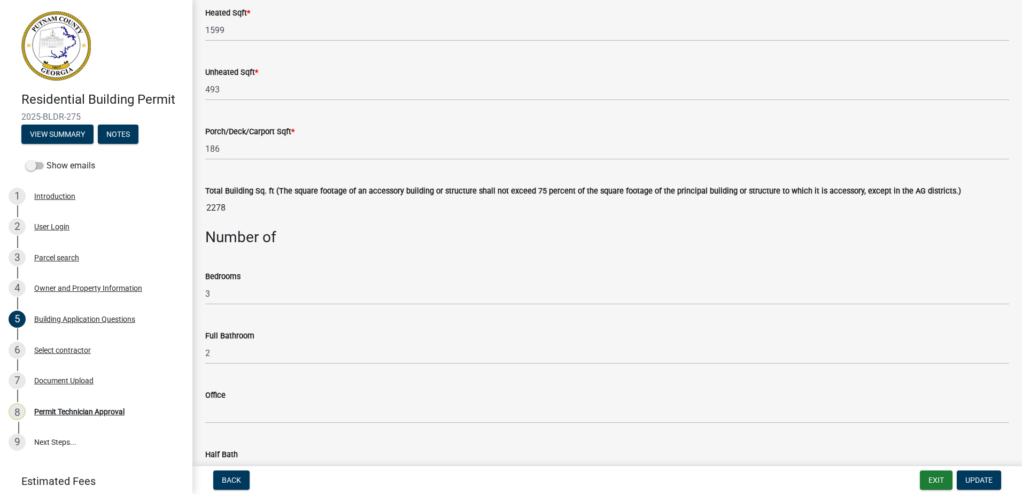
scroll to position [588, 0]
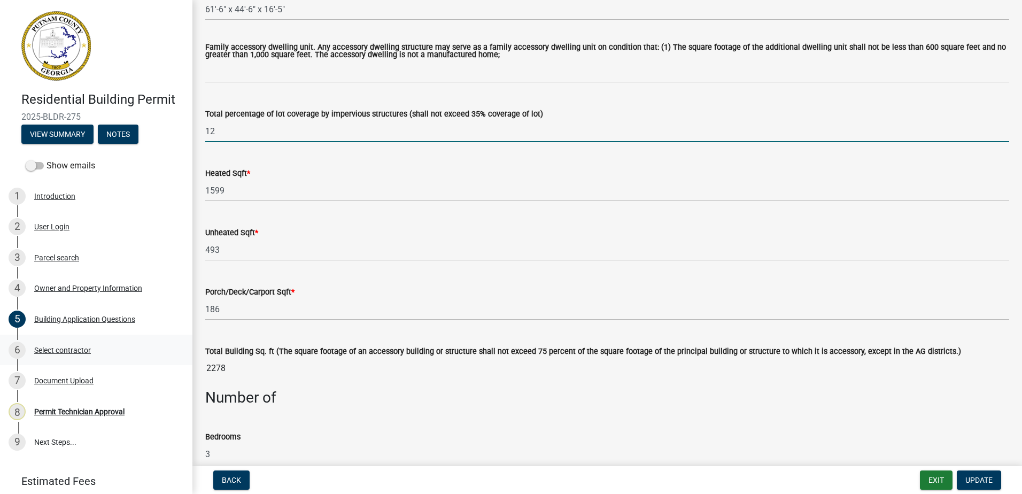
type input "12"
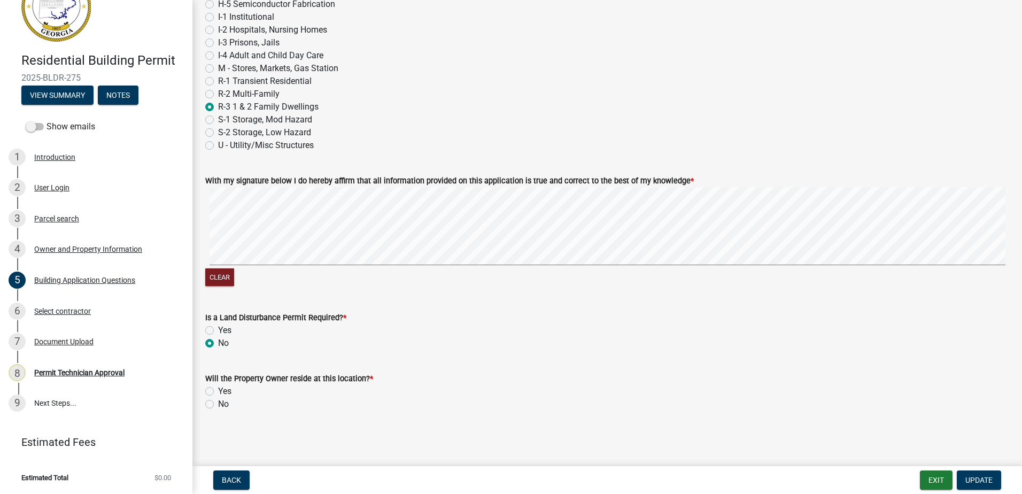
scroll to position [4494, 0]
click at [53, 312] on div "Select contractor" at bounding box center [62, 310] width 57 height 7
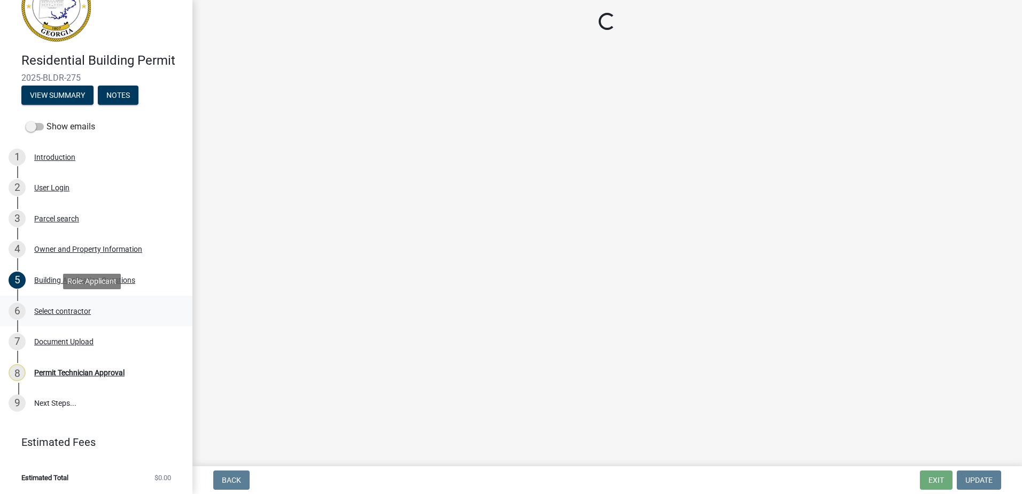
scroll to position [0, 0]
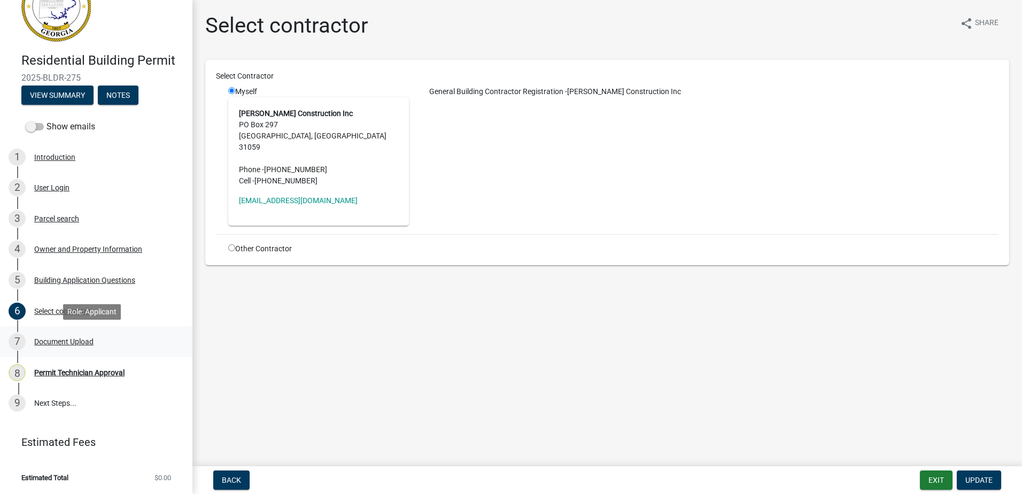
click at [58, 343] on div "Document Upload" at bounding box center [63, 341] width 59 height 7
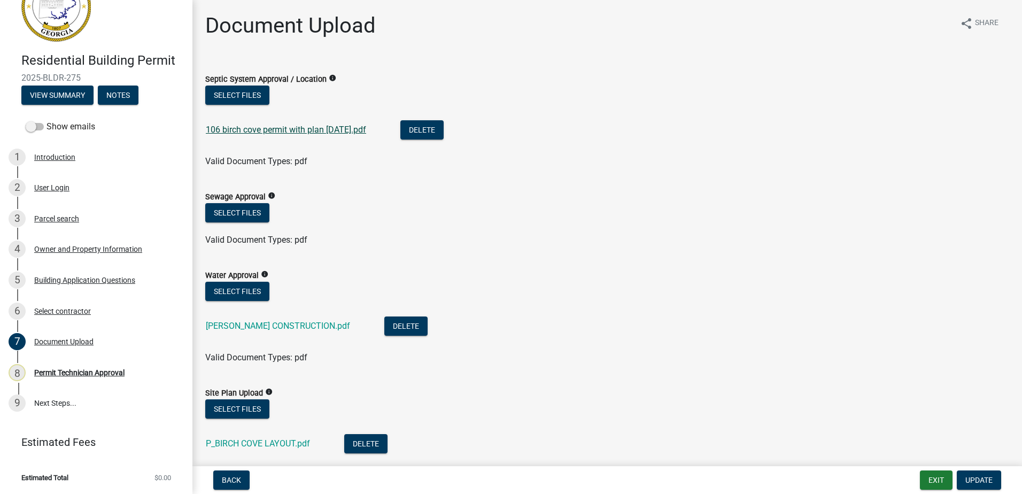
click at [267, 129] on link "106 birch cove permit with plan 7-23-2025.pdf" at bounding box center [286, 130] width 160 height 10
click at [234, 325] on link "MELDER CONSTRUCTION.pdf" at bounding box center [278, 326] width 144 height 10
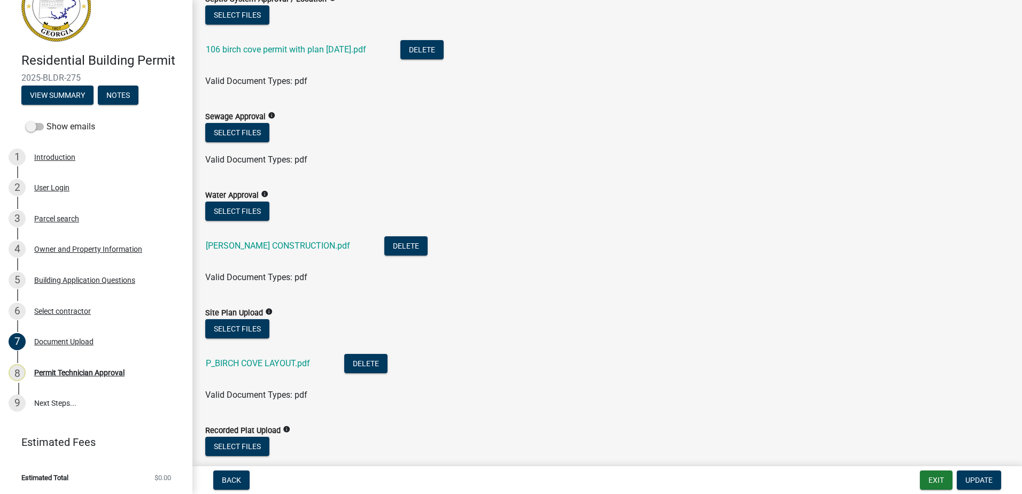
scroll to position [107, 0]
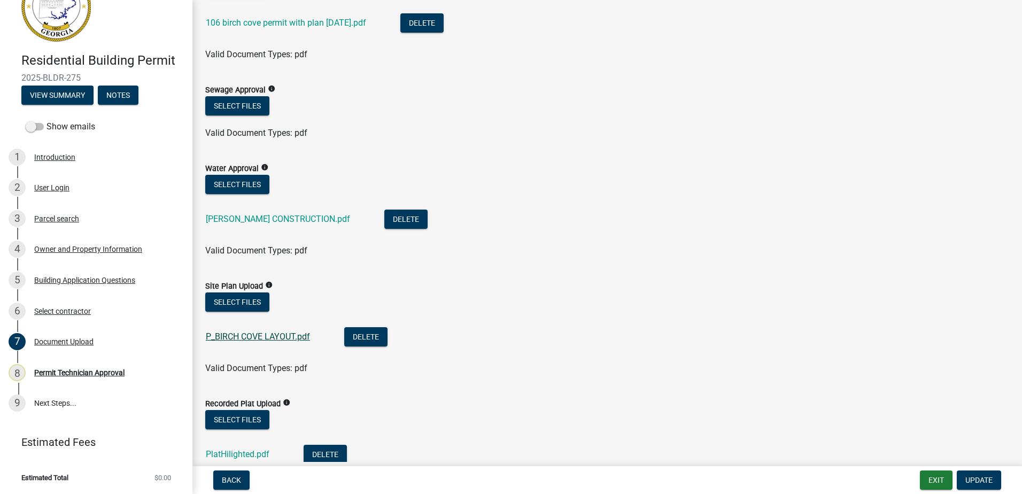
click at [233, 339] on link "P_BIRCH COVE LAYOUT.pdf" at bounding box center [258, 336] width 104 height 10
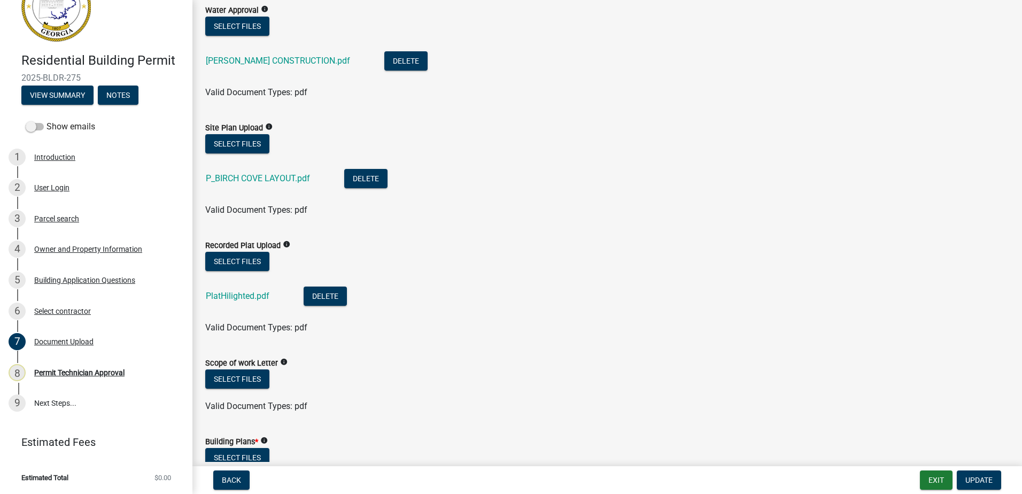
scroll to position [267, 0]
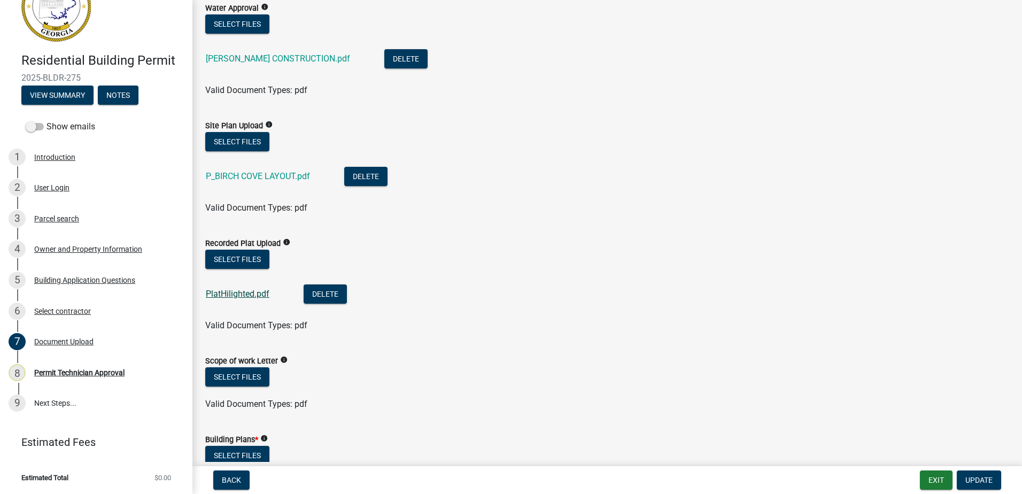
click at [252, 296] on link "PlatHilighted.pdf" at bounding box center [238, 294] width 64 height 10
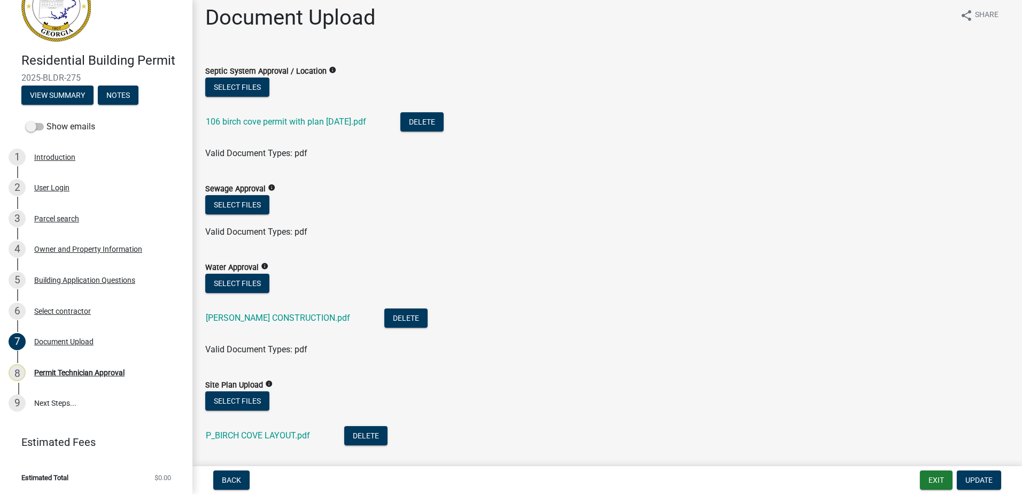
scroll to position [0, 0]
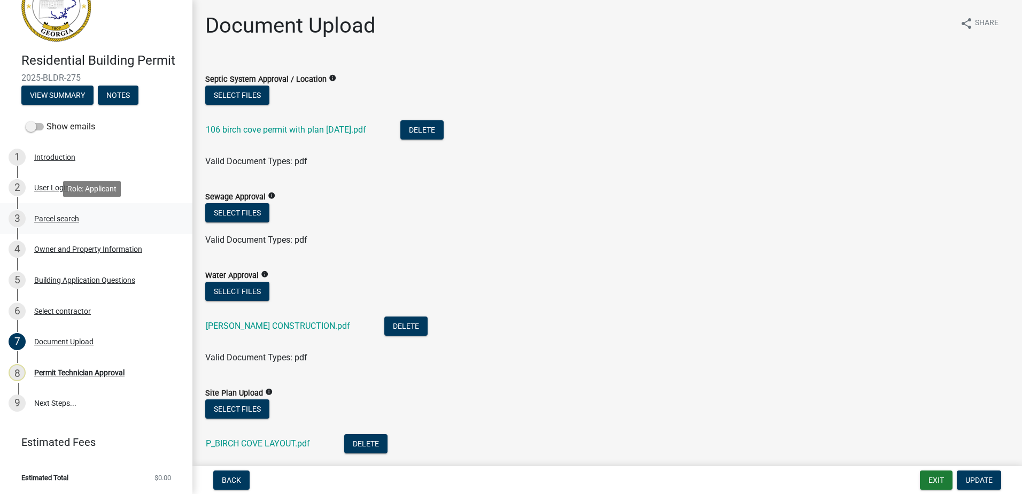
click at [55, 220] on div "Parcel search" at bounding box center [56, 218] width 45 height 7
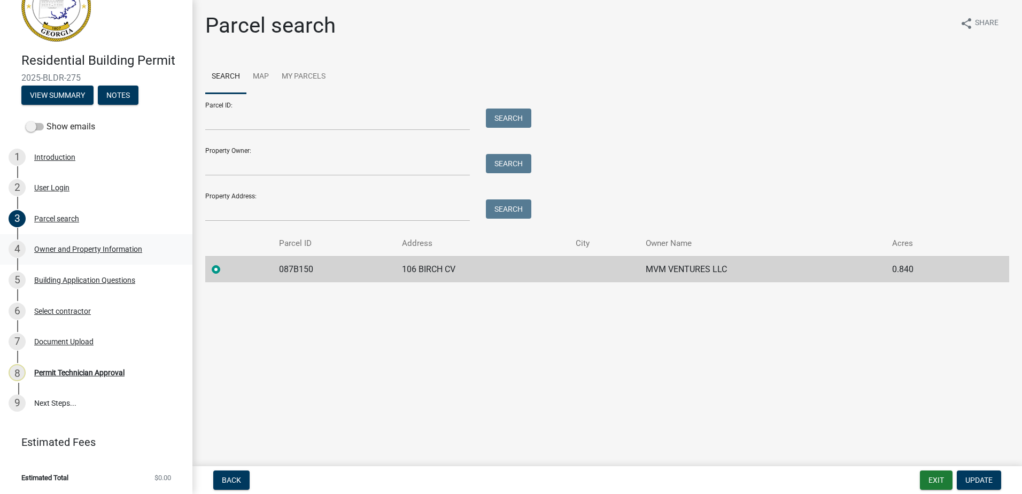
click at [64, 252] on div "Owner and Property Information" at bounding box center [88, 248] width 108 height 7
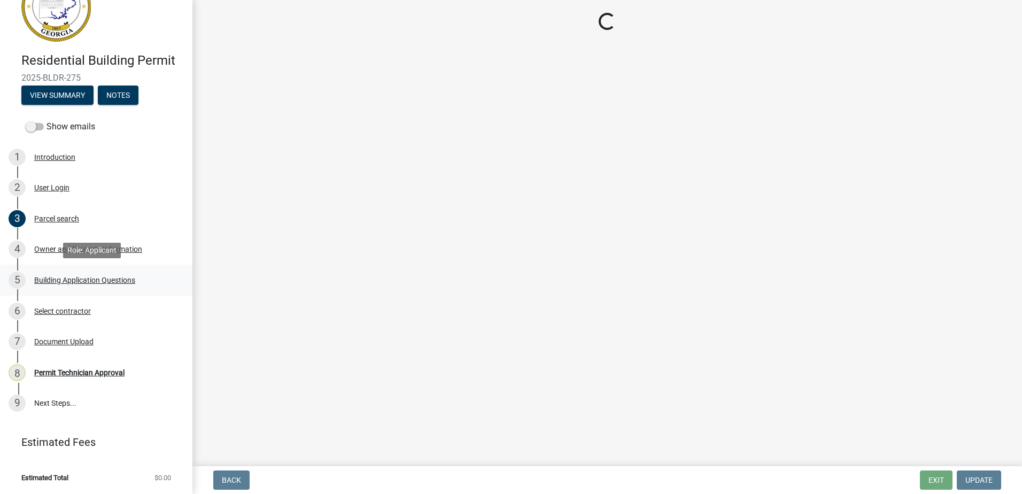
select select "34fe85c2-5f76-4343-b6bb-8ca387e0bed7"
select select "83394b22-4a11-496c-8e5c-75ade2e72faf"
select select "295c155f-de53-4b68-9fdd-08c8883e9b6f"
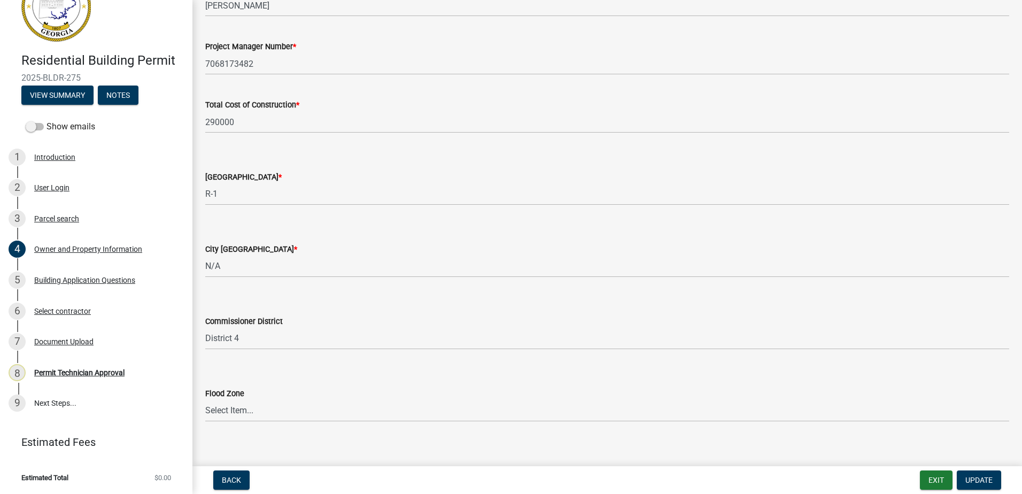
scroll to position [1744, 0]
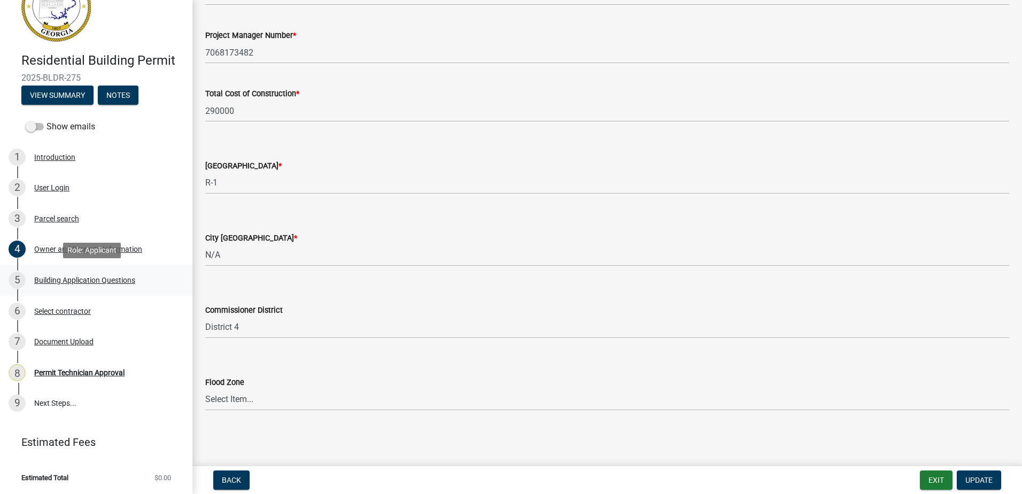
click at [90, 278] on div "Building Application Questions" at bounding box center [84, 279] width 101 height 7
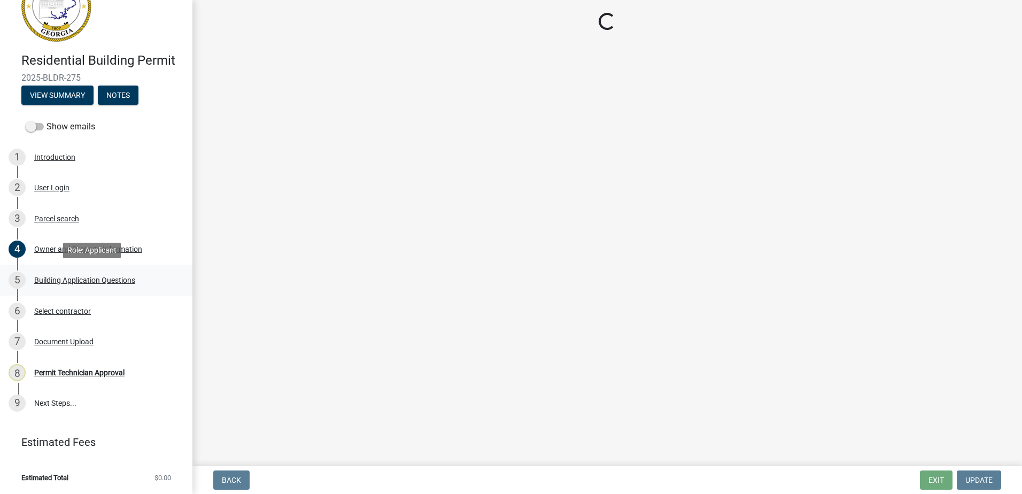
select select "004f4fbb-5e42-4e8e-b1b8-58fc8091e2ba"
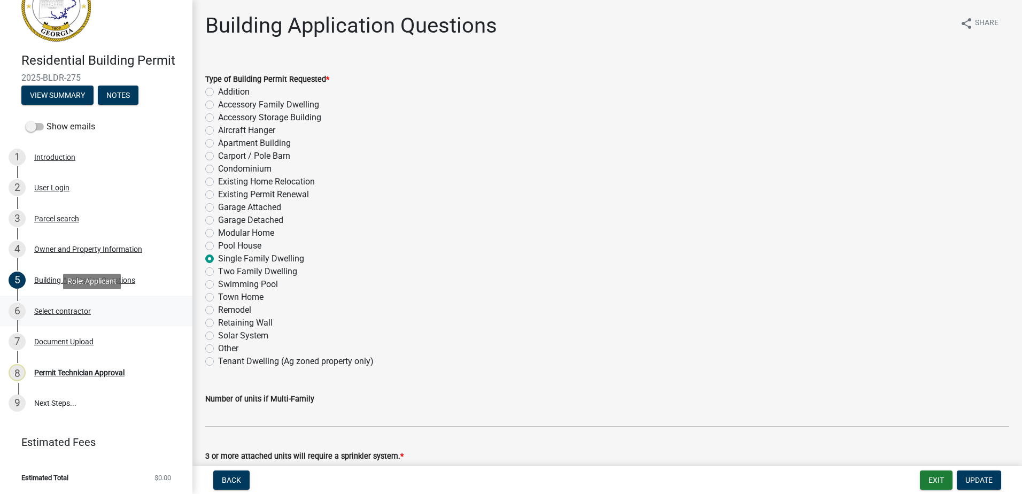
click at [38, 312] on div "Select contractor" at bounding box center [62, 310] width 57 height 7
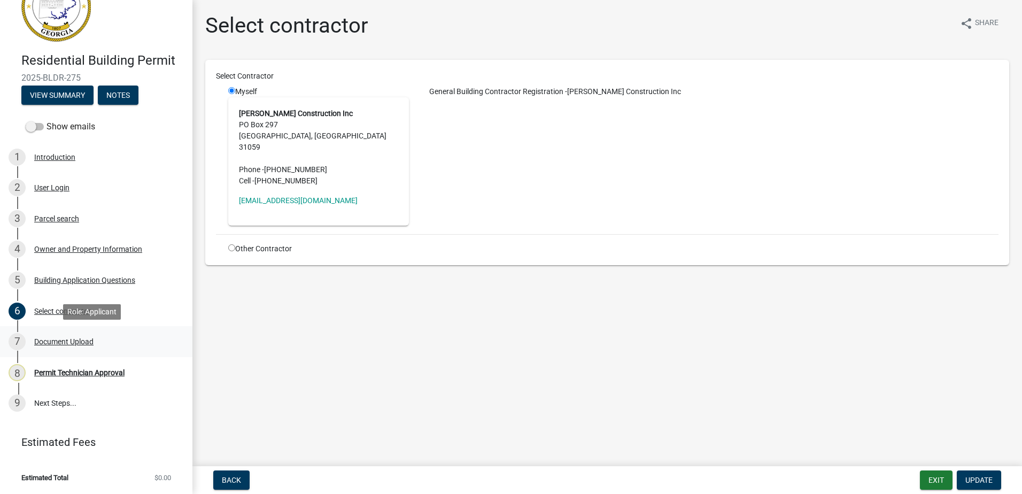
click at [52, 345] on div "Document Upload" at bounding box center [63, 341] width 59 height 7
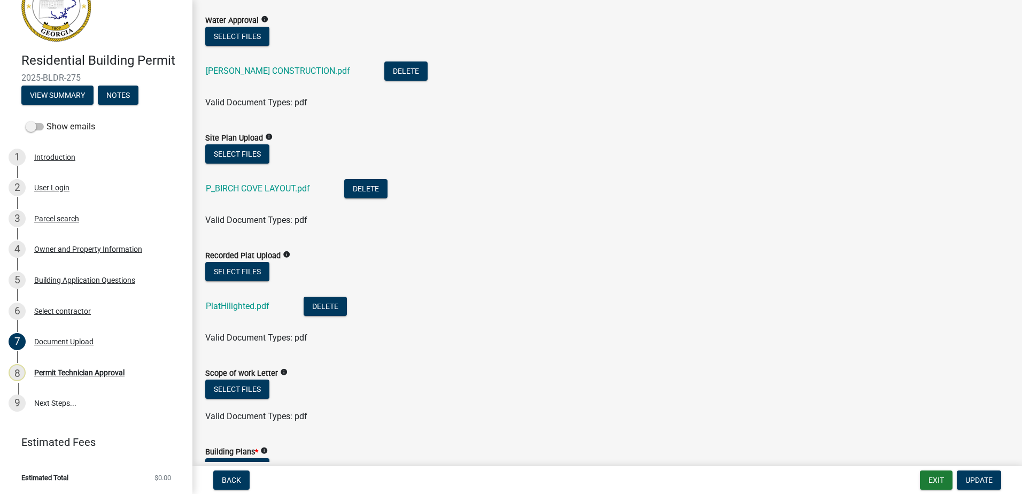
scroll to position [321, 0]
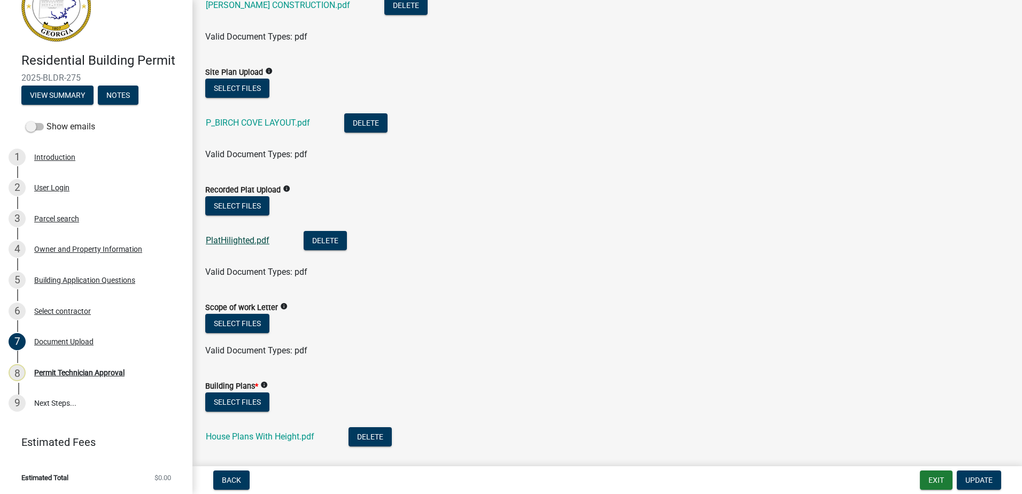
click at [229, 241] on link "PlatHilighted.pdf" at bounding box center [238, 240] width 64 height 10
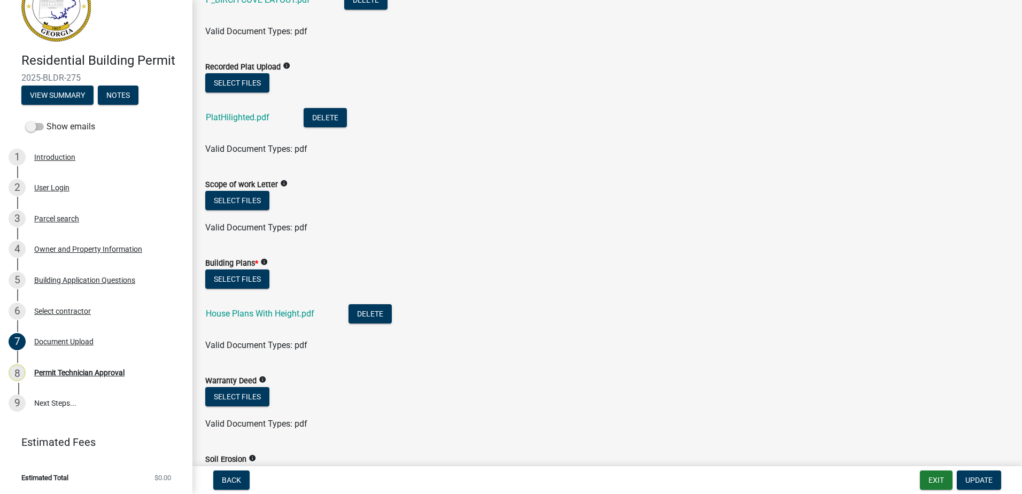
scroll to position [428, 0]
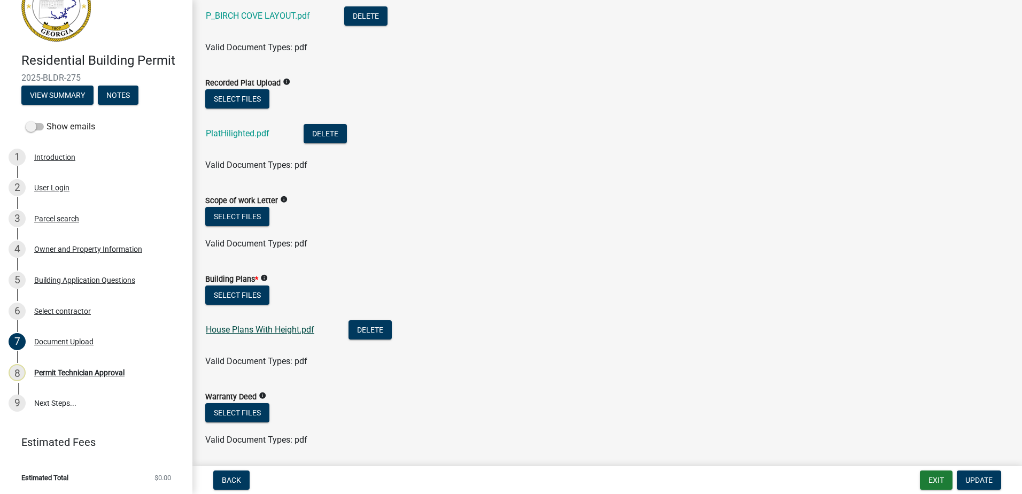
click at [276, 333] on link "House Plans With Height.pdf" at bounding box center [260, 329] width 109 height 10
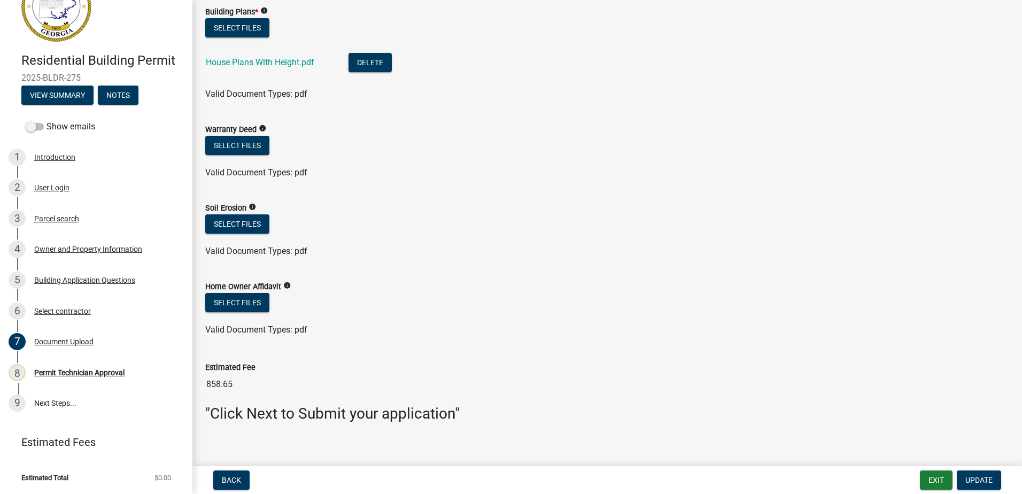
scroll to position [706, 0]
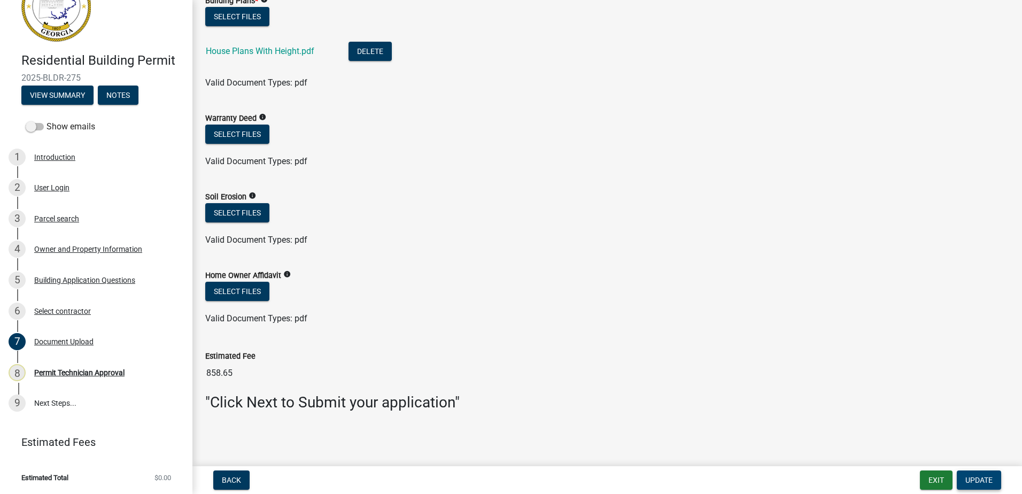
click at [992, 479] on span "Update" at bounding box center [978, 480] width 27 height 9
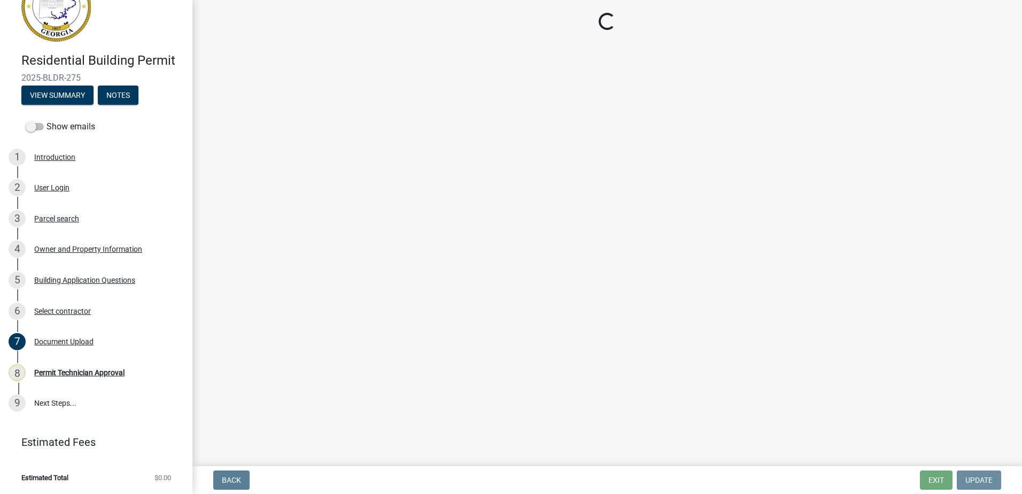
scroll to position [0, 0]
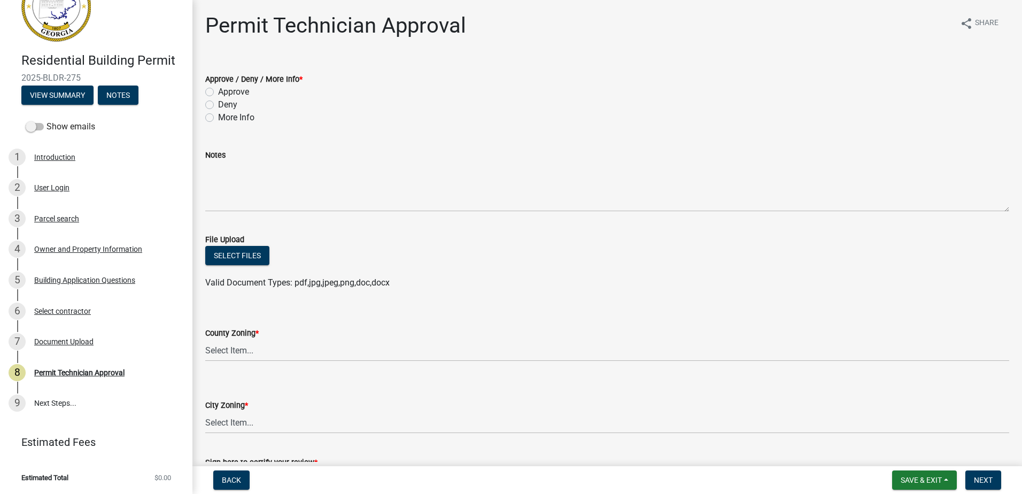
click at [214, 117] on div "More Info" at bounding box center [607, 117] width 804 height 13
drag, startPoint x: 213, startPoint y: 118, endPoint x: 207, endPoint y: 119, distance: 6.6
click at [218, 118] on label "More Info" at bounding box center [236, 117] width 36 height 13
click at [218, 118] on input "More Info" at bounding box center [221, 114] width 7 height 7
radio input "true"
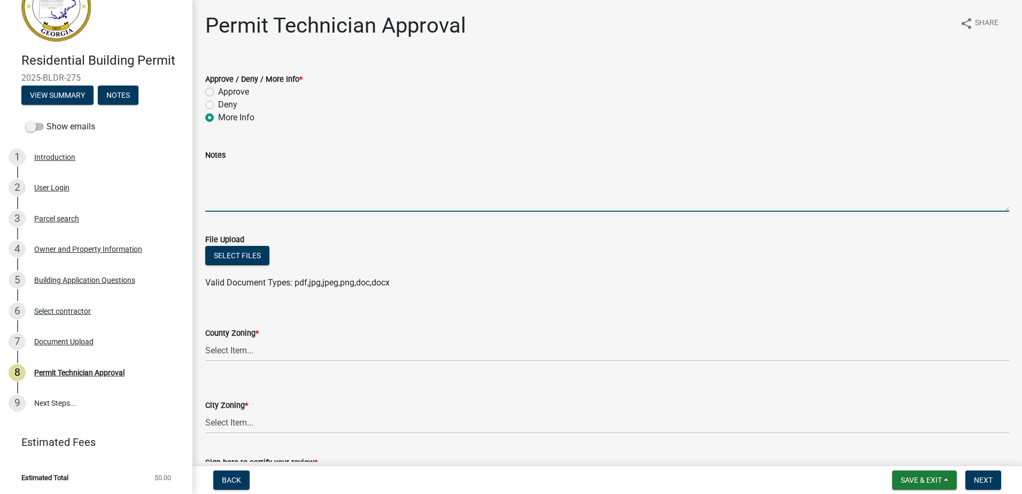
click at [223, 183] on textarea "Notes" at bounding box center [607, 186] width 804 height 50
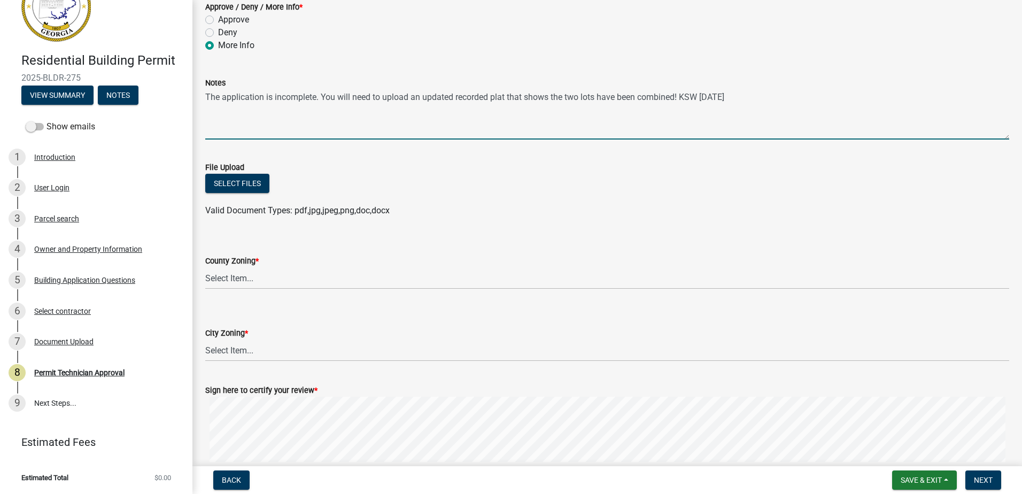
scroll to position [53, 0]
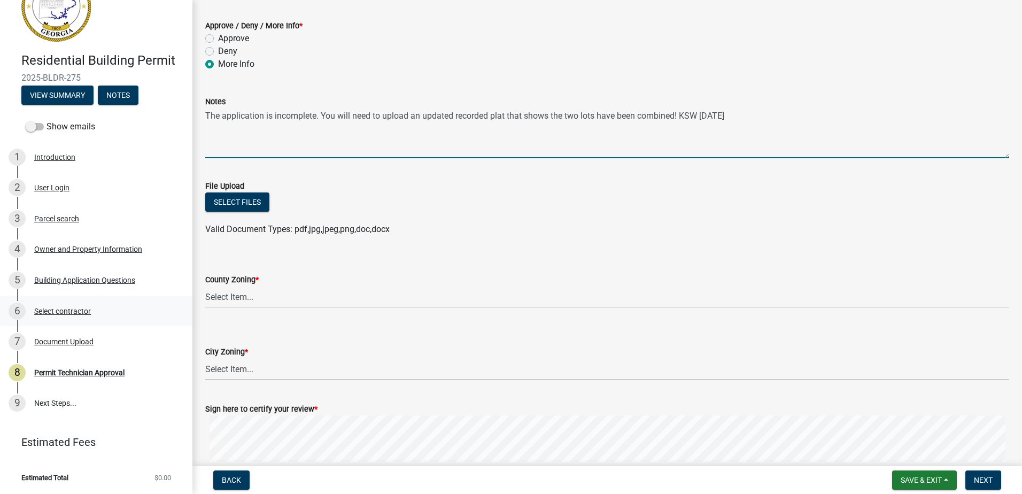
type textarea "The application is incomplete. You will need to upload an updated recorded plat…"
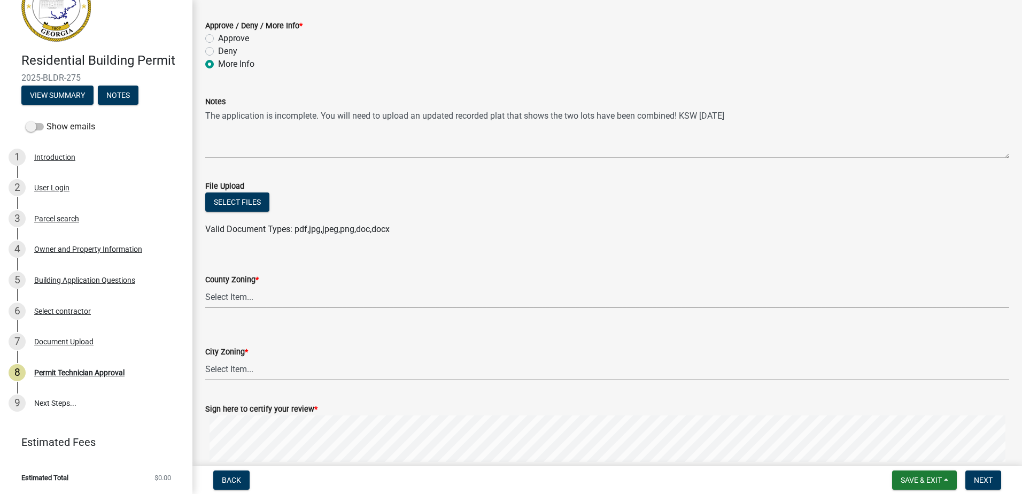
drag, startPoint x: 252, startPoint y: 301, endPoint x: 247, endPoint y: 302, distance: 5.4
click at [251, 301] on select "Select Item... AG-1 R-1R R-1 R-2 MHP RM-1 RM-3 C-1 C-2 I-M PUD N/A" at bounding box center [607, 297] width 804 height 22
click at [205, 286] on select "Select Item... AG-1 R-1R R-1 R-2 MHP RM-1 RM-3 C-1 C-2 I-M PUD N/A" at bounding box center [607, 297] width 804 height 22
select select "34fe85c2-5f76-4343-b6bb-8ca387e0bed7"
click at [227, 367] on select "Select Item... A-1 A-2 R-1 R-2 R-3 R-4 MHP C-1 C-2 I-1 I-2 DB FH H-P N/A" at bounding box center [607, 369] width 804 height 22
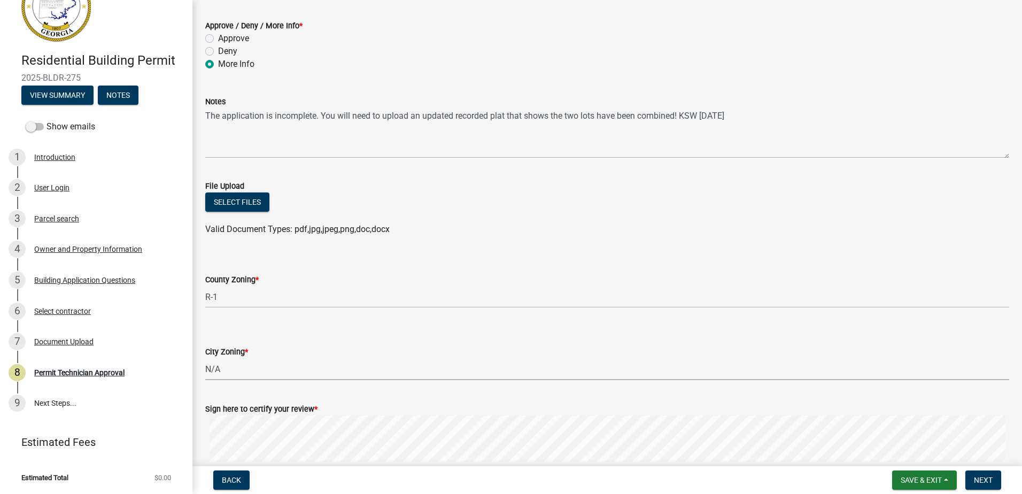
click at [205, 358] on select "Select Item... A-1 A-2 R-1 R-2 R-3 R-4 MHP C-1 C-2 I-1 I-2 DB FH H-P N/A" at bounding box center [607, 369] width 804 height 22
select select "83394b22-4a11-496c-8e5c-75ade2e72faf"
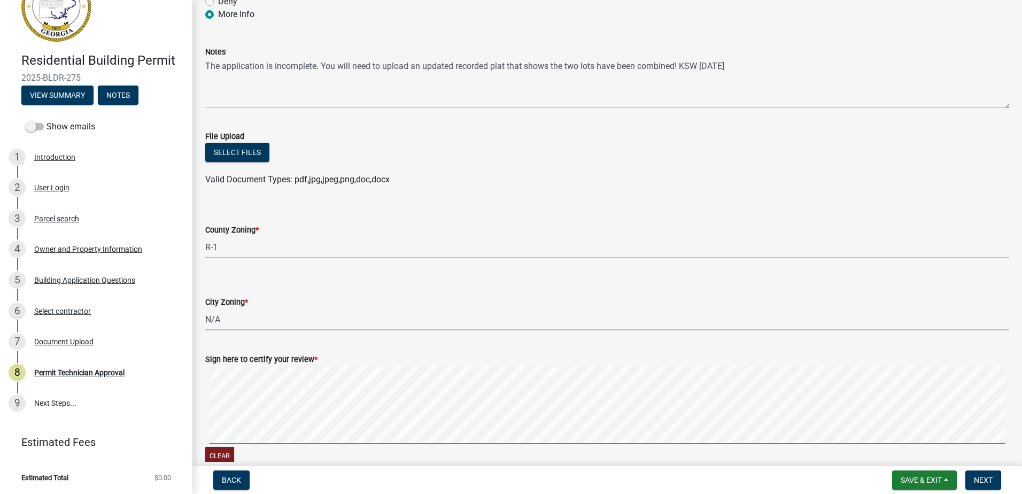
scroll to position [160, 0]
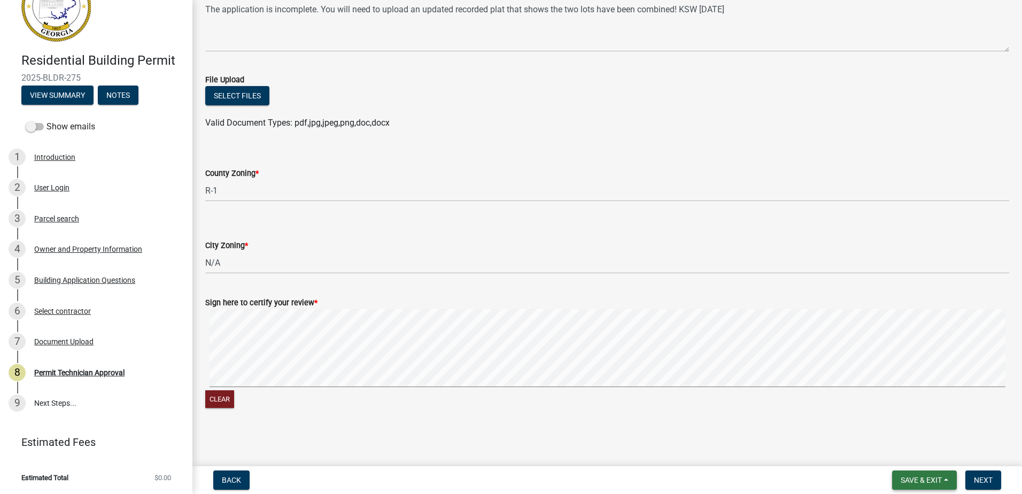
click at [903, 476] on span "Save & Exit" at bounding box center [921, 480] width 41 height 9
click at [900, 431] on button "Save" at bounding box center [914, 427] width 86 height 26
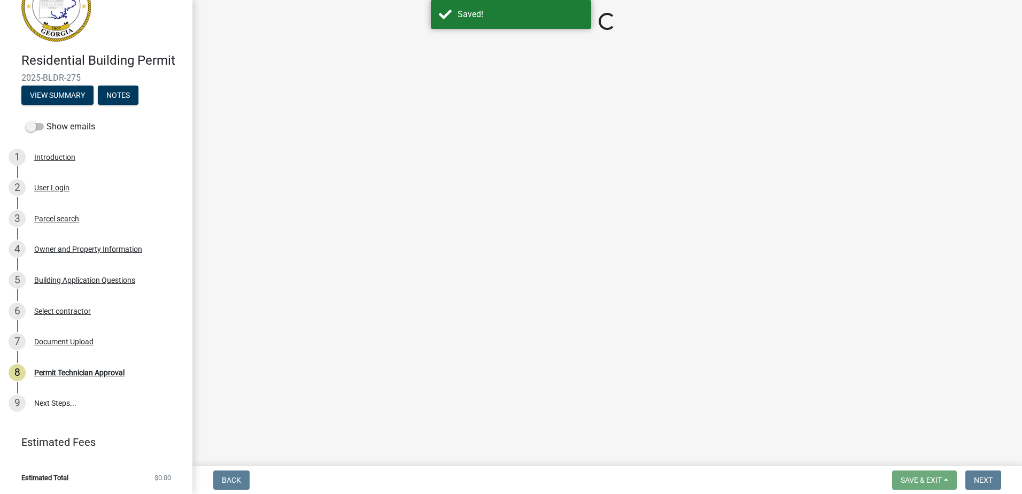
select select "34fe85c2-5f76-4343-b6bb-8ca387e0bed7"
select select "83394b22-4a11-496c-8e5c-75ade2e72faf"
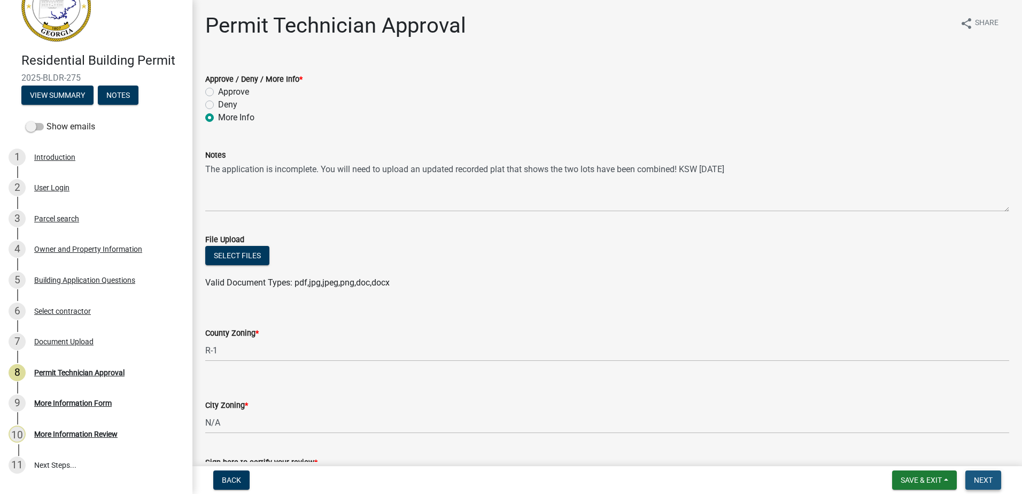
click at [978, 480] on span "Next" at bounding box center [983, 480] width 19 height 9
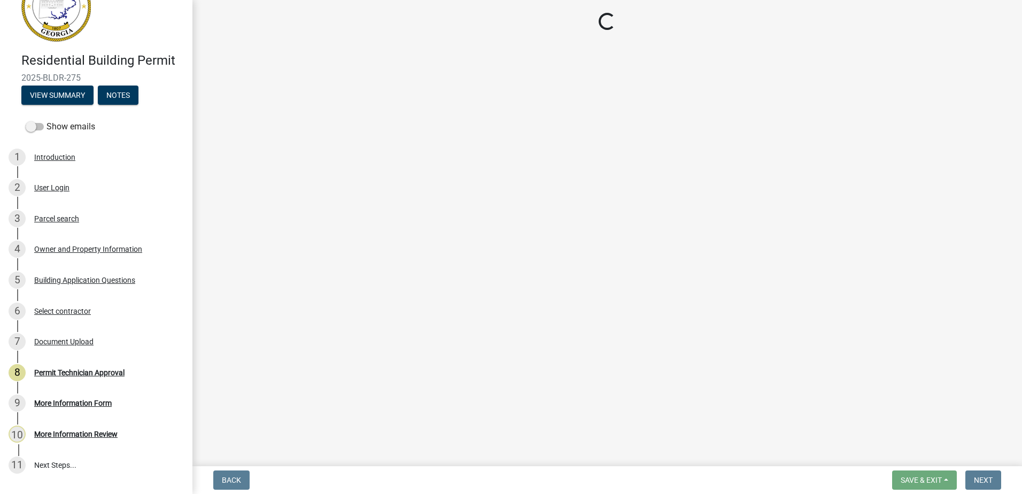
select select "34fe85c2-5f76-4343-b6bb-8ca387e0bed7"
select select "83394b22-4a11-496c-8e5c-75ade2e72faf"
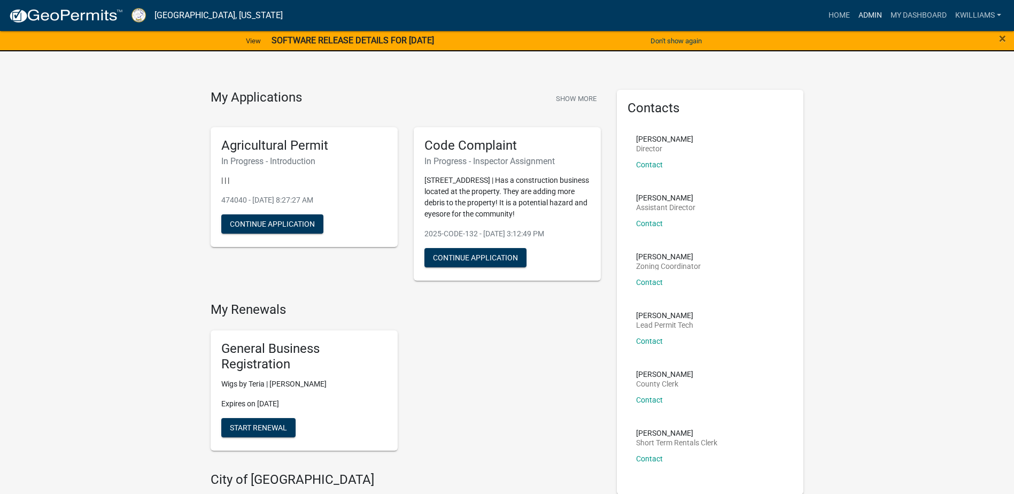
click at [861, 18] on link "Admin" at bounding box center [870, 15] width 32 height 20
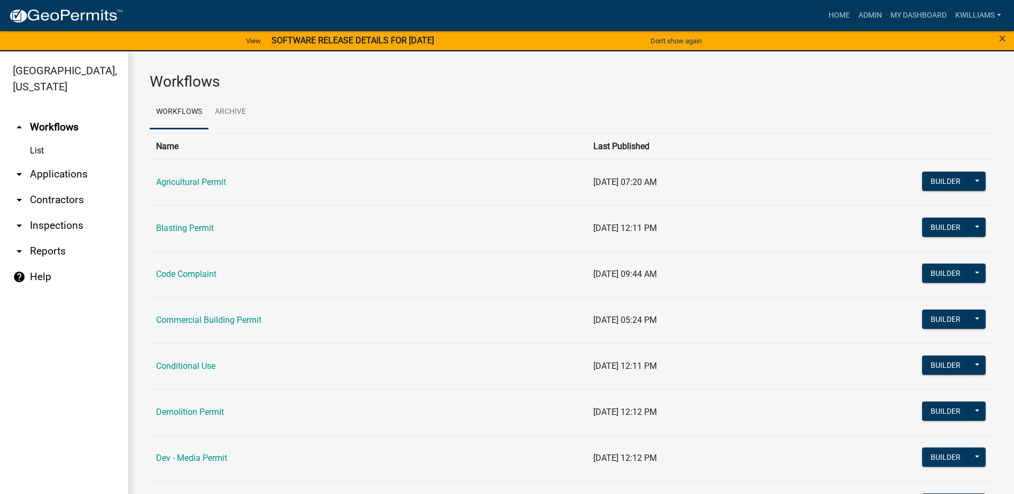
click at [60, 224] on link "arrow_drop_down Inspections" at bounding box center [64, 226] width 128 height 26
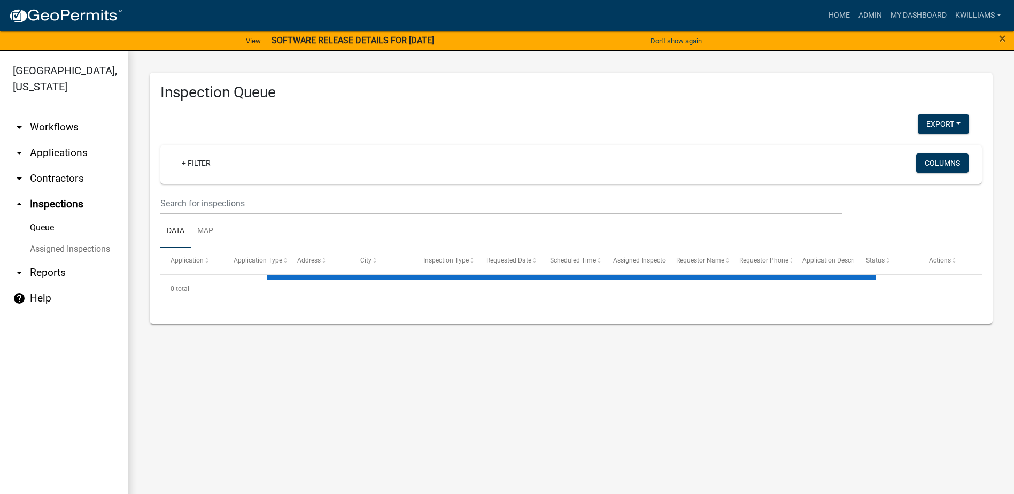
click at [55, 154] on link "arrow_drop_down Applications" at bounding box center [64, 153] width 128 height 26
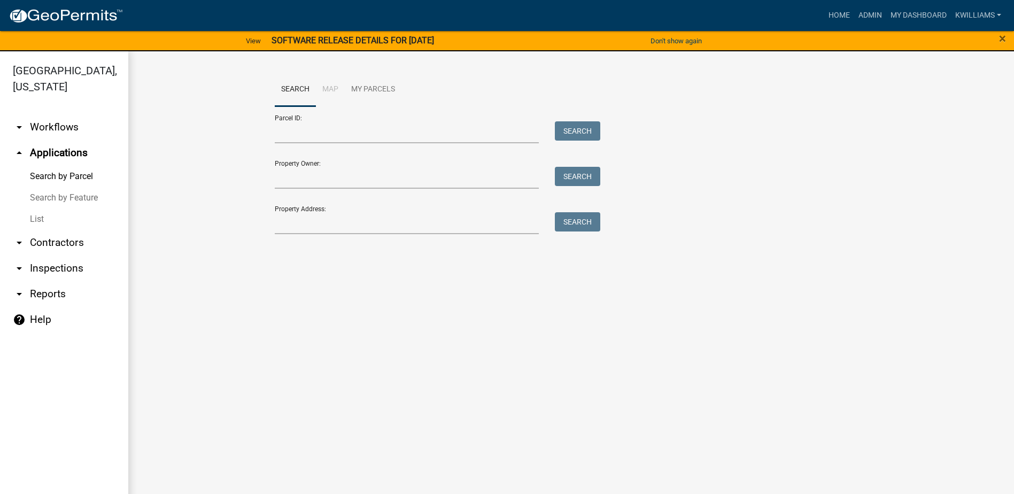
click at [32, 221] on link "List" at bounding box center [64, 218] width 128 height 21
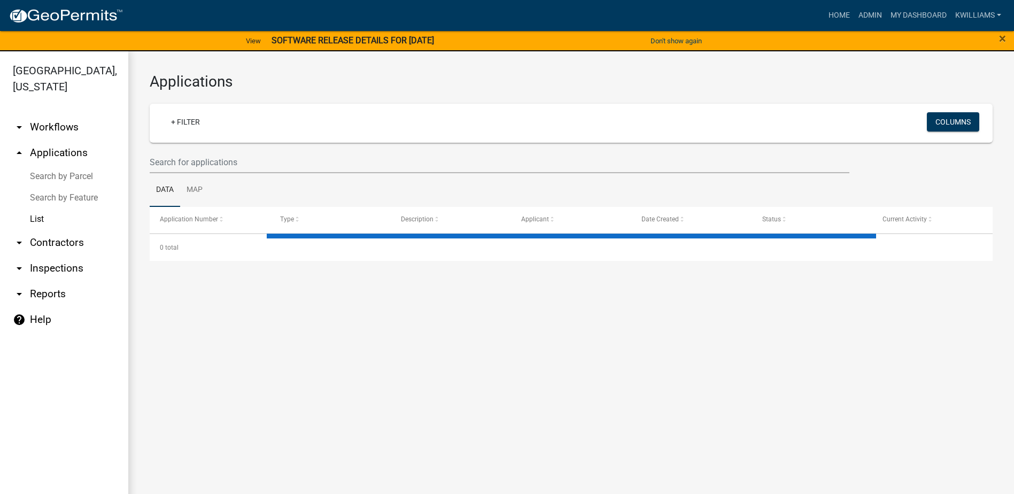
click at [149, 164] on div at bounding box center [500, 162] width 716 height 22
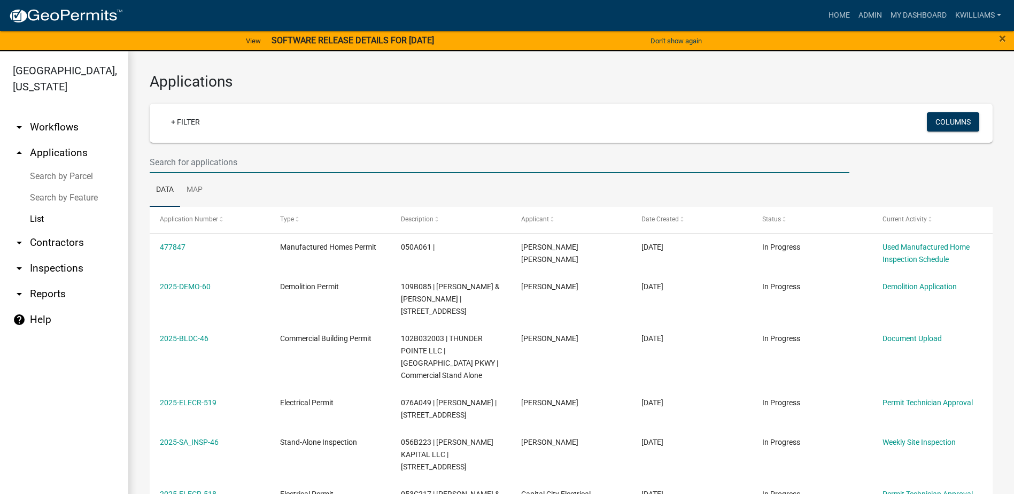
click at [161, 165] on input "text" at bounding box center [500, 162] width 700 height 22
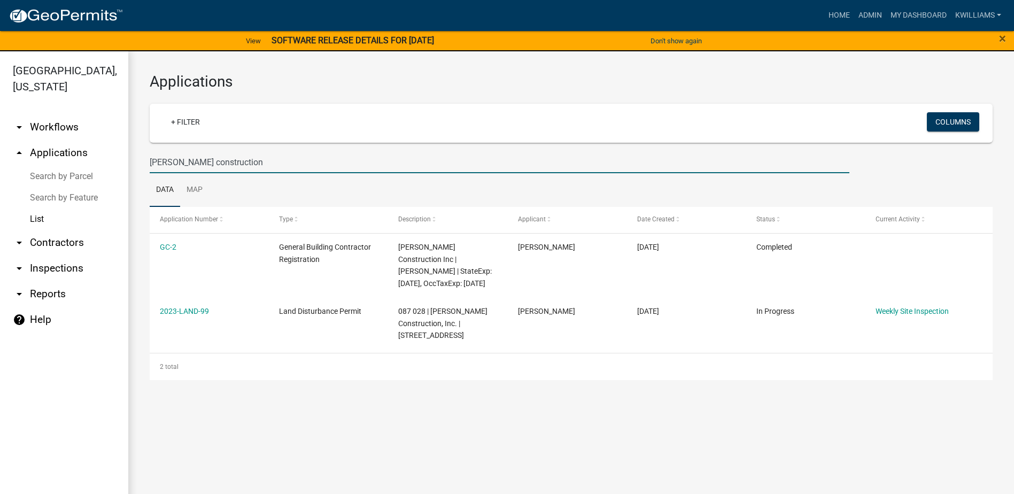
drag, startPoint x: 242, startPoint y: 160, endPoint x: 179, endPoint y: 154, distance: 63.4
click at [179, 154] on input "[PERSON_NAME] construction" at bounding box center [500, 162] width 700 height 22
type input "[PERSON_NAME]"
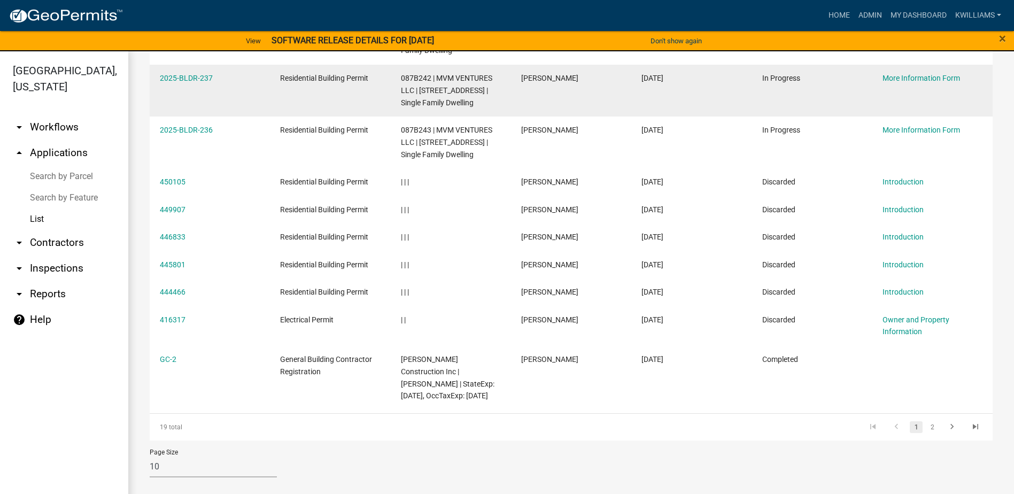
scroll to position [221, 0]
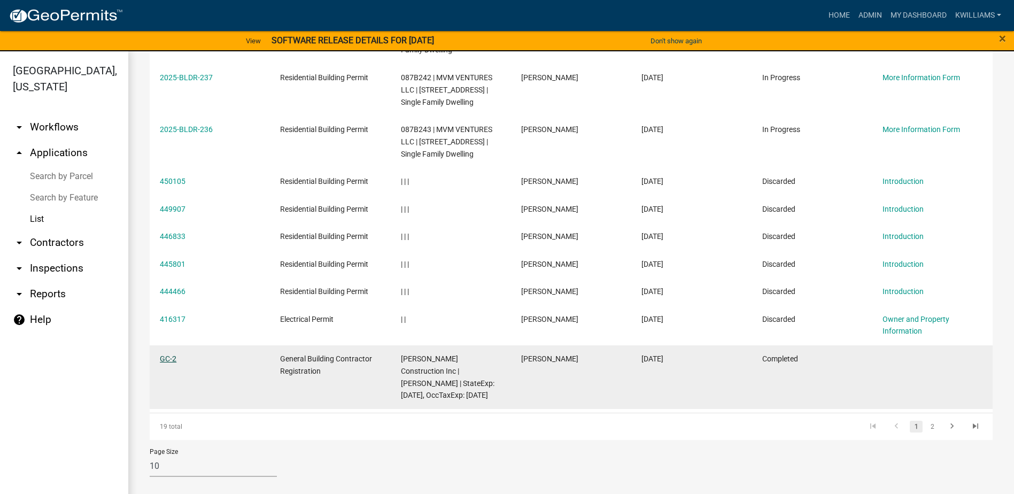
click at [168, 358] on link "GC-2" at bounding box center [168, 358] width 17 height 9
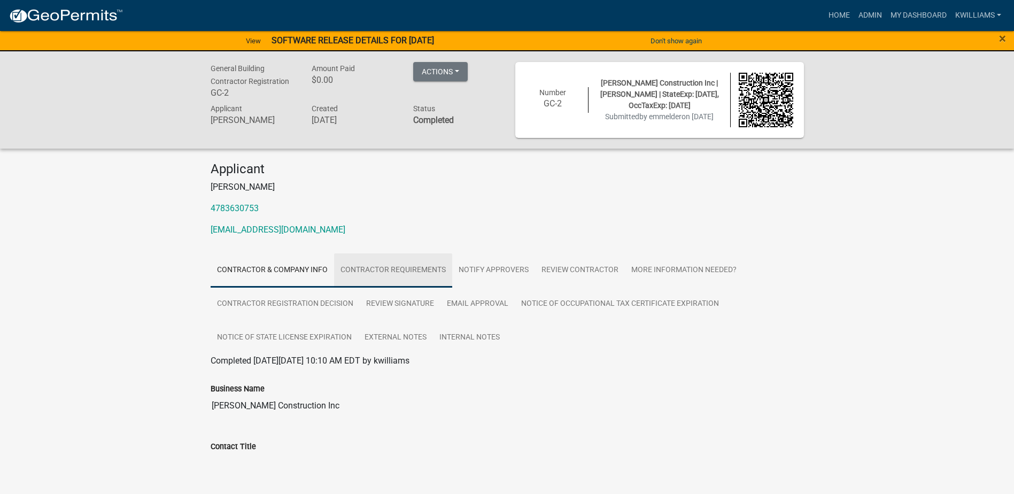
click at [375, 269] on link "Contractor Requirements" at bounding box center [393, 270] width 118 height 34
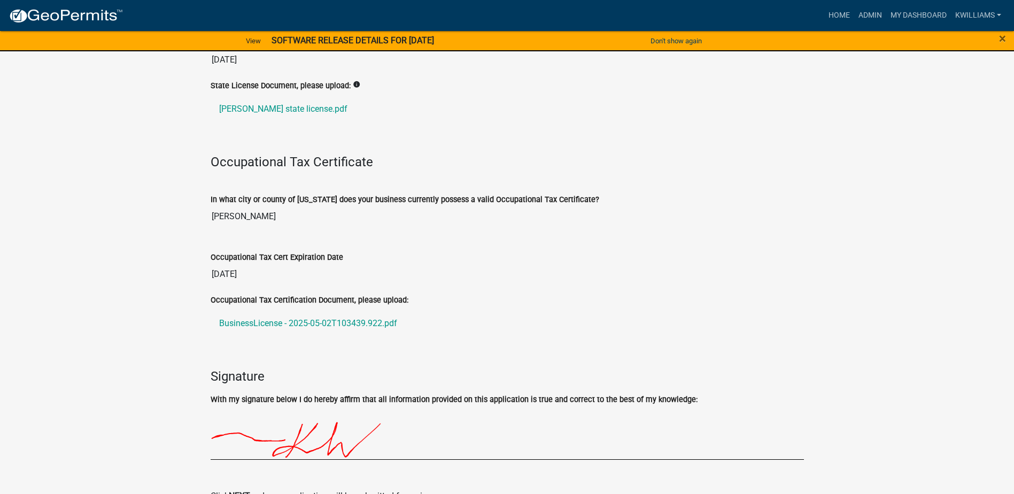
scroll to position [481, 0]
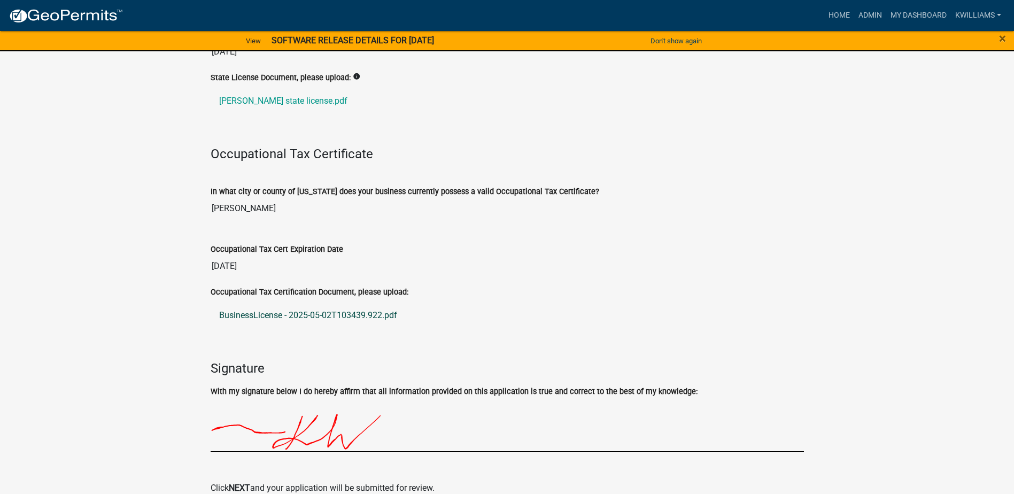
click at [337, 315] on link "BusinessLicense - 2025-05-02T103439.922.pdf" at bounding box center [507, 316] width 593 height 26
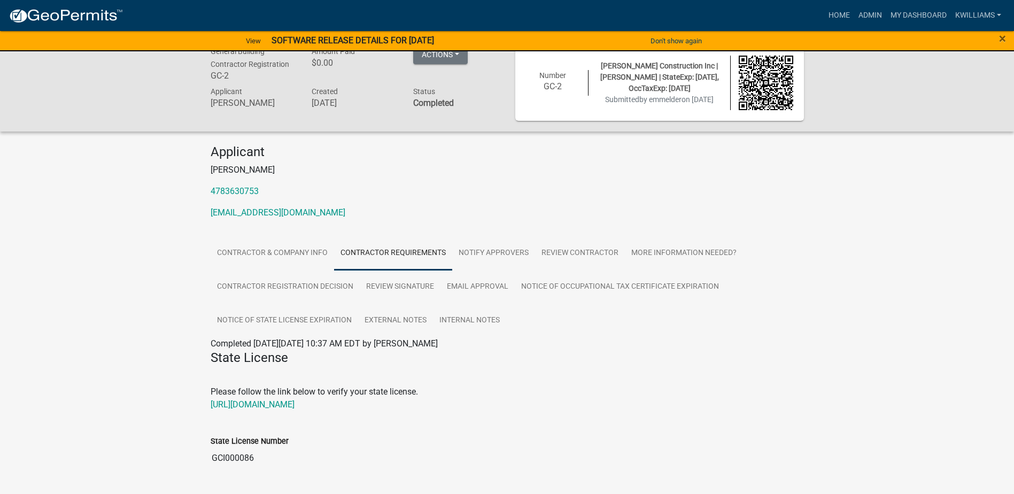
scroll to position [0, 0]
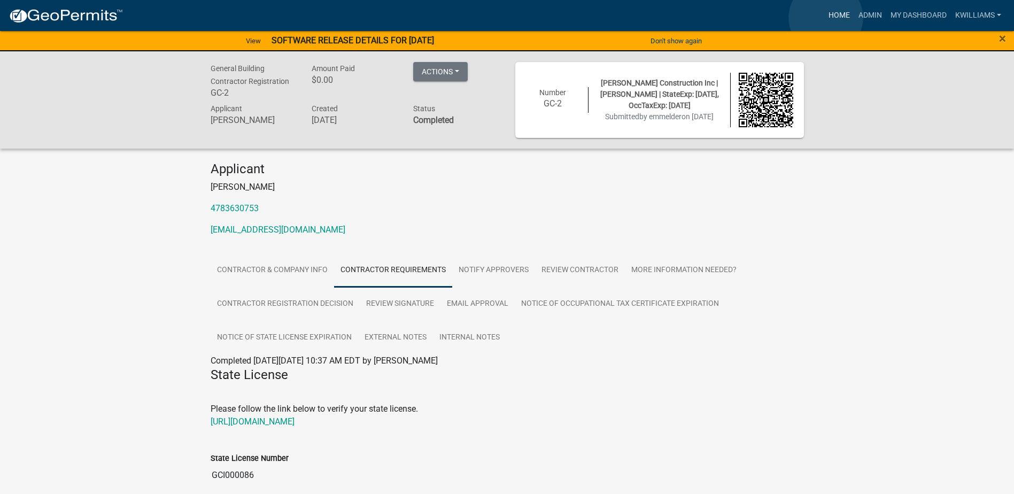
click at [827, 18] on link "Home" at bounding box center [839, 15] width 30 height 20
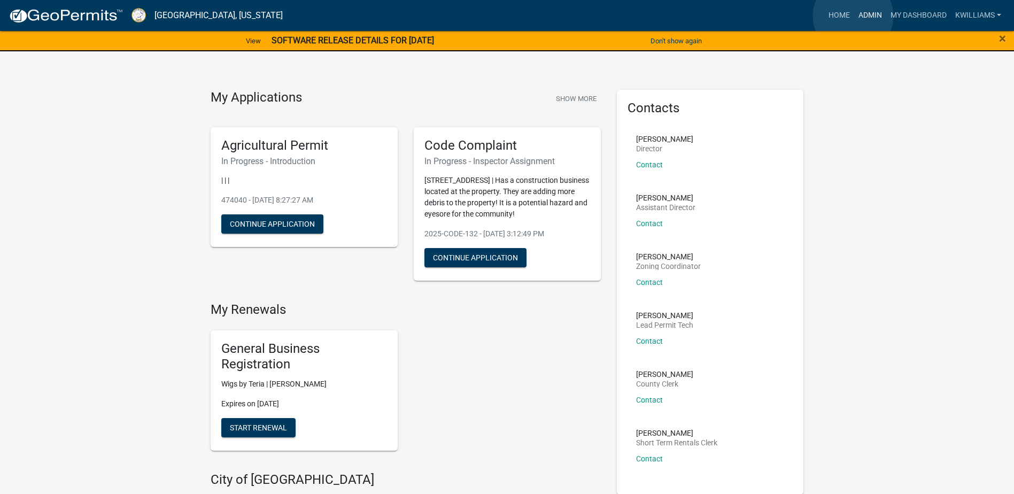
click at [854, 16] on link "Admin" at bounding box center [870, 15] width 32 height 20
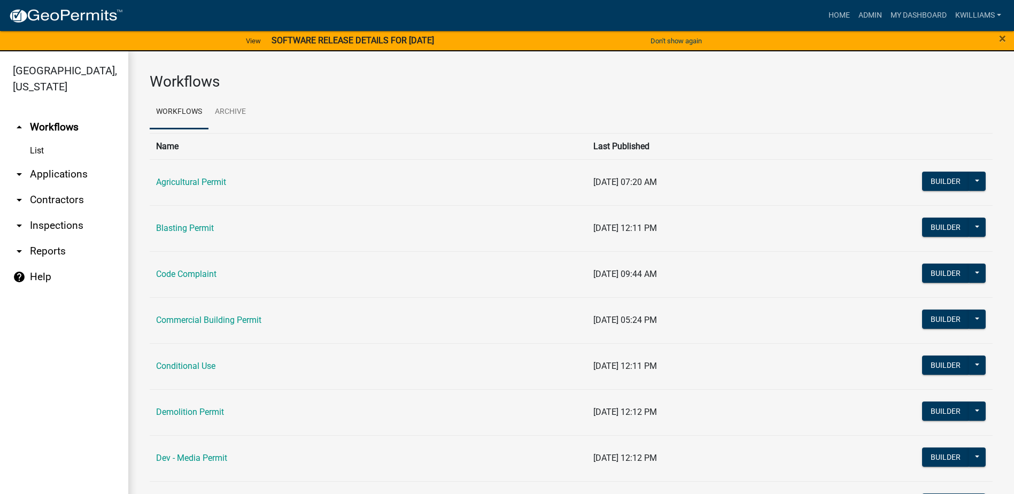
click at [38, 177] on link "arrow_drop_down Applications" at bounding box center [64, 174] width 128 height 26
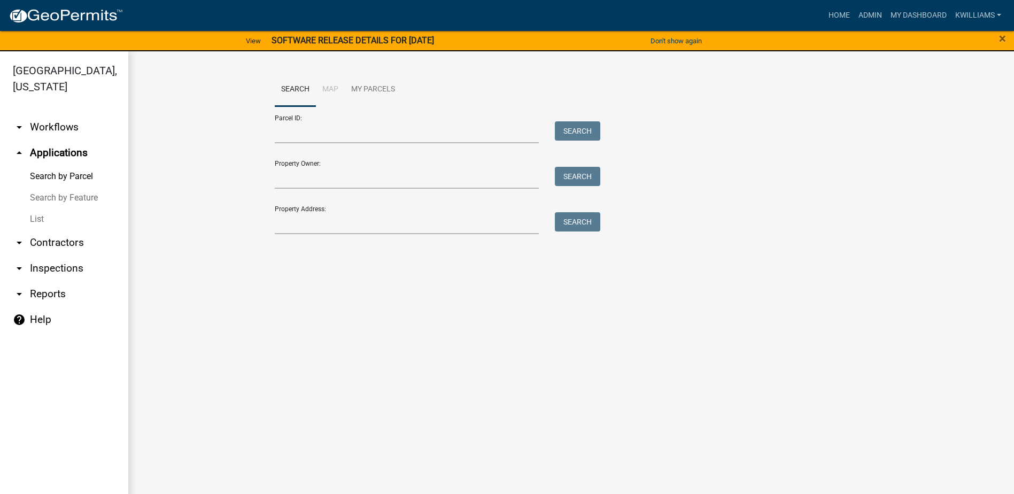
drag, startPoint x: 31, startPoint y: 223, endPoint x: 43, endPoint y: 216, distance: 13.7
click at [29, 222] on link "List" at bounding box center [64, 218] width 128 height 21
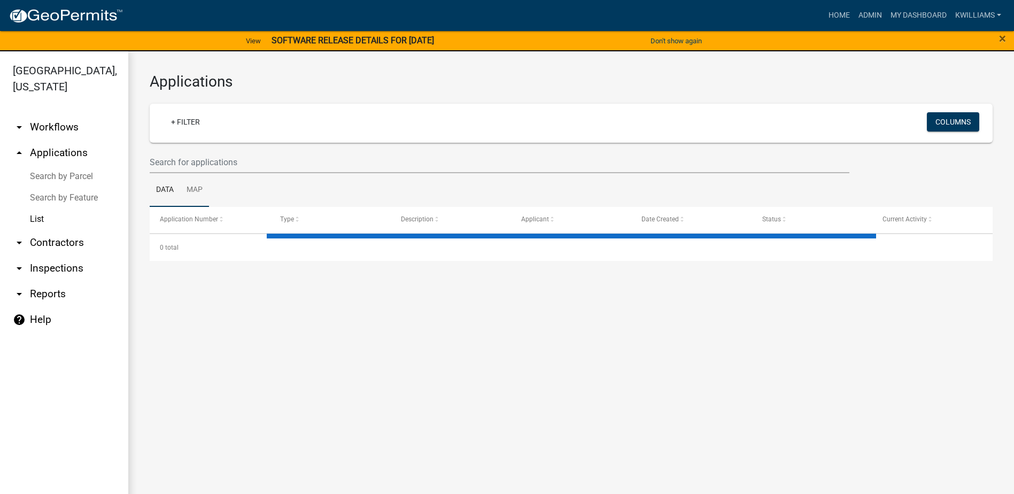
click at [186, 173] on link "Map" at bounding box center [194, 190] width 29 height 34
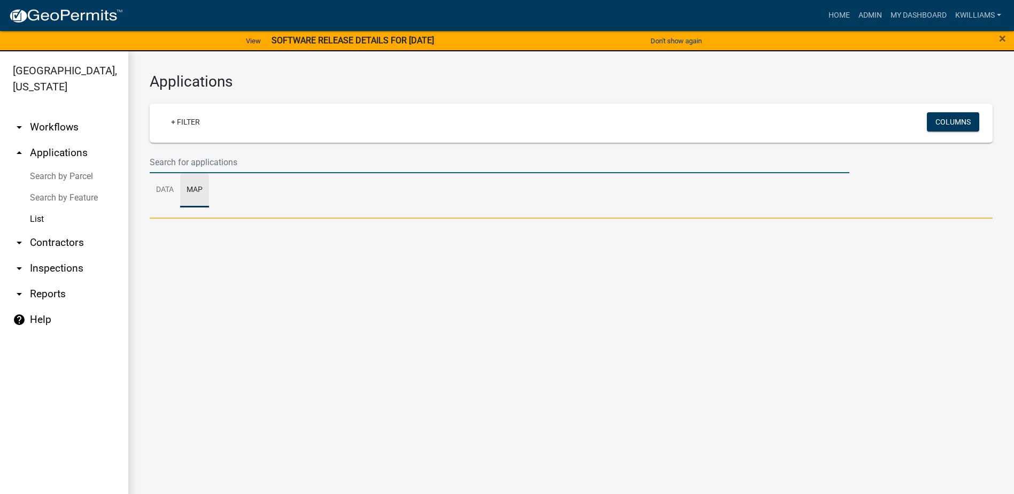
drag, startPoint x: 180, startPoint y: 167, endPoint x: 174, endPoint y: 162, distance: 7.6
click at [174, 162] on input "text" at bounding box center [500, 162] width 700 height 22
type input "b"
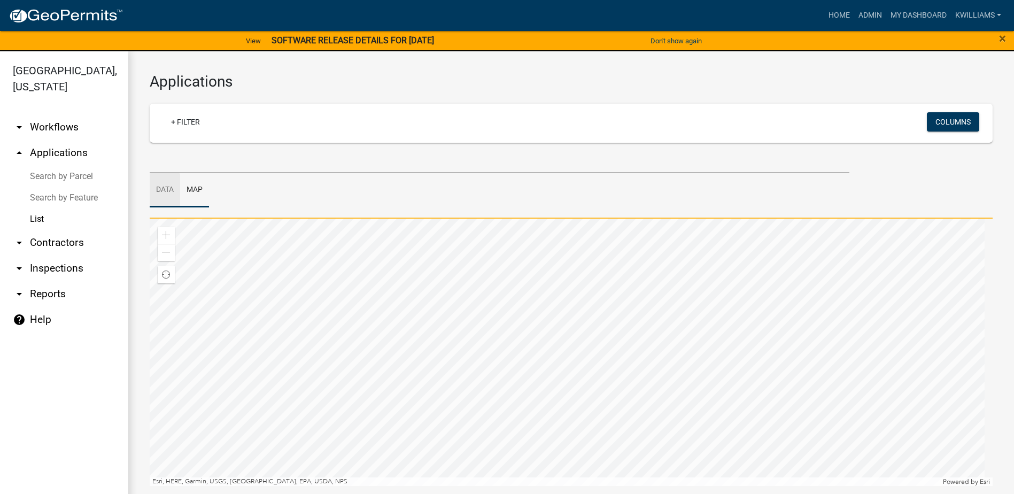
click at [173, 189] on link "Data" at bounding box center [165, 190] width 30 height 34
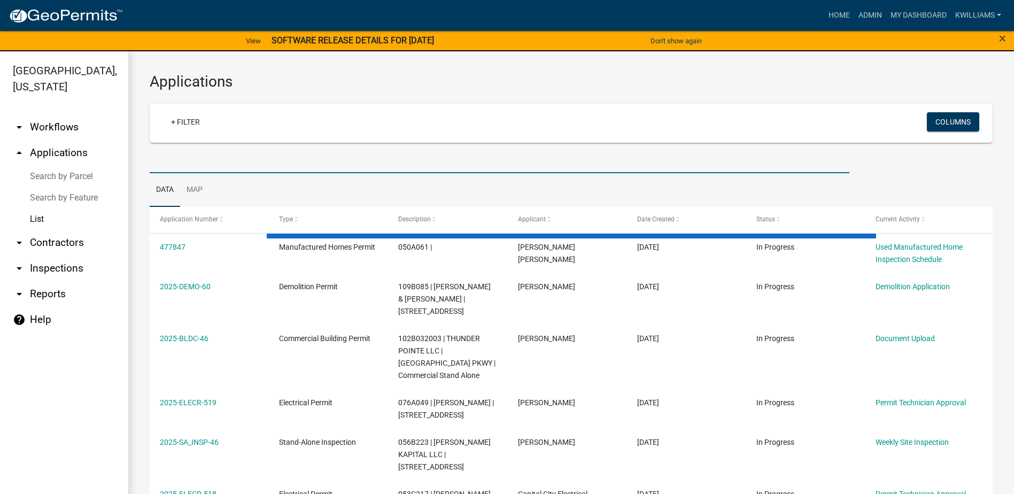
click at [157, 158] on input "text" at bounding box center [500, 162] width 700 height 22
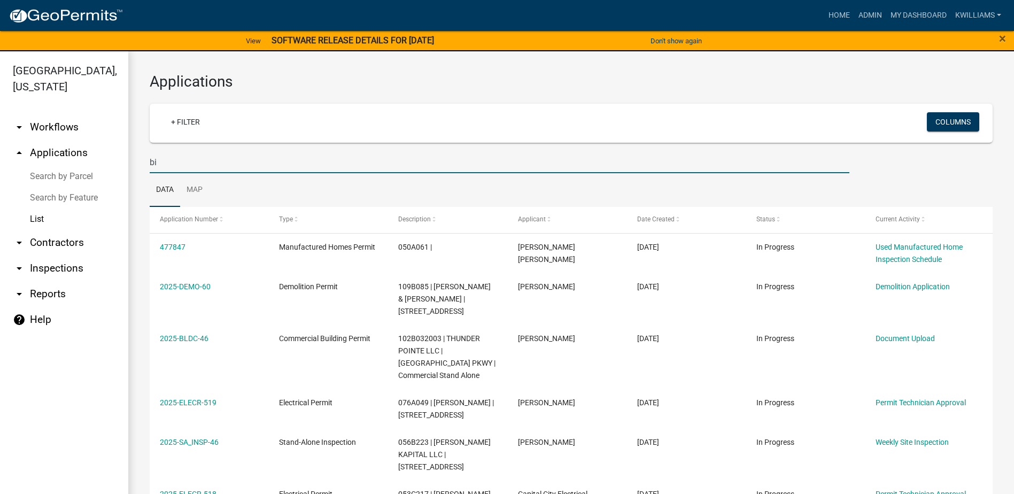
type input "b"
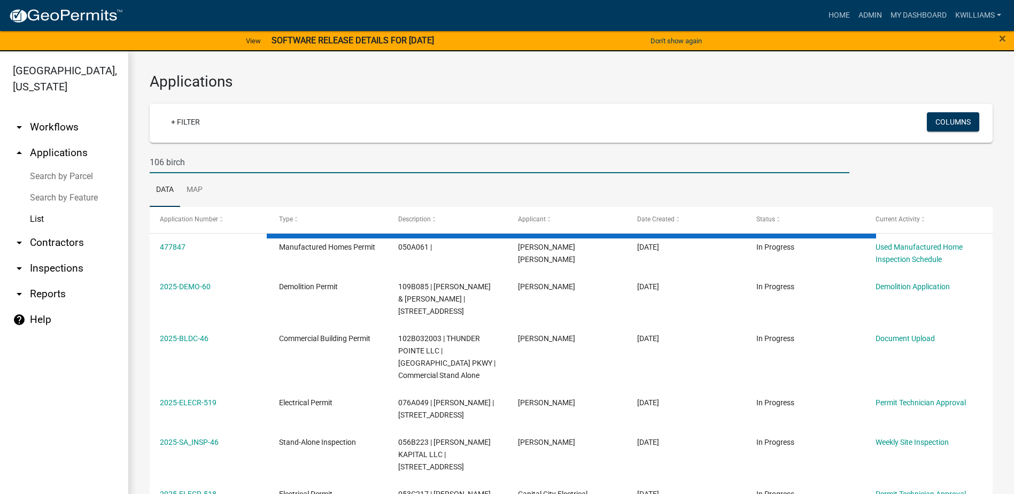
type input "106 birch"
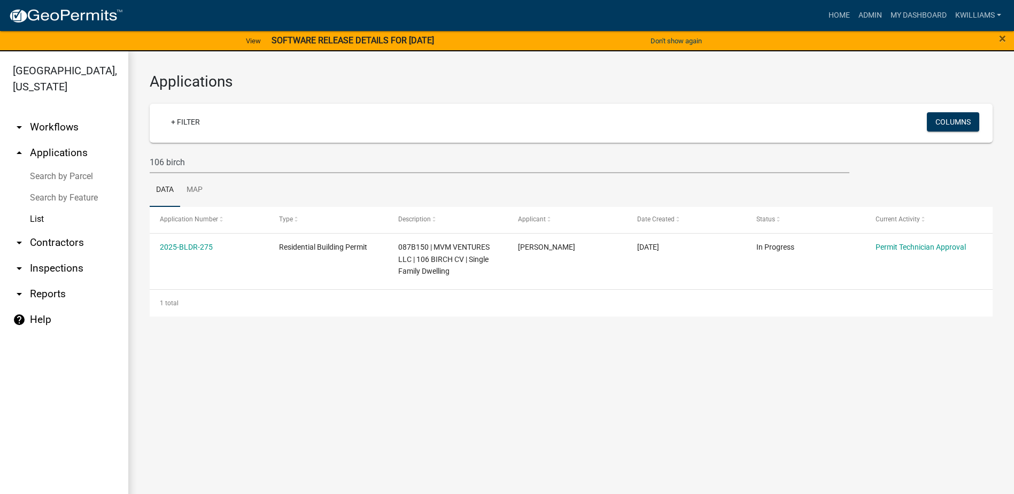
click at [62, 269] on link "arrow_drop_down Inspections" at bounding box center [64, 269] width 128 height 26
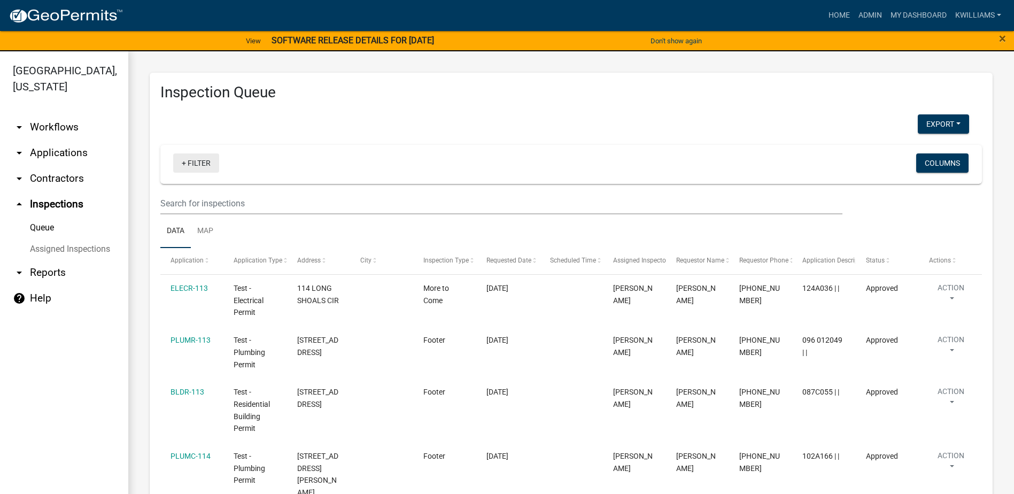
click at [198, 162] on link "+ Filter" at bounding box center [196, 162] width 46 height 19
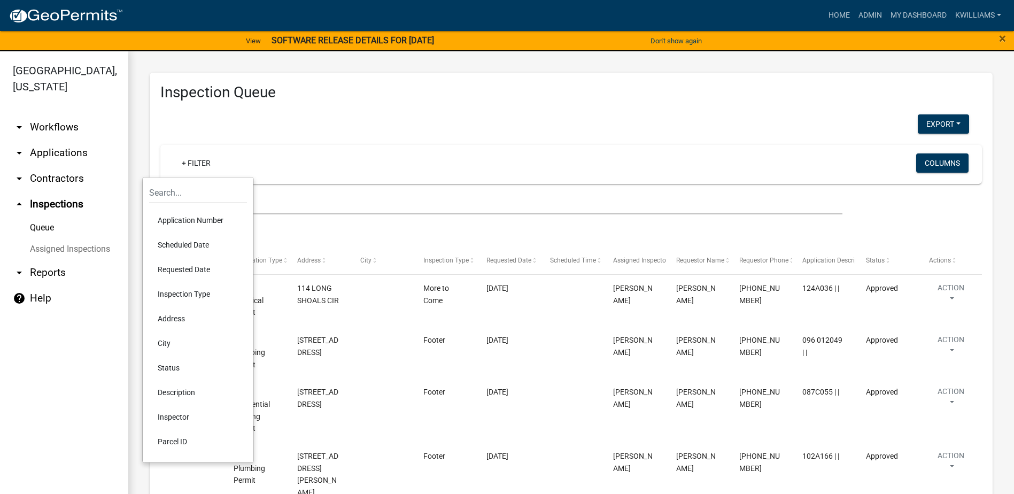
click at [178, 264] on li "Requested Date" at bounding box center [198, 269] width 98 height 25
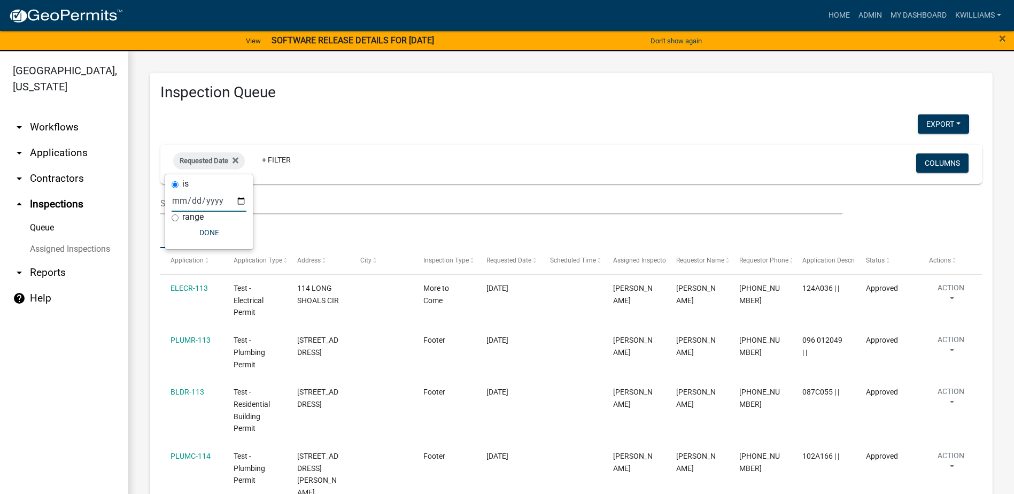
click at [241, 196] on input "date" at bounding box center [209, 201] width 75 height 22
type input "[DATE]"
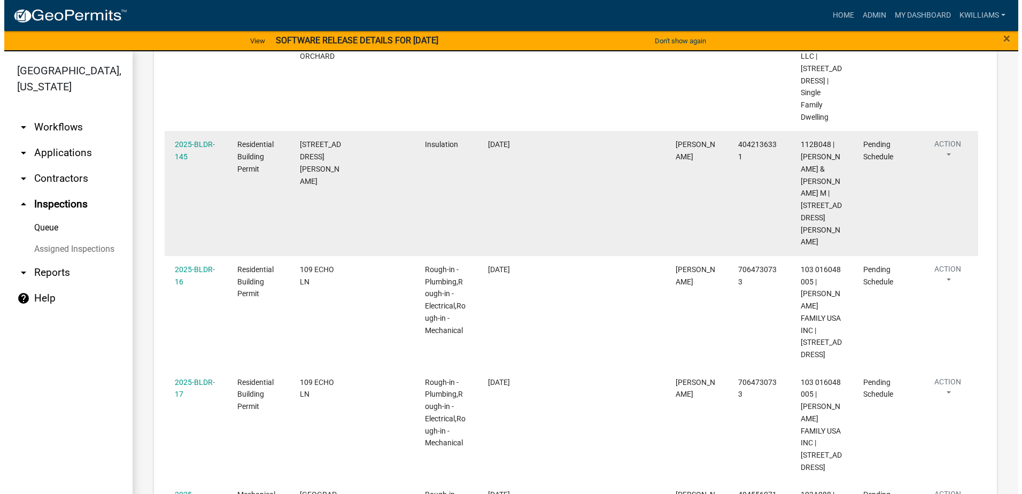
scroll to position [588, 0]
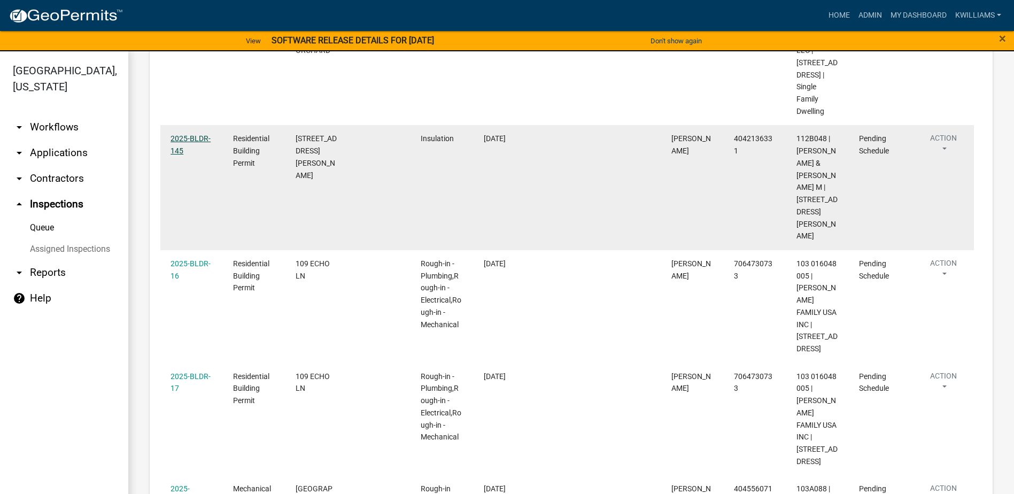
click at [185, 155] on link "2025-BLDR-145" at bounding box center [191, 144] width 40 height 21
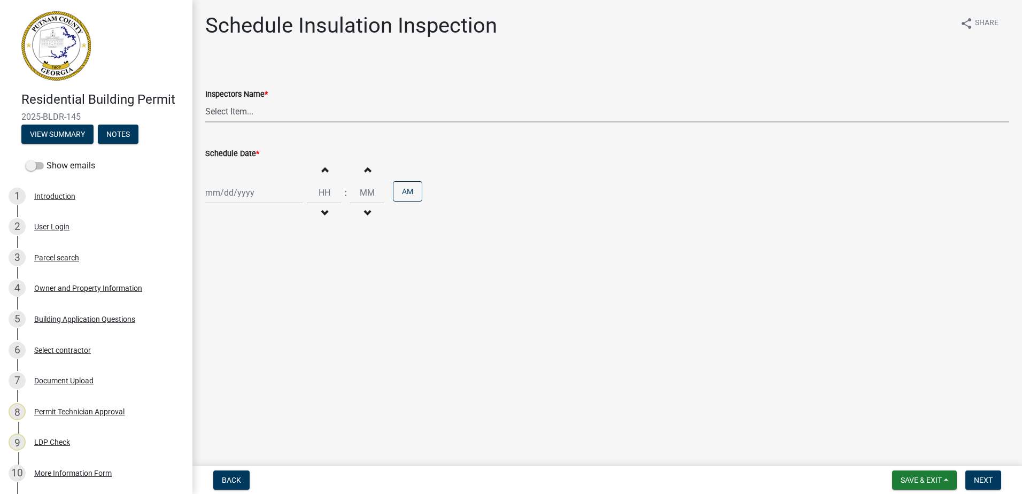
click at [293, 118] on select "Select Item... mrivera ([PERSON_NAME]) [PERSON_NAME] ([PERSON_NAME] ([PERSON_NA…" at bounding box center [607, 112] width 804 height 22
select select "07642ab0-564c-47bb-824b-0ccf2da83593"
click at [205, 101] on select "Select Item... mrivera ([PERSON_NAME]) [PERSON_NAME] ([PERSON_NAME] ([PERSON_NA…" at bounding box center [607, 112] width 804 height 22
click at [237, 189] on div at bounding box center [254, 193] width 98 height 22
select select "9"
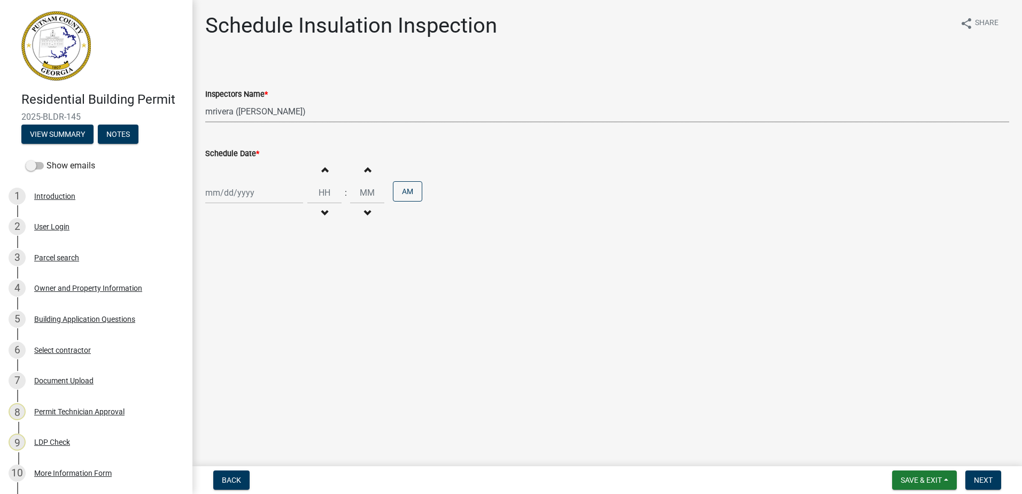
select select "2025"
click at [215, 286] on div "15" at bounding box center [215, 283] width 17 height 17
type input "[DATE]"
click at [985, 477] on span "Next" at bounding box center [983, 480] width 19 height 9
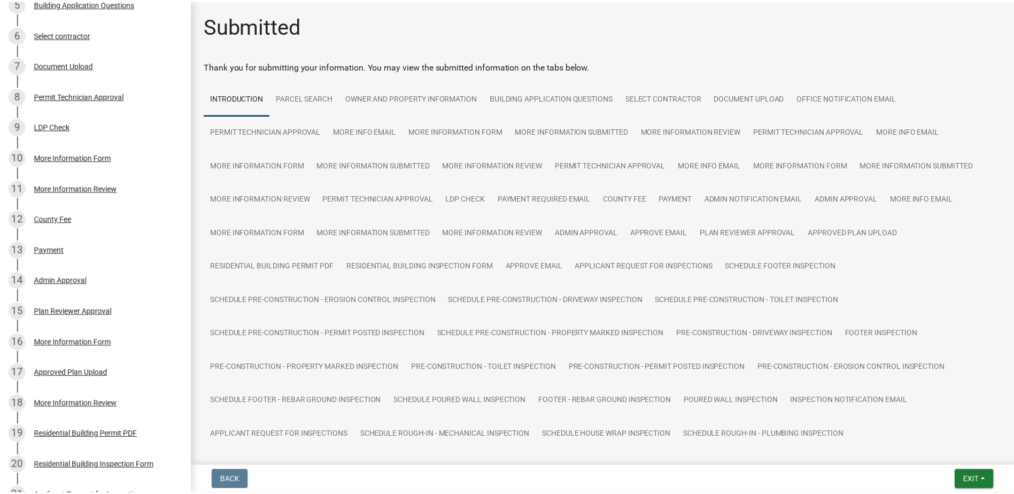
scroll to position [321, 0]
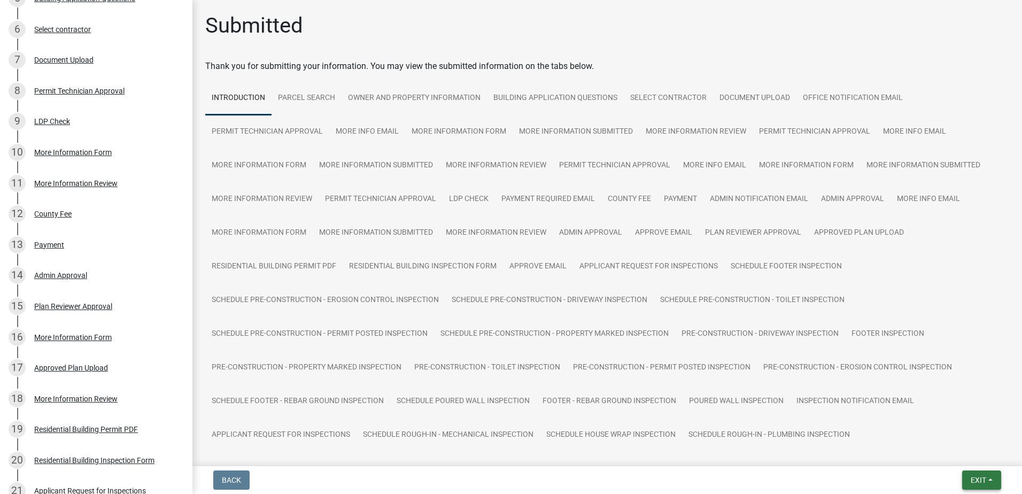
click at [969, 483] on button "Exit" at bounding box center [981, 479] width 39 height 19
click at [967, 454] on button "Save & Exit" at bounding box center [959, 452] width 86 height 26
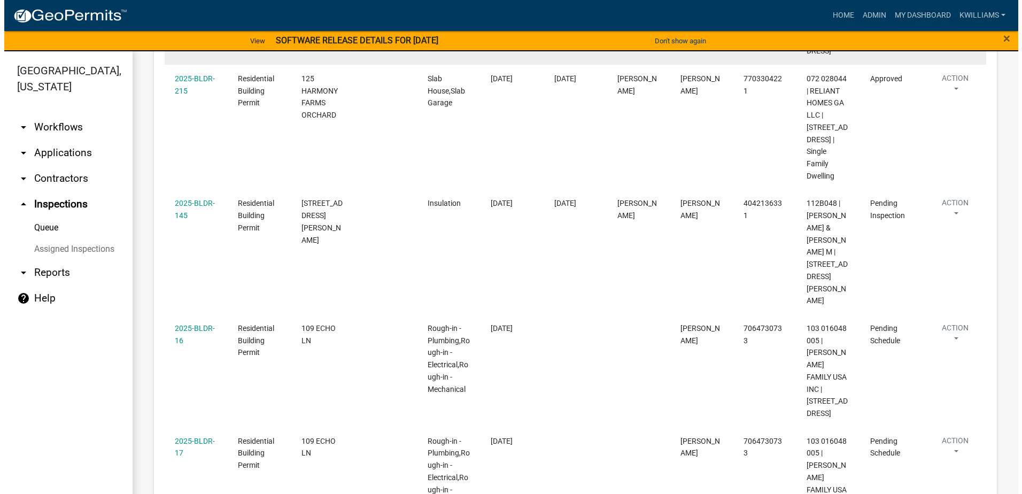
scroll to position [535, 0]
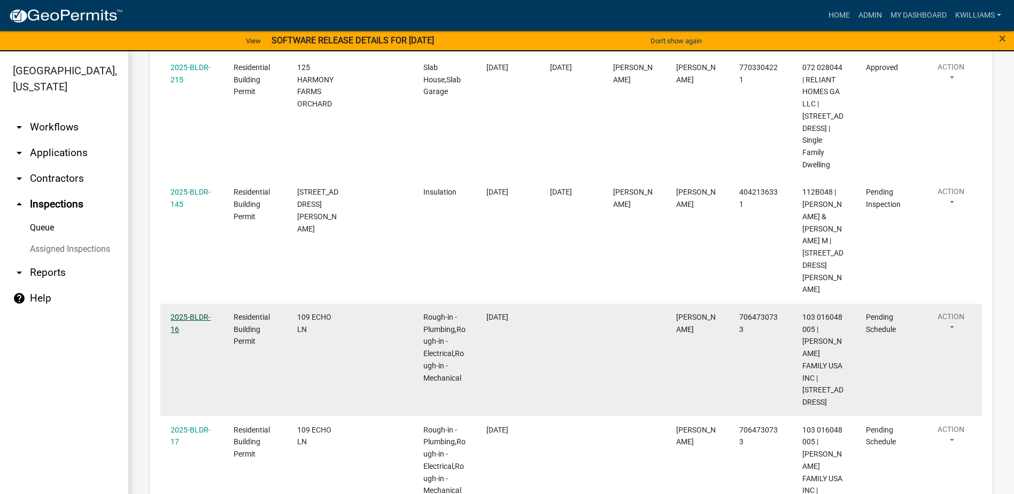
click at [191, 315] on link "2025-BLDR-16" at bounding box center [191, 323] width 40 height 21
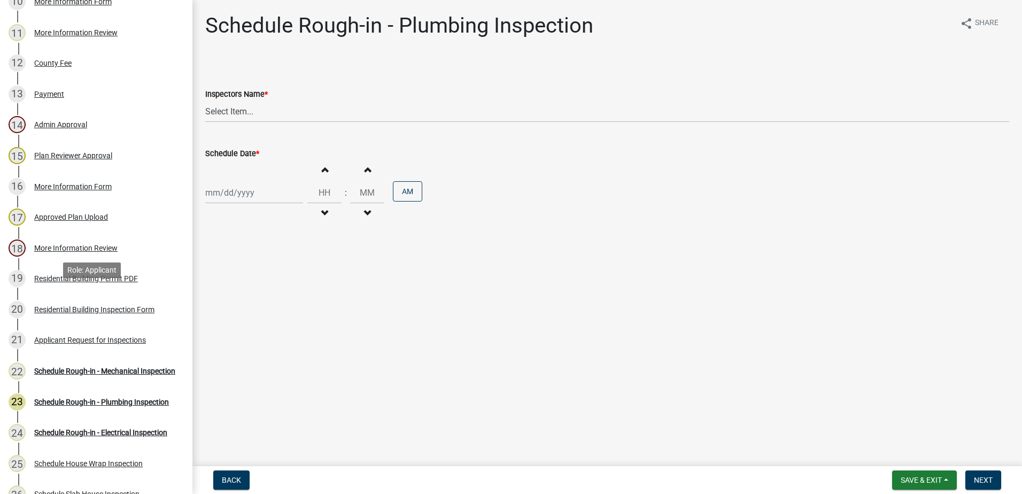
scroll to position [481, 0]
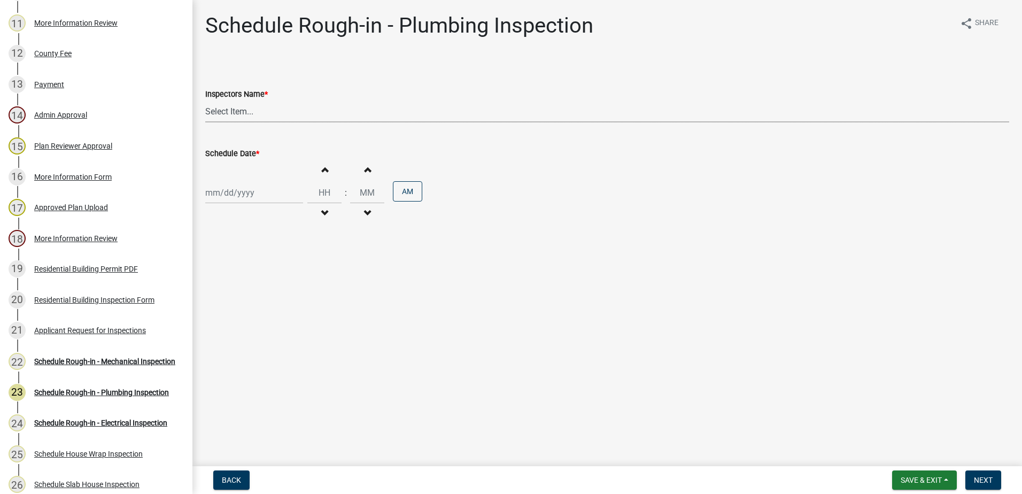
click at [221, 113] on select "Select Item... mrivera ([PERSON_NAME]) [PERSON_NAME] ([PERSON_NAME] ([PERSON_NA…" at bounding box center [607, 112] width 804 height 22
select select "07642ab0-564c-47bb-824b-0ccf2da83593"
click at [205, 101] on select "Select Item... mrivera ([PERSON_NAME]) [PERSON_NAME] ([PERSON_NAME] ([PERSON_NA…" at bounding box center [607, 112] width 804 height 22
click at [227, 204] on div "Increment hours Decrement hours : Increment minutes Decrement minutes AM" at bounding box center [607, 193] width 804 height 66
select select "9"
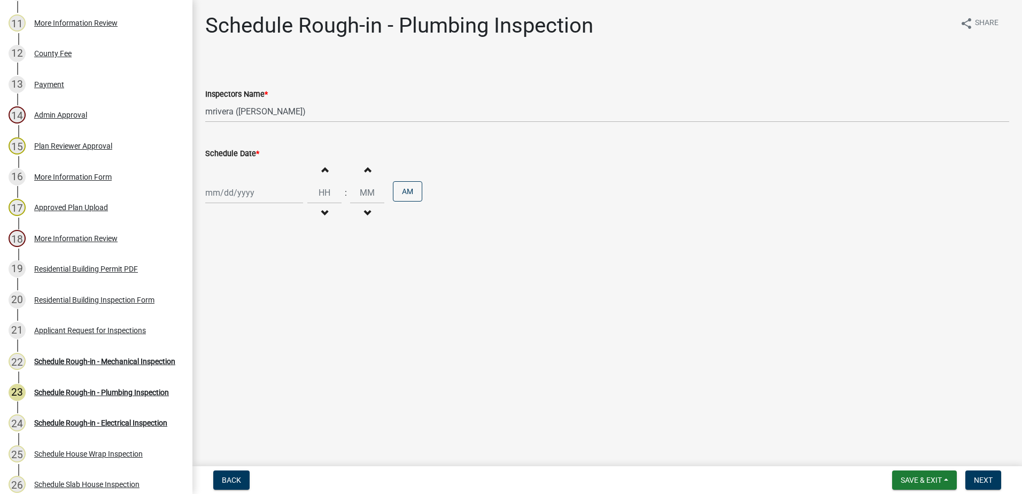
select select "2025"
click at [224, 197] on div "[PERSON_NAME] Feb Mar Apr [PERSON_NAME][DATE] Oct Nov [DATE] 1526 1527 1528 152…" at bounding box center [254, 193] width 98 height 22
click at [220, 279] on div "15" at bounding box center [215, 283] width 17 height 17
type input "[DATE]"
drag, startPoint x: 986, startPoint y: 480, endPoint x: 981, endPoint y: 473, distance: 8.9
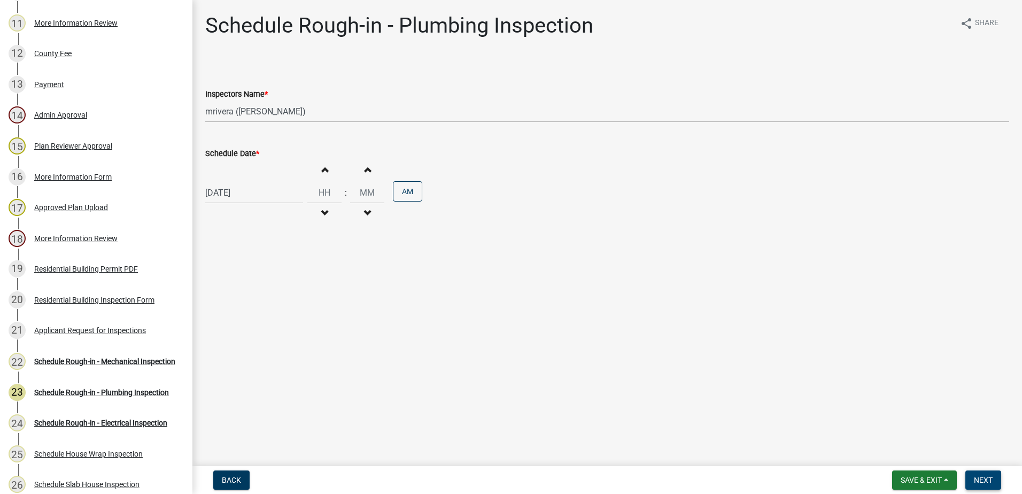
click at [985, 480] on span "Next" at bounding box center [983, 480] width 19 height 9
click at [252, 112] on select "Select Item... mrivera ([PERSON_NAME]) [PERSON_NAME] ([PERSON_NAME] ([PERSON_NA…" at bounding box center [607, 112] width 804 height 22
select select "07642ab0-564c-47bb-824b-0ccf2da83593"
click at [205, 101] on select "Select Item... mrivera ([PERSON_NAME]) [PERSON_NAME] ([PERSON_NAME] ([PERSON_NA…" at bounding box center [607, 112] width 804 height 22
select select "9"
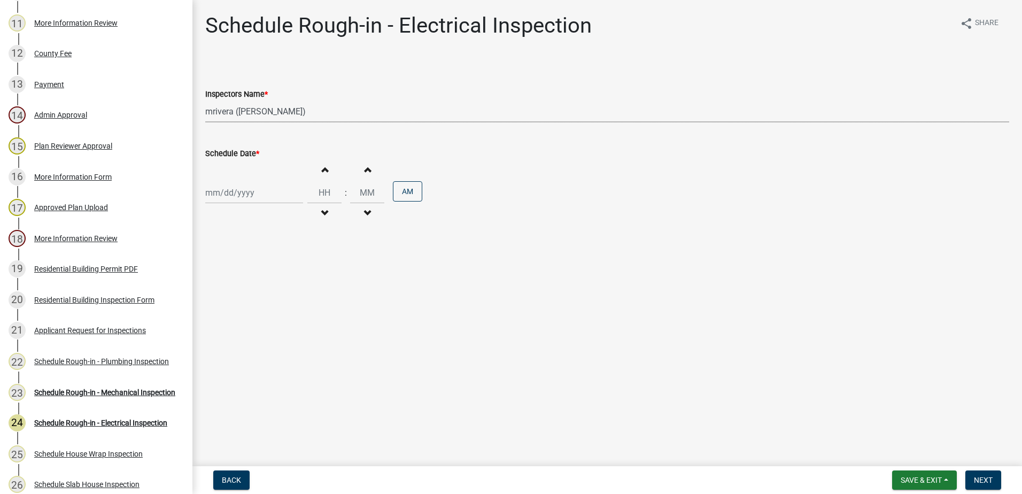
select select "2025"
click at [274, 186] on div "[PERSON_NAME] Feb Mar Apr [PERSON_NAME][DATE] Oct Nov [DATE] 1526 1527 1528 152…" at bounding box center [254, 193] width 98 height 22
click at [219, 279] on div "15" at bounding box center [215, 283] width 17 height 17
type input "[DATE]"
click at [991, 478] on button "Next" at bounding box center [983, 479] width 36 height 19
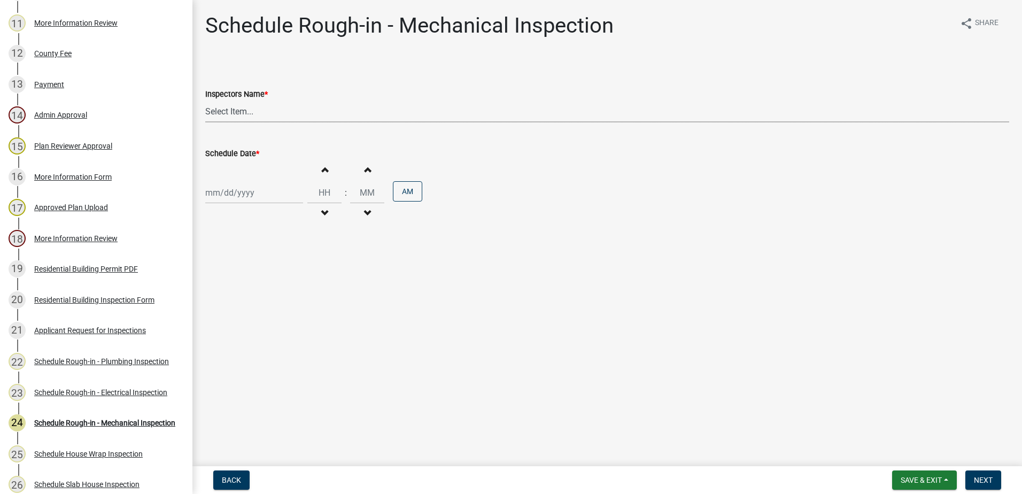
click at [235, 121] on select "Select Item... mrivera ([PERSON_NAME]) [PERSON_NAME] ([PERSON_NAME] ([PERSON_NA…" at bounding box center [607, 112] width 804 height 22
select select "07642ab0-564c-47bb-824b-0ccf2da83593"
click at [205, 101] on select "Select Item... mrivera ([PERSON_NAME]) [PERSON_NAME] ([PERSON_NAME] ([PERSON_NA…" at bounding box center [607, 112] width 804 height 22
click at [225, 199] on div at bounding box center [254, 193] width 98 height 22
select select "9"
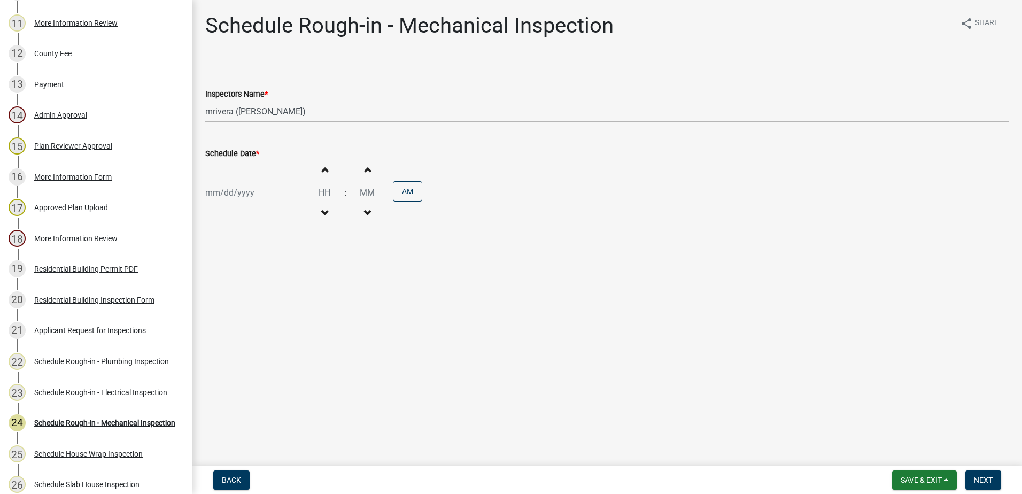
select select "2025"
drag, startPoint x: 220, startPoint y: 283, endPoint x: 225, endPoint y: 280, distance: 6.0
click at [220, 282] on div "15" at bounding box center [215, 283] width 17 height 17
type input "[DATE]"
click at [985, 483] on span "Next" at bounding box center [983, 480] width 19 height 9
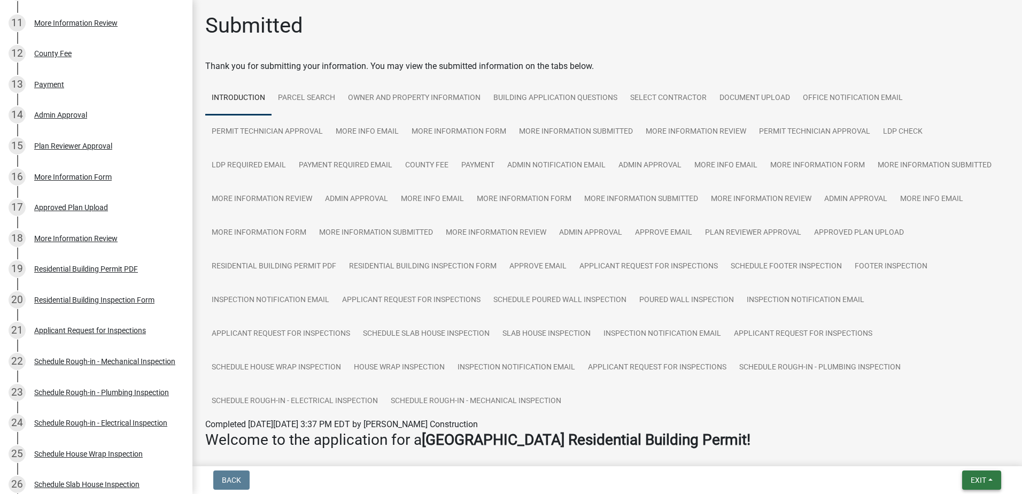
click at [968, 481] on button "Exit" at bounding box center [981, 479] width 39 height 19
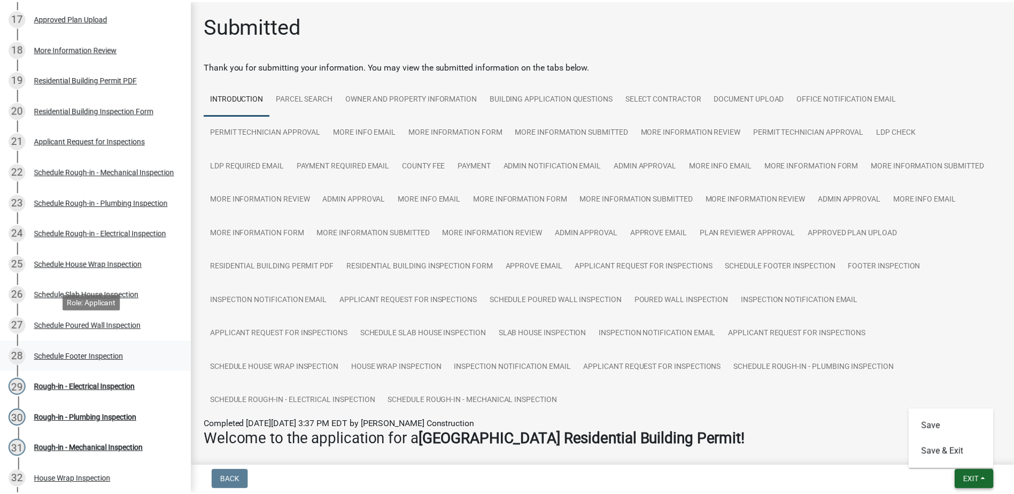
scroll to position [695, 0]
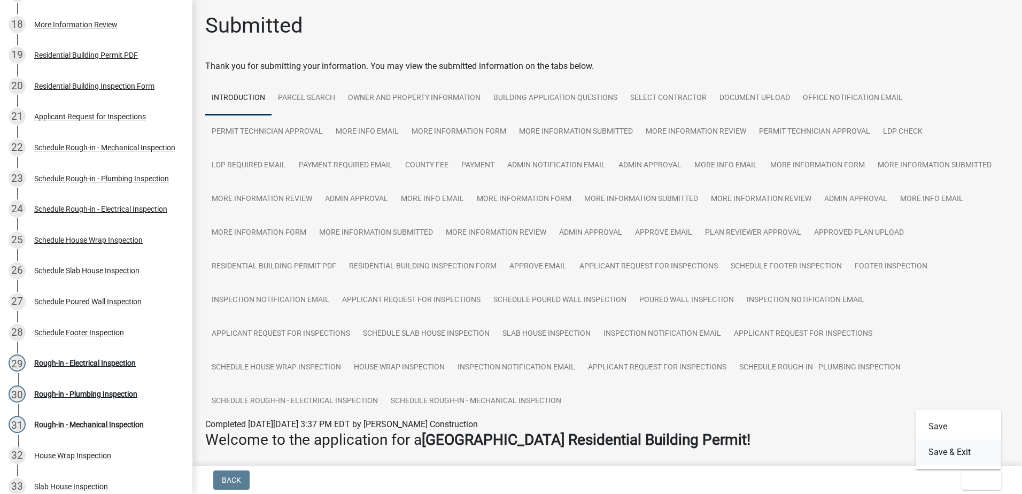
click at [945, 455] on button "Save & Exit" at bounding box center [959, 452] width 86 height 26
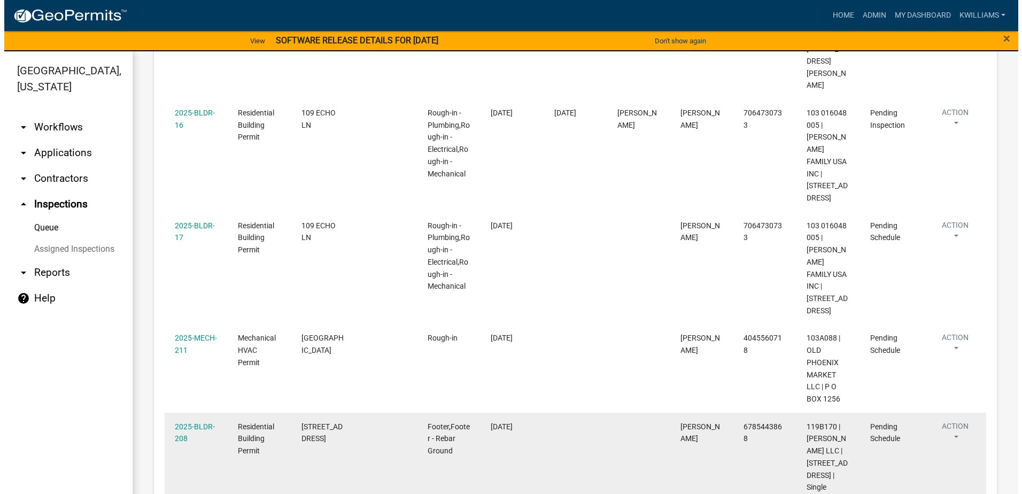
scroll to position [802, 0]
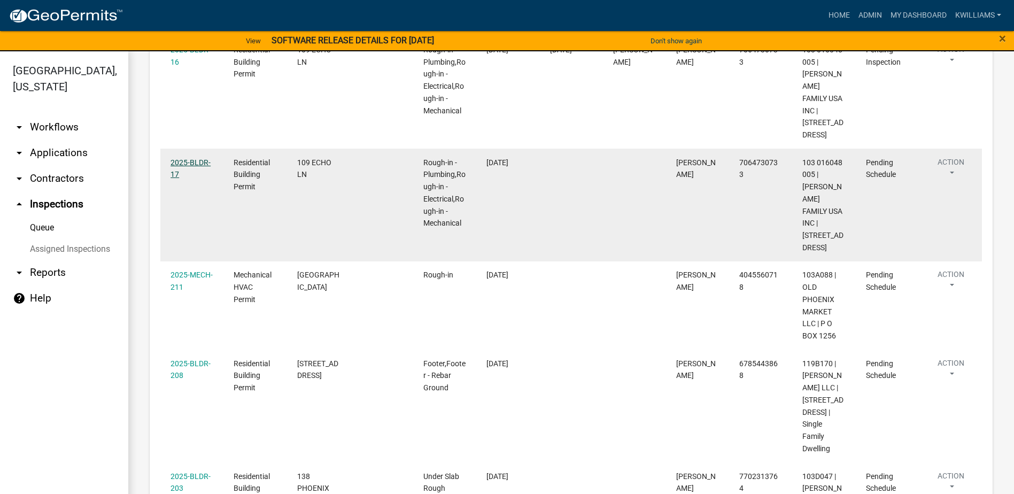
click at [181, 158] on link "2025-BLDR-17" at bounding box center [191, 168] width 40 height 21
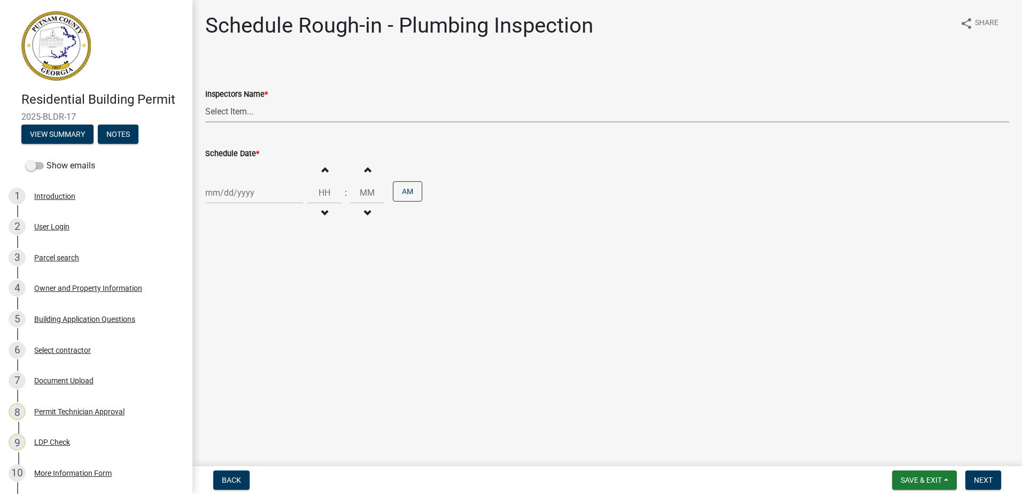
click at [237, 116] on select "Select Item... mrivera ([PERSON_NAME]) [PERSON_NAME] ([PERSON_NAME] ([PERSON_NA…" at bounding box center [607, 112] width 804 height 22
select select "a0ea4169-8540-4a2c-b9f4-cf4c1ffdeb95"
click at [205, 101] on select "Select Item... mrivera ([PERSON_NAME]) [PERSON_NAME] ([PERSON_NAME] ([PERSON_NA…" at bounding box center [607, 112] width 804 height 22
select select "9"
select select "2025"
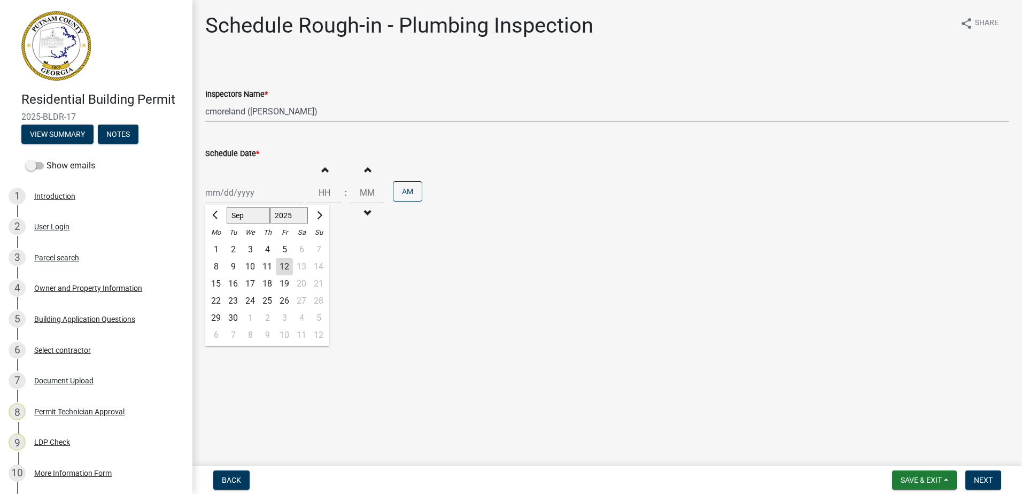
click at [218, 198] on div "[PERSON_NAME] Feb Mar Apr [PERSON_NAME][DATE] Oct Nov [DATE] 1526 1527 1528 152…" at bounding box center [254, 193] width 98 height 22
click at [214, 280] on div "15" at bounding box center [215, 283] width 17 height 17
type input "[DATE]"
click at [991, 478] on span "Next" at bounding box center [983, 480] width 19 height 9
click at [248, 110] on select "Select Item... mrivera ([PERSON_NAME]) [PERSON_NAME] ([PERSON_NAME] ([PERSON_NA…" at bounding box center [607, 112] width 804 height 22
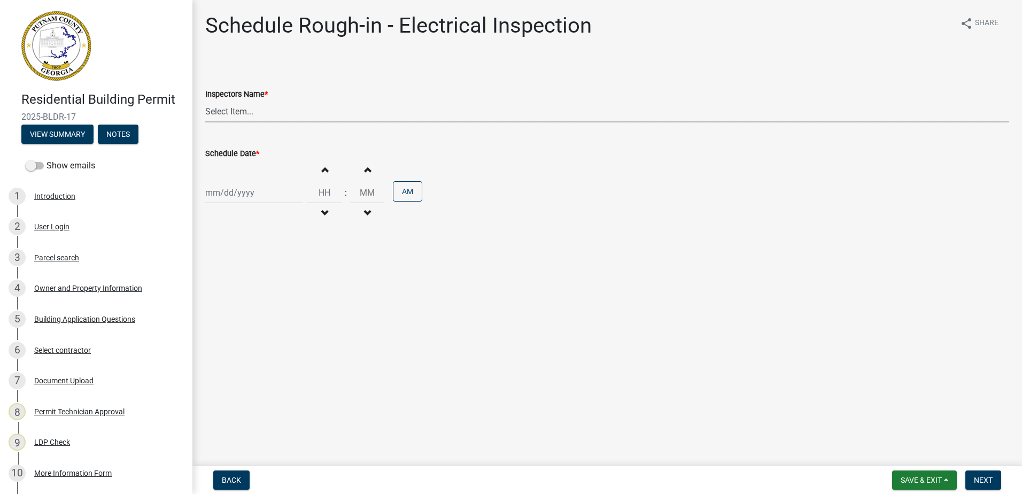
select select "07642ab0-564c-47bb-824b-0ccf2da83593"
click at [205, 101] on select "Select Item... mrivera ([PERSON_NAME]) [PERSON_NAME] ([PERSON_NAME] ([PERSON_NA…" at bounding box center [607, 112] width 804 height 22
select select "9"
select select "2025"
click at [218, 202] on div "[PERSON_NAME] Feb Mar Apr [PERSON_NAME][DATE] Oct Nov [DATE] 1526 1527 1528 152…" at bounding box center [254, 193] width 98 height 22
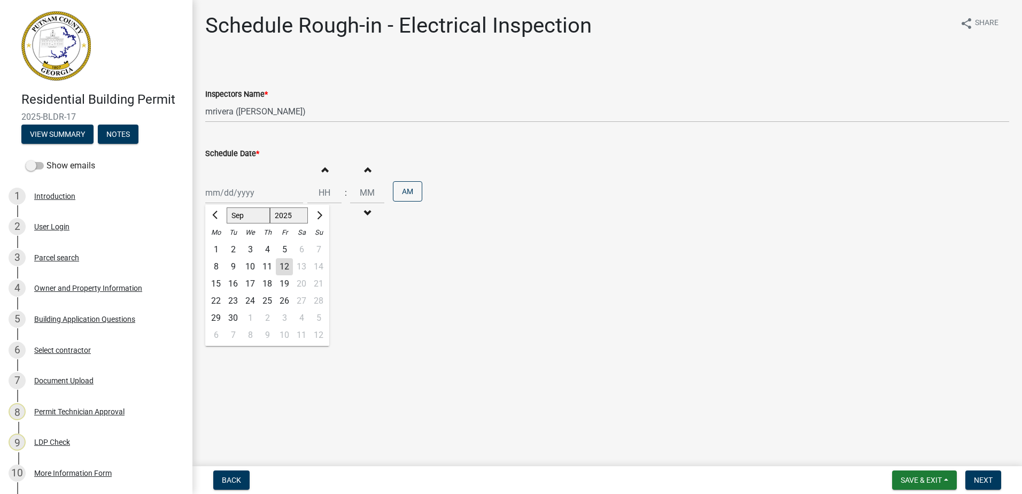
click at [214, 280] on div "15" at bounding box center [215, 283] width 17 height 17
type input "[DATE]"
click at [987, 479] on span "Next" at bounding box center [983, 480] width 19 height 9
click at [258, 109] on select "Select Item... mrivera ([PERSON_NAME]) [PERSON_NAME] ([PERSON_NAME] ([PERSON_NA…" at bounding box center [607, 112] width 804 height 22
select select "07642ab0-564c-47bb-824b-0ccf2da83593"
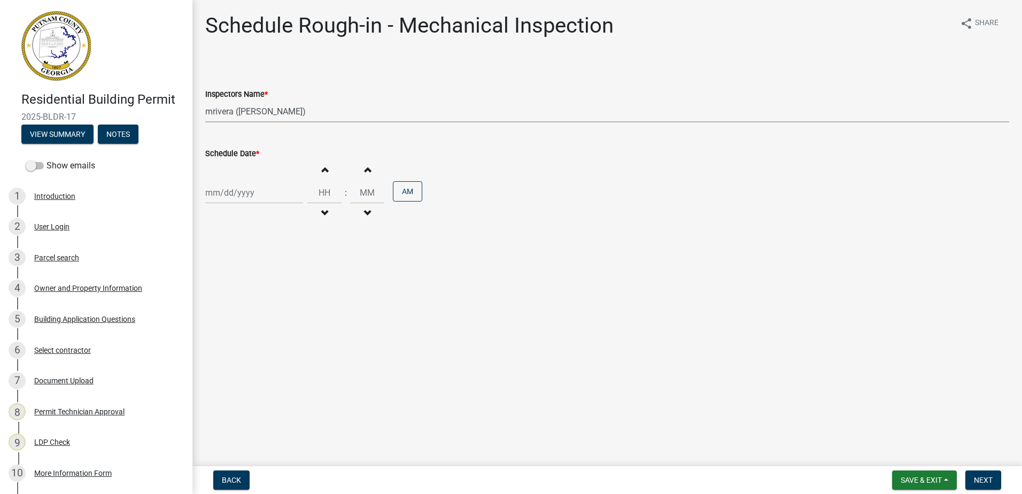
click at [205, 101] on select "Select Item... mrivera ([PERSON_NAME]) [PERSON_NAME] ([PERSON_NAME] ([PERSON_NA…" at bounding box center [607, 112] width 804 height 22
select select "9"
select select "2025"
click at [226, 199] on div "[PERSON_NAME] Feb Mar Apr [PERSON_NAME][DATE] Oct Nov [DATE] 1526 1527 1528 152…" at bounding box center [254, 193] width 98 height 22
click at [219, 277] on div "15" at bounding box center [215, 283] width 17 height 17
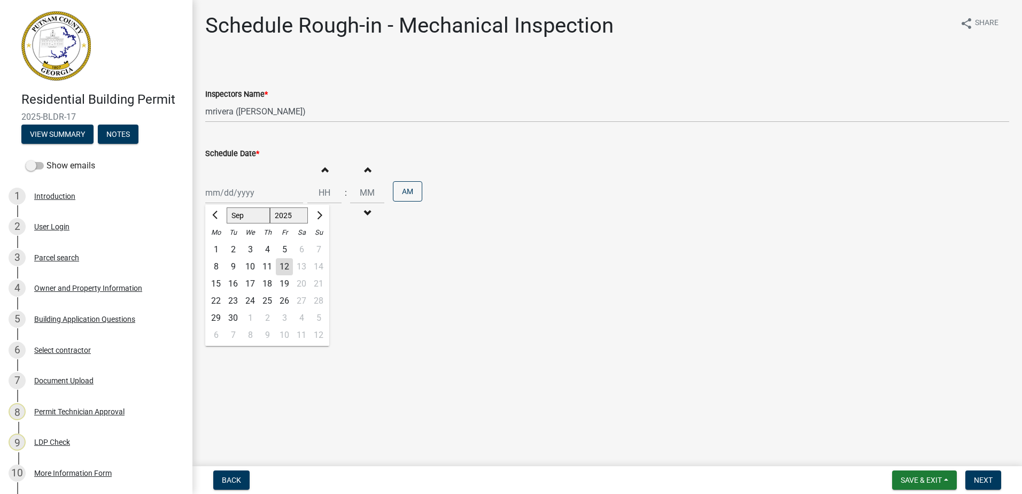
type input "[DATE]"
click at [986, 479] on span "Next" at bounding box center [983, 480] width 19 height 9
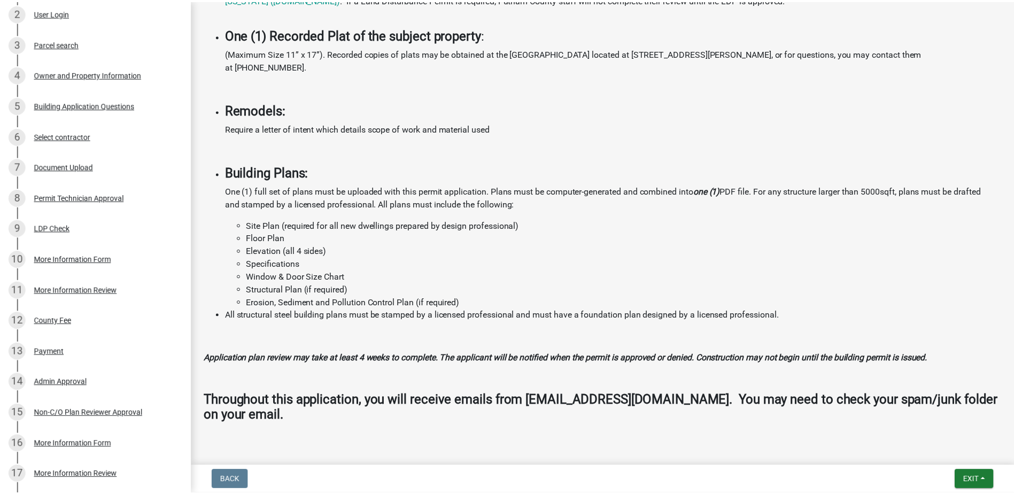
scroll to position [1187, 0]
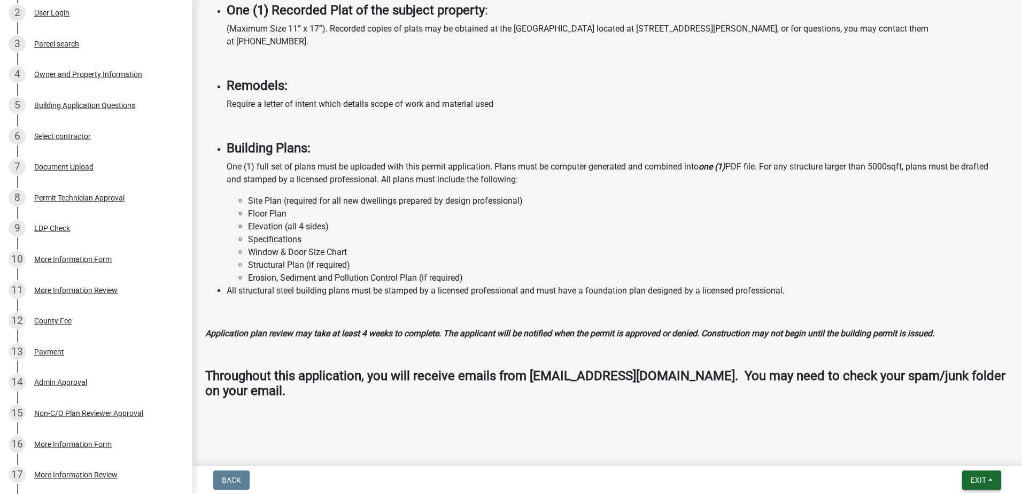
click at [978, 479] on span "Exit" at bounding box center [979, 480] width 16 height 9
click at [974, 458] on button "Save & Exit" at bounding box center [959, 452] width 86 height 26
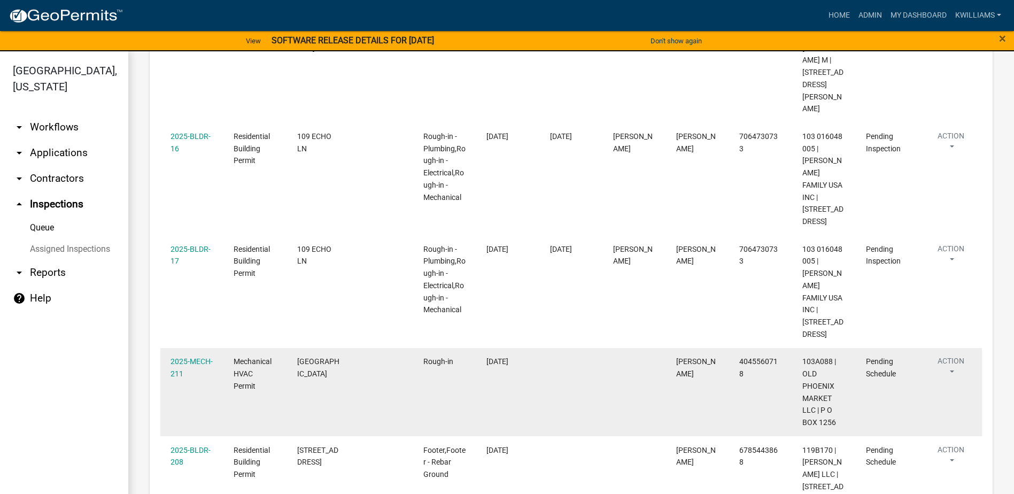
scroll to position [715, 0]
click at [176, 358] on link "2025-MECH-211" at bounding box center [192, 368] width 42 height 21
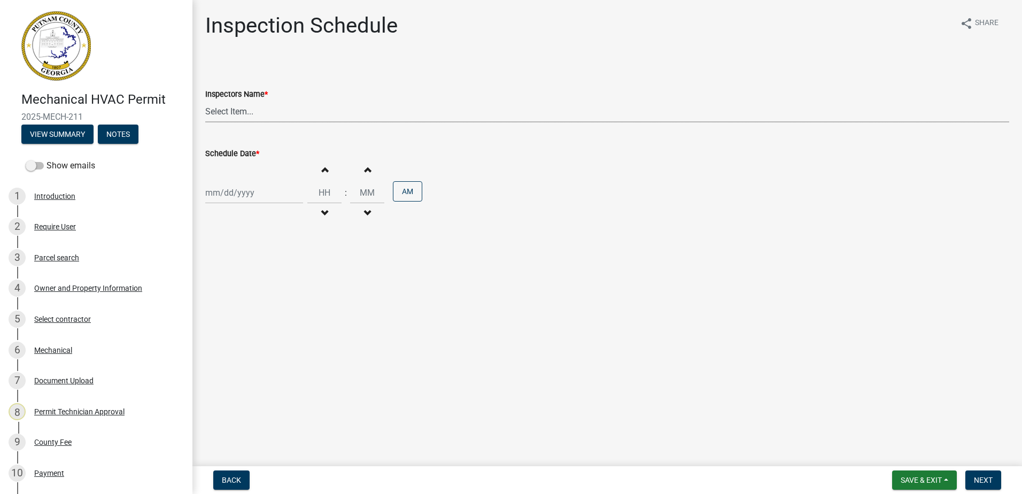
click at [257, 105] on select "Select Item... mrivera ([PERSON_NAME]) [PERSON_NAME] ([PERSON_NAME] ([PERSON_NA…" at bounding box center [607, 112] width 804 height 22
select select "07642ab0-564c-47bb-824b-0ccf2da83593"
click at [205, 101] on select "Select Item... mrivera ([PERSON_NAME]) [PERSON_NAME] ([PERSON_NAME] ([PERSON_NA…" at bounding box center [607, 112] width 804 height 22
select select "9"
select select "2025"
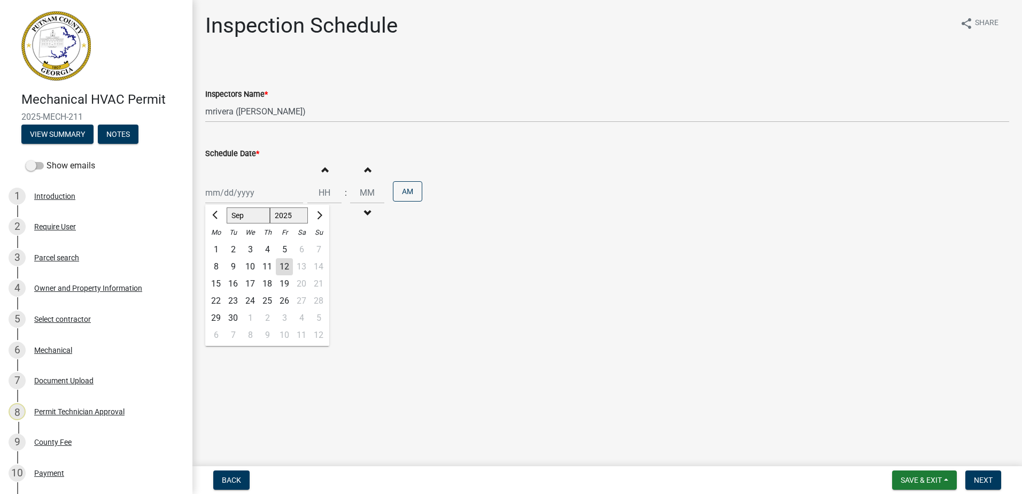
click at [232, 198] on div "[PERSON_NAME] Feb Mar Apr [PERSON_NAME][DATE] Oct Nov [DATE] 1526 1527 1528 152…" at bounding box center [254, 193] width 98 height 22
click at [218, 278] on div "15" at bounding box center [215, 283] width 17 height 17
type input "[DATE]"
click at [973, 469] on nav "Back Save & Exit Save Save & Exit Next" at bounding box center [607, 480] width 830 height 28
click at [976, 475] on button "Next" at bounding box center [983, 479] width 36 height 19
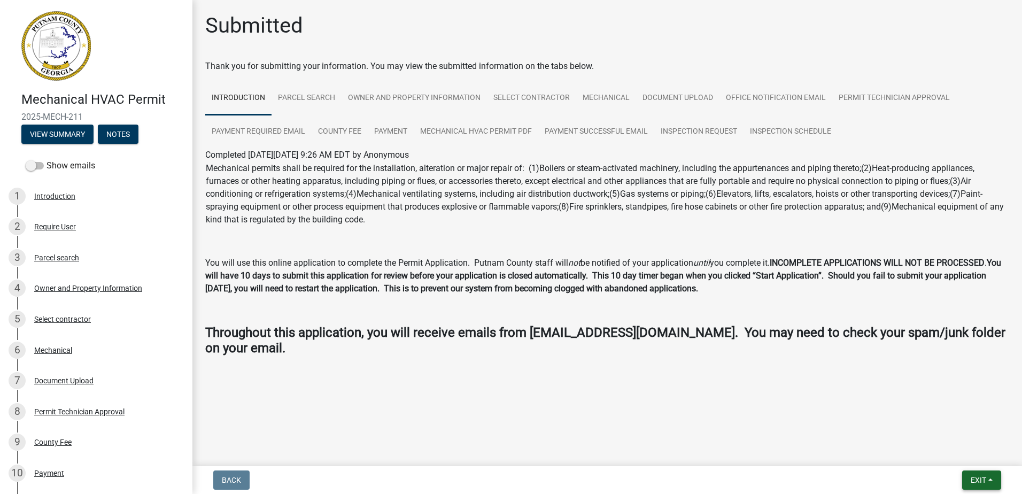
click at [978, 476] on span "Exit" at bounding box center [979, 480] width 16 height 9
click at [979, 454] on button "Save & Exit" at bounding box center [959, 452] width 86 height 26
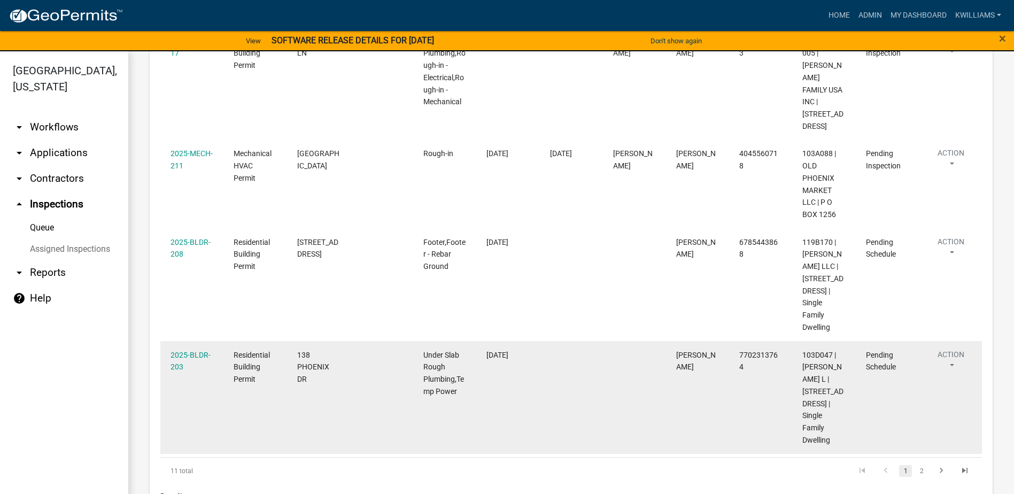
scroll to position [929, 0]
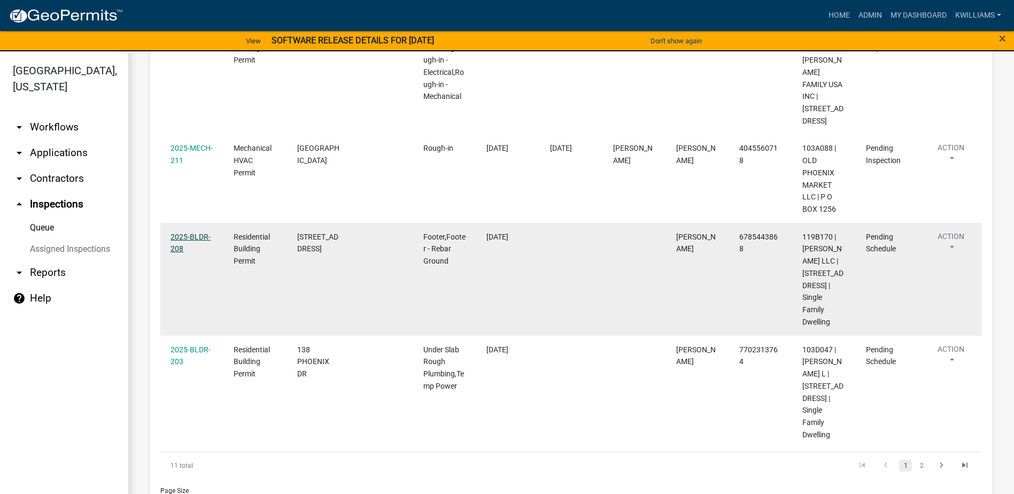
click at [194, 233] on link "2025-BLDR-208" at bounding box center [191, 243] width 40 height 21
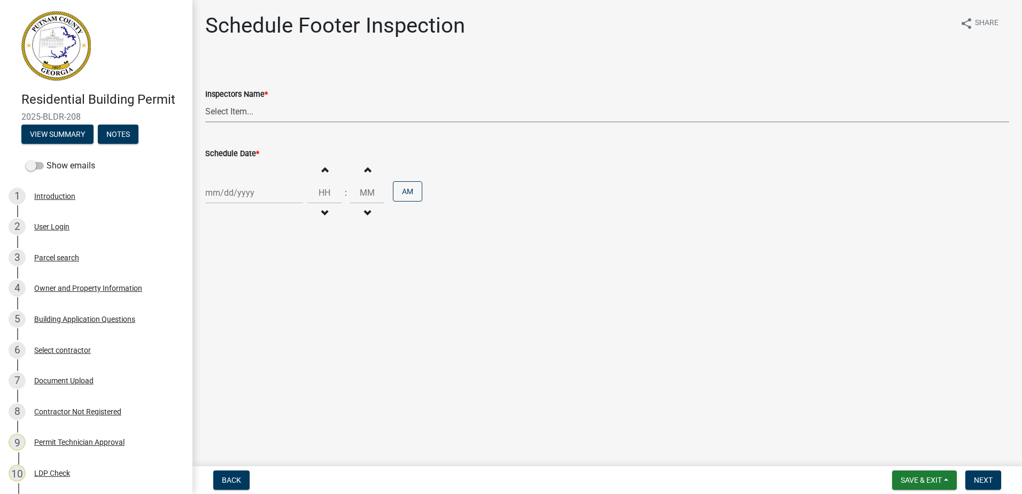
click at [226, 113] on select "Select Item... mrivera ([PERSON_NAME]) [PERSON_NAME] ([PERSON_NAME] ([PERSON_NA…" at bounding box center [607, 112] width 804 height 22
select select "07642ab0-564c-47bb-824b-0ccf2da83593"
click at [205, 101] on select "Select Item... mrivera ([PERSON_NAME]) [PERSON_NAME] ([PERSON_NAME] ([PERSON_NA…" at bounding box center [607, 112] width 804 height 22
select select "9"
select select "2025"
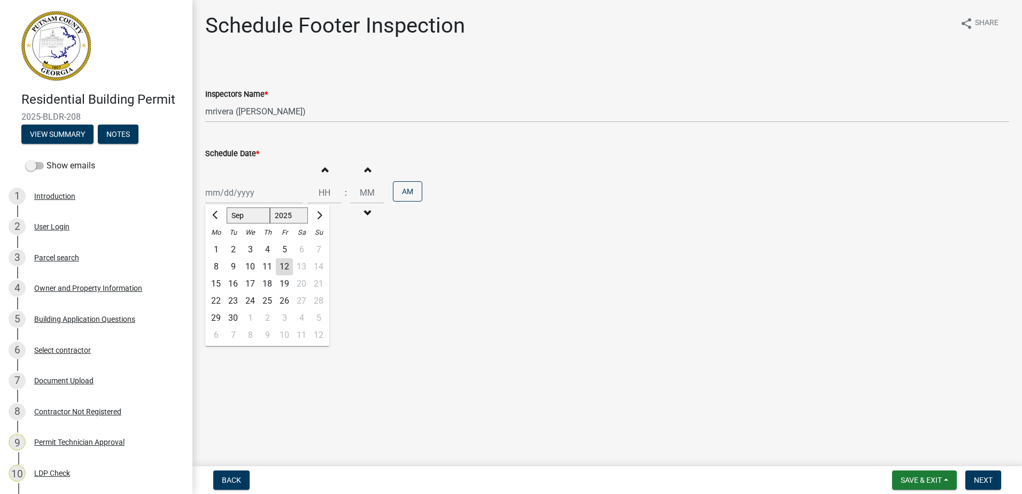
click at [224, 202] on div "[PERSON_NAME] Feb Mar Apr [PERSON_NAME][DATE] Oct Nov [DATE] 1526 1527 1528 152…" at bounding box center [254, 193] width 98 height 22
click at [221, 280] on div "15" at bounding box center [215, 283] width 17 height 17
type input "[DATE]"
click at [982, 477] on span "Next" at bounding box center [983, 480] width 19 height 9
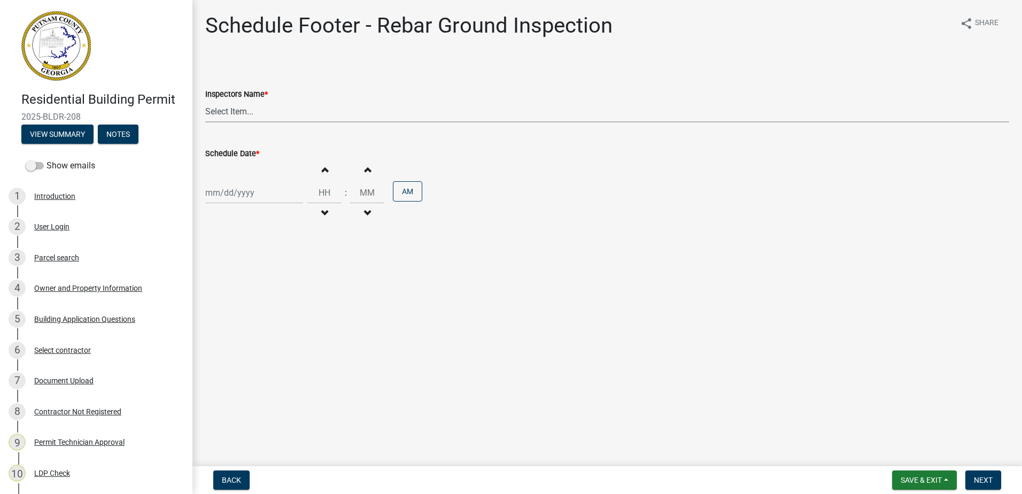
click at [249, 117] on select "Select Item... mrivera ([PERSON_NAME]) [PERSON_NAME] ([PERSON_NAME] ([PERSON_NA…" at bounding box center [607, 112] width 804 height 22
select select "07642ab0-564c-47bb-824b-0ccf2da83593"
click at [205, 101] on select "Select Item... mrivera ([PERSON_NAME]) [PERSON_NAME] ([PERSON_NAME] ([PERSON_NA…" at bounding box center [607, 112] width 804 height 22
select select "9"
select select "2025"
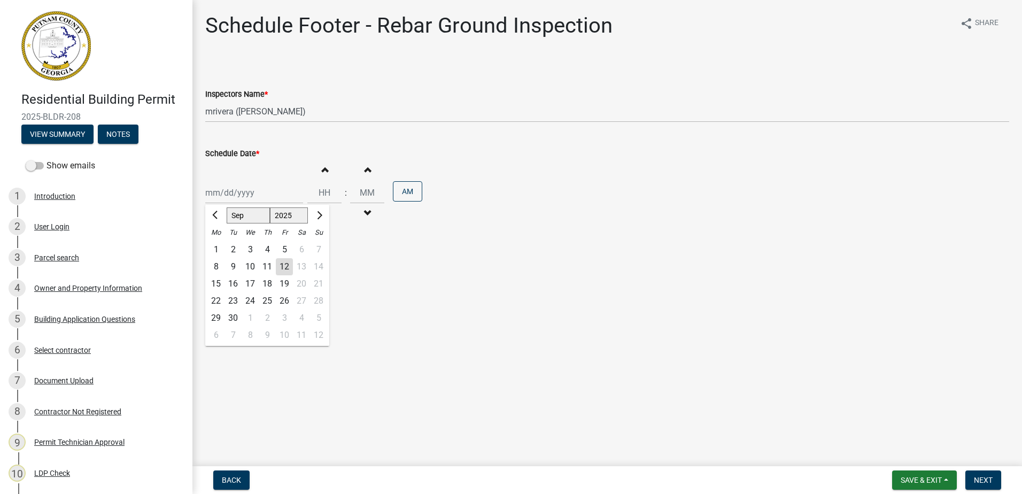
click at [223, 196] on div "[PERSON_NAME] Feb Mar Apr [PERSON_NAME][DATE] Oct Nov [DATE] 1526 1527 1528 152…" at bounding box center [254, 193] width 98 height 22
drag, startPoint x: 220, startPoint y: 287, endPoint x: 222, endPoint y: 281, distance: 5.6
click at [220, 286] on div "15" at bounding box center [215, 283] width 17 height 17
type input "[DATE]"
click at [985, 483] on span "Next" at bounding box center [983, 480] width 19 height 9
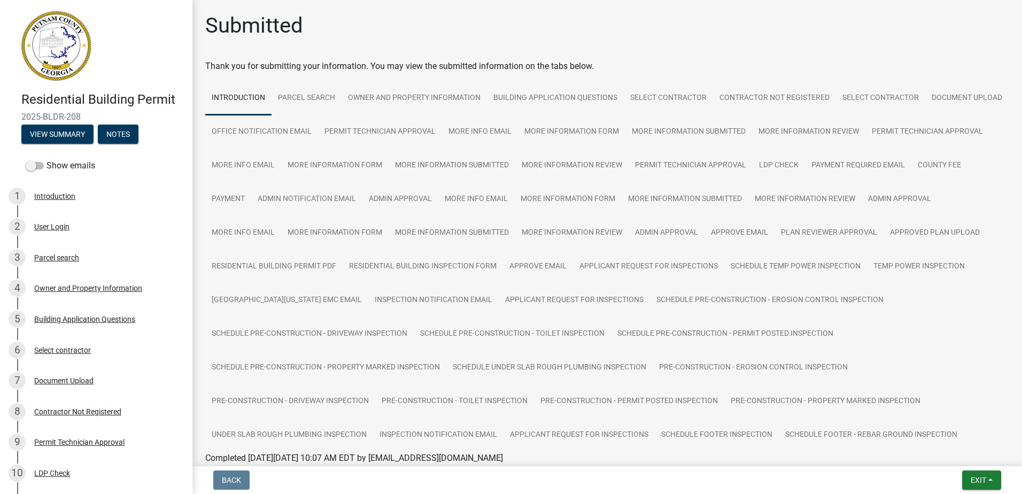
click at [971, 490] on nav "Back Exit Save Save & Exit" at bounding box center [607, 480] width 830 height 28
click at [971, 478] on span "Exit" at bounding box center [979, 480] width 16 height 9
click at [962, 451] on button "Save & Exit" at bounding box center [959, 452] width 86 height 26
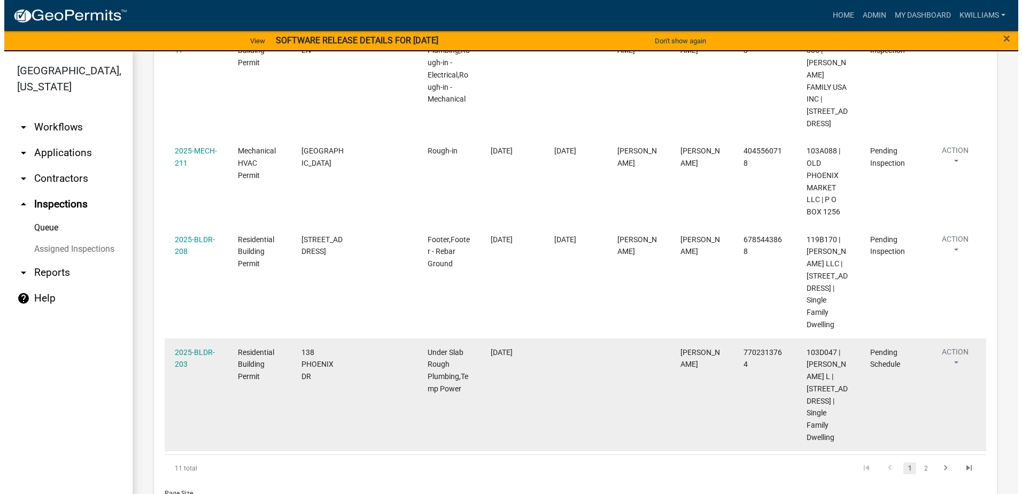
scroll to position [929, 0]
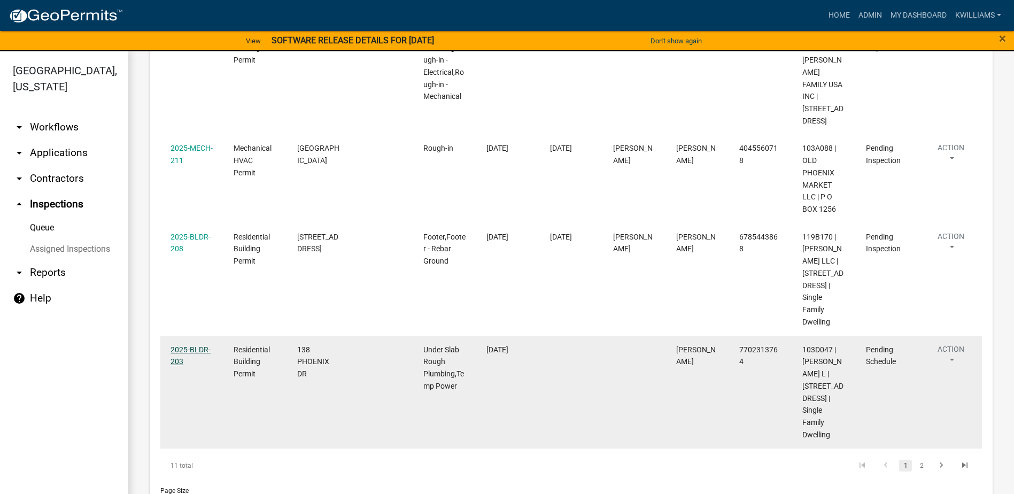
click at [180, 344] on div "2025-BLDR-203" at bounding box center [192, 356] width 43 height 25
click at [181, 345] on link "2025-BLDR-203" at bounding box center [191, 355] width 40 height 21
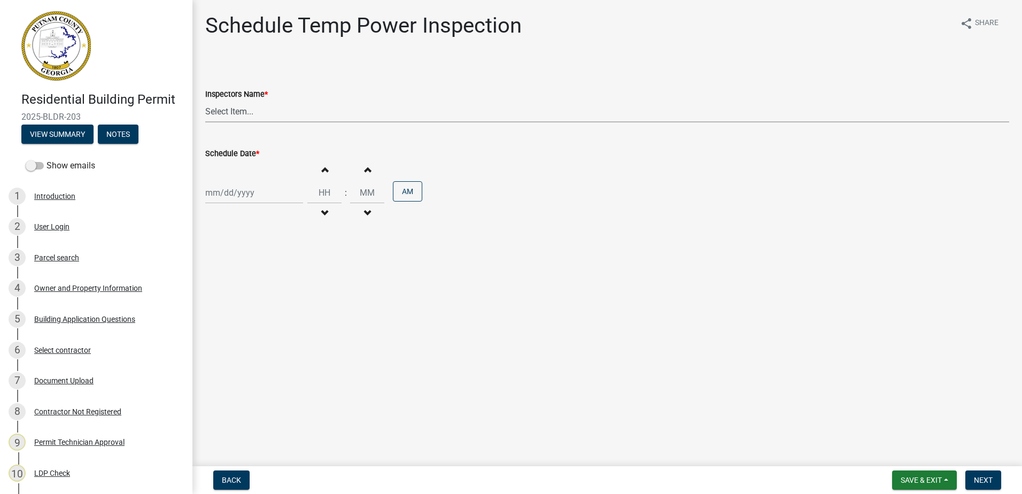
click at [298, 112] on select "Select Item... mrivera ([PERSON_NAME]) [PERSON_NAME] ([PERSON_NAME] ([PERSON_NA…" at bounding box center [607, 112] width 804 height 22
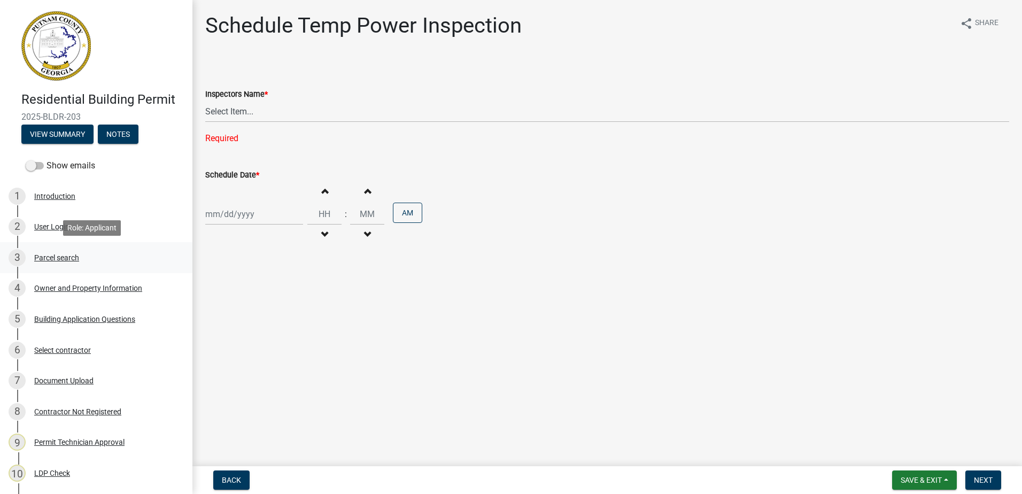
click at [63, 254] on div "Parcel search" at bounding box center [56, 257] width 45 height 7
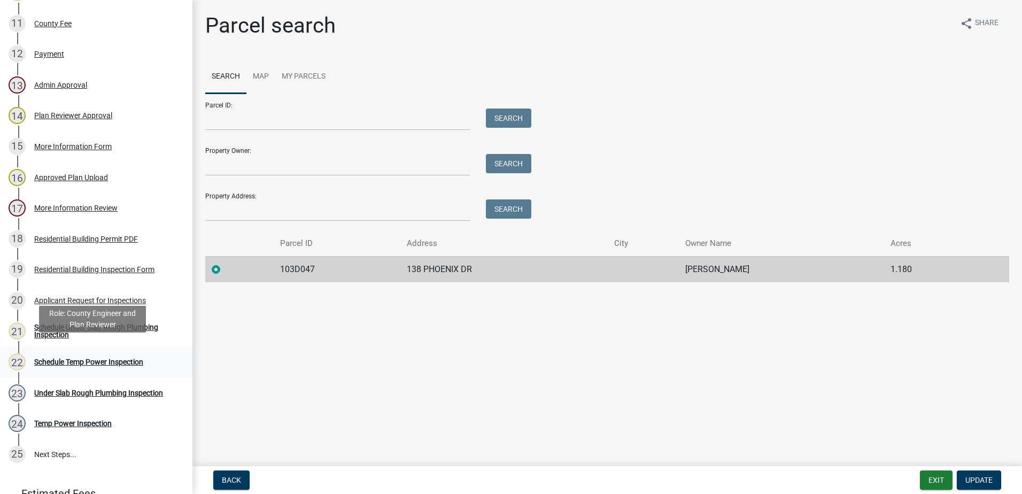
scroll to position [481, 0]
click at [61, 327] on div "Schedule Under Slab Rough Plumbing Inspection" at bounding box center [104, 330] width 141 height 15
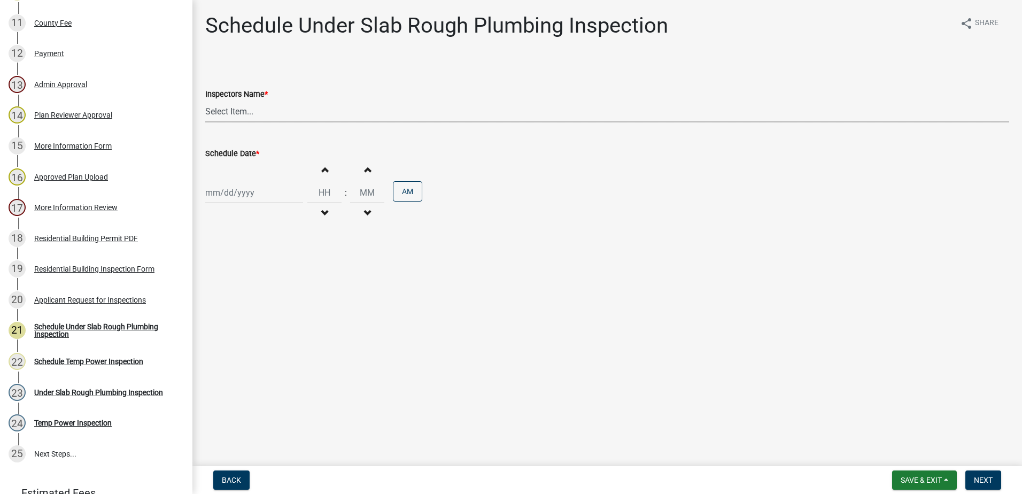
click at [257, 108] on select "Select Item... mrivera ([PERSON_NAME]) [PERSON_NAME] ([PERSON_NAME] ([PERSON_NA…" at bounding box center [607, 112] width 804 height 22
select select "07642ab0-564c-47bb-824b-0ccf2da83593"
click at [205, 101] on select "Select Item... mrivera ([PERSON_NAME]) [PERSON_NAME] ([PERSON_NAME] ([PERSON_NA…" at bounding box center [607, 112] width 804 height 22
select select "9"
select select "2025"
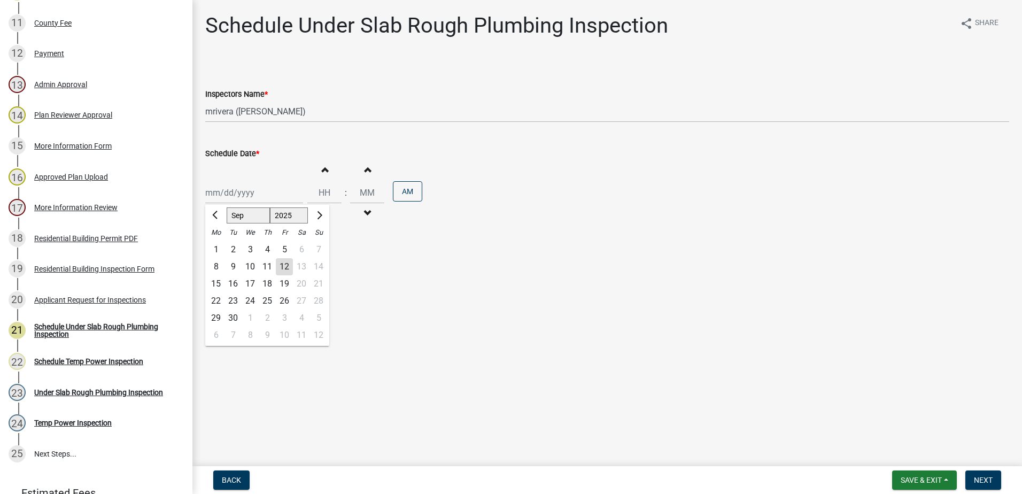
click at [233, 198] on div "[PERSON_NAME] Feb Mar Apr [PERSON_NAME][DATE] Oct Nov [DATE] 1526 1527 1528 152…" at bounding box center [254, 193] width 98 height 22
click at [219, 283] on div "15" at bounding box center [215, 283] width 17 height 17
type input "[DATE]"
click at [982, 481] on span "Next" at bounding box center [983, 480] width 19 height 9
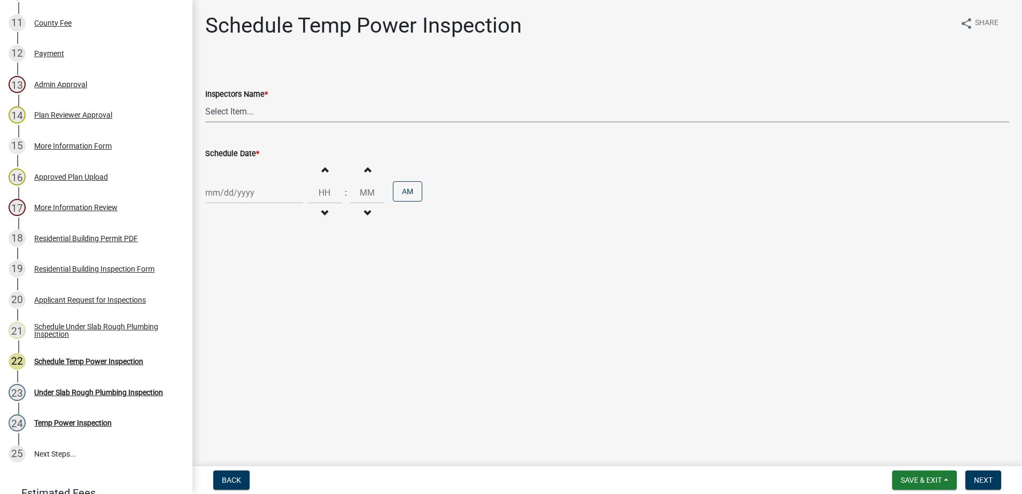
click at [254, 115] on select "Select Item... mrivera ([PERSON_NAME]) [PERSON_NAME] ([PERSON_NAME] ([PERSON_NA…" at bounding box center [607, 112] width 804 height 22
select select "07642ab0-564c-47bb-824b-0ccf2da83593"
click at [205, 101] on select "Select Item... mrivera ([PERSON_NAME]) [PERSON_NAME] ([PERSON_NAME] ([PERSON_NA…" at bounding box center [607, 112] width 804 height 22
click at [226, 186] on div at bounding box center [254, 193] width 98 height 22
select select "9"
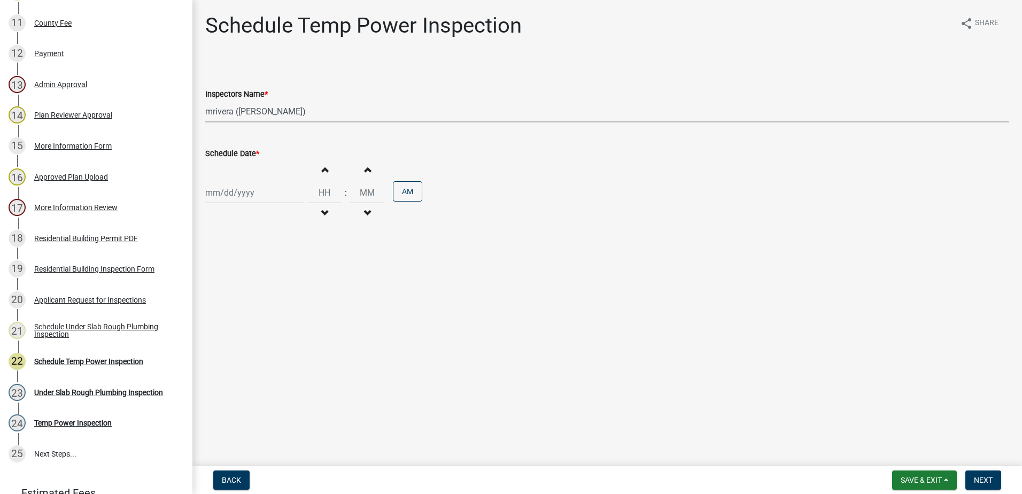
select select "2025"
drag, startPoint x: 215, startPoint y: 284, endPoint x: 424, endPoint y: 334, distance: 214.3
click at [217, 283] on div "15" at bounding box center [215, 283] width 17 height 17
type input "09/15/2025"
click at [986, 490] on nav "Back Save & Exit Save Save & Exit Next" at bounding box center [607, 480] width 830 height 28
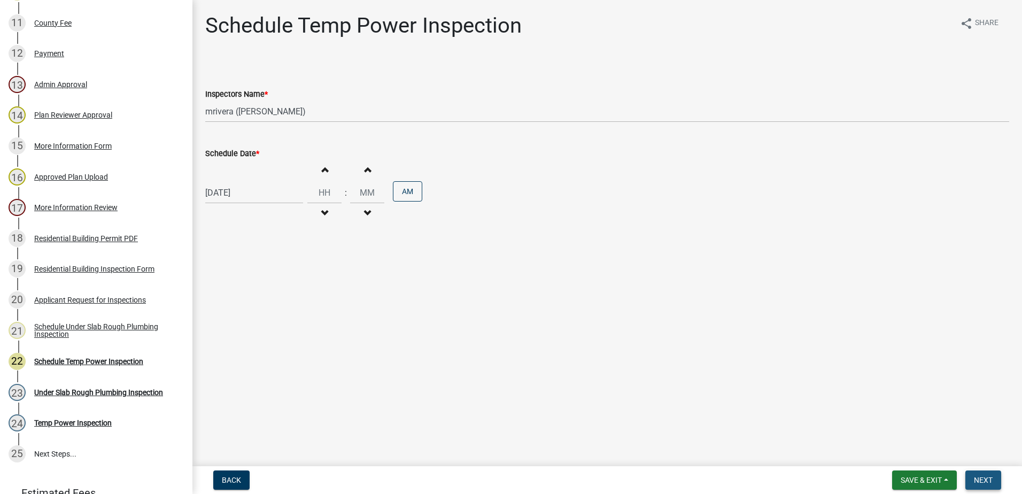
click at [994, 476] on button "Next" at bounding box center [983, 479] width 36 height 19
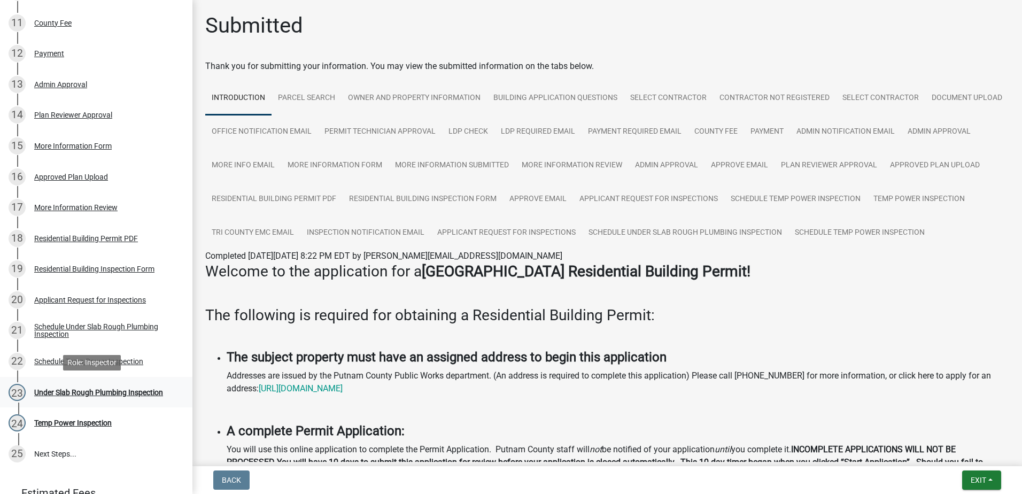
click at [131, 394] on div "Under Slab Rough Plumbing Inspection" at bounding box center [98, 392] width 129 height 7
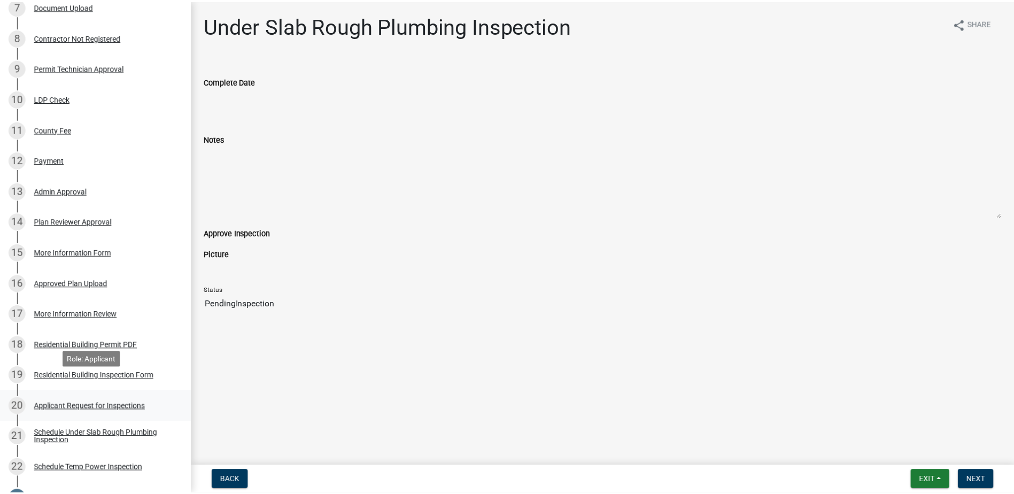
scroll to position [535, 0]
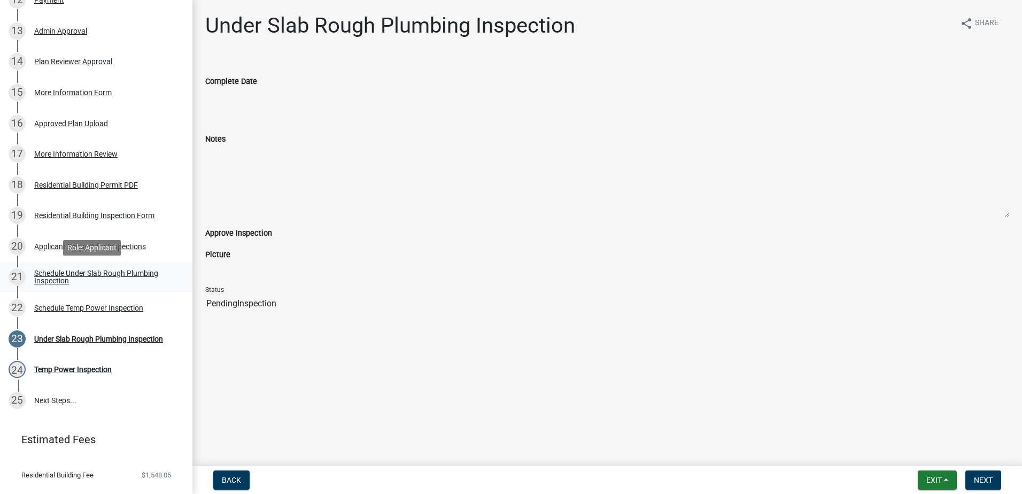
click at [67, 272] on div "Schedule Under Slab Rough Plumbing Inspection" at bounding box center [104, 276] width 141 height 15
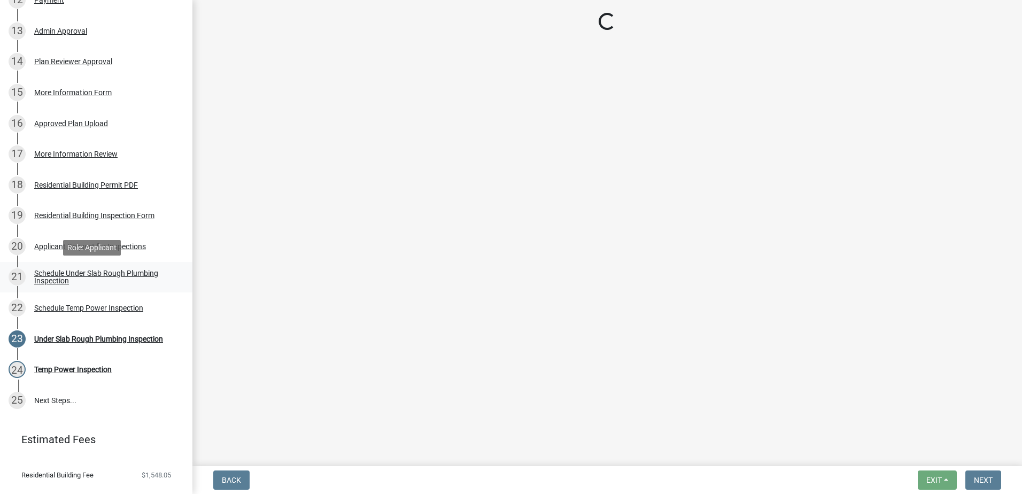
select select "07642ab0-564c-47bb-824b-0ccf2da83593"
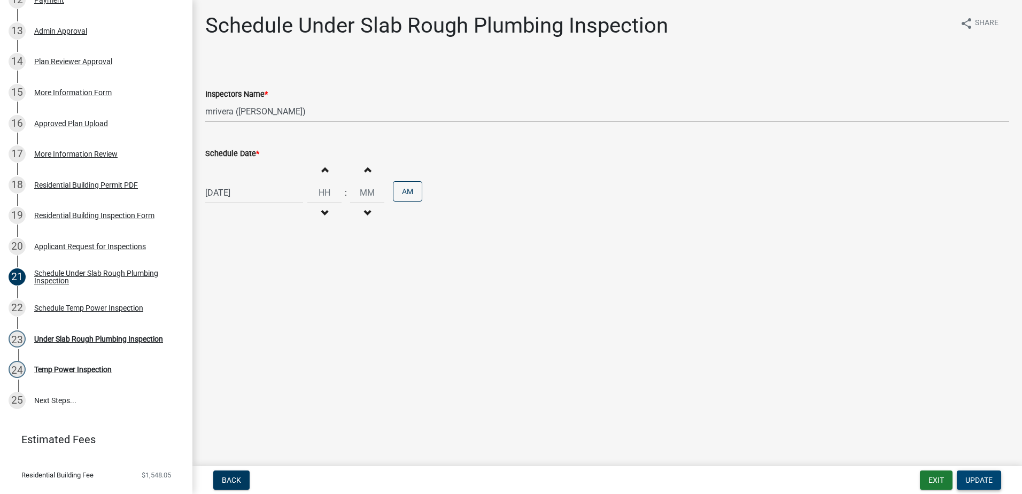
click at [963, 477] on button "Update" at bounding box center [979, 479] width 44 height 19
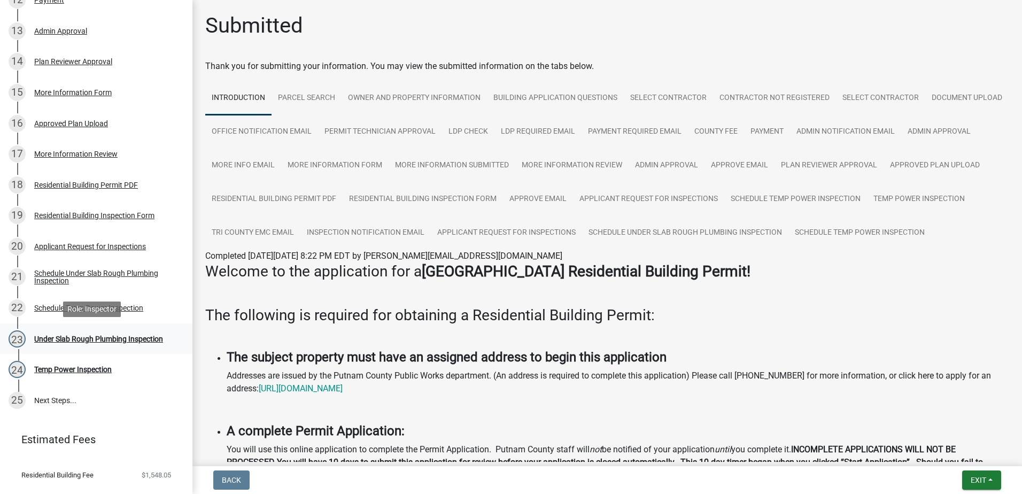
click at [80, 337] on div "Under Slab Rough Plumbing Inspection" at bounding box center [98, 338] width 129 height 7
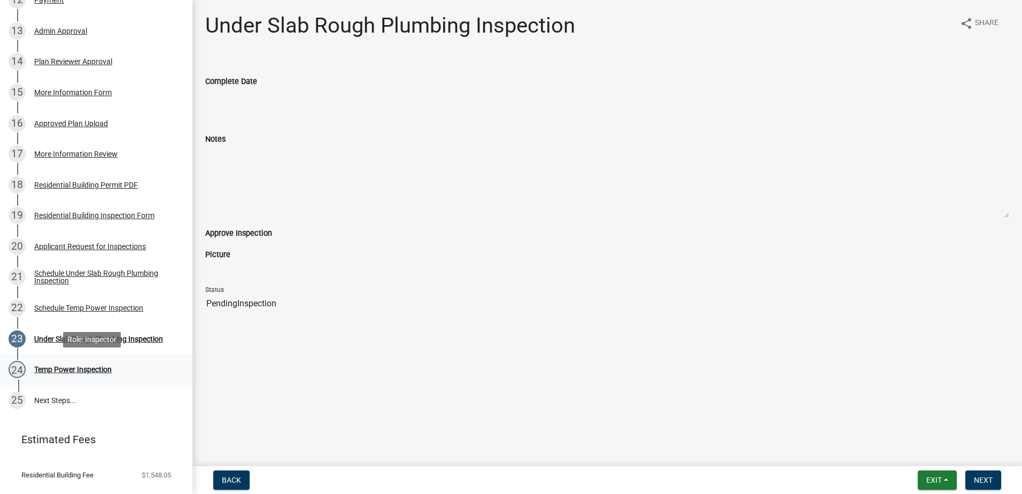
click at [60, 366] on div "Temp Power Inspection" at bounding box center [73, 369] width 78 height 7
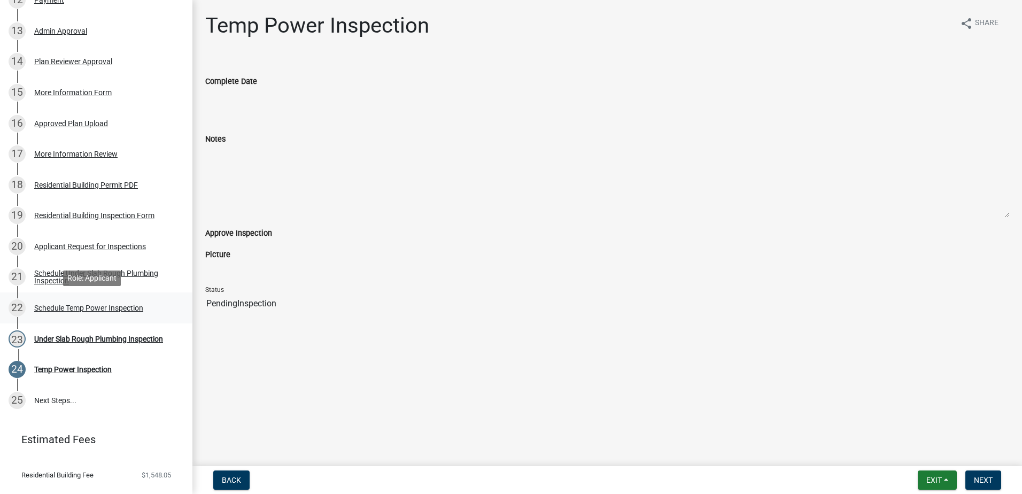
click at [68, 307] on div "Schedule Temp Power Inspection" at bounding box center [88, 307] width 109 height 7
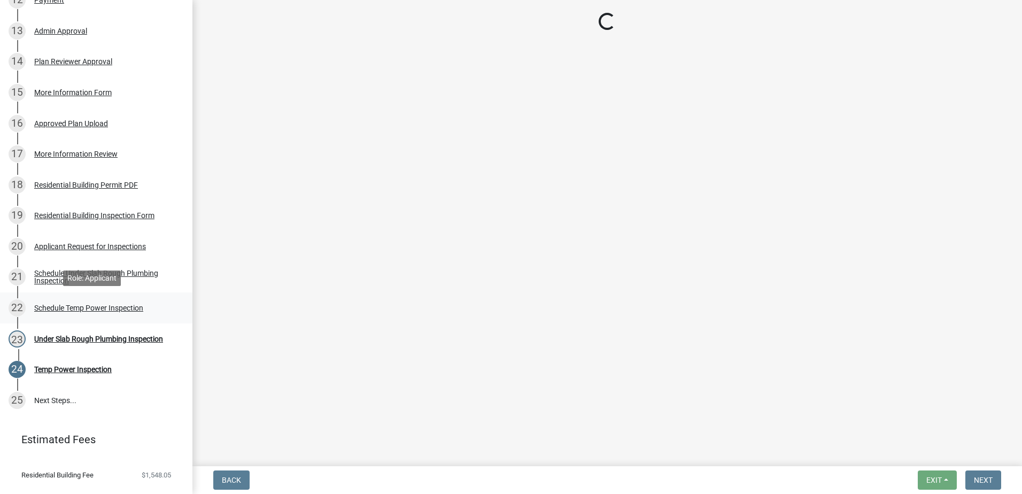
select select "07642ab0-564c-47bb-824b-0ccf2da83593"
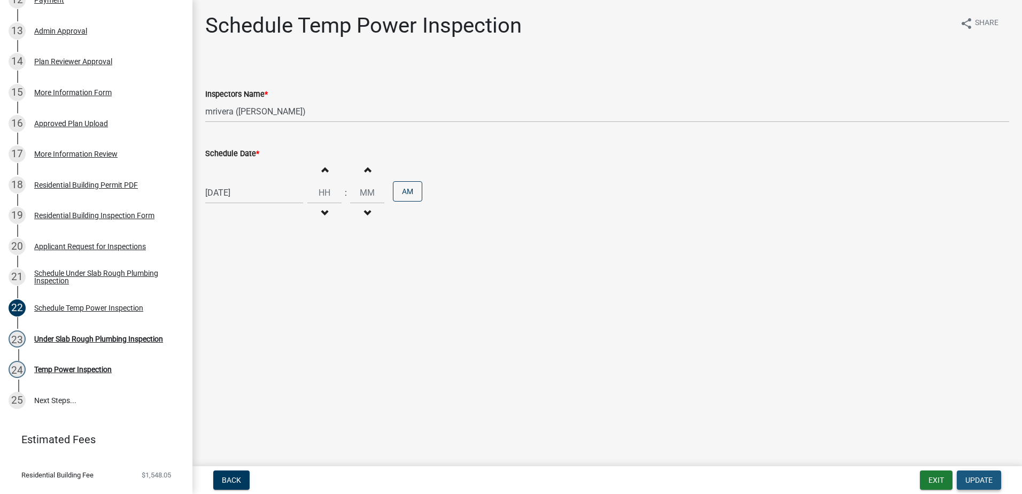
click at [976, 481] on span "Update" at bounding box center [978, 480] width 27 height 9
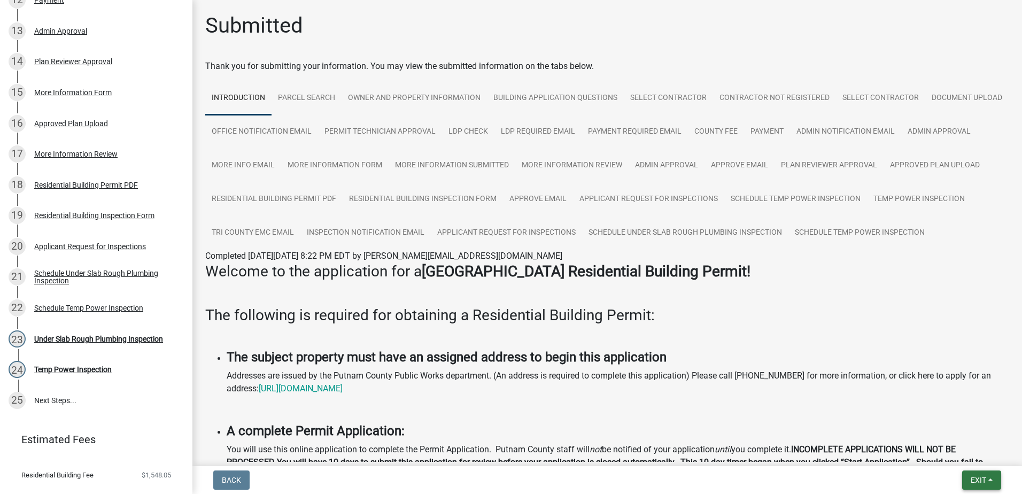
click at [976, 481] on span "Exit" at bounding box center [979, 480] width 16 height 9
click at [951, 456] on button "Save & Exit" at bounding box center [959, 452] width 86 height 26
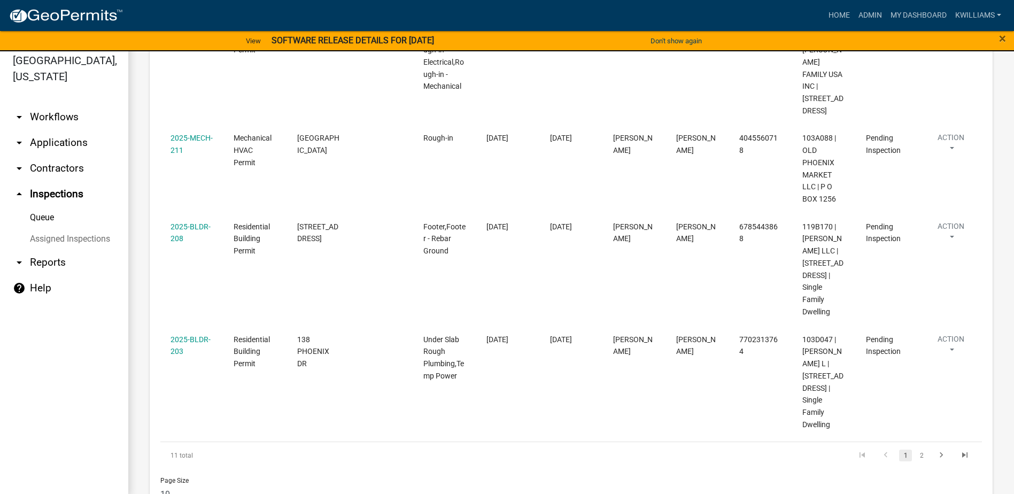
scroll to position [13, 0]
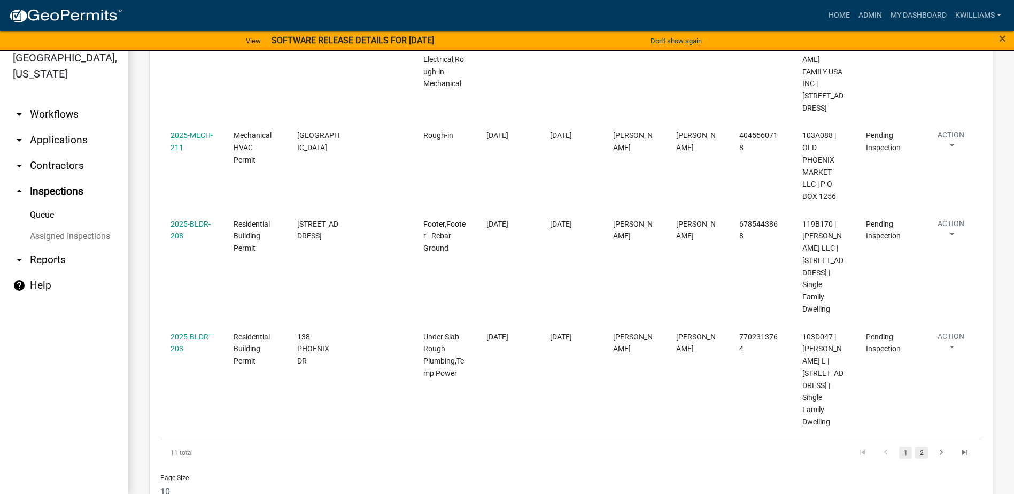
click at [915, 447] on link "2" at bounding box center [921, 453] width 13 height 12
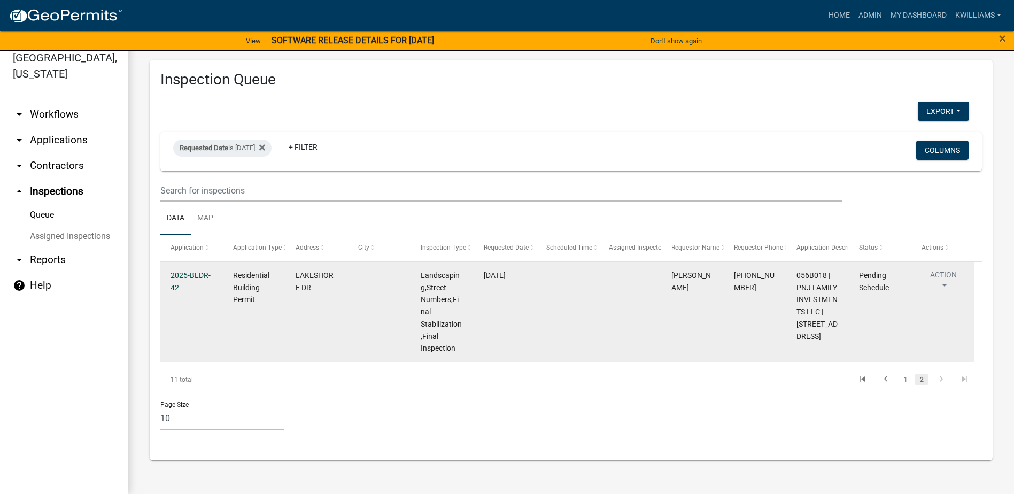
click at [176, 278] on link "2025-BLDR-42" at bounding box center [191, 281] width 40 height 21
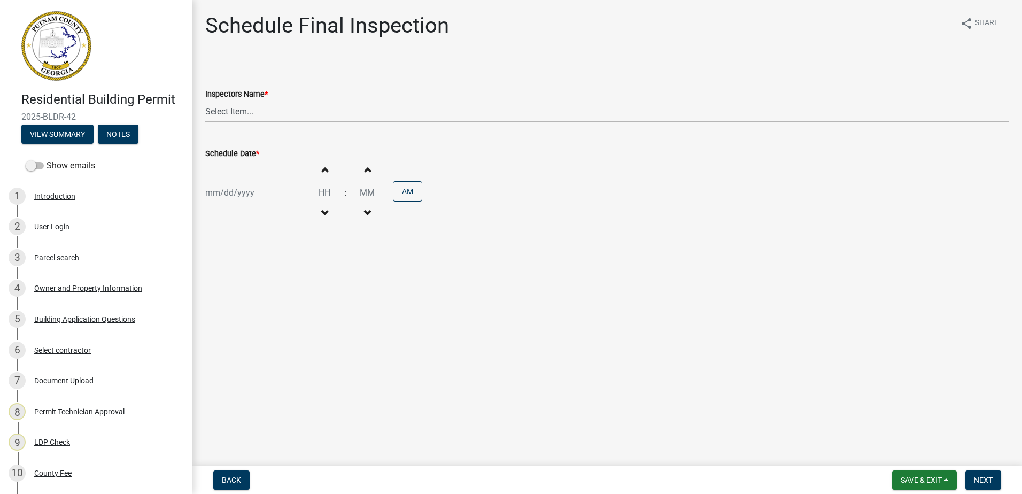
click at [216, 115] on select "Select Item... mrivera (Michele Rivera) StephanieM (Stephanie Morris ) QGrissom…" at bounding box center [607, 112] width 804 height 22
select select "07642ab0-564c-47bb-824b-0ccf2da83593"
click at [205, 101] on select "Select Item... mrivera (Michele Rivera) StephanieM (Stephanie Morris ) QGrissom…" at bounding box center [607, 112] width 804 height 22
select select "9"
select select "2025"
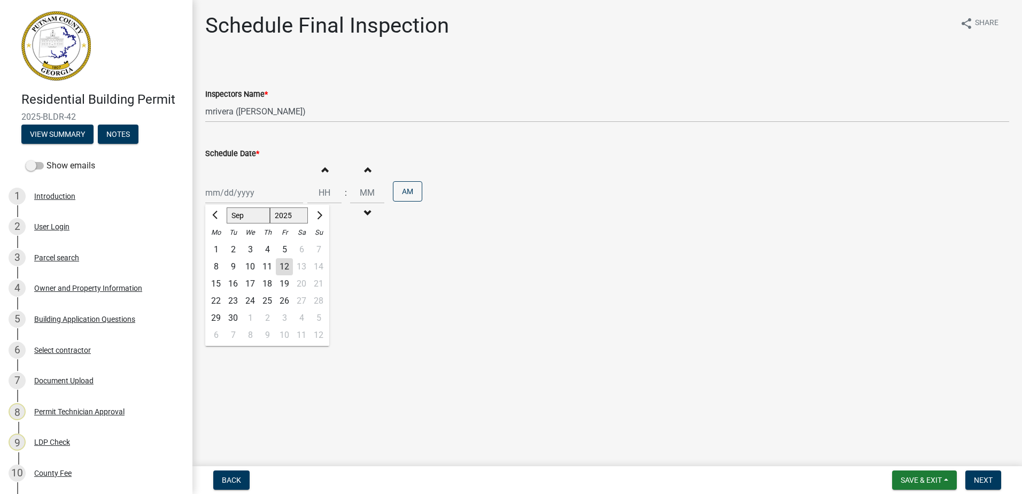
click at [218, 202] on div "Jan Feb Mar Apr May Jun Jul Aug Sep Oct Nov Dec 1525 1526 1527 1528 1529 1530 1…" at bounding box center [254, 193] width 98 height 22
drag, startPoint x: 214, startPoint y: 285, endPoint x: 269, endPoint y: 289, distance: 55.2
click at [215, 285] on div "15" at bounding box center [215, 283] width 17 height 17
type input "09/15/2025"
click at [991, 485] on button "Next" at bounding box center [983, 479] width 36 height 19
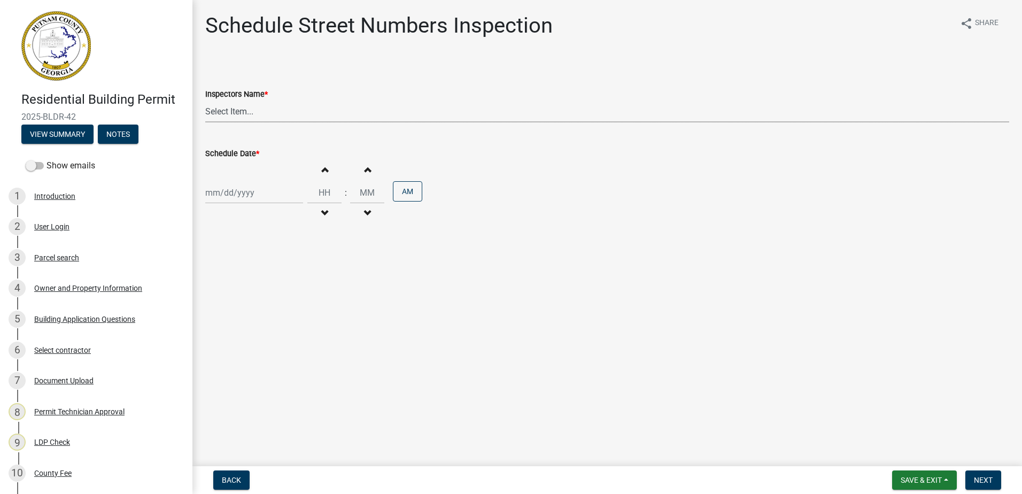
click at [297, 122] on select "Select Item... mrivera (Michele Rivera) StephanieM (Stephanie Morris ) QGrissom…" at bounding box center [607, 112] width 804 height 22
select select "07642ab0-564c-47bb-824b-0ccf2da83593"
click at [205, 101] on select "Select Item... mrivera (Michele Rivera) StephanieM (Stephanie Morris ) QGrissom…" at bounding box center [607, 112] width 804 height 22
select select "9"
select select "2025"
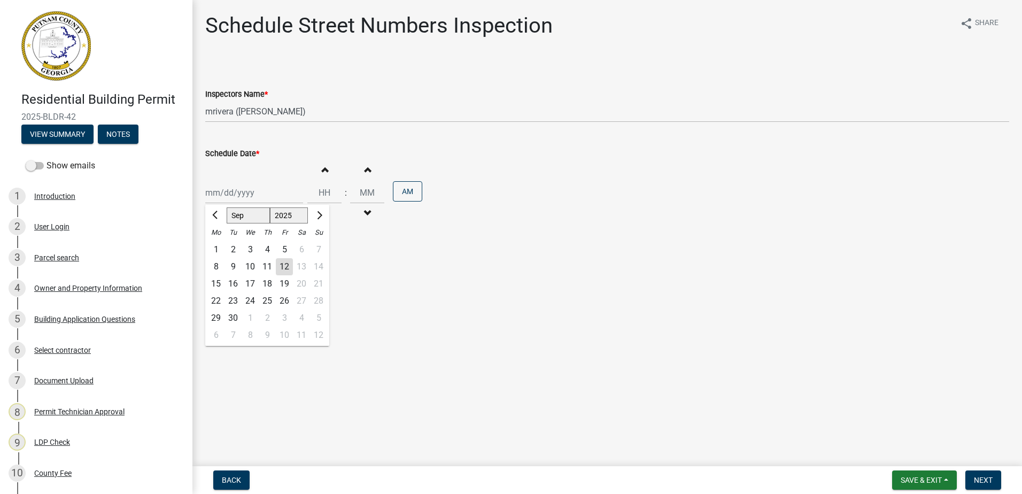
drag, startPoint x: 222, startPoint y: 199, endPoint x: 217, endPoint y: 235, distance: 36.2
click at [225, 200] on div "Jan Feb Mar Apr May Jun Jul Aug Sep Oct Nov Dec 1525 1526 1527 1528 1529 1530 1…" at bounding box center [254, 193] width 98 height 22
click at [215, 283] on div "15" at bounding box center [215, 283] width 17 height 17
type input "09/15/2025"
drag, startPoint x: 986, startPoint y: 480, endPoint x: 980, endPoint y: 483, distance: 6.2
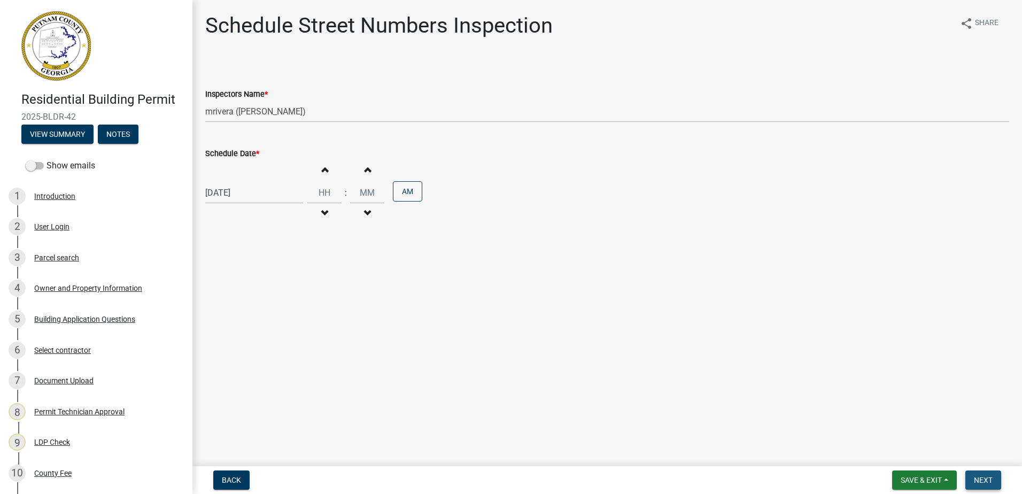
click at [985, 480] on span "Next" at bounding box center [983, 480] width 19 height 9
click at [299, 110] on select "Select Item... mrivera (Michele Rivera) StephanieM (Stephanie Morris ) QGrissom…" at bounding box center [607, 112] width 804 height 22
select select "a0ea4169-8540-4a2c-b9f4-cf4c1ffdeb95"
click at [205, 101] on select "Select Item... mrivera (Michele Rivera) StephanieM (Stephanie Morris ) QGrissom…" at bounding box center [607, 112] width 804 height 22
select select "9"
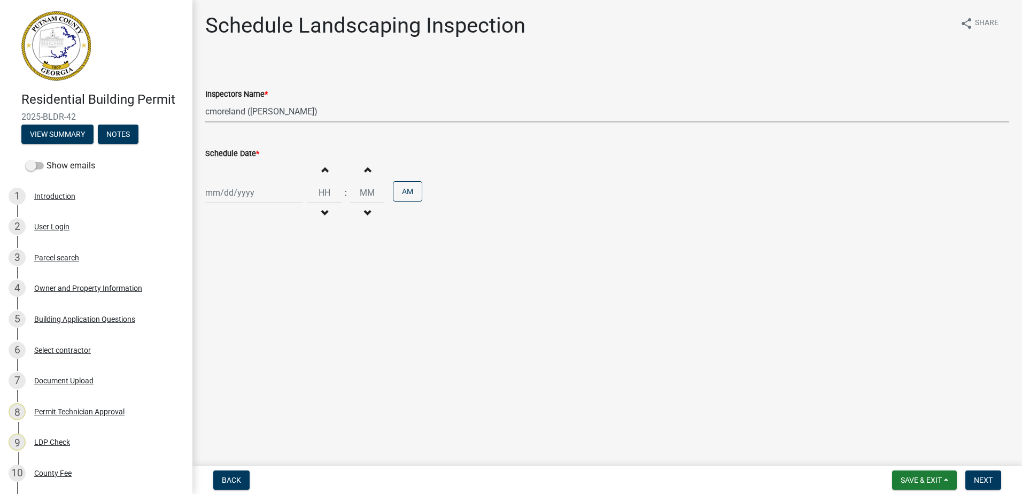
select select "2025"
click at [274, 195] on div "Jan Feb Mar Apr May Jun Jul Aug Sep Oct Nov Dec 1525 1526 1527 1528 1529 1530 1…" at bounding box center [254, 193] width 98 height 22
click at [215, 281] on div "15" at bounding box center [215, 283] width 17 height 17
type input "09/15/2025"
click at [330, 120] on select "Select Item... mrivera (Michele Rivera) StephanieM (Stephanie Morris ) QGrissom…" at bounding box center [607, 112] width 804 height 22
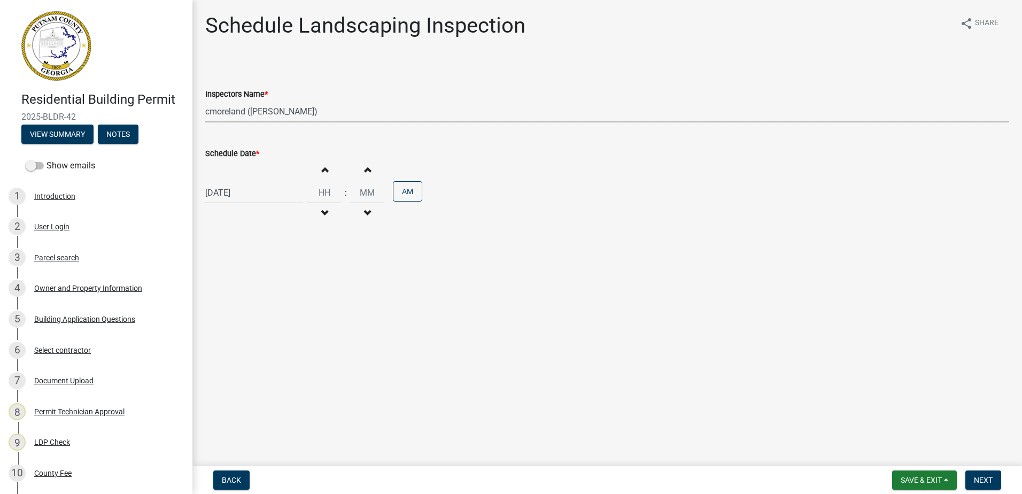
select select "07642ab0-564c-47bb-824b-0ccf2da83593"
click at [205, 101] on select "Select Item... mrivera (Michele Rivera) StephanieM (Stephanie Morris ) QGrissom…" at bounding box center [607, 112] width 804 height 22
select select "9"
select select "2025"
click at [225, 195] on div "09/15/2025 Jan Feb Mar Apr May Jun Jul Aug Sep Oct Nov Dec 1525 1526 1527 1528 …" at bounding box center [254, 193] width 98 height 22
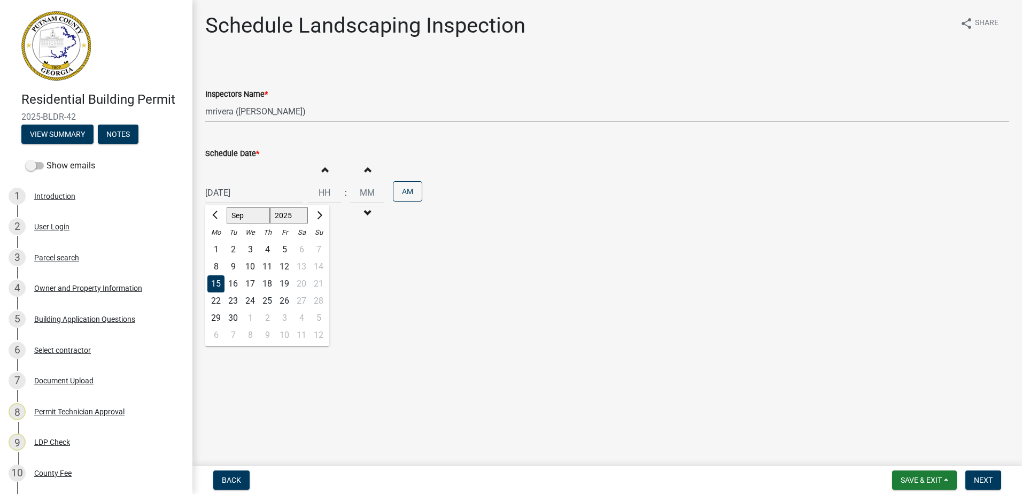
click at [217, 280] on div "15" at bounding box center [215, 283] width 17 height 17
click at [969, 479] on button "Next" at bounding box center [983, 479] width 36 height 19
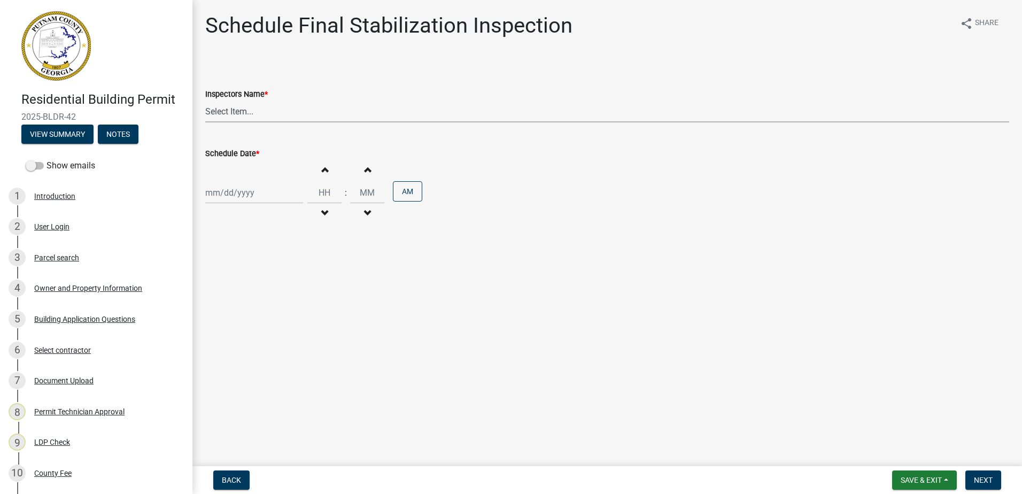
click at [223, 113] on select "Select Item... mrivera (Michele Rivera) StephanieM (Stephanie Morris ) QGrissom…" at bounding box center [607, 112] width 804 height 22
select select "07642ab0-564c-47bb-824b-0ccf2da83593"
click at [205, 101] on select "Select Item... mrivera (Michele Rivera) StephanieM (Stephanie Morris ) QGrissom…" at bounding box center [607, 112] width 804 height 22
click at [257, 111] on select "Select Item... mrivera (Michele Rivera) StephanieM (Stephanie Morris ) QGrissom…" at bounding box center [607, 112] width 804 height 22
click at [205, 101] on select "Select Item... mrivera (Michele Rivera) StephanieM (Stephanie Morris ) QGrissom…" at bounding box center [607, 112] width 804 height 22
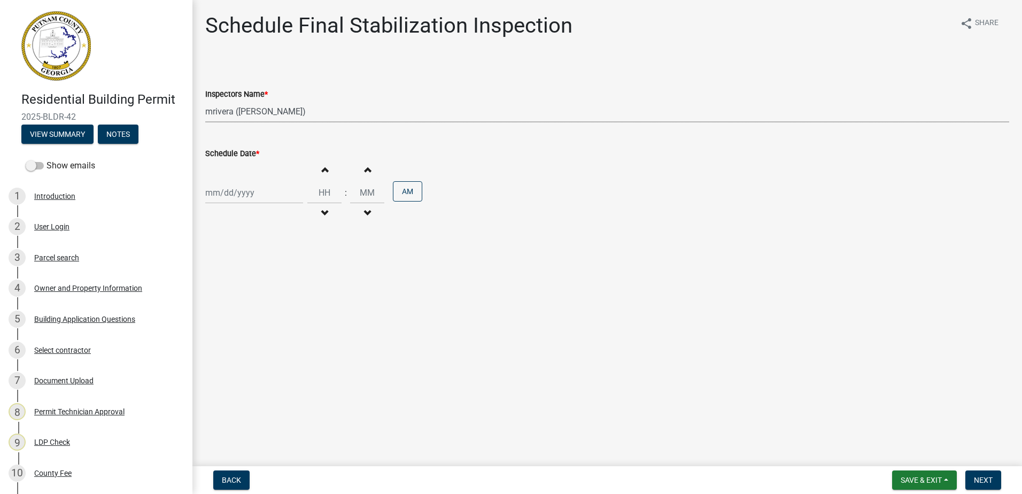
click at [228, 198] on div at bounding box center [254, 193] width 98 height 22
select select "9"
select select "2025"
click at [218, 281] on div "15" at bounding box center [215, 283] width 17 height 17
type input "09/15/2025"
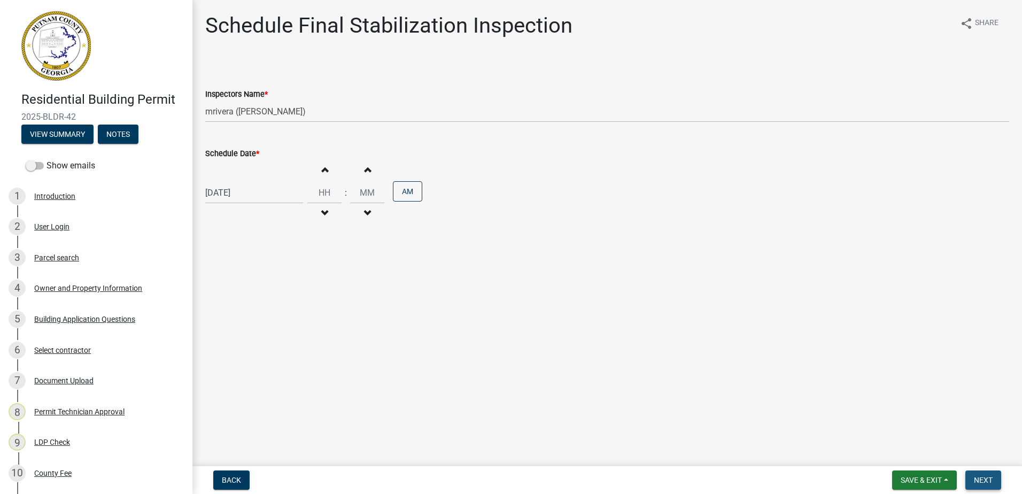
click at [988, 476] on span "Next" at bounding box center [983, 480] width 19 height 9
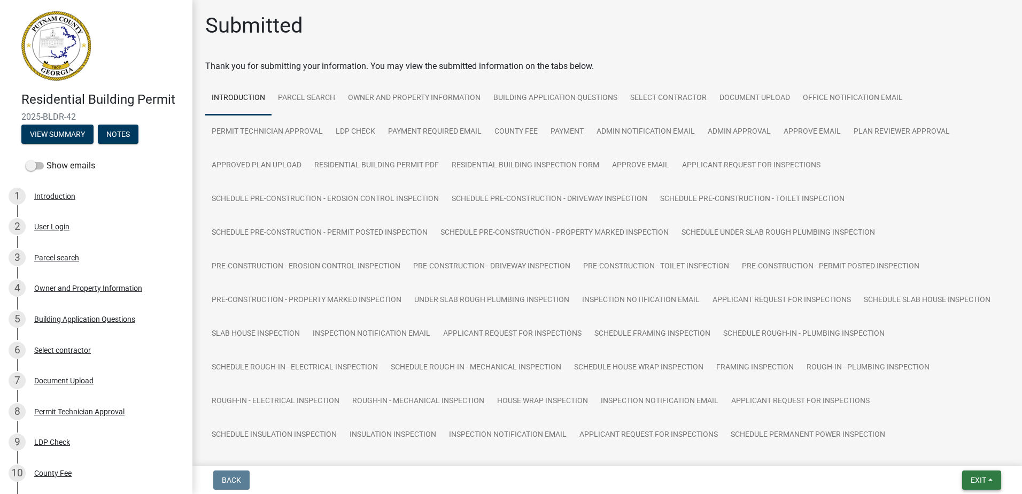
click at [982, 483] on span "Exit" at bounding box center [979, 480] width 16 height 9
click at [946, 453] on button "Save & Exit" at bounding box center [959, 452] width 86 height 26
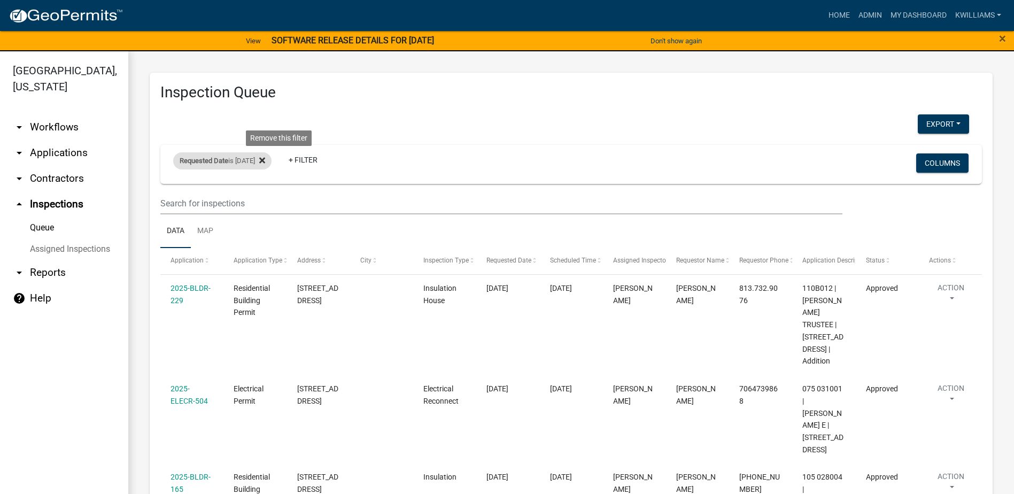
click at [265, 160] on fa-icon at bounding box center [260, 160] width 10 height 17
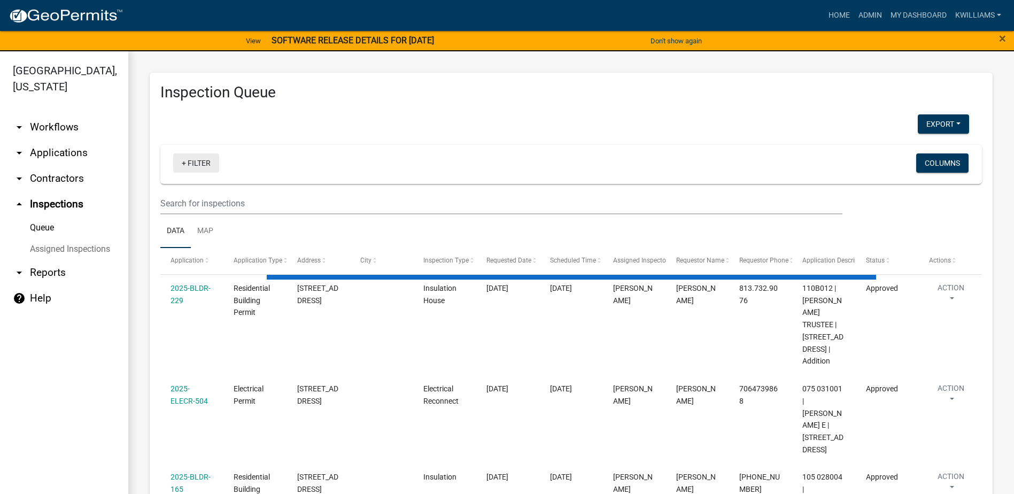
click at [207, 163] on link "+ Filter" at bounding box center [196, 162] width 46 height 19
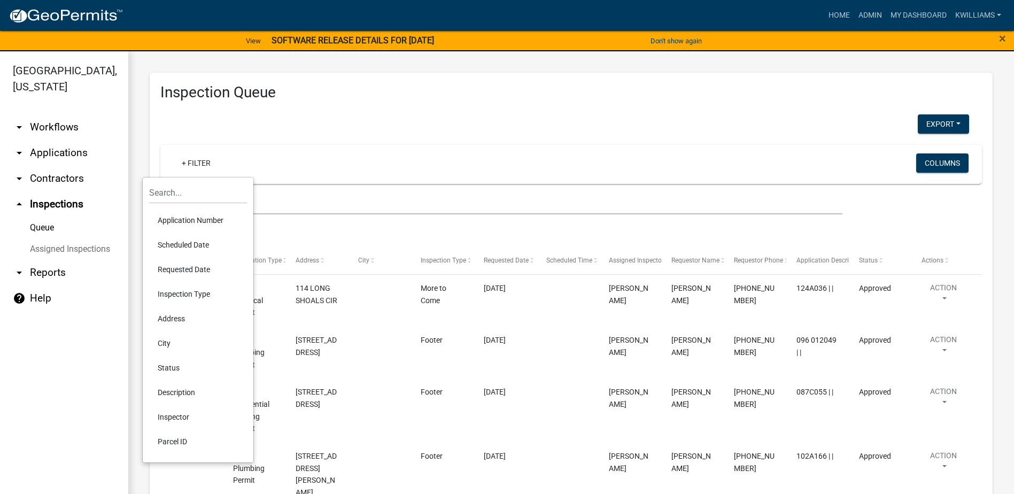
click at [186, 266] on li "Requested Date" at bounding box center [198, 269] width 98 height 25
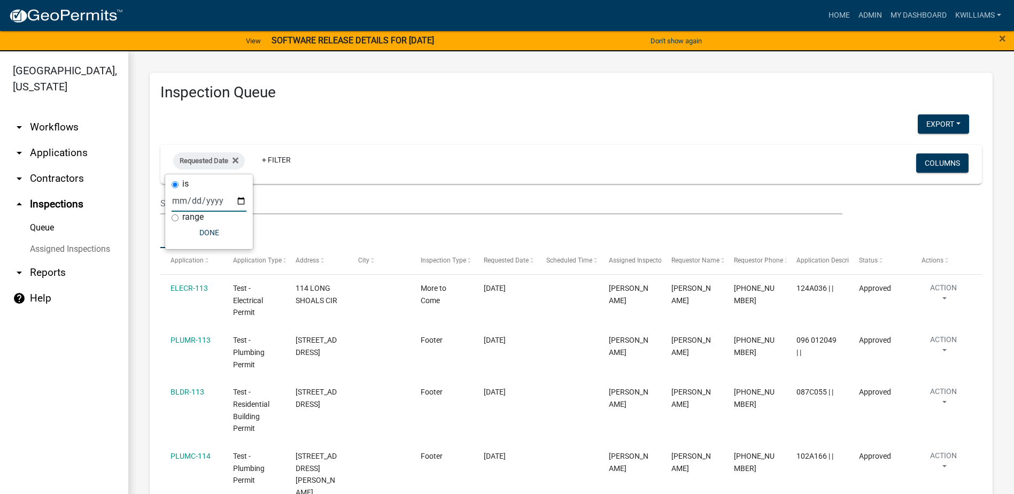
click at [242, 200] on input "date" at bounding box center [209, 201] width 75 height 22
type input "2025-09-15"
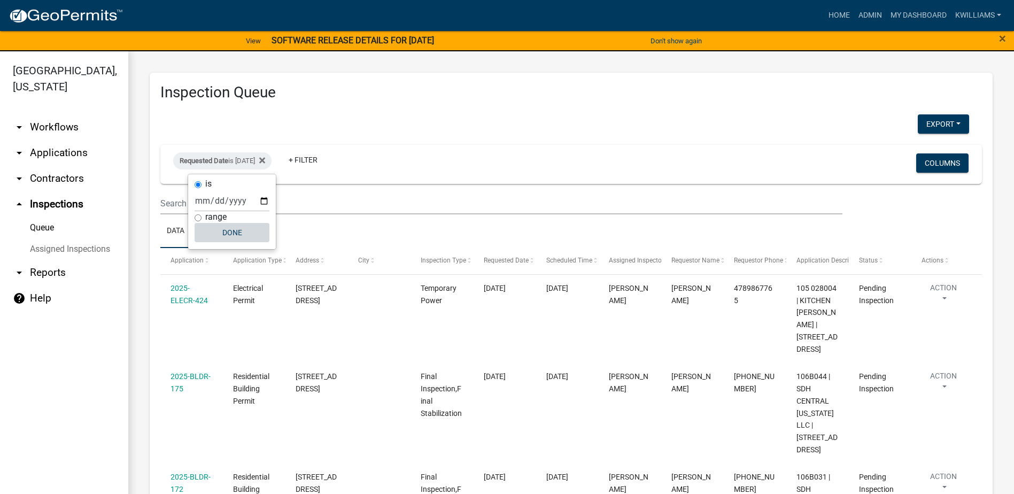
click at [225, 235] on button "Done" at bounding box center [232, 232] width 75 height 19
click at [265, 161] on icon at bounding box center [262, 161] width 6 height 6
click at [195, 164] on link "+ Filter" at bounding box center [196, 162] width 46 height 19
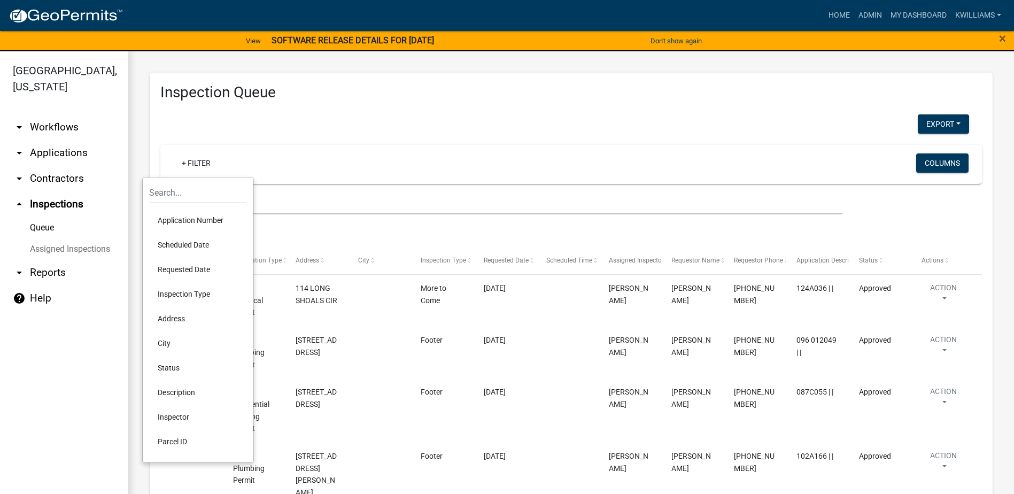
click at [195, 247] on li "Scheduled Date" at bounding box center [198, 245] width 98 height 25
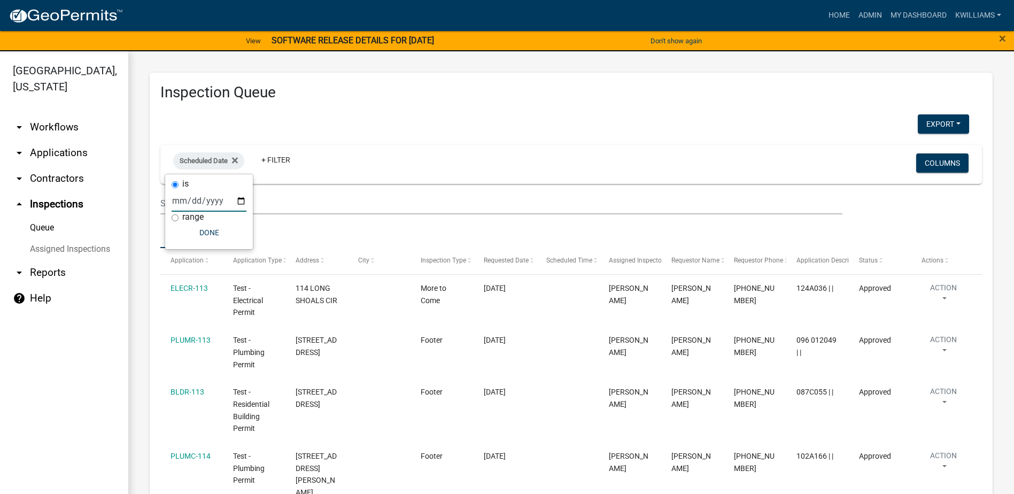
click at [245, 200] on input "date" at bounding box center [209, 201] width 75 height 22
type input "2025-09-15"
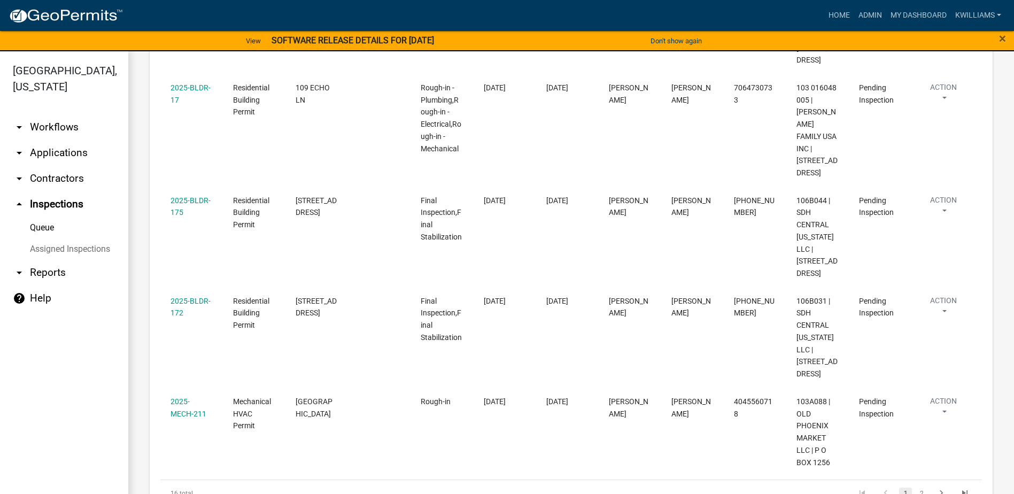
scroll to position [1014, 0]
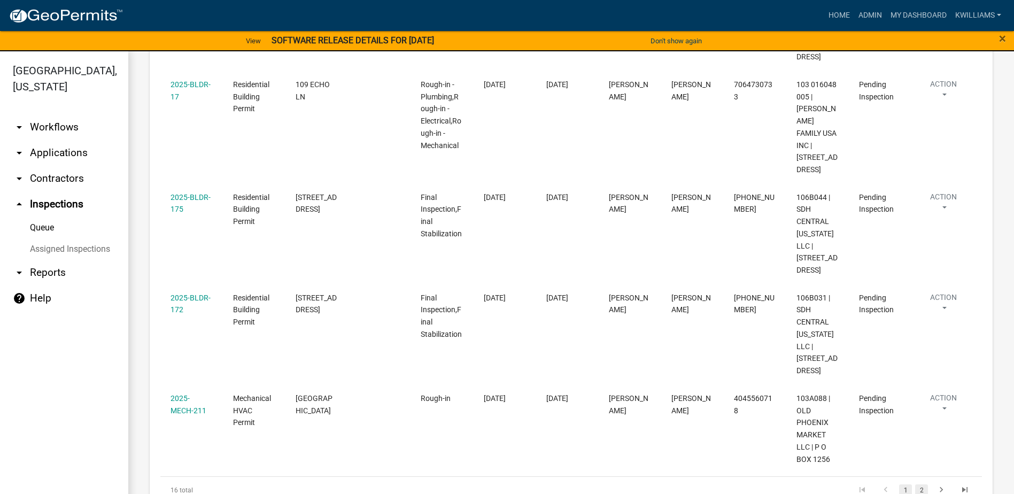
click at [915, 484] on link "2" at bounding box center [921, 490] width 13 height 12
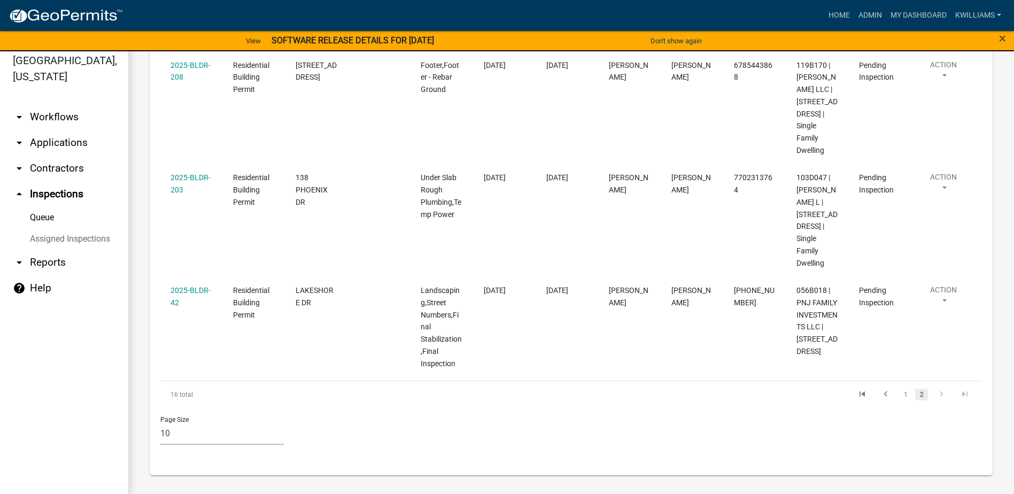
scroll to position [13, 0]
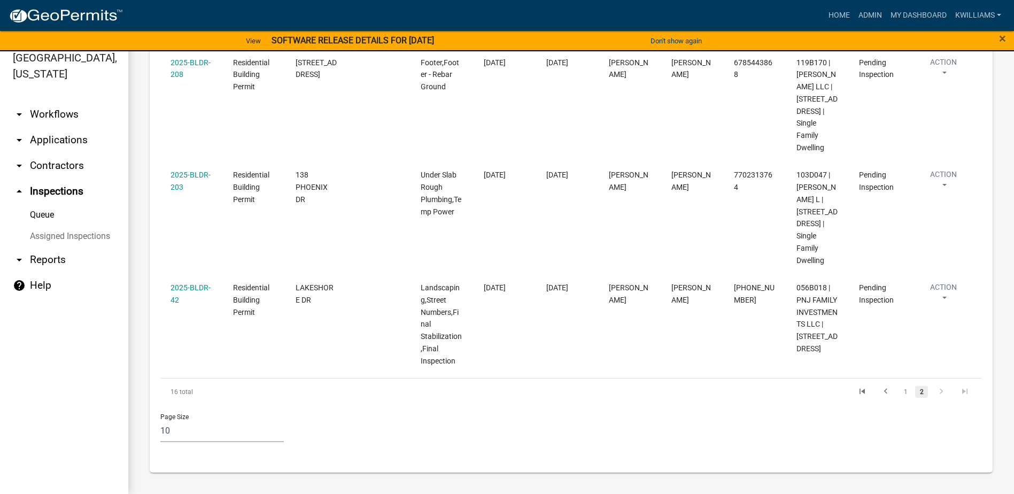
click at [915, 395] on link "2" at bounding box center [921, 392] width 13 height 12
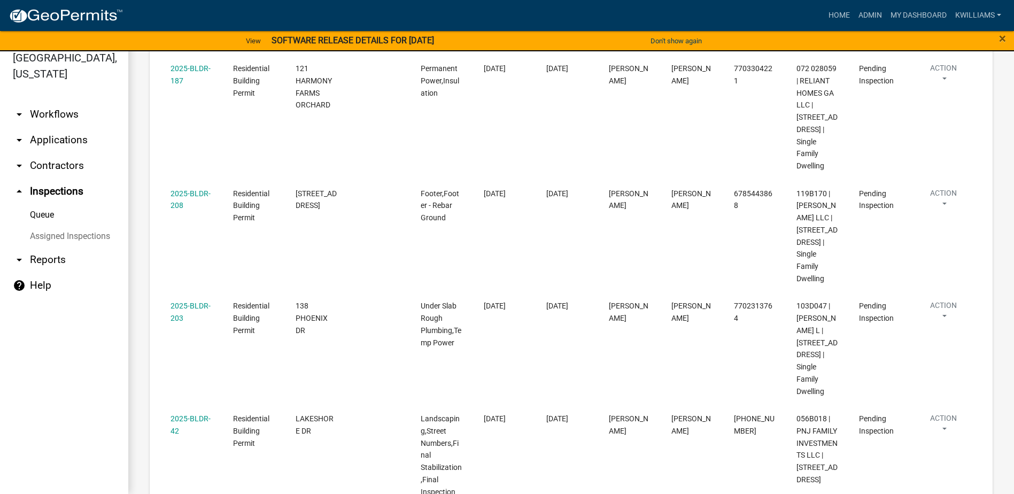
scroll to position [600, 0]
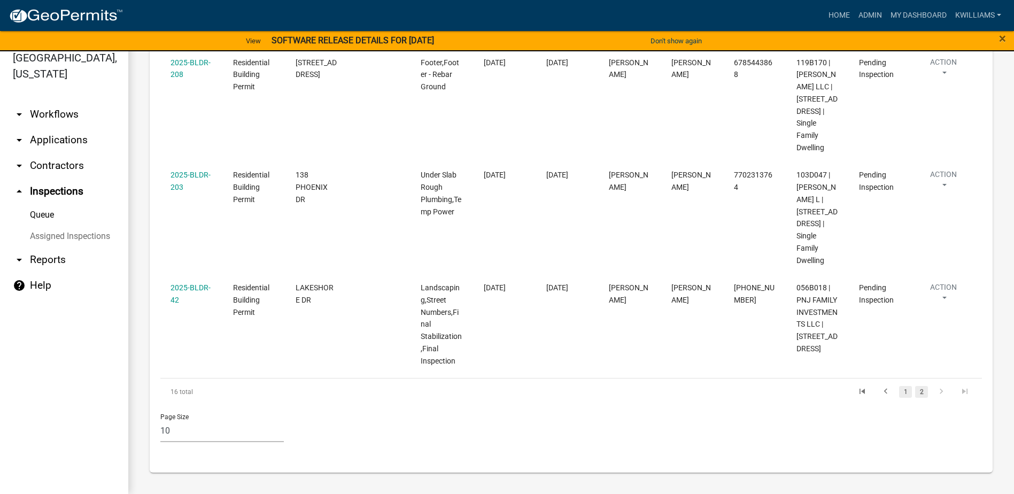
click at [899, 395] on link "1" at bounding box center [905, 392] width 13 height 12
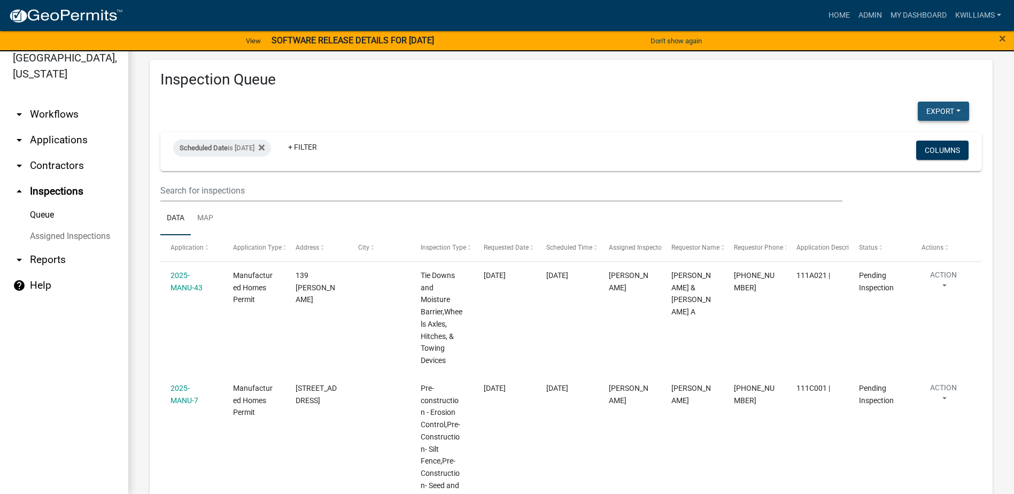
click at [924, 113] on button "Export" at bounding box center [943, 111] width 51 height 19
click at [892, 138] on button "Excel Format (.xlsx)" at bounding box center [919, 139] width 100 height 26
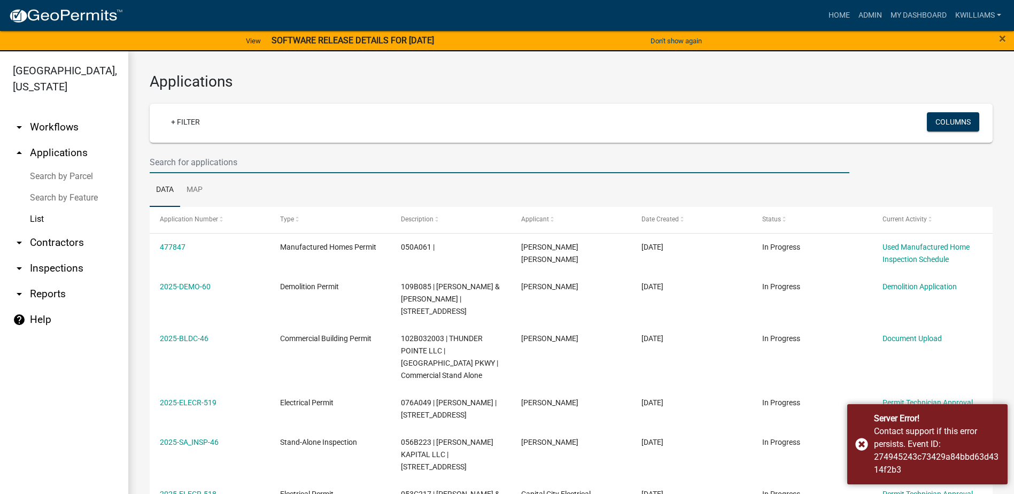
click at [174, 166] on input "text" at bounding box center [500, 162] width 700 height 22
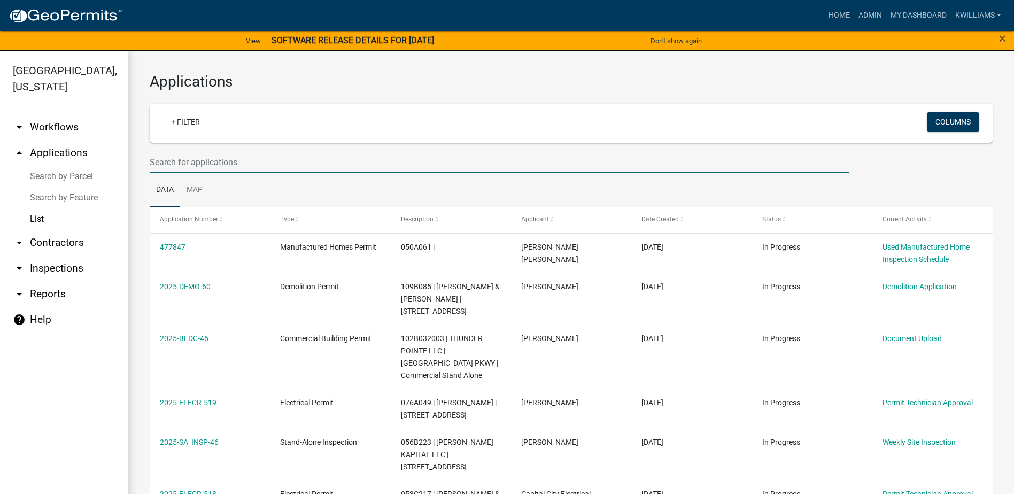
click at [190, 161] on input "text" at bounding box center [500, 162] width 700 height 22
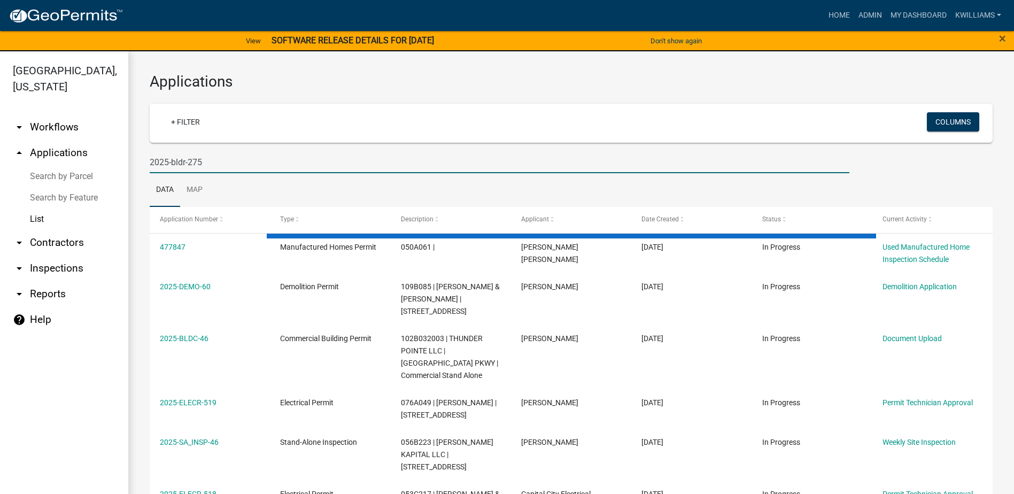
type input "2025-bldr-275"
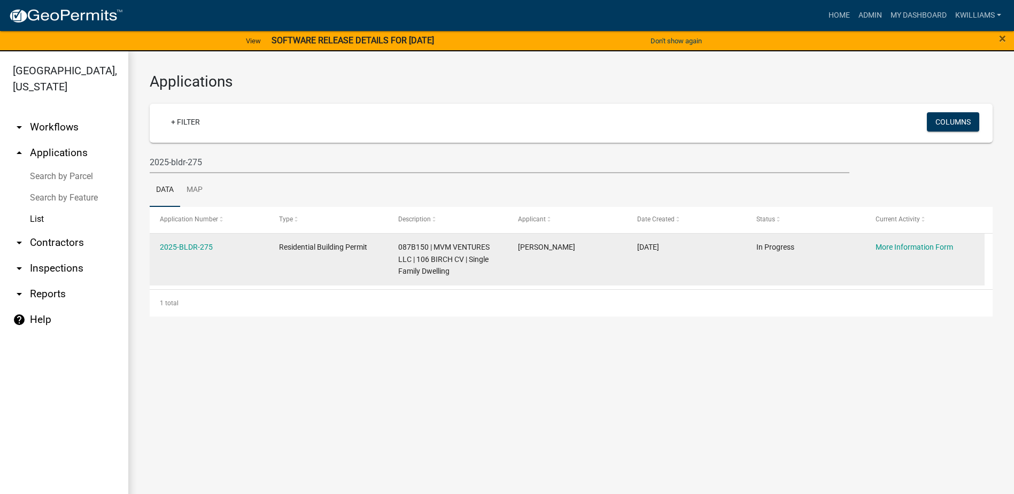
click at [199, 252] on div "2025-BLDR-275" at bounding box center [209, 247] width 99 height 12
click at [188, 246] on link "2025-BLDR-275" at bounding box center [186, 247] width 53 height 9
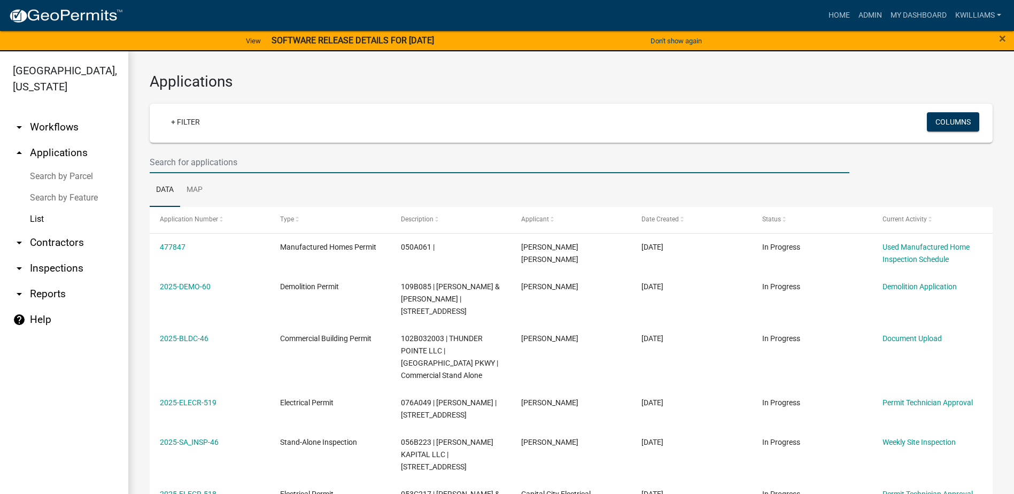
click at [184, 158] on input "text" at bounding box center [500, 162] width 700 height 22
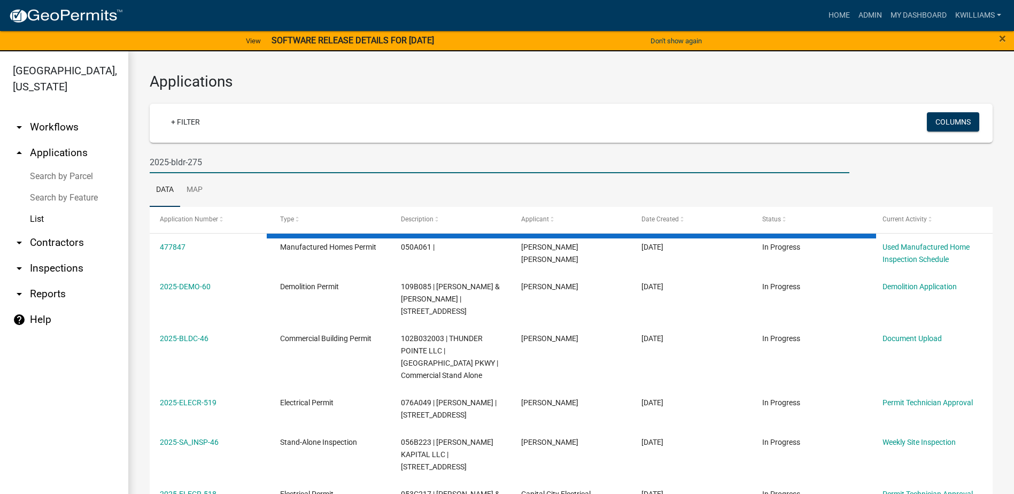
type input "2025-bldr-275"
